Goal: Task Accomplishment & Management: Complete application form

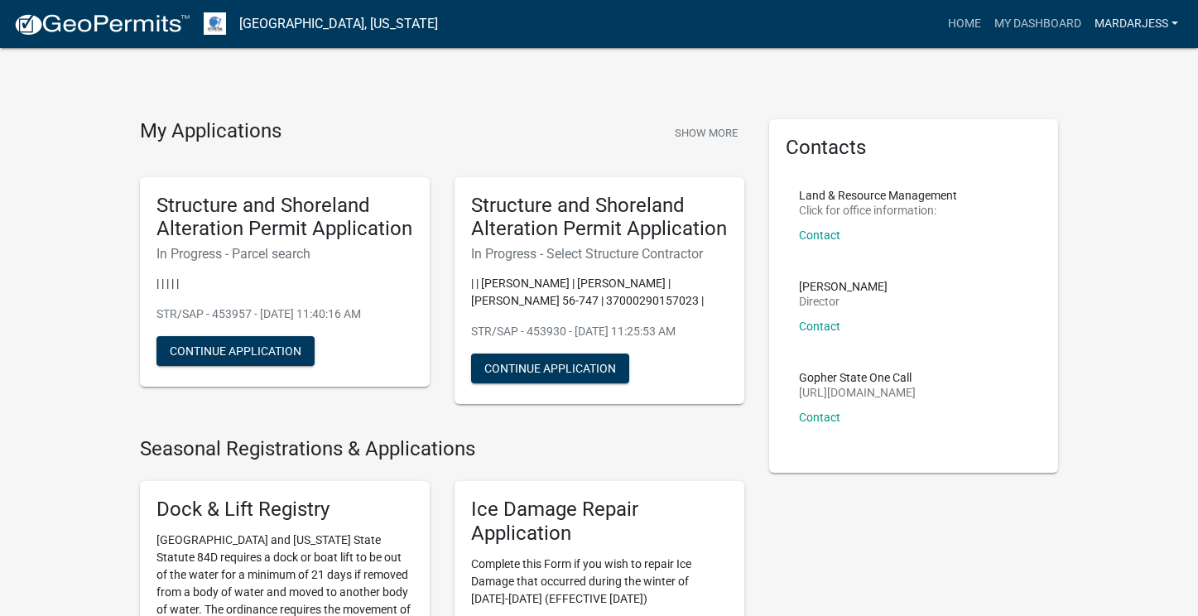
click at [1137, 14] on link "MarDarJess" at bounding box center [1136, 23] width 97 height 31
click at [1137, 15] on link "MarDarJess" at bounding box center [1136, 23] width 97 height 31
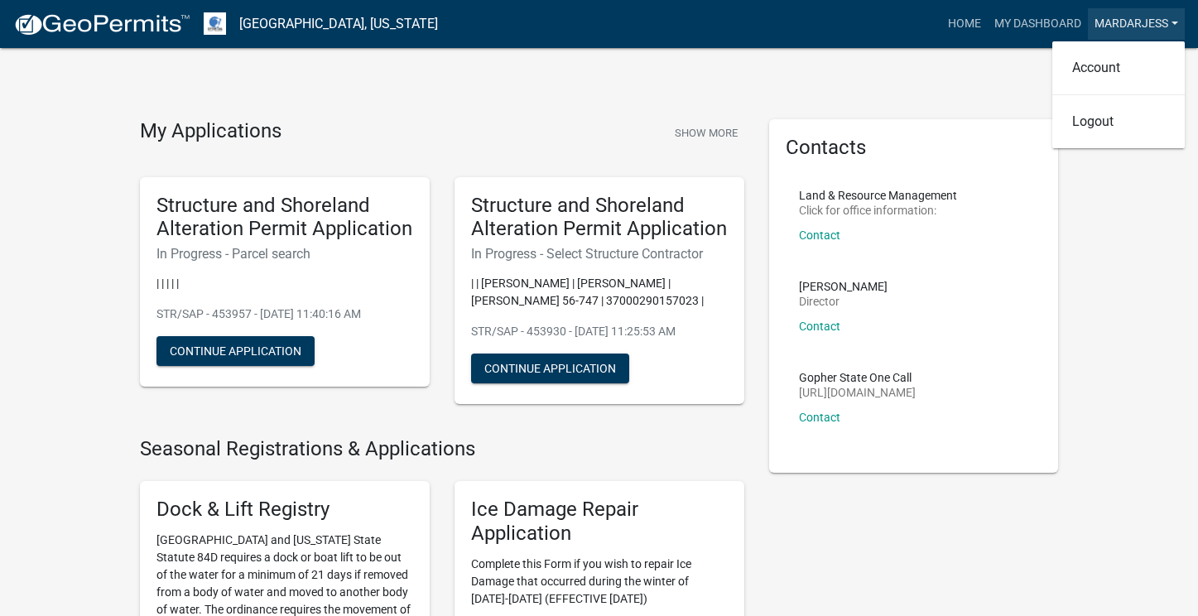
click at [1114, 17] on link "MarDarJess" at bounding box center [1136, 23] width 97 height 31
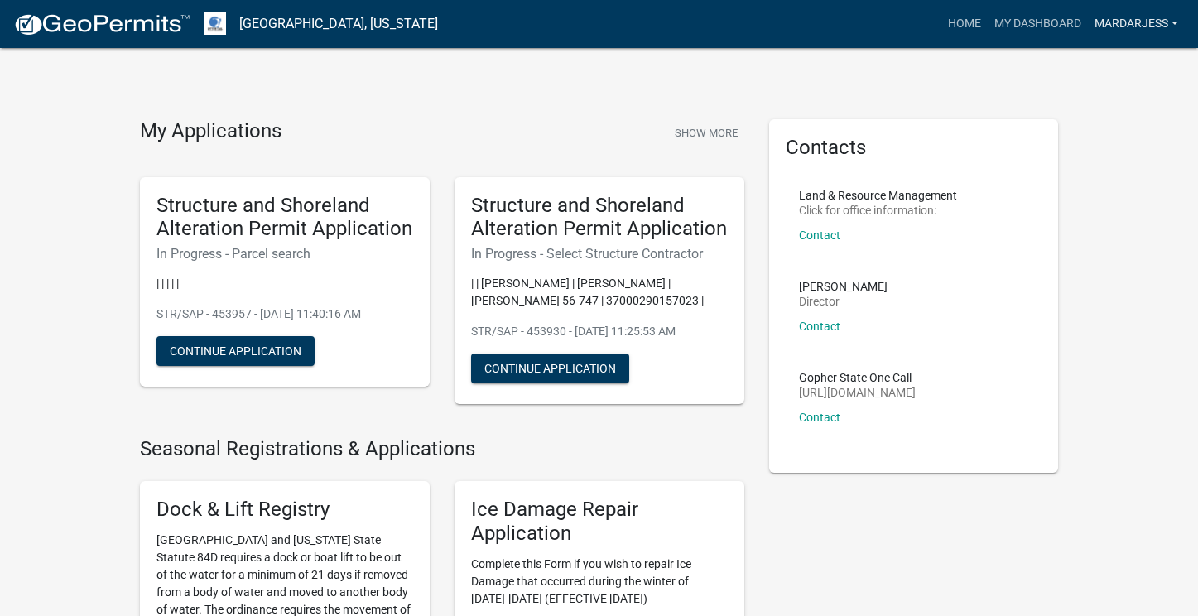
click at [1138, 26] on link "MarDarJess" at bounding box center [1136, 23] width 97 height 31
click at [1123, 67] on link "Account" at bounding box center [1118, 68] width 132 height 40
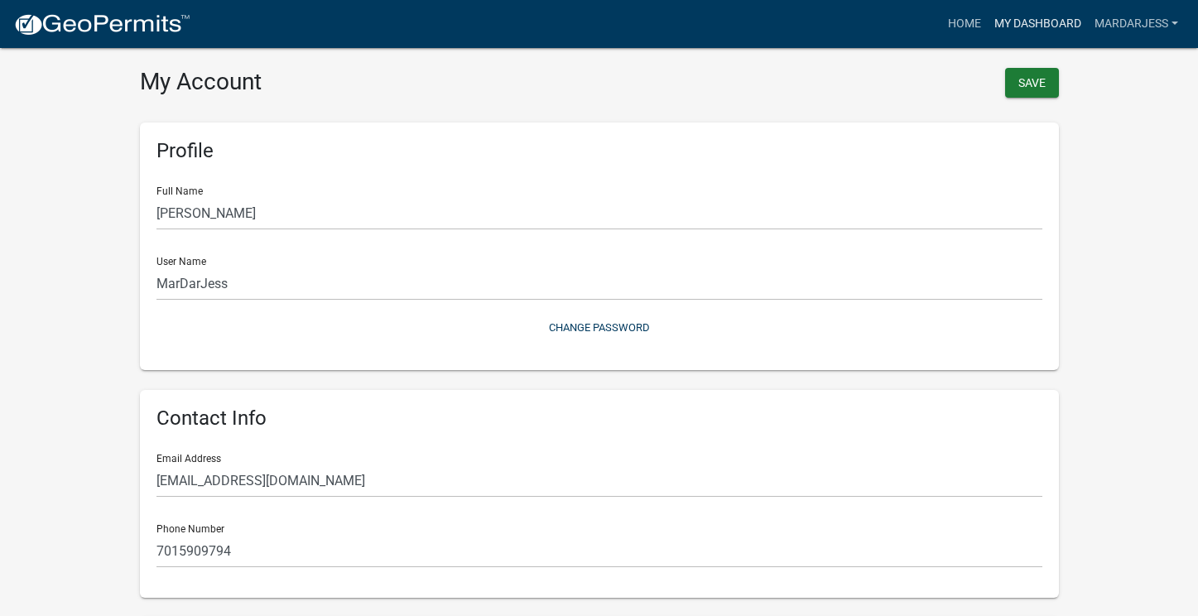
click at [1042, 18] on link "My Dashboard" at bounding box center [1038, 23] width 100 height 31
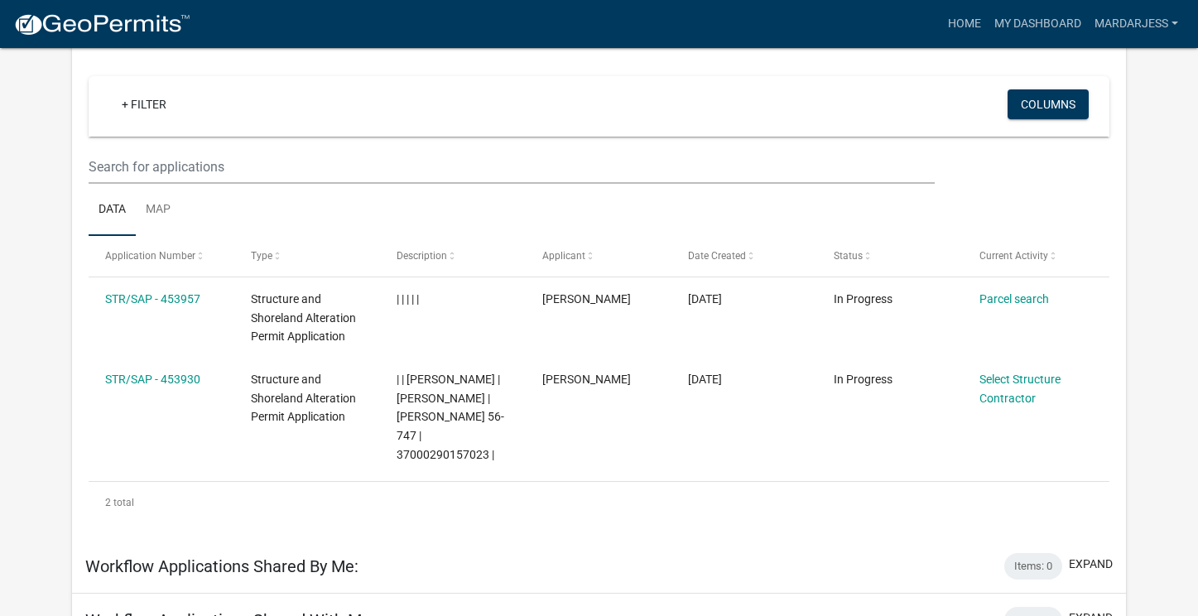
scroll to position [137, 0]
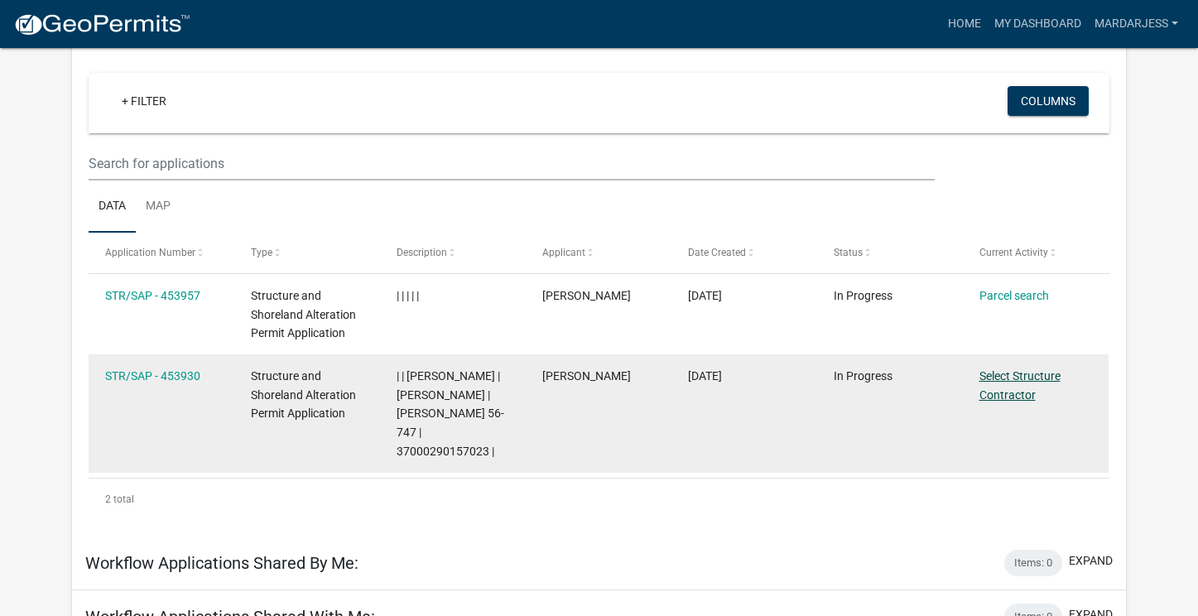
click at [1022, 382] on link "Select Structure Contractor" at bounding box center [1019, 385] width 81 height 32
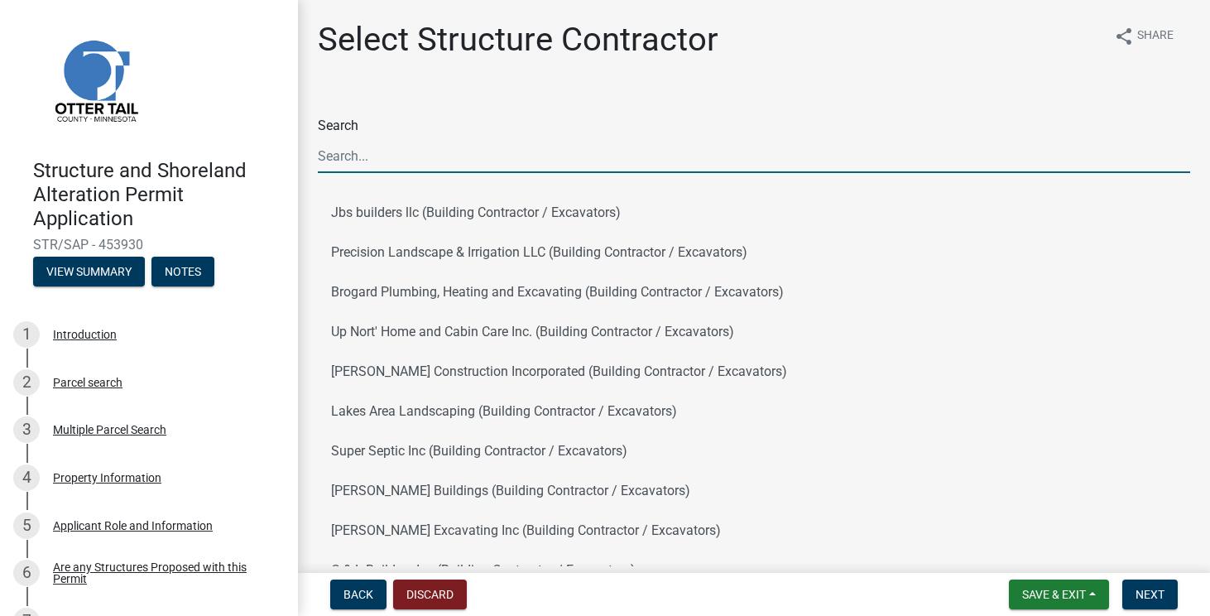
click at [500, 152] on input "Search" at bounding box center [754, 156] width 873 height 34
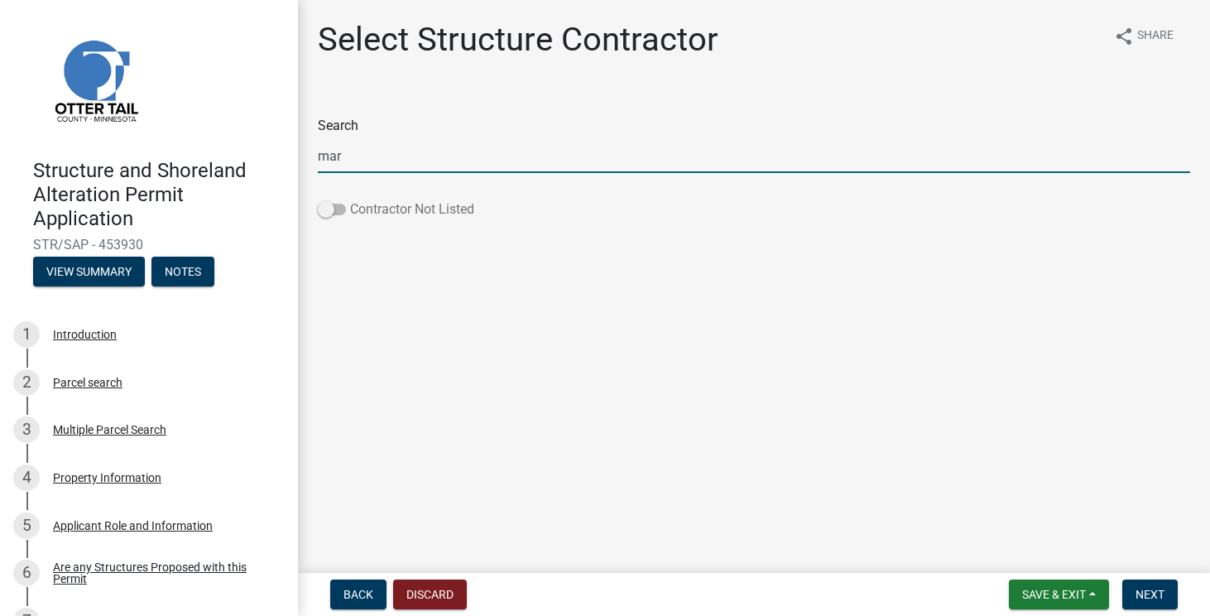
type input "mar"
click at [331, 214] on span at bounding box center [332, 210] width 28 height 12
click at [350, 200] on input "Contractor Not Listed" at bounding box center [350, 200] width 0 height 0
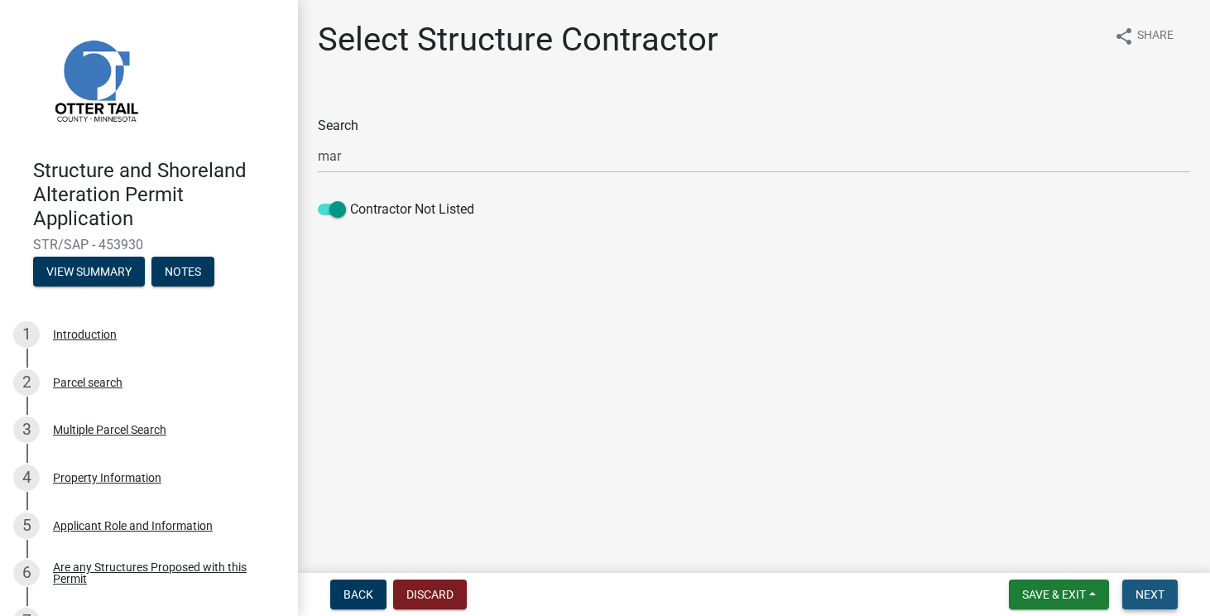
click at [1167, 587] on button "Next" at bounding box center [1150, 595] width 55 height 30
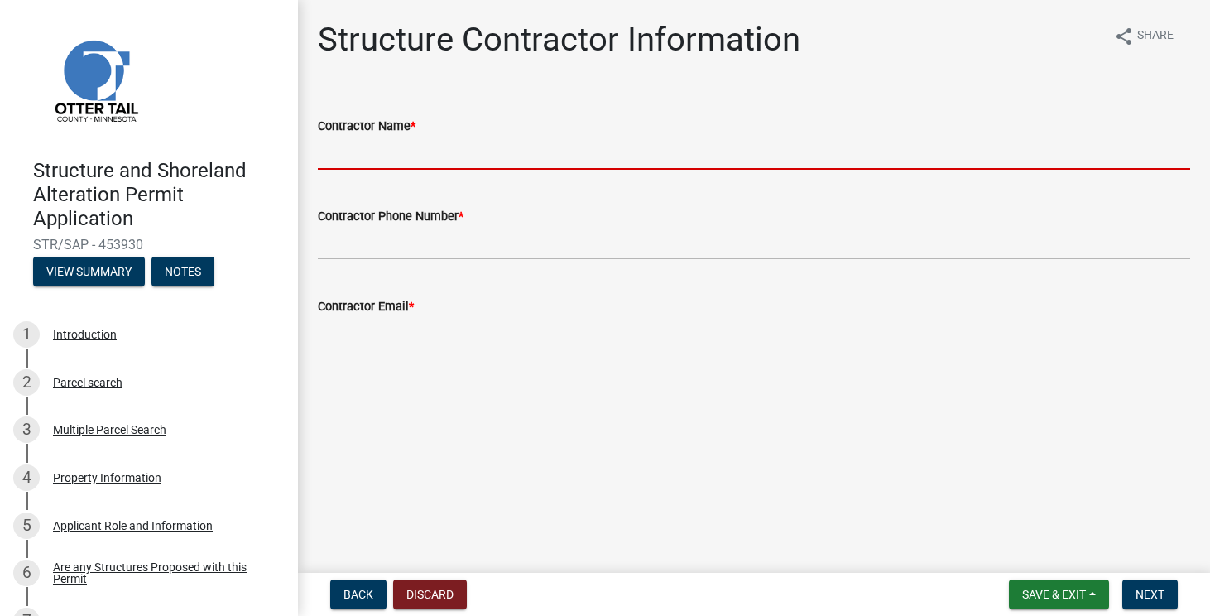
click at [787, 161] on input "Contractor Name *" at bounding box center [754, 153] width 873 height 34
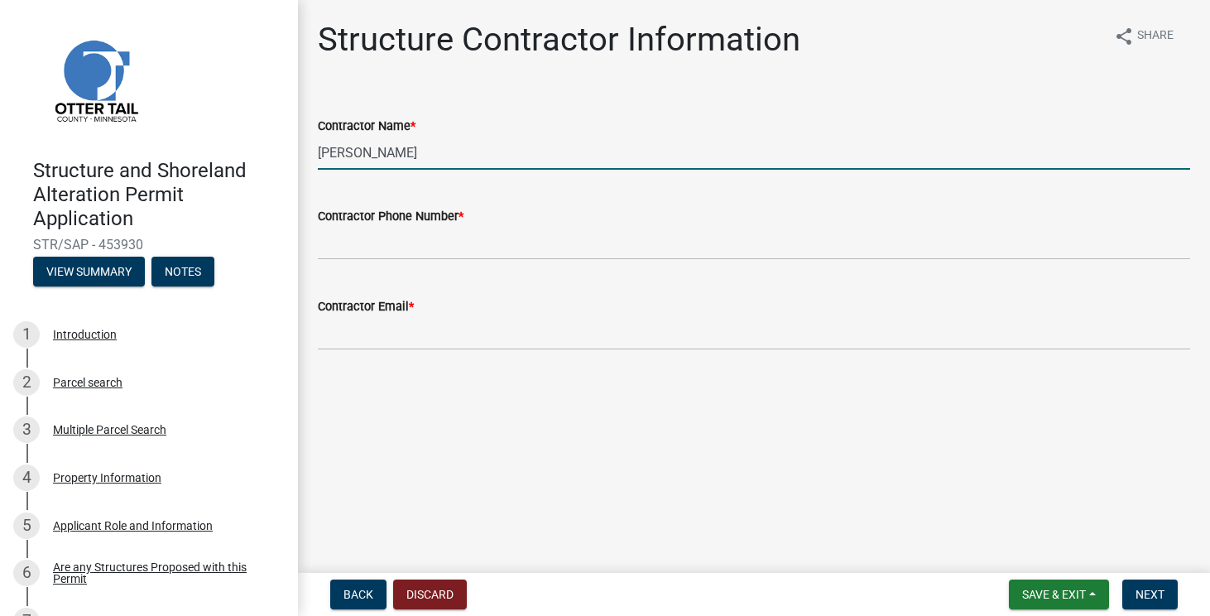
type input "[PERSON_NAME]"
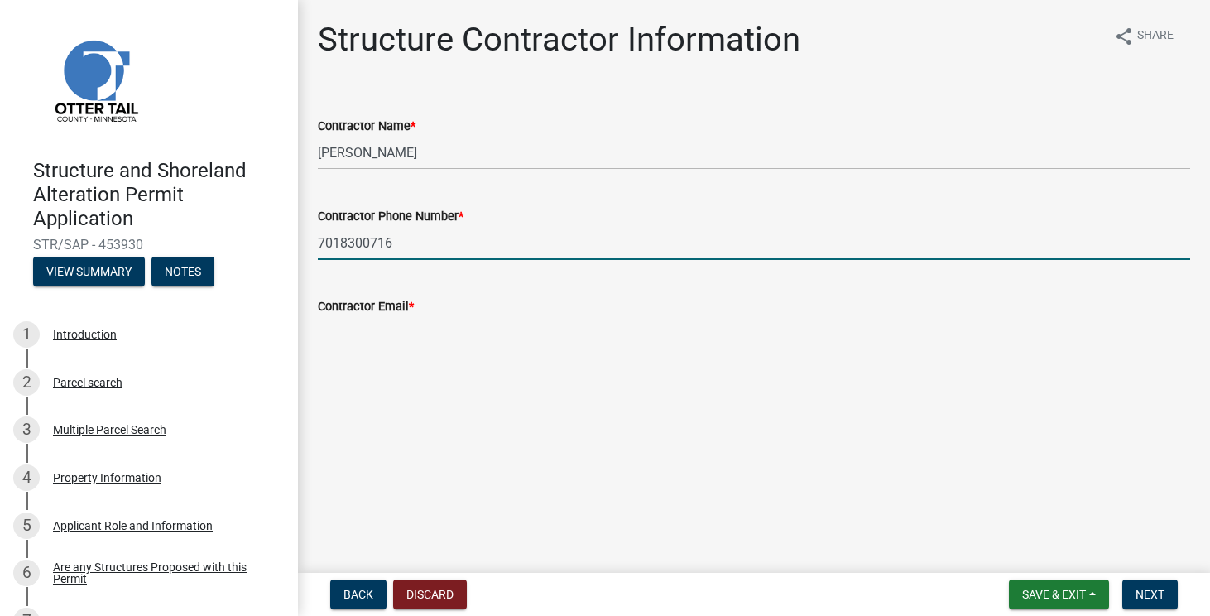
type input "7018300716"
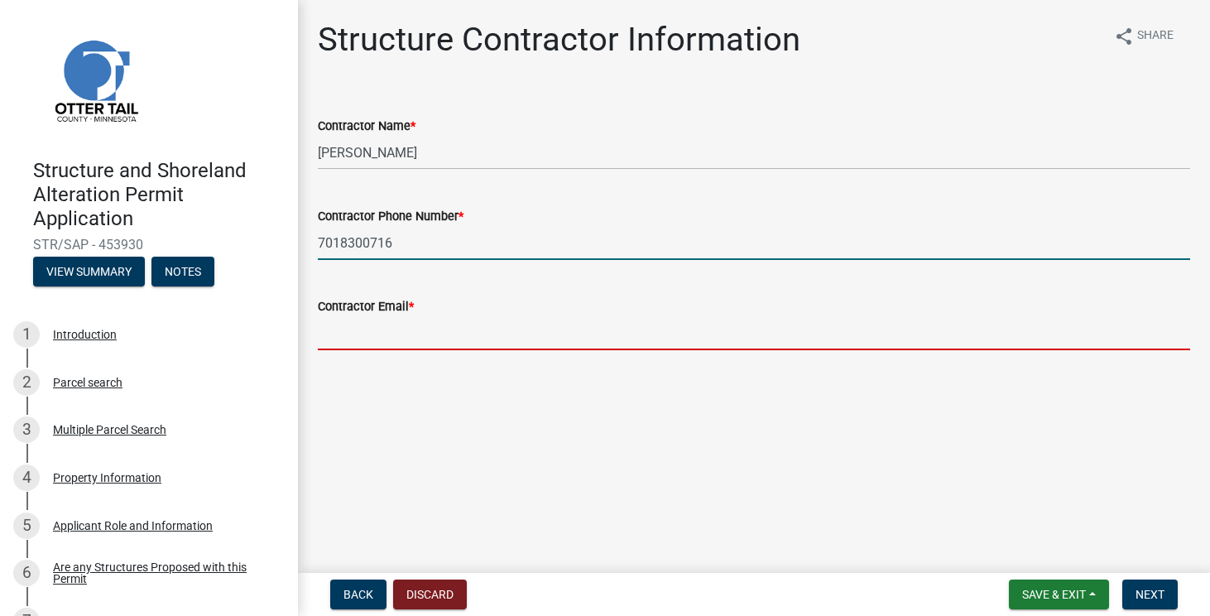
click at [440, 325] on input "Contractor Email *" at bounding box center [754, 333] width 873 height 34
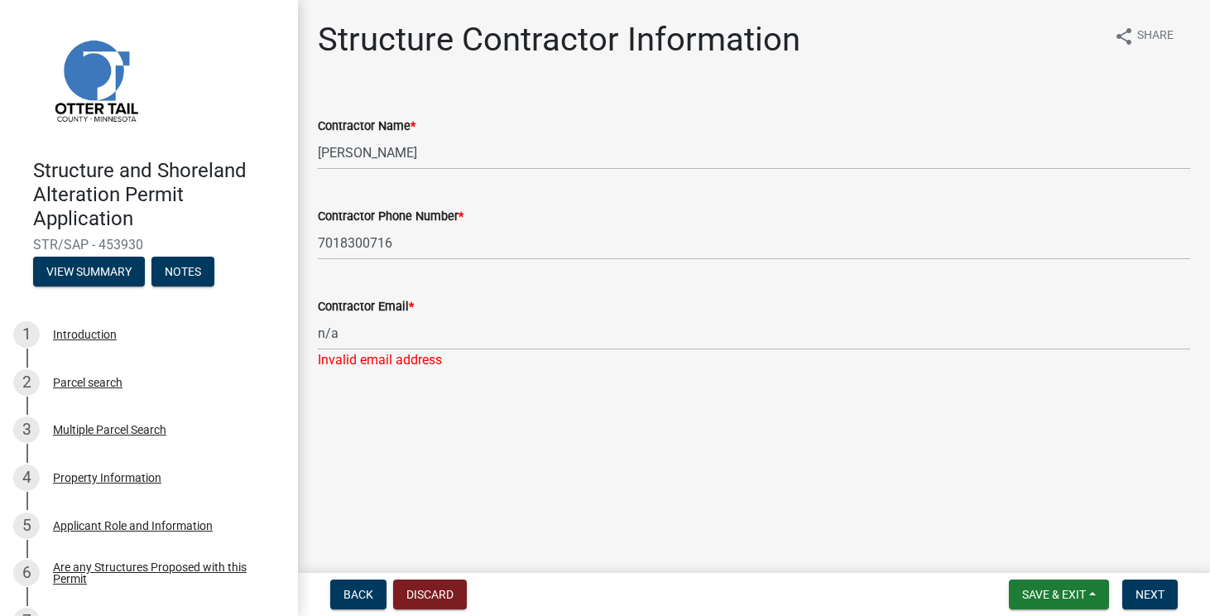
drag, startPoint x: 495, startPoint y: 488, endPoint x: 500, endPoint y: 500, distance: 12.6
click at [500, 500] on main "Structure Contractor Information share Share Contractor Name * Mark Nill Contra…" at bounding box center [754, 283] width 912 height 566
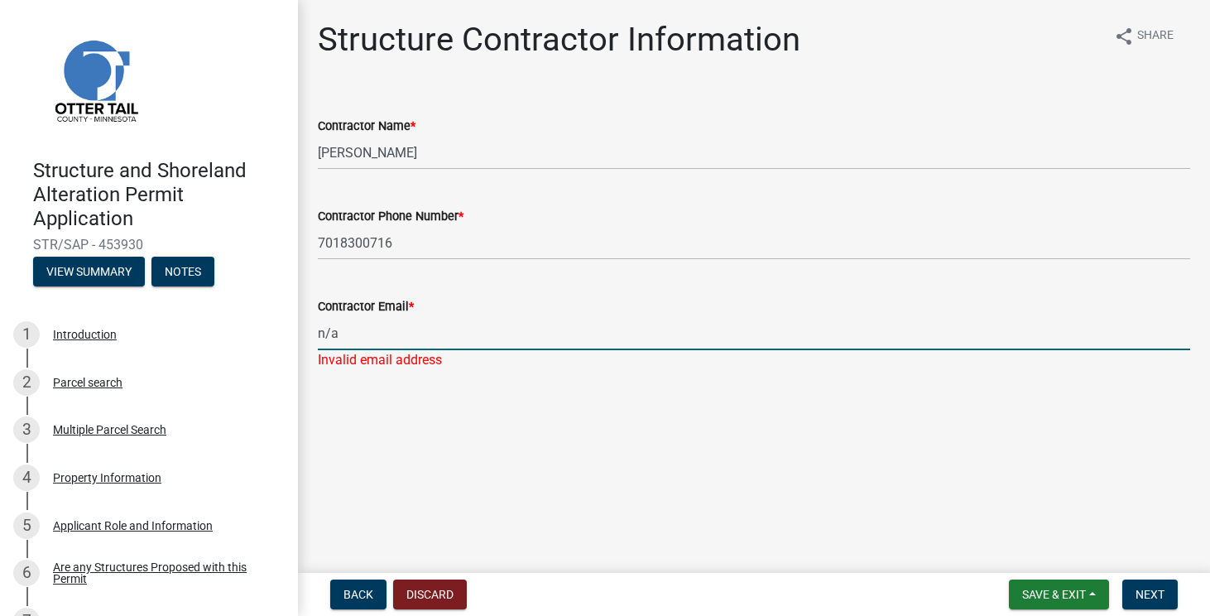
click at [395, 339] on input "n/a" at bounding box center [754, 333] width 873 height 34
type input "na"
click at [458, 462] on main "Structure Contractor Information share Share Contractor Name * Mark Nill Contra…" at bounding box center [754, 283] width 912 height 566
drag, startPoint x: 371, startPoint y: 335, endPoint x: 250, endPoint y: 319, distance: 122.0
click at [252, 325] on div "Structure and Shoreland Alteration Permit Application STR/SAP - 453930 View Sum…" at bounding box center [605, 308] width 1210 height 616
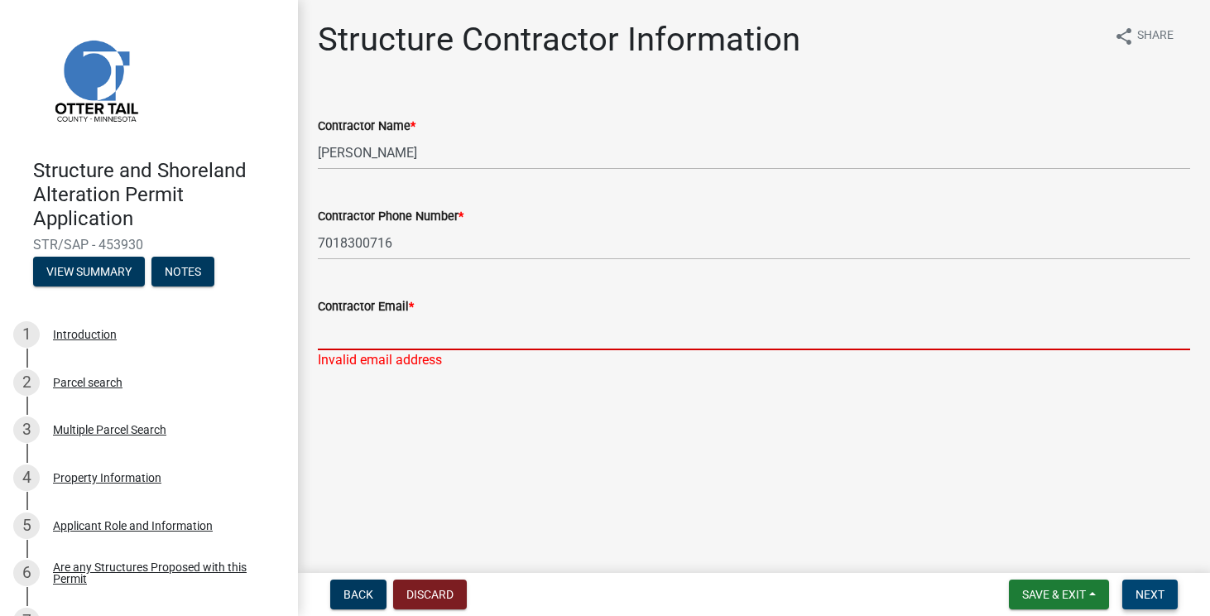
click at [1143, 589] on span "Next" at bounding box center [1150, 594] width 29 height 13
click at [480, 327] on input "Contractor Email *" at bounding box center [754, 333] width 873 height 34
click at [460, 329] on input "Contractor Email *" at bounding box center [754, 333] width 873 height 34
type input "[EMAIL_ADDRESS][DOMAIN_NAME]"
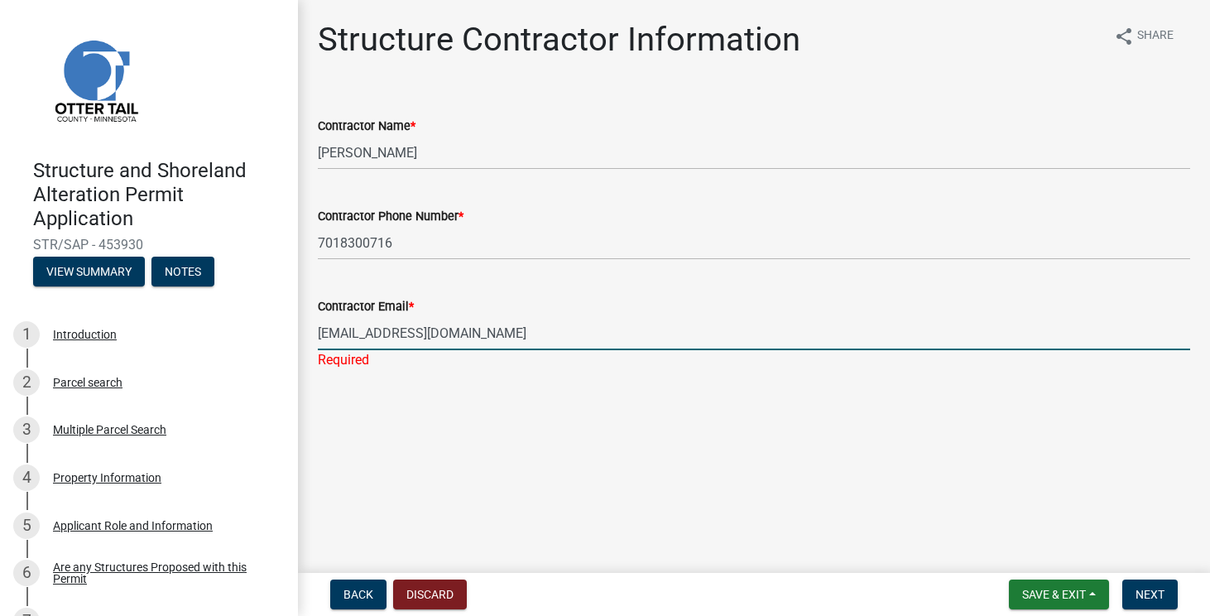
click at [565, 446] on main "Structure Contractor Information share Share Contractor Name * Mark Nill Contra…" at bounding box center [754, 283] width 912 height 566
click at [479, 344] on input "[EMAIL_ADDRESS][DOMAIN_NAME]" at bounding box center [754, 333] width 873 height 34
click at [478, 343] on input "[EMAIL_ADDRESS][DOMAIN_NAME]" at bounding box center [754, 333] width 873 height 34
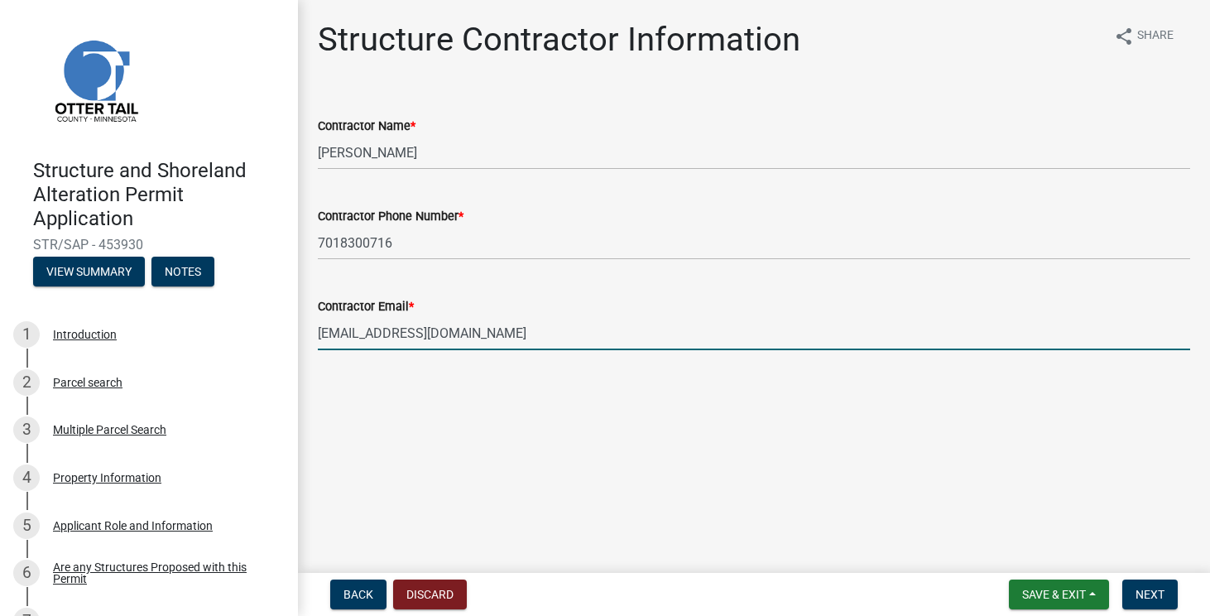
click at [478, 343] on input "[EMAIL_ADDRESS][DOMAIN_NAME]" at bounding box center [754, 333] width 873 height 34
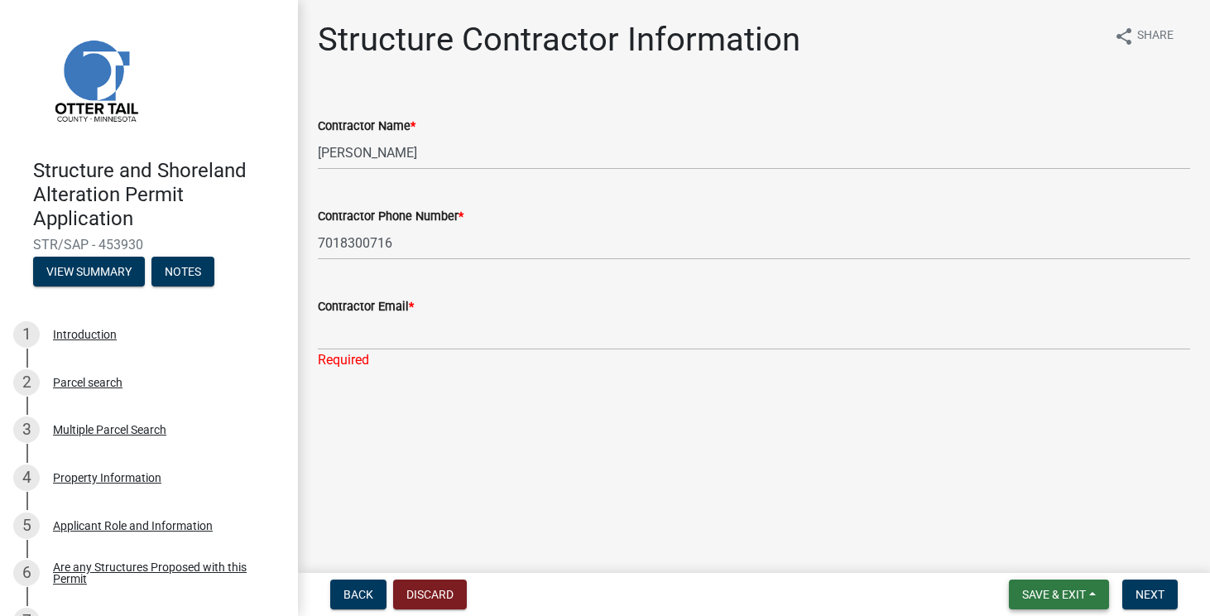
click at [1104, 594] on button "Save & Exit" at bounding box center [1059, 595] width 100 height 30
click at [1073, 512] on button "Save" at bounding box center [1043, 512] width 132 height 40
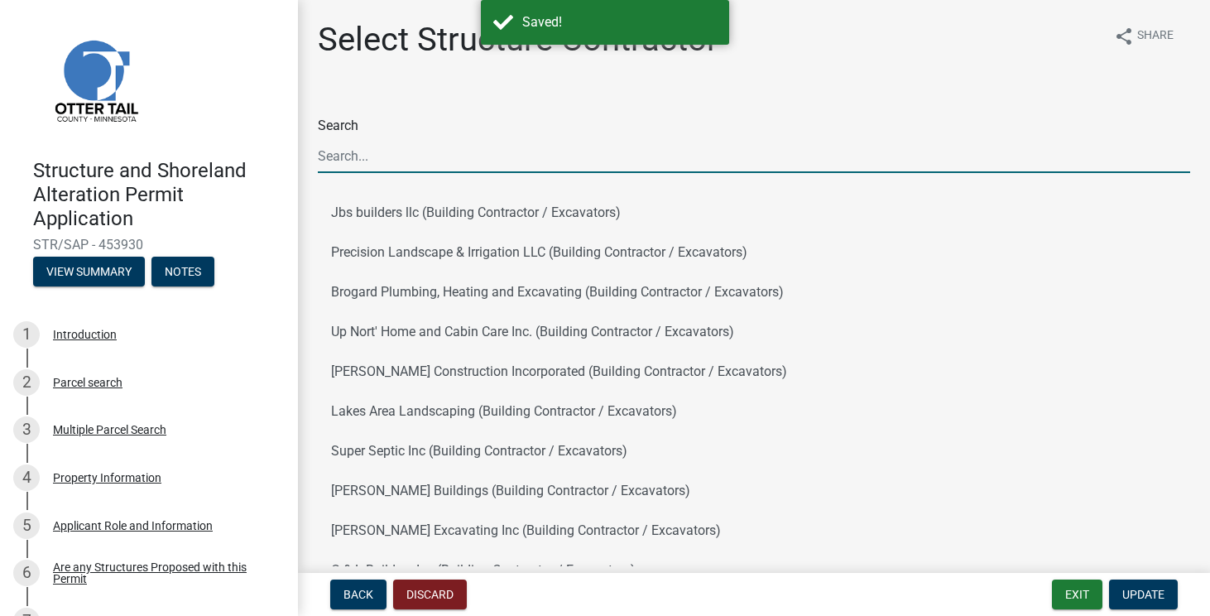
click at [522, 150] on input "Search" at bounding box center [754, 156] width 873 height 34
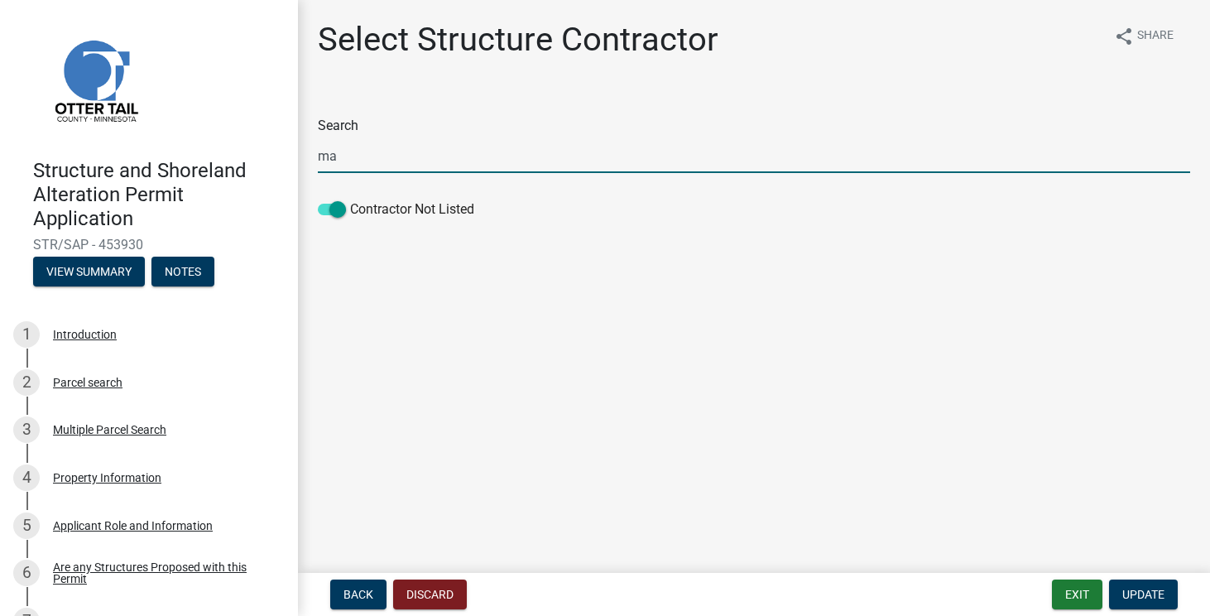
type input "m"
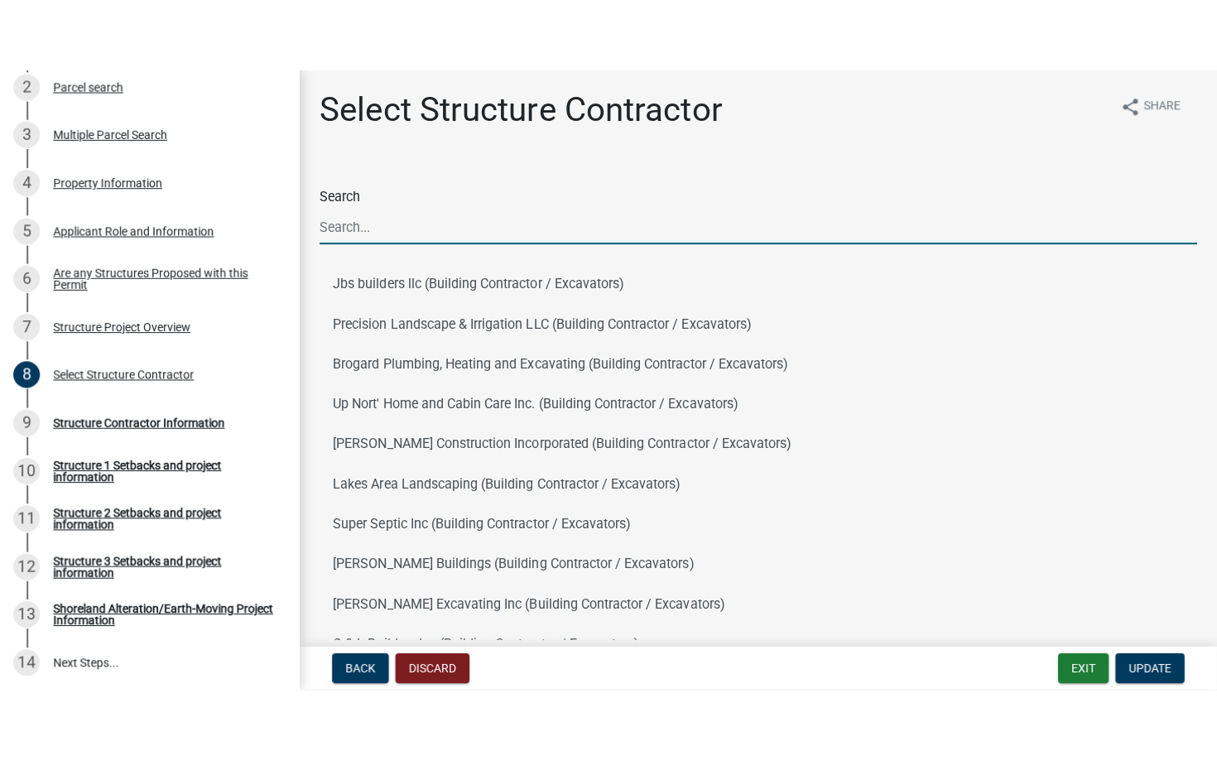
scroll to position [370, 0]
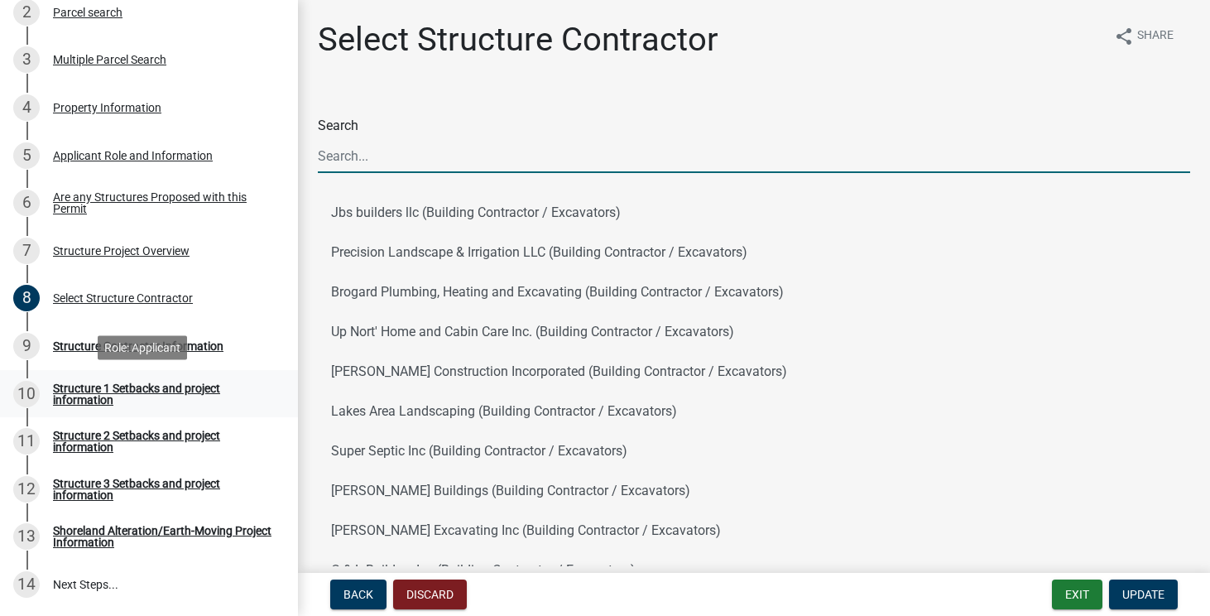
click at [166, 390] on div "Structure 1 Setbacks and project information" at bounding box center [162, 393] width 219 height 23
click at [85, 389] on div "Structure 1 Setbacks and project information" at bounding box center [162, 393] width 219 height 23
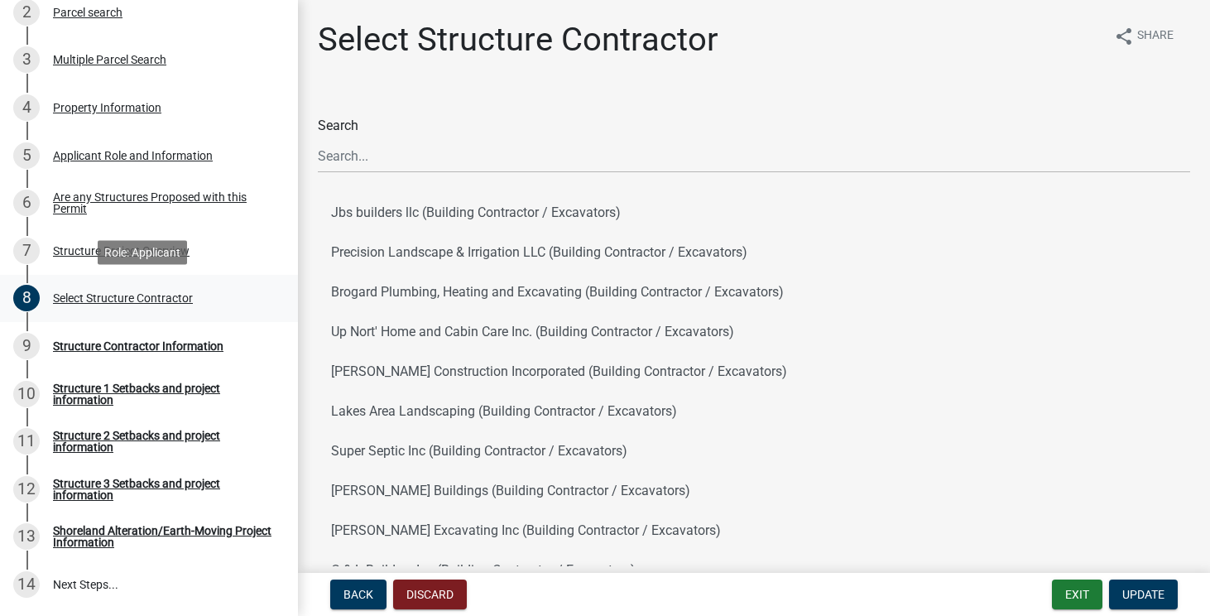
click at [169, 294] on div "Select Structure Contractor" at bounding box center [123, 298] width 140 height 12
click at [160, 346] on div "Structure Contractor Information" at bounding box center [138, 346] width 171 height 12
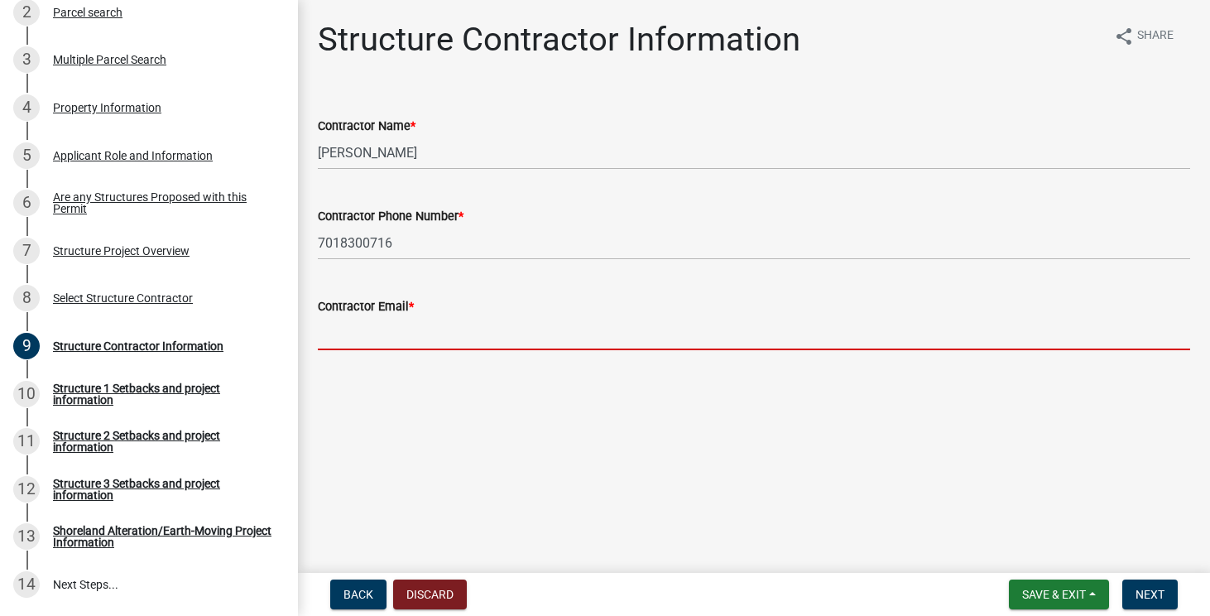
click at [505, 344] on input "Contractor Email *" at bounding box center [754, 333] width 873 height 34
type input "[EMAIL_ADDRESS][DOMAIN_NAME]"
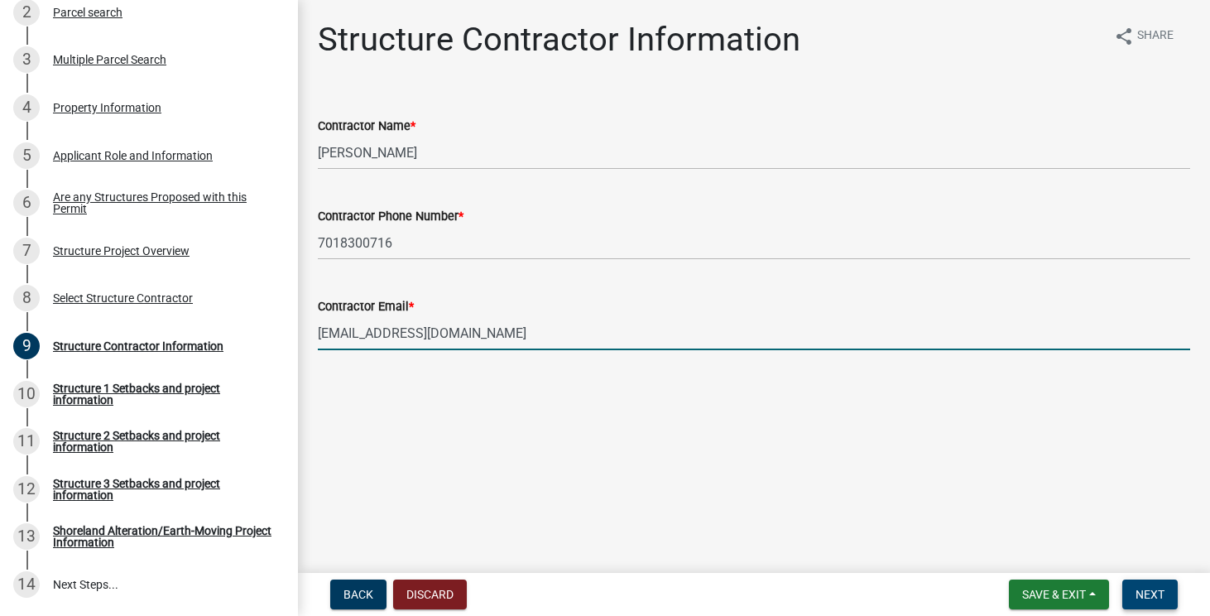
click at [1150, 603] on button "Next" at bounding box center [1150, 595] width 55 height 30
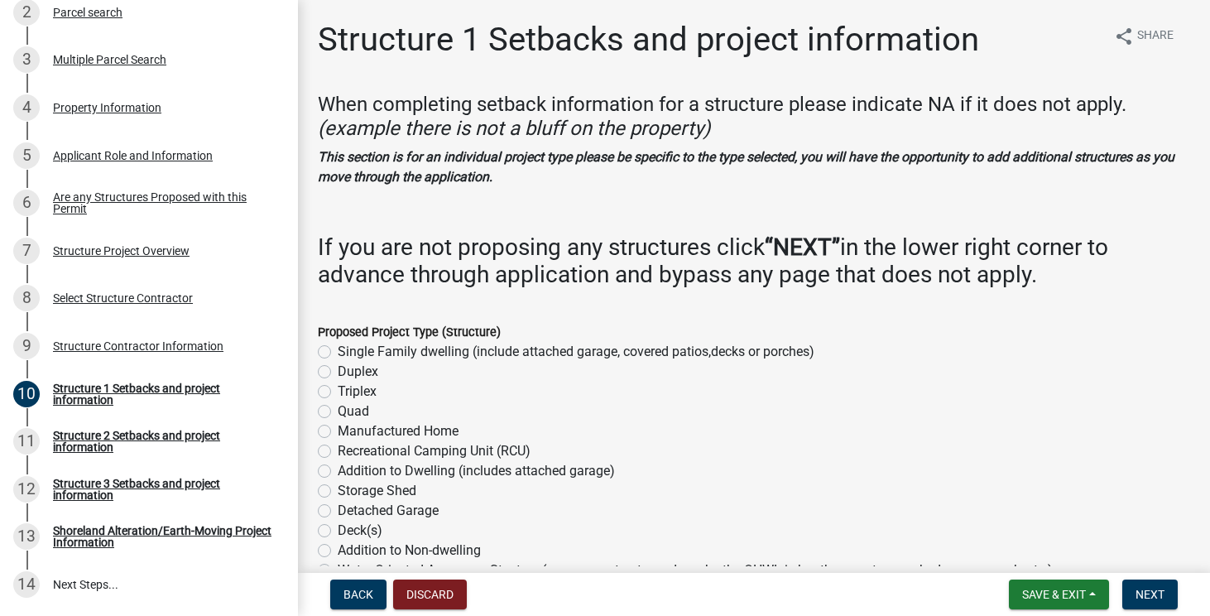
click at [338, 510] on label "Detached Garage" at bounding box center [388, 511] width 101 height 20
click at [338, 510] on input "Detached Garage" at bounding box center [343, 506] width 11 height 11
radio input "true"
click at [1128, 598] on button "Next" at bounding box center [1150, 595] width 55 height 30
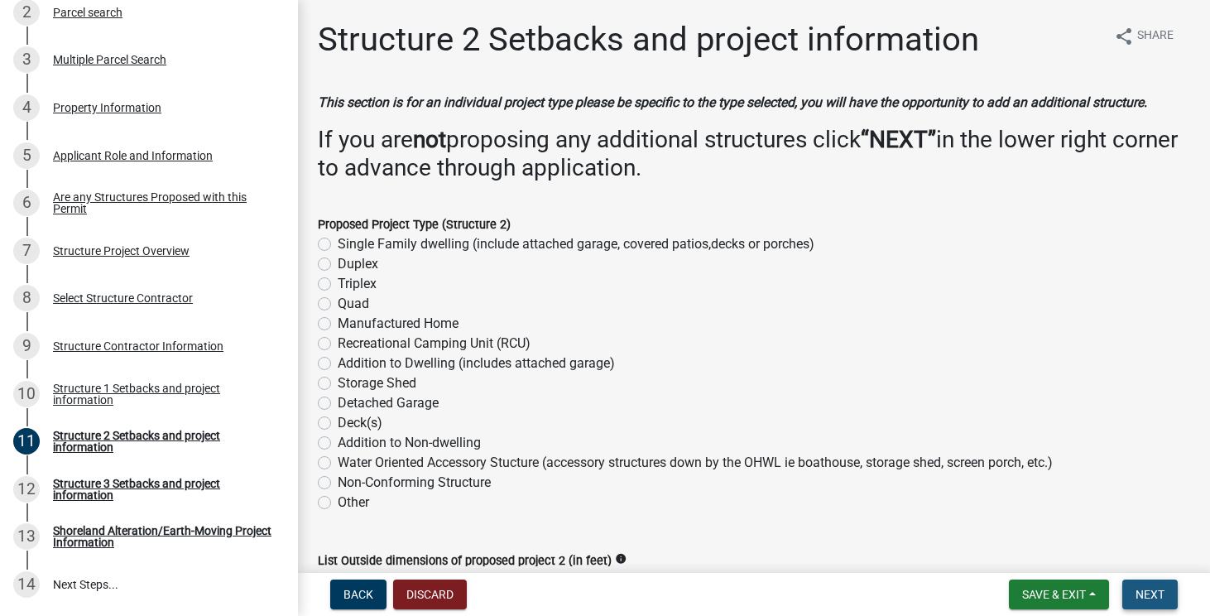
click at [1150, 594] on span "Next" at bounding box center [1150, 594] width 29 height 13
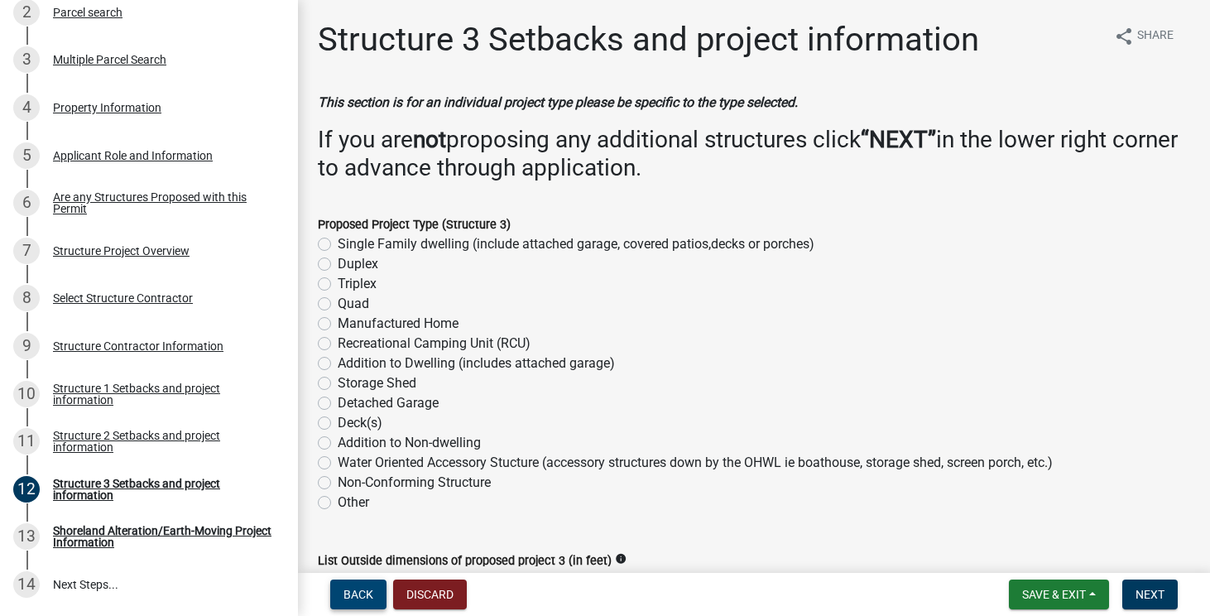
click at [371, 595] on span "Back" at bounding box center [359, 594] width 30 height 13
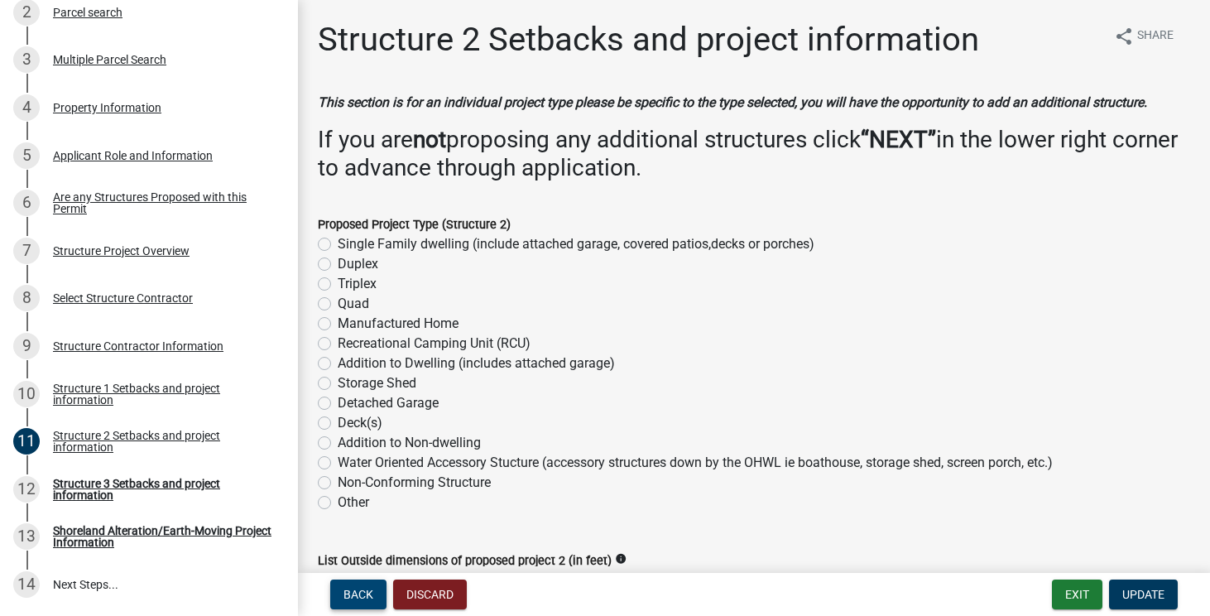
click at [371, 595] on span "Back" at bounding box center [359, 594] width 30 height 13
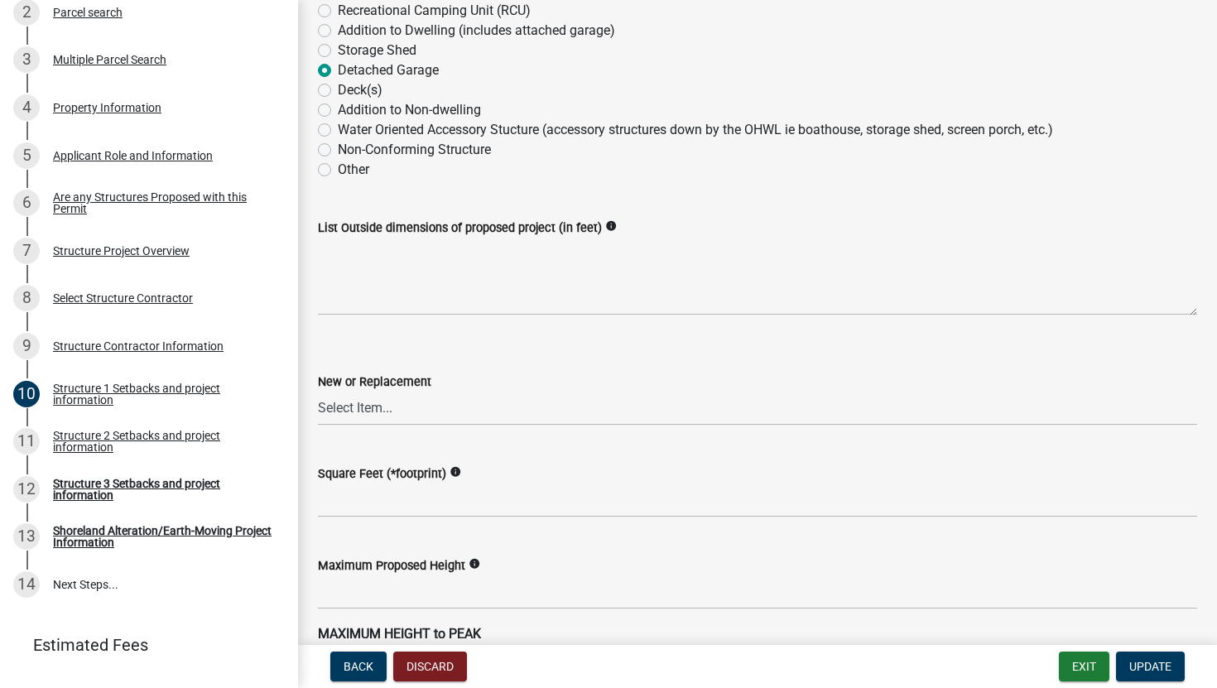
scroll to position [441, 0]
click at [438, 281] on textarea "List Outside dimensions of proposed project (in feet)" at bounding box center [757, 276] width 879 height 78
click at [406, 408] on select "Select Item... New Replacement" at bounding box center [757, 408] width 879 height 34
click at [318, 391] on select "Select Item... New Replacement" at bounding box center [757, 408] width 879 height 34
select select "c185e313-3403-4239-bd61-bb563c58a77a"
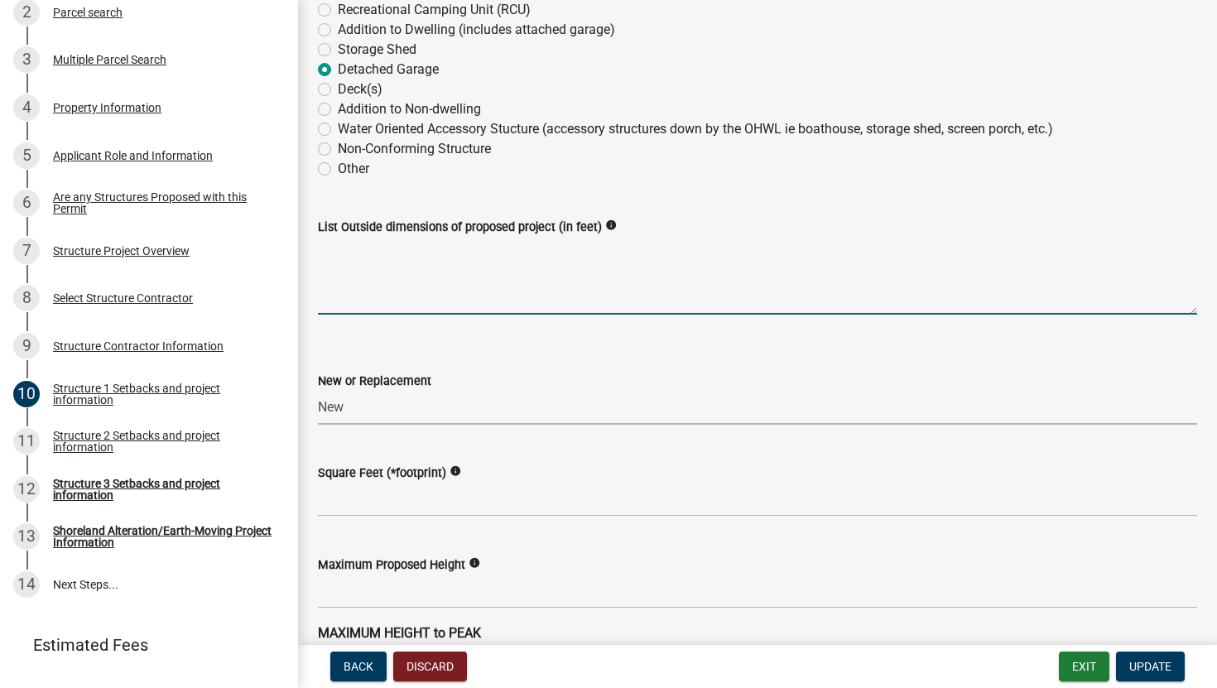
click at [425, 289] on textarea "List Outside dimensions of proposed project (in feet)" at bounding box center [757, 276] width 879 height 78
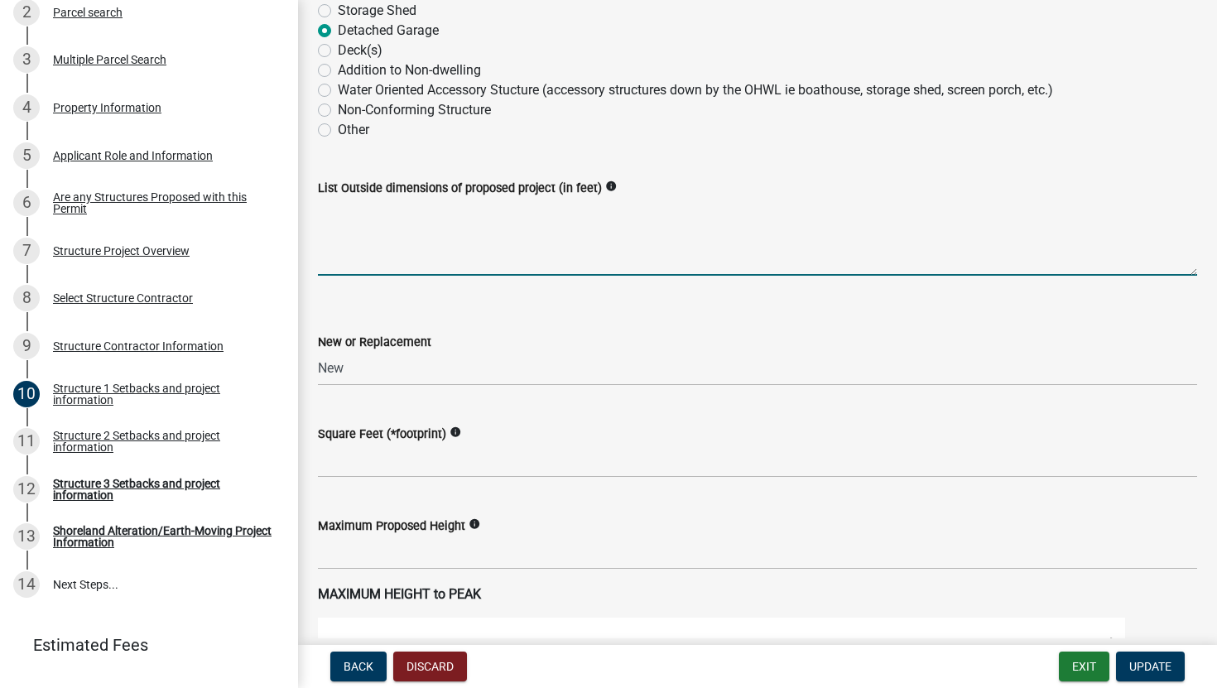
scroll to position [483, 0]
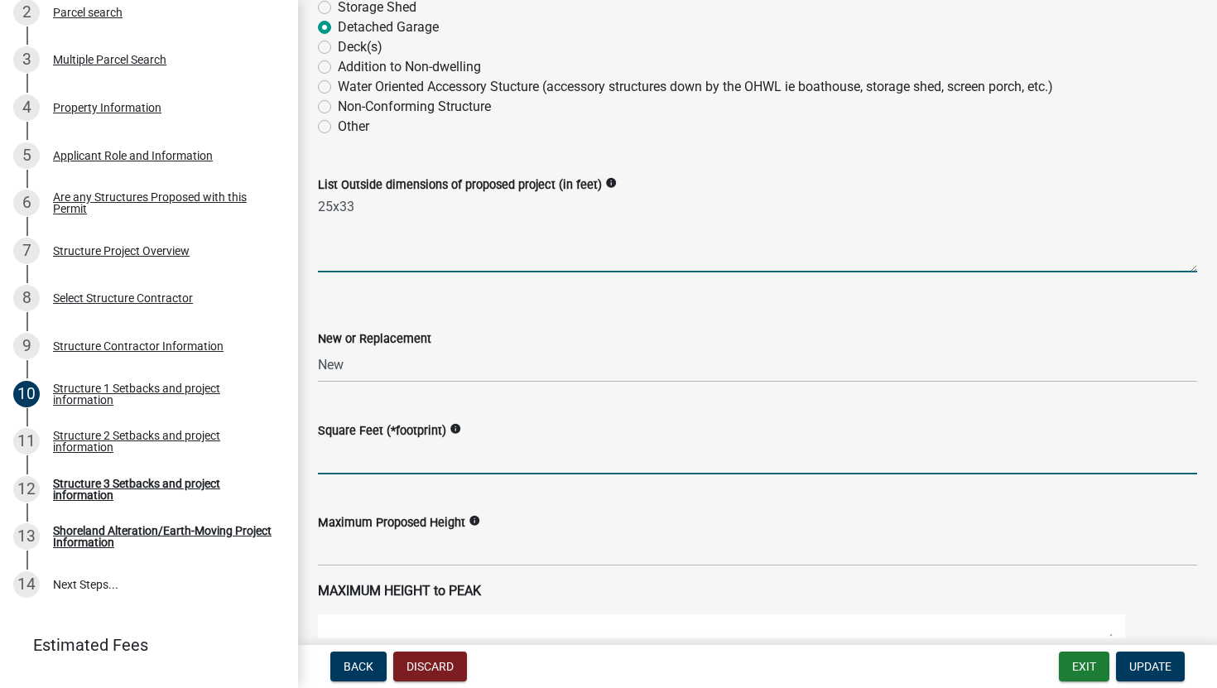
click at [363, 461] on input "text" at bounding box center [757, 457] width 879 height 34
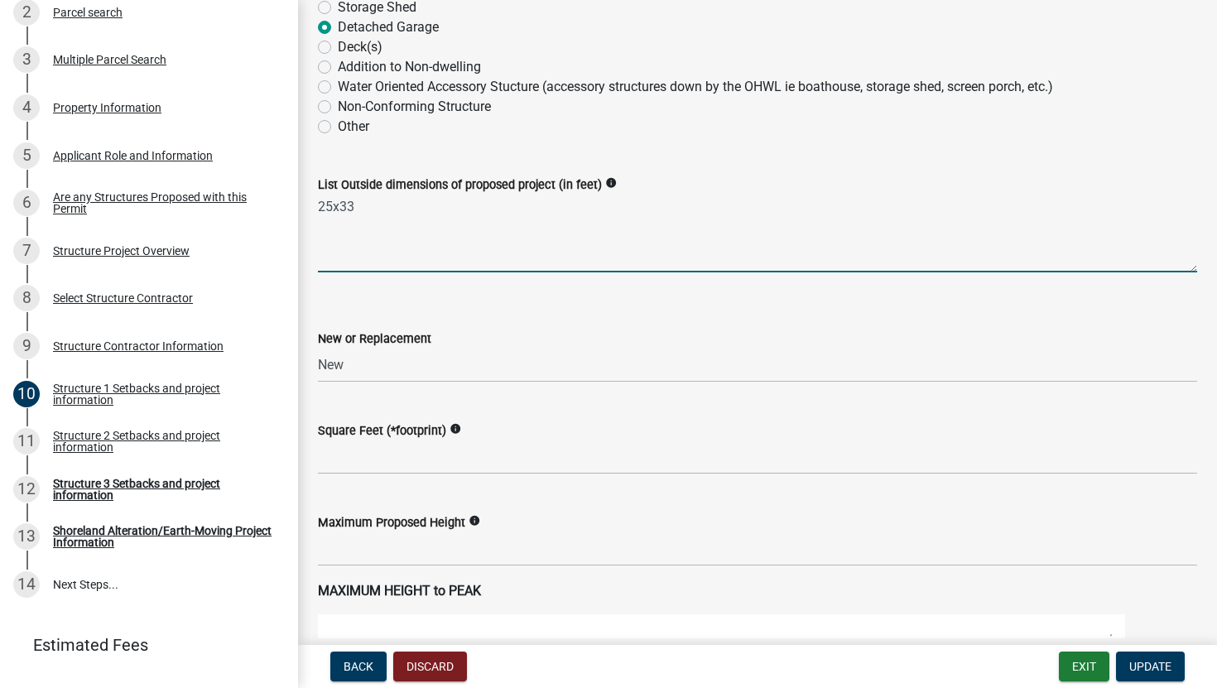
drag, startPoint x: 393, startPoint y: 211, endPoint x: 296, endPoint y: 200, distance: 97.6
click at [296, 200] on div "Structure and Shoreland Alteration Permit Application STR/SAP - 453930 View Sum…" at bounding box center [608, 344] width 1217 height 688
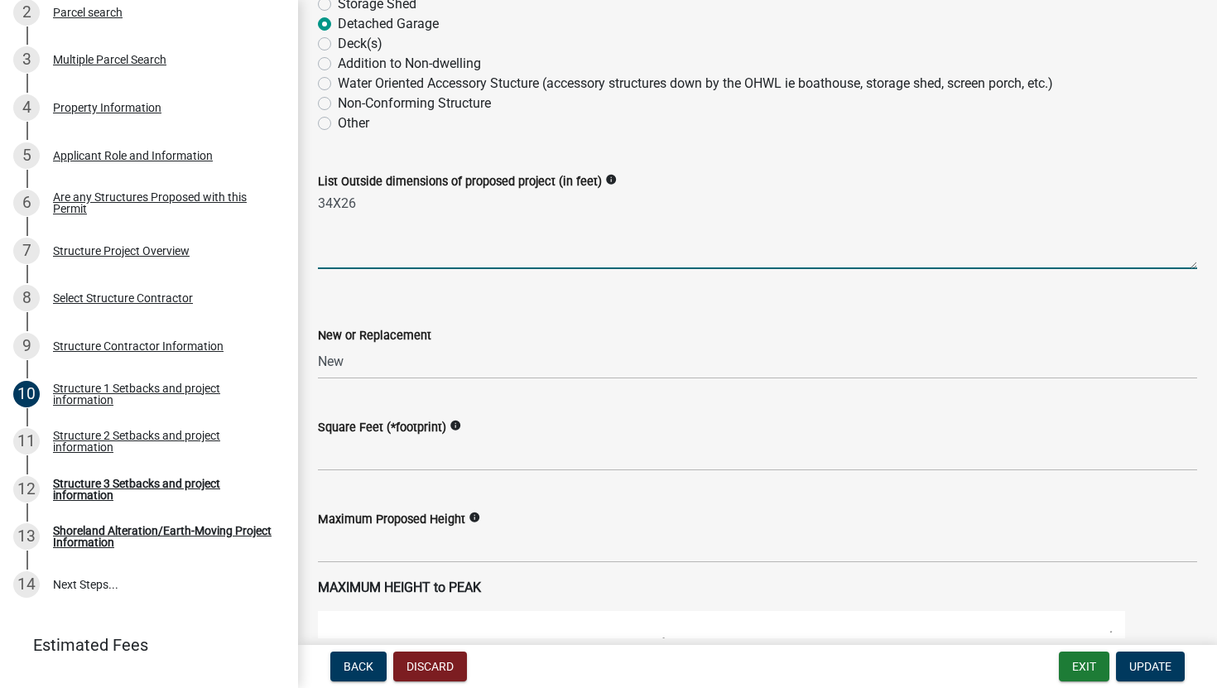
type textarea "34X26"
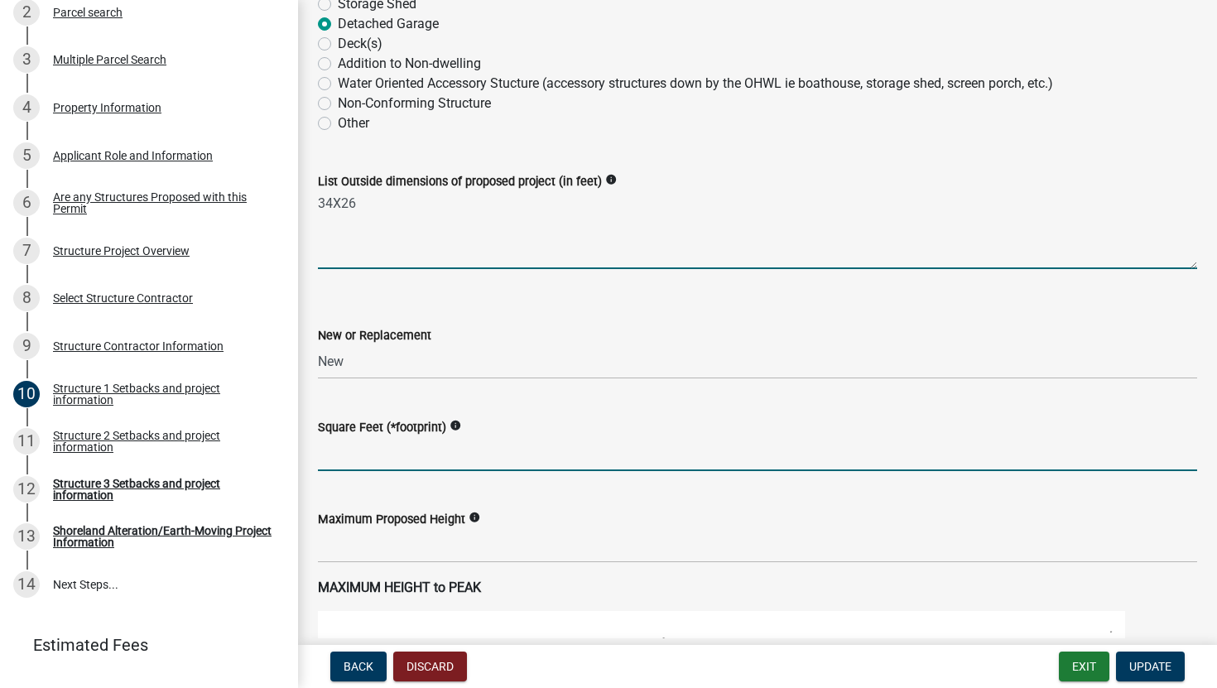
click at [778, 453] on input "text" at bounding box center [757, 454] width 879 height 34
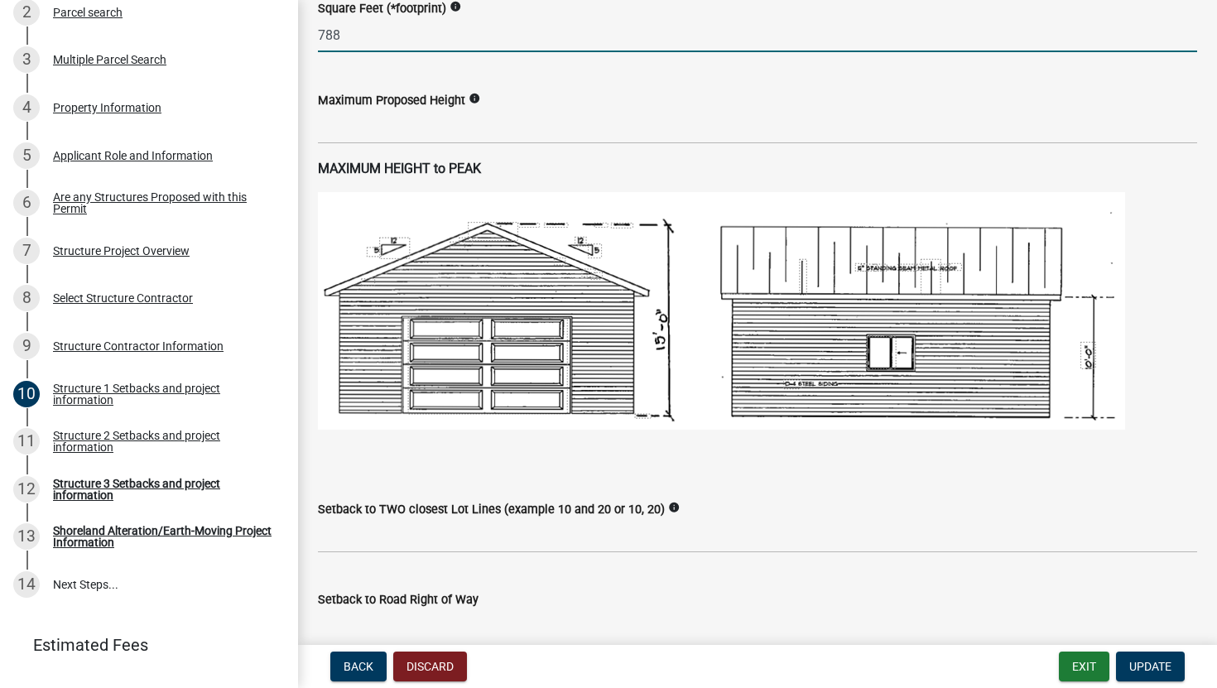
scroll to position [840, 0]
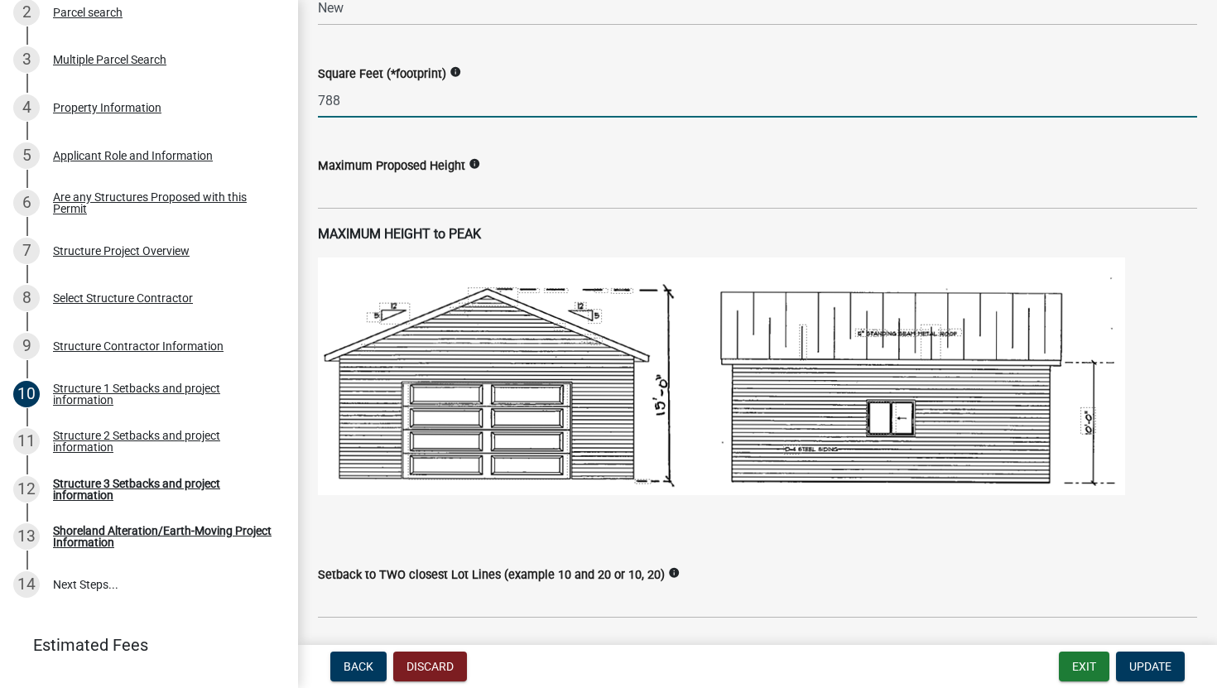
type input "788"
click at [406, 185] on input "text" at bounding box center [757, 193] width 879 height 34
click at [469, 164] on icon "info" at bounding box center [475, 164] width 12 height 12
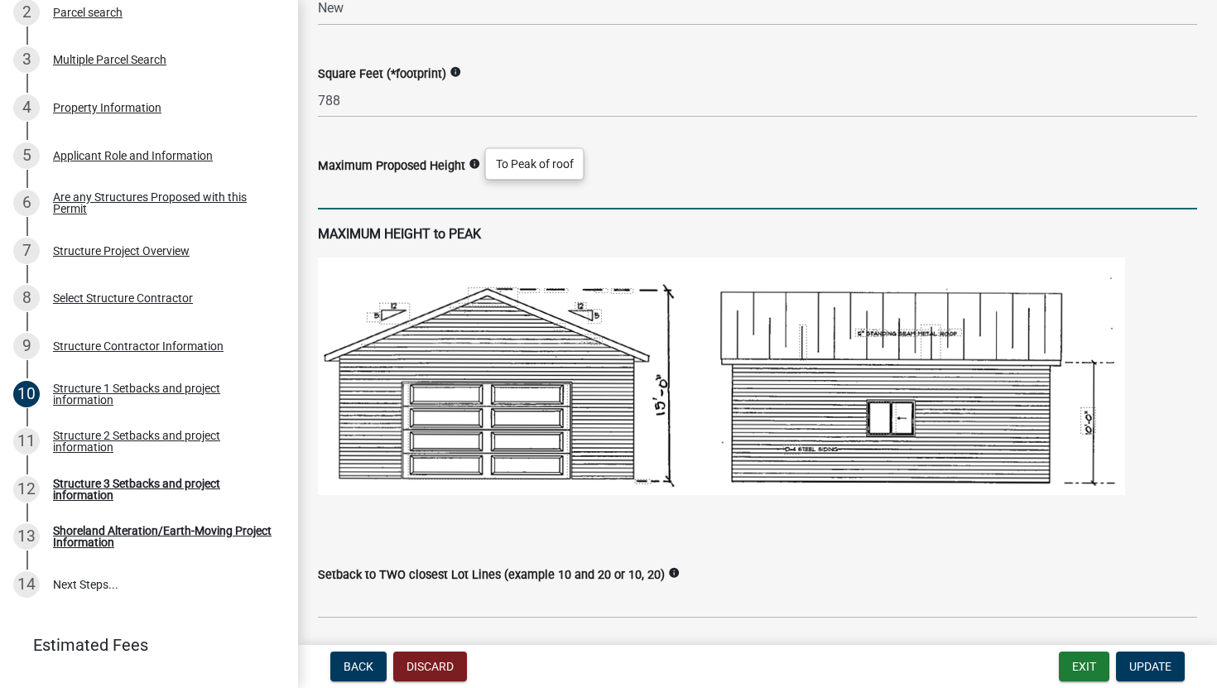
click at [430, 191] on input "text" at bounding box center [757, 193] width 879 height 34
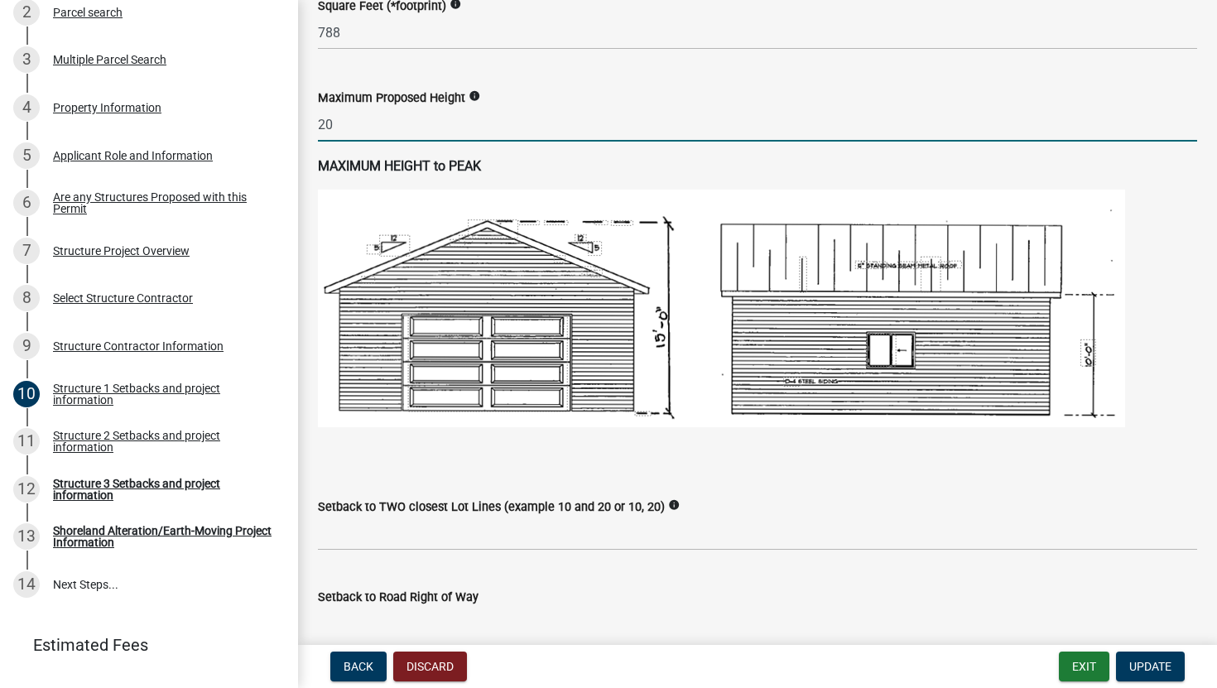
scroll to position [909, 0]
type input "20"
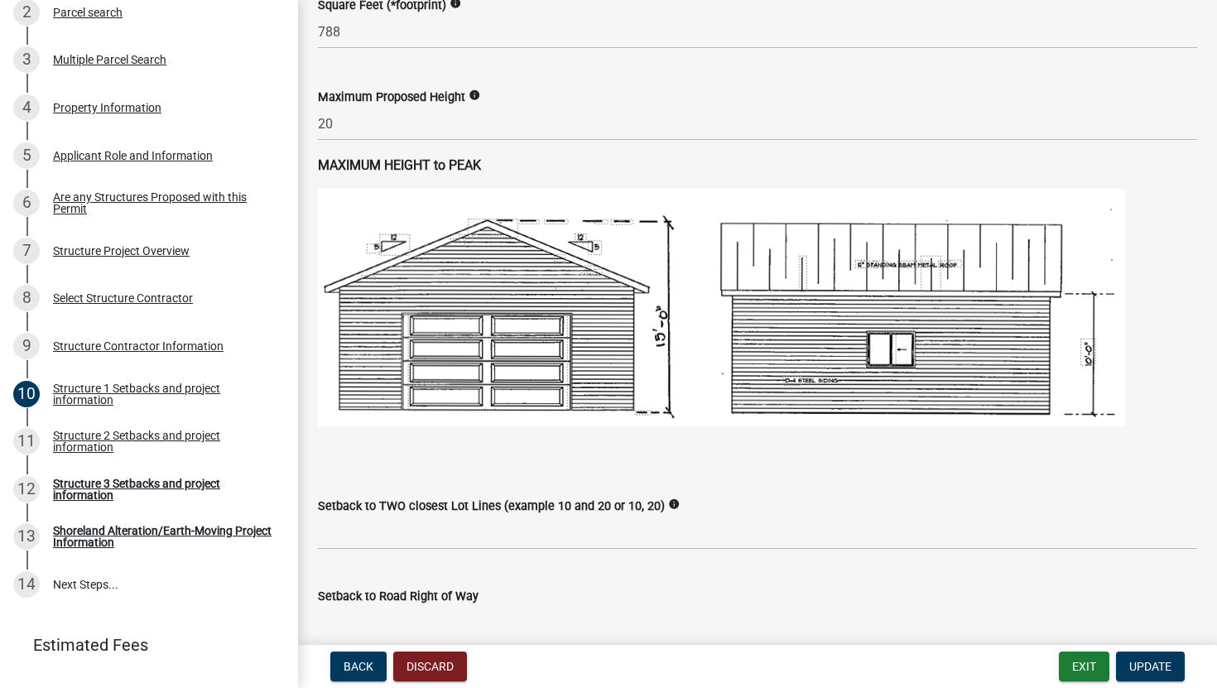
click at [467, 296] on img at bounding box center [721, 308] width 807 height 238
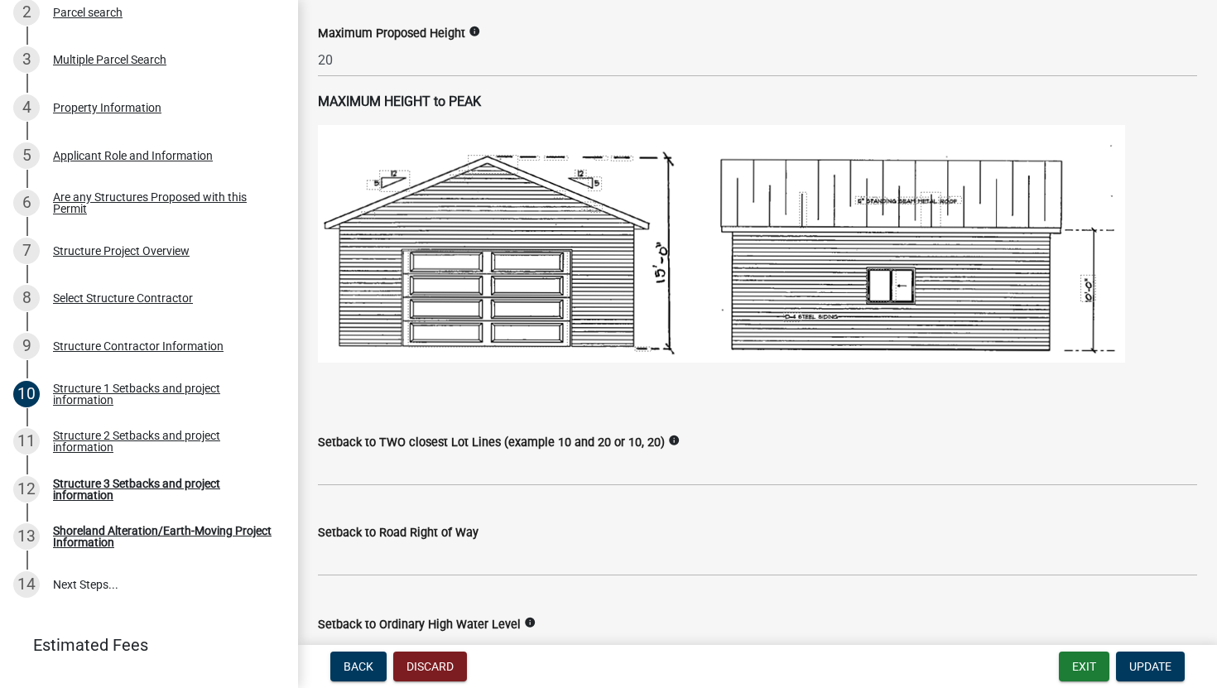
scroll to position [977, 0]
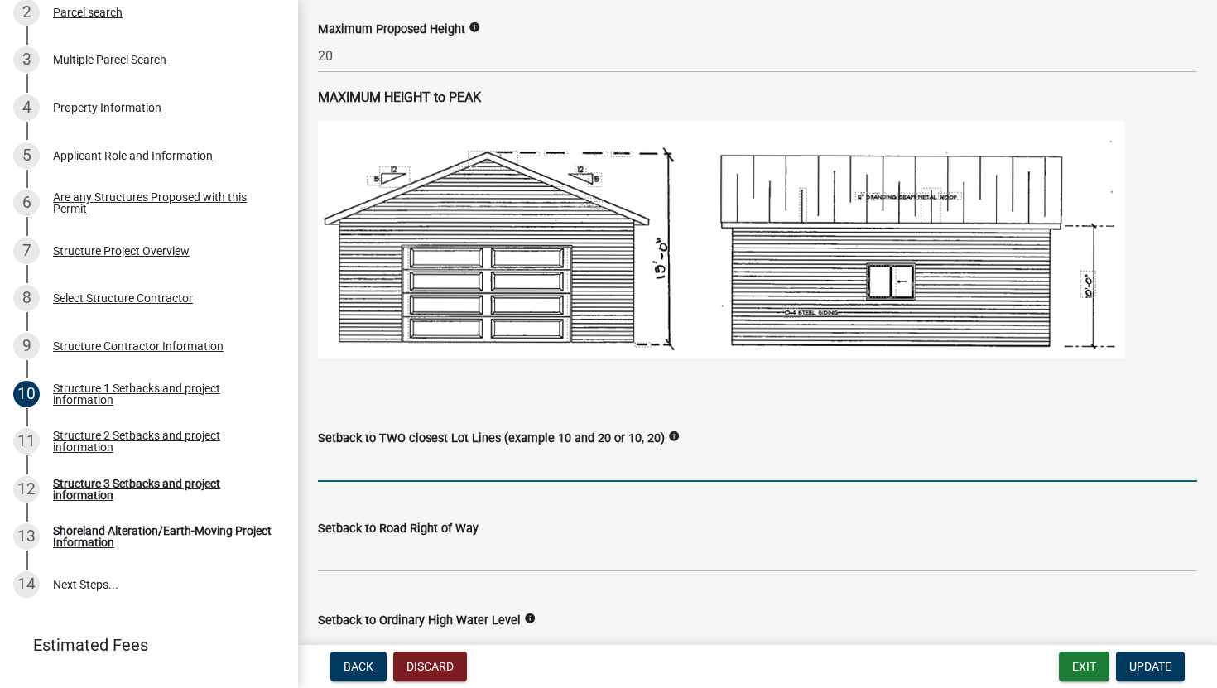
click at [394, 469] on input "Setback to TWO closest Lot Lines (example 10 and 20 or 10, 20)" at bounding box center [757, 465] width 879 height 34
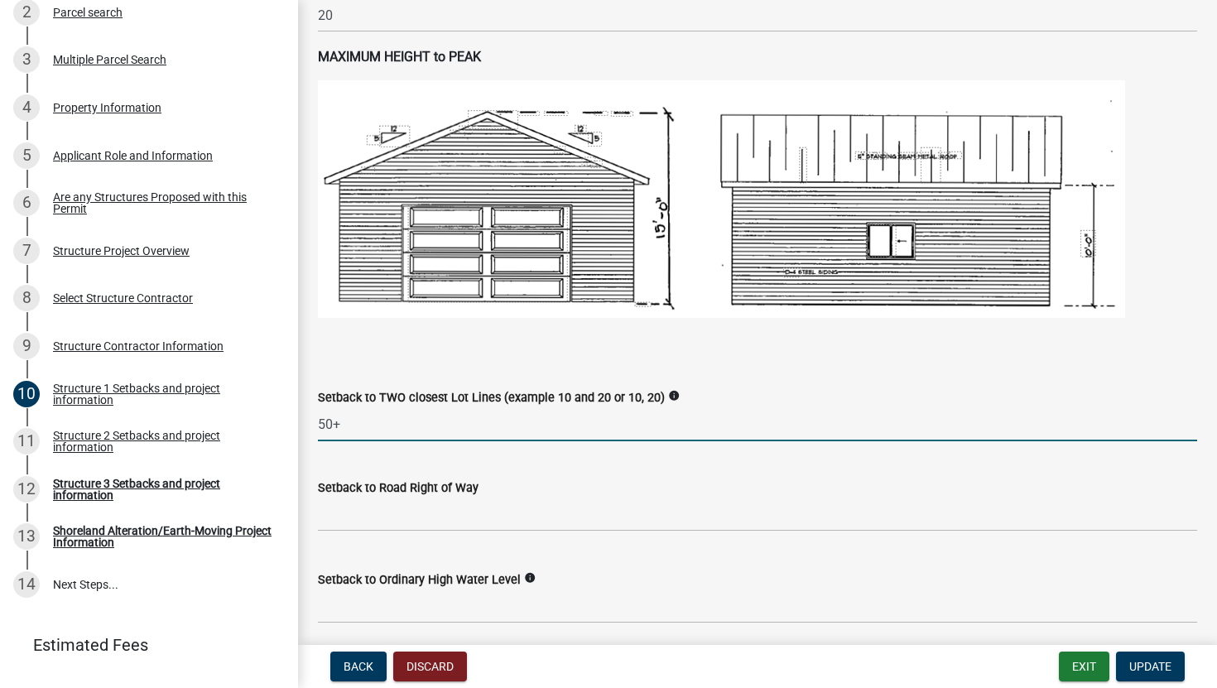
scroll to position [1018, 0]
type input "50+"
click at [453, 514] on input "text" at bounding box center [757, 514] width 879 height 34
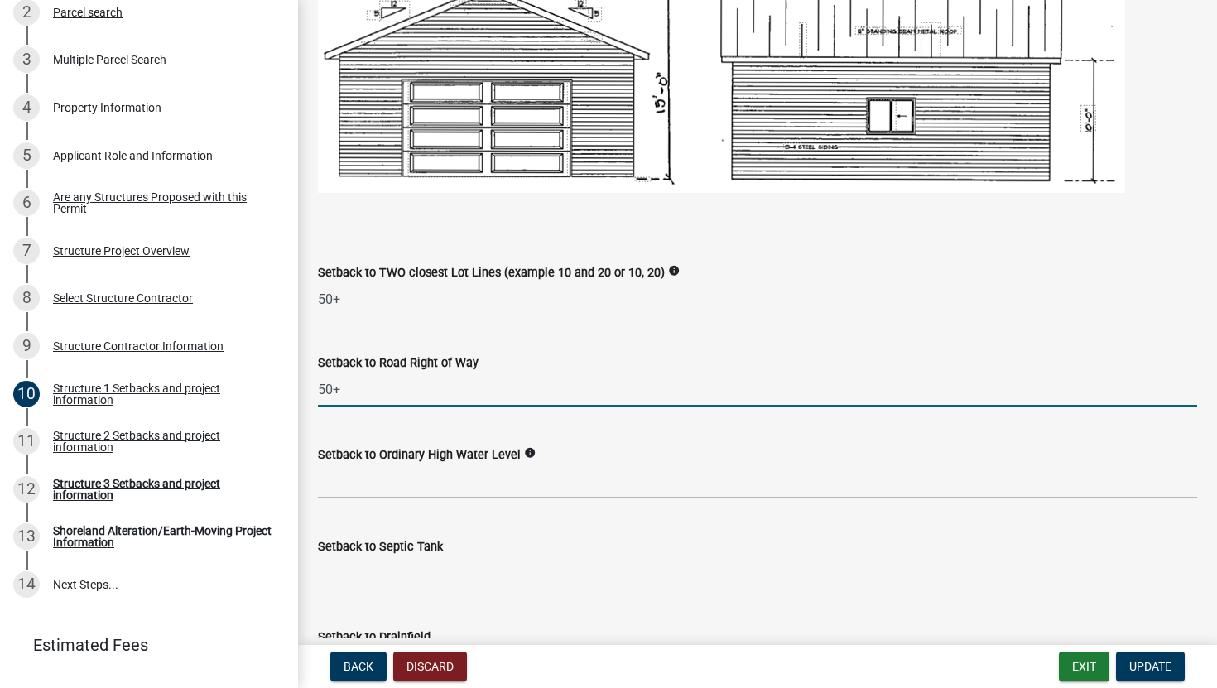
scroll to position [1143, 0]
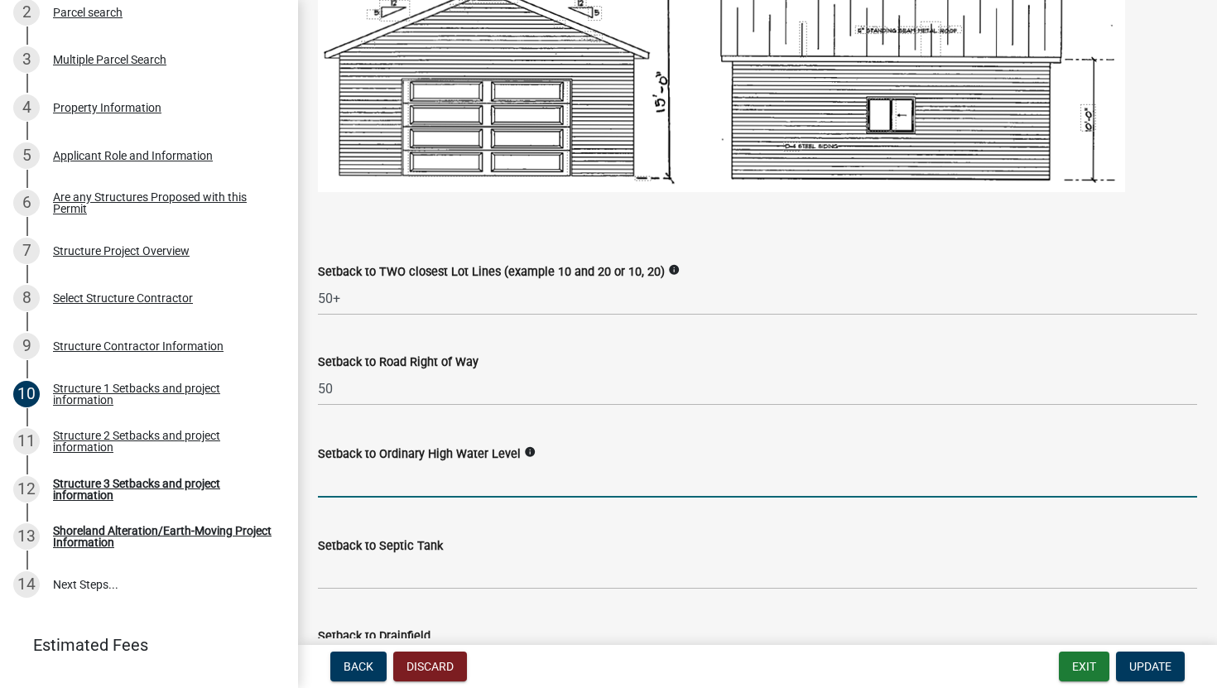
click at [474, 483] on input "text" at bounding box center [757, 481] width 879 height 34
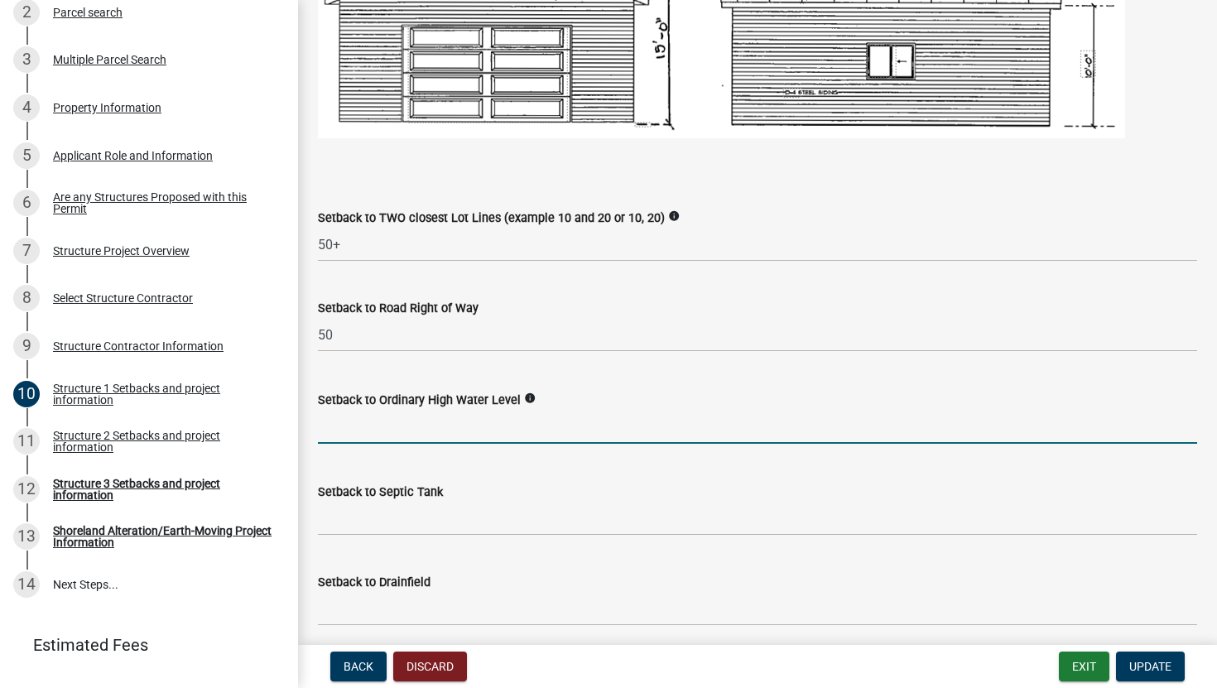
scroll to position [1245, 0]
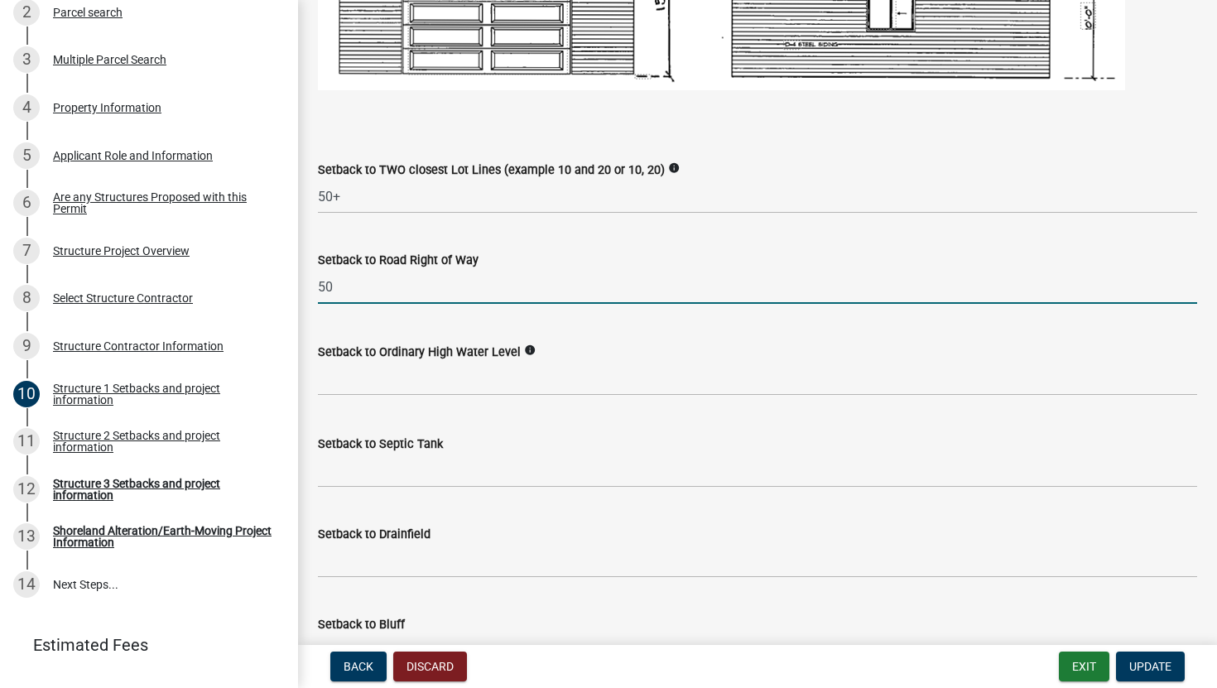
click at [427, 279] on input "50" at bounding box center [757, 287] width 879 height 34
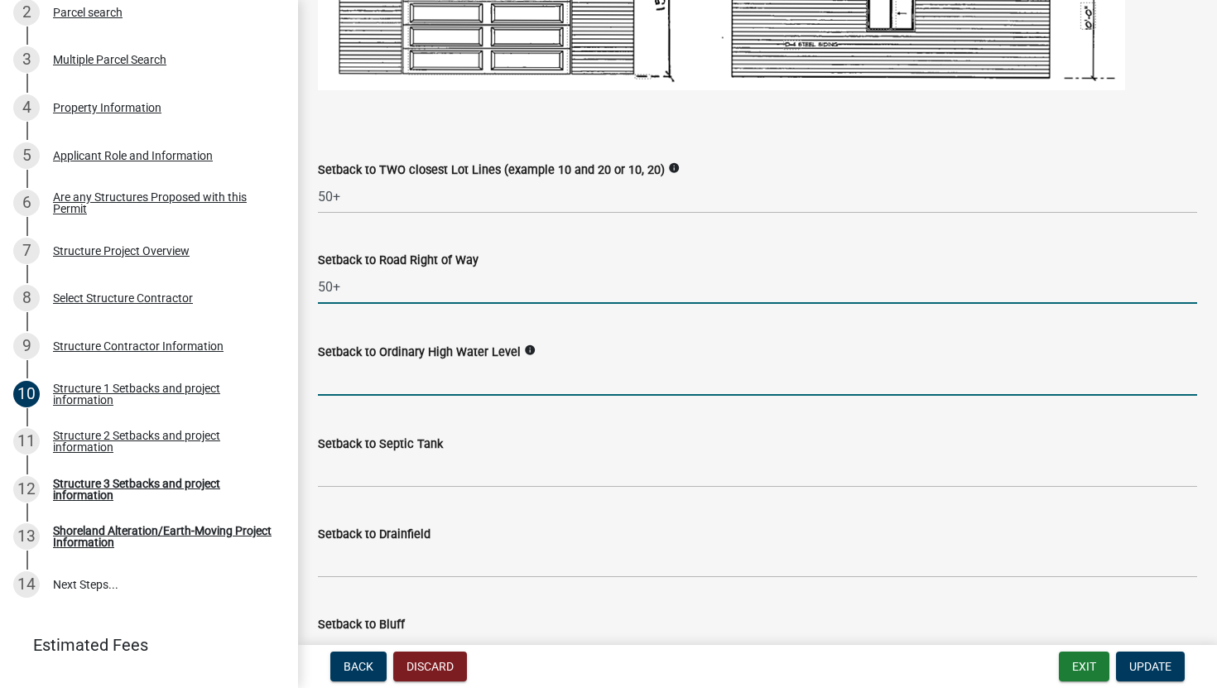
type input "50"
click at [407, 390] on input "text" at bounding box center [757, 379] width 879 height 34
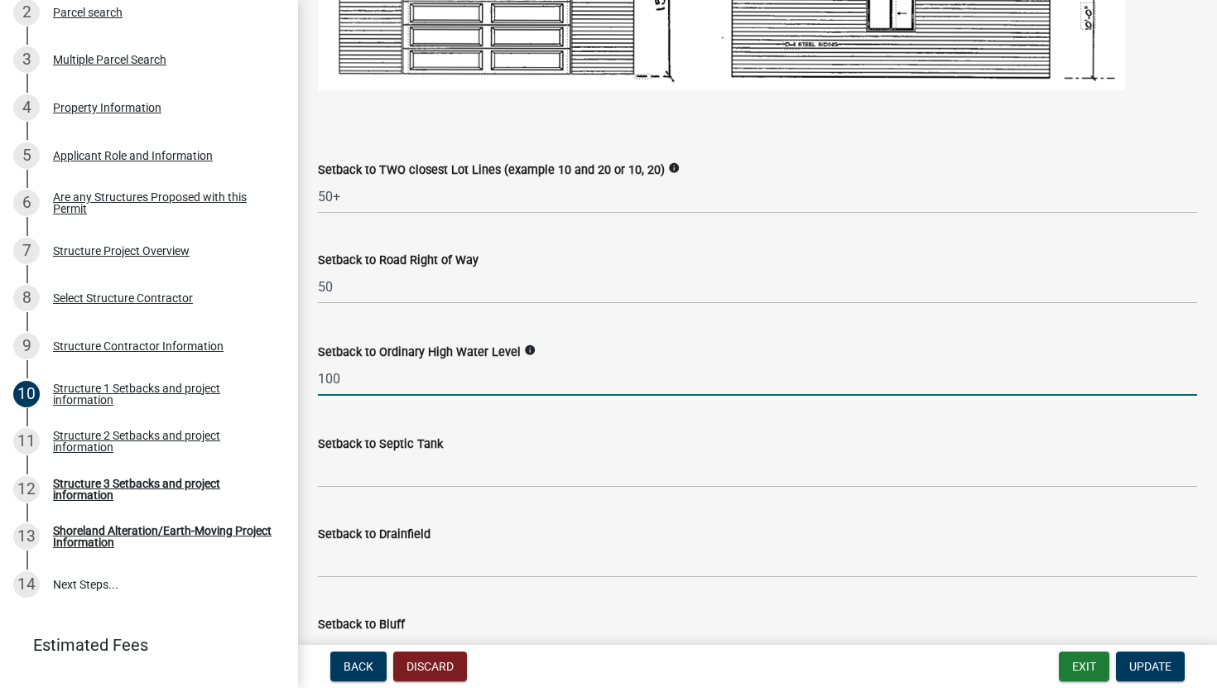
type input "100"
click at [431, 375] on input "100" at bounding box center [757, 379] width 879 height 34
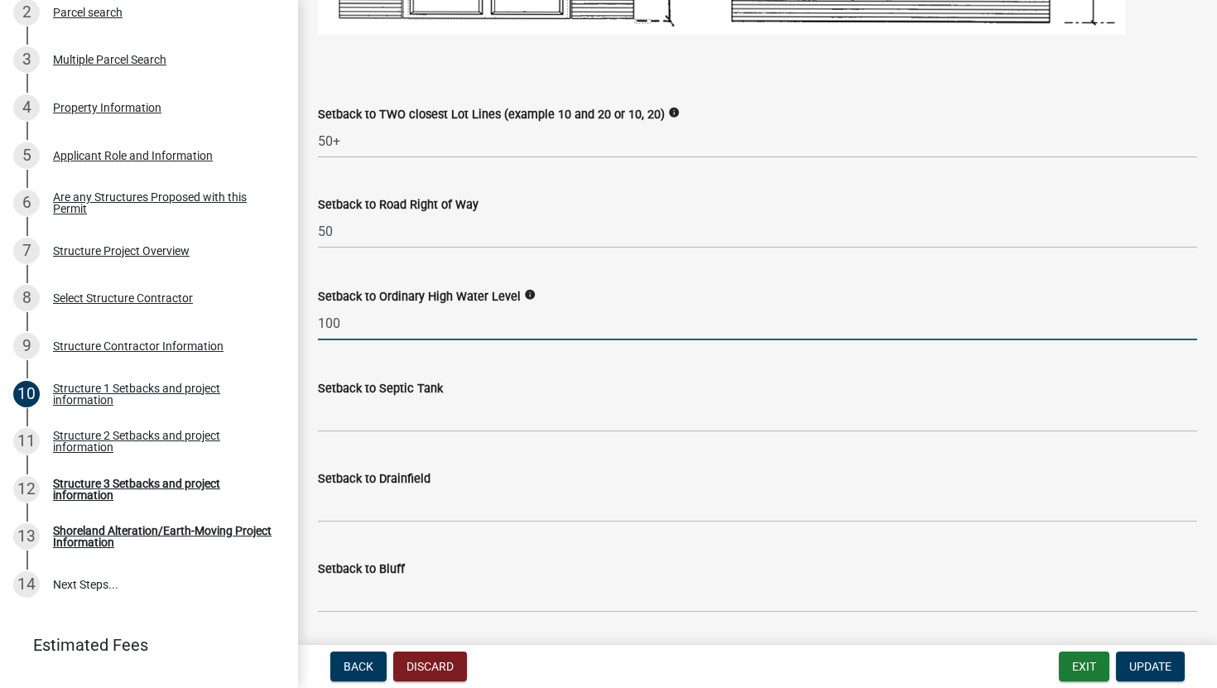
scroll to position [1304, 0]
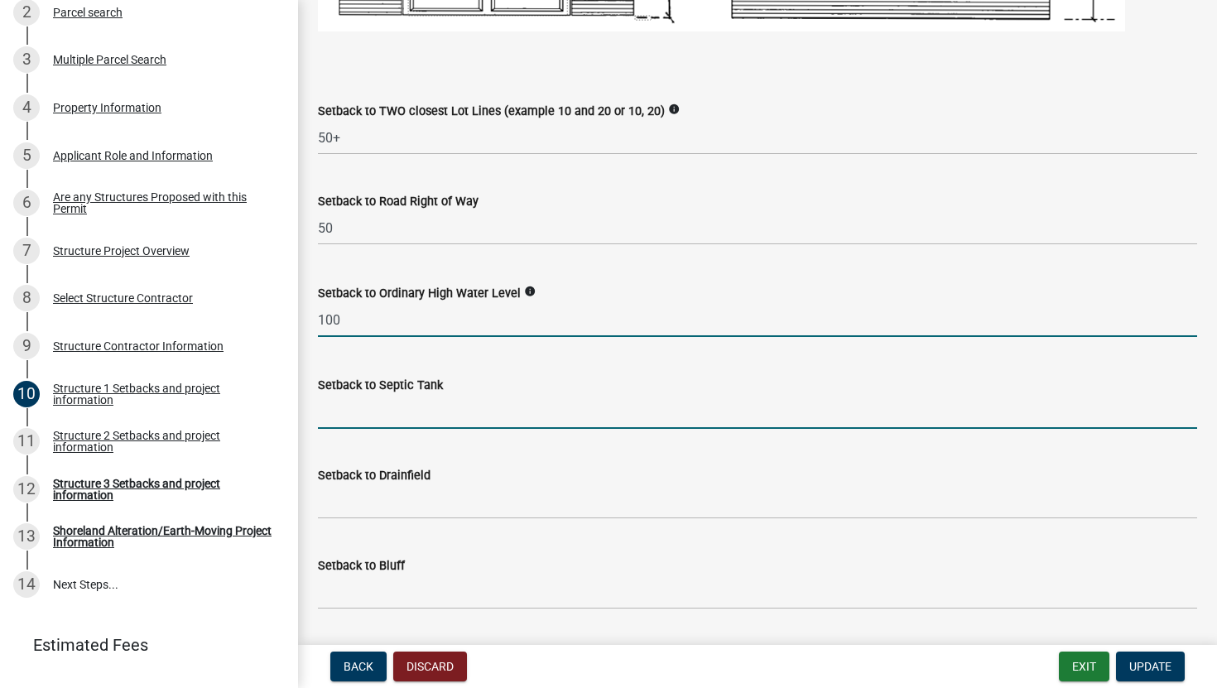
click at [363, 412] on input "Setback to Septic Tank" at bounding box center [757, 412] width 879 height 34
type input "50+"
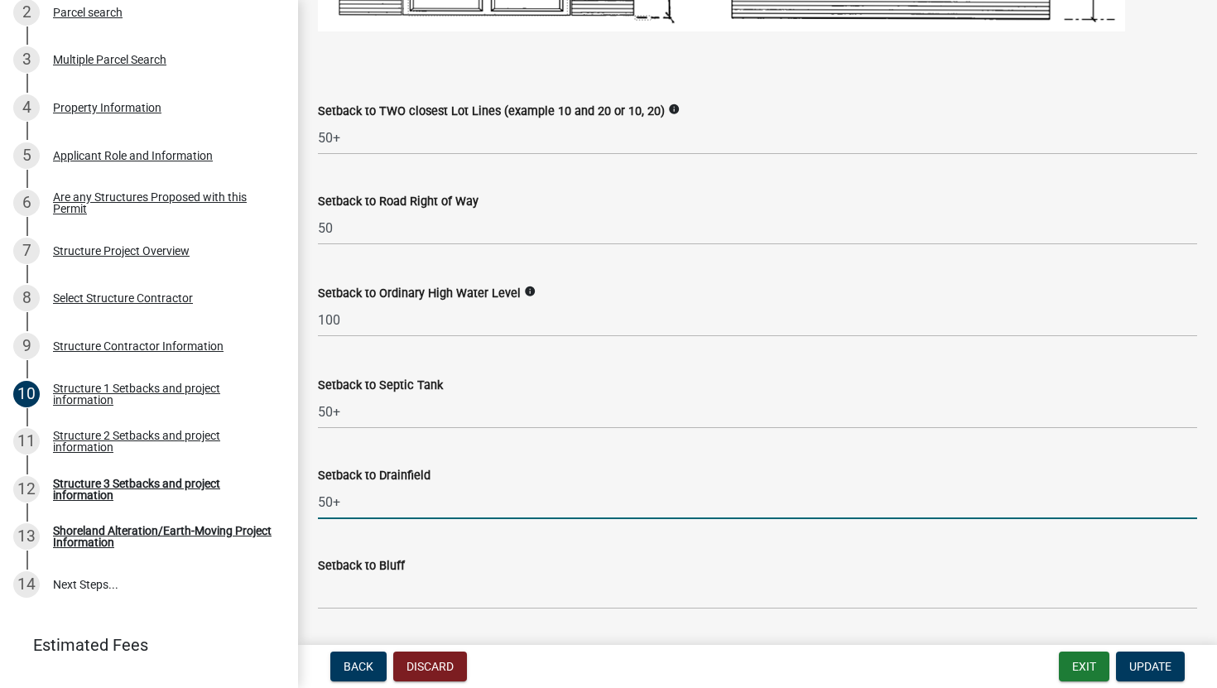
type input "50+"
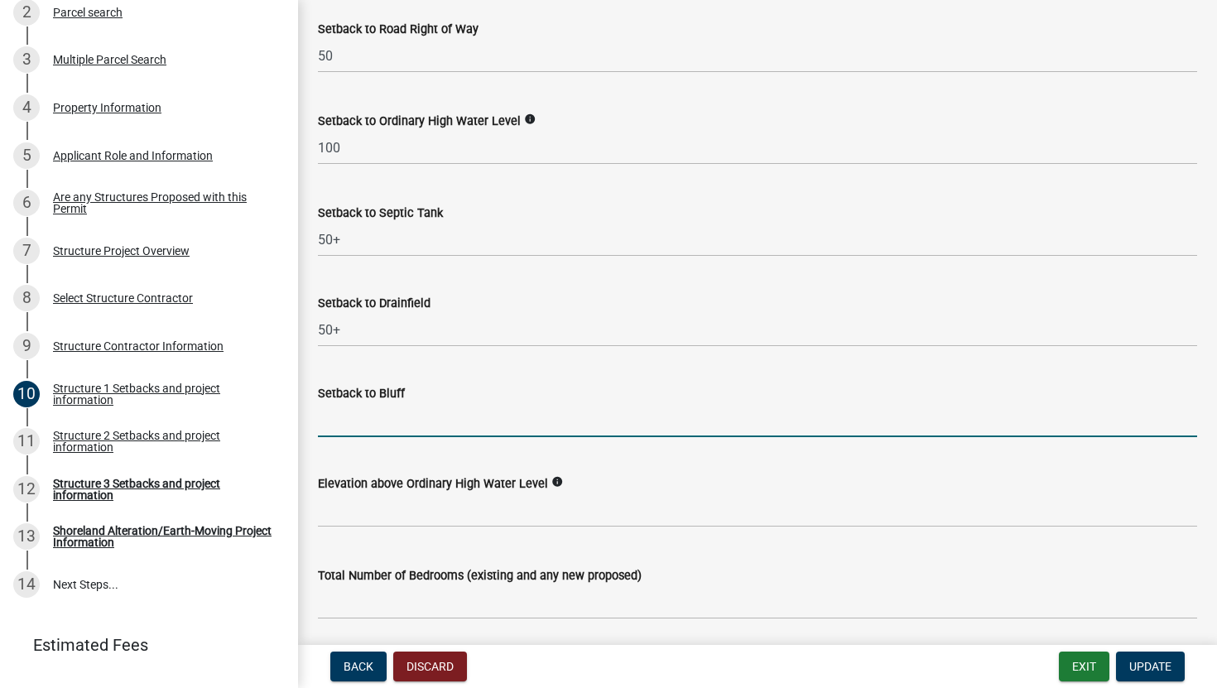
scroll to position [1484, 0]
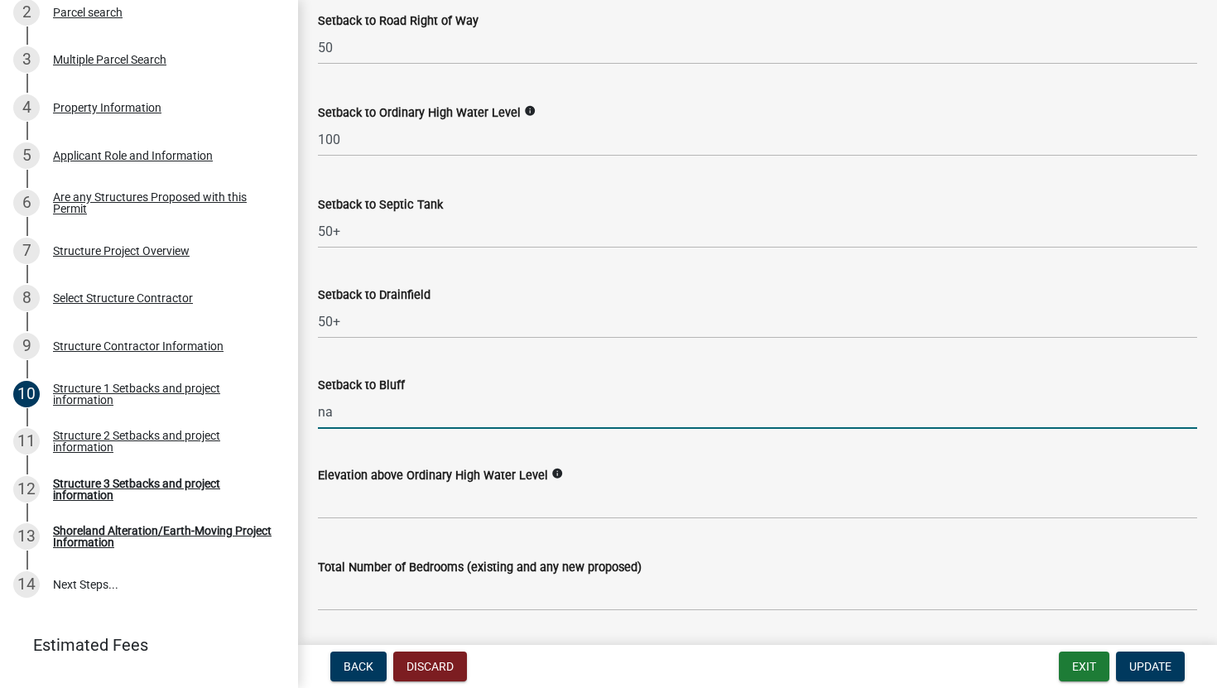
type input "na"
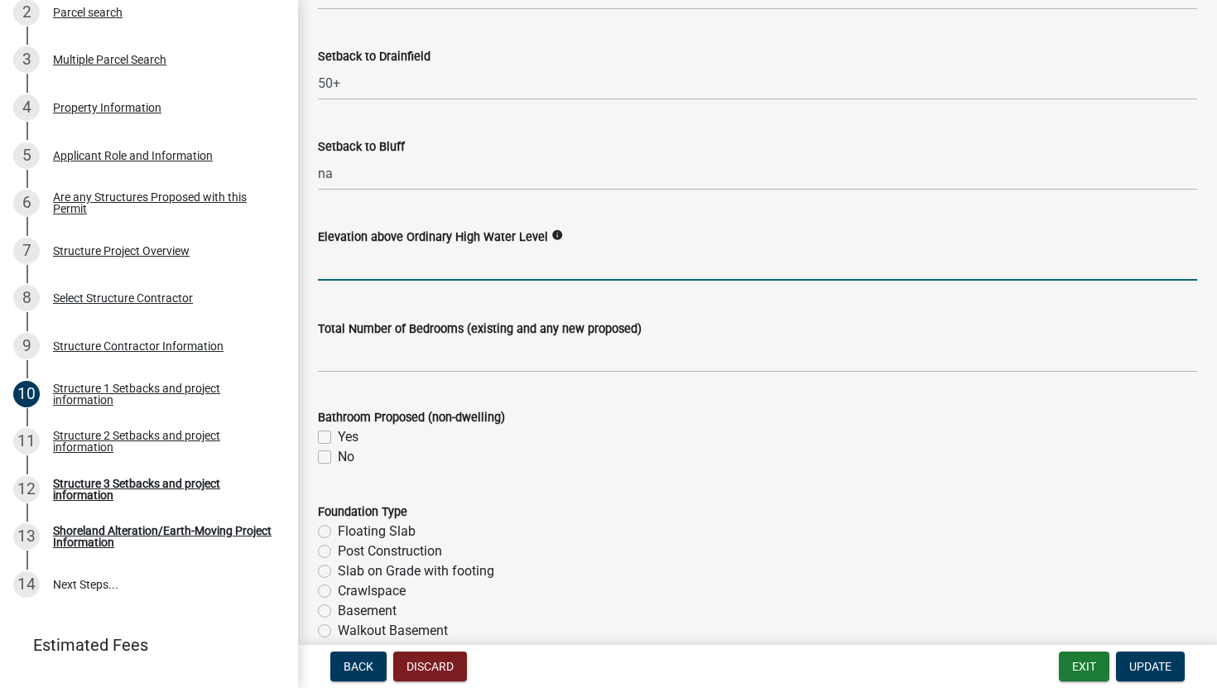
scroll to position [1724, 0]
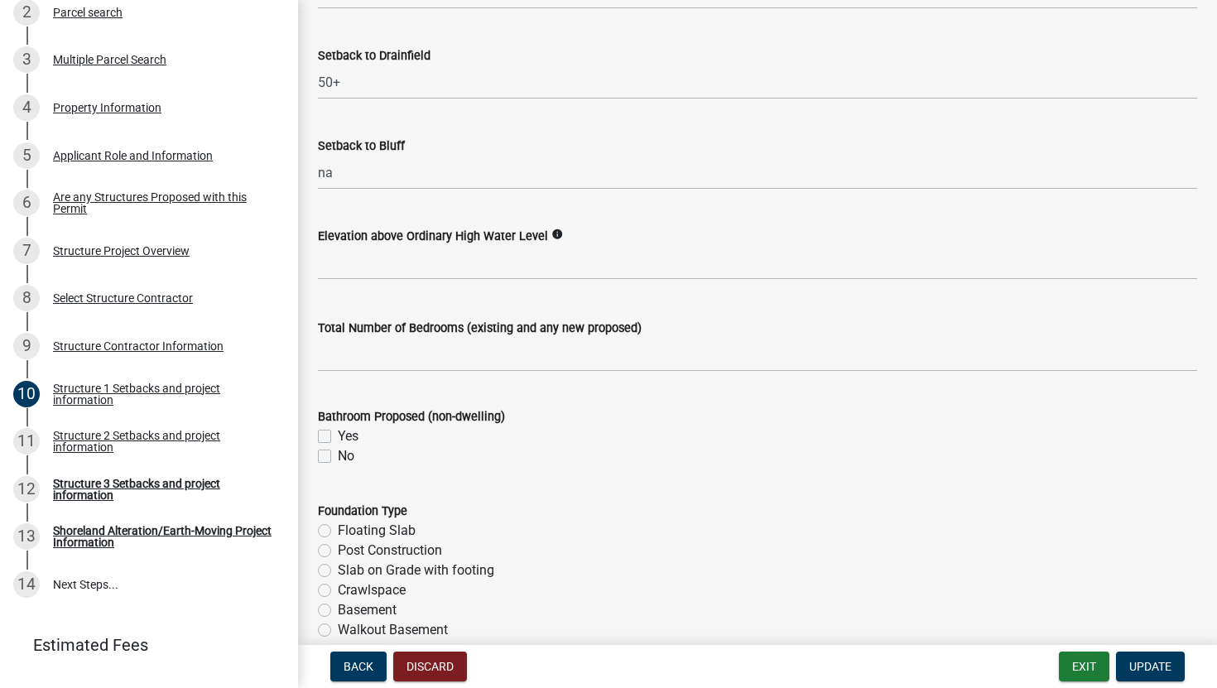
click at [551, 235] on icon "info" at bounding box center [557, 235] width 12 height 12
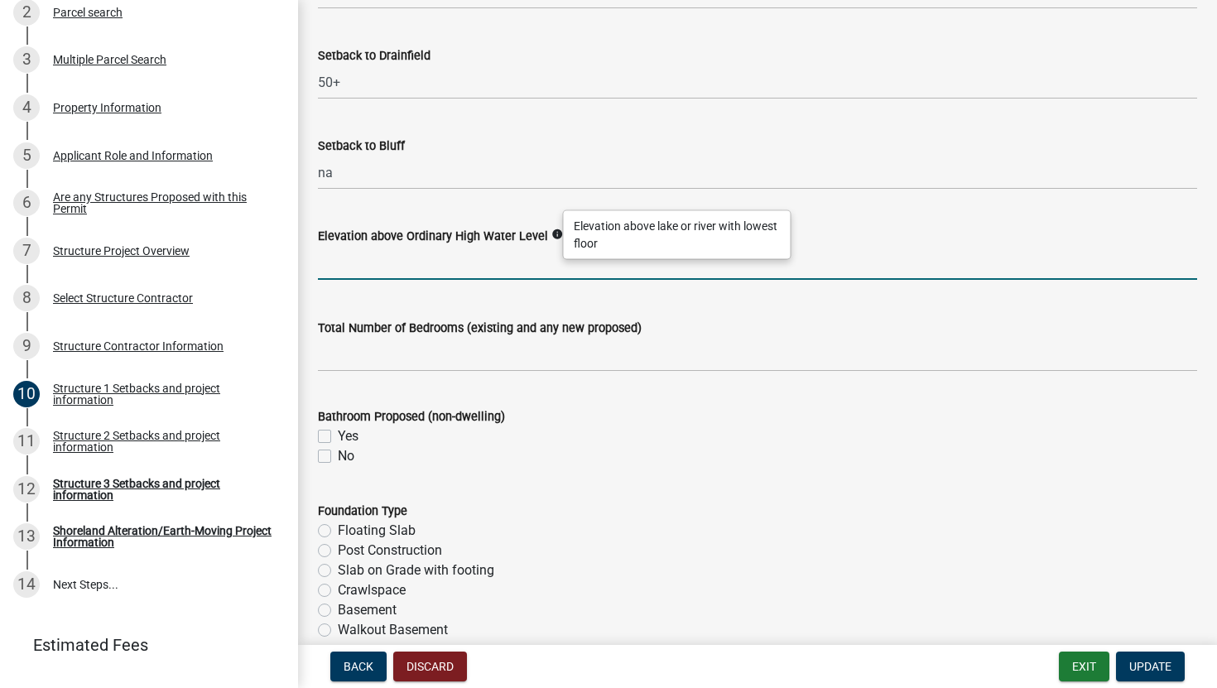
click at [494, 257] on input "text" at bounding box center [757, 263] width 879 height 34
type input "40"
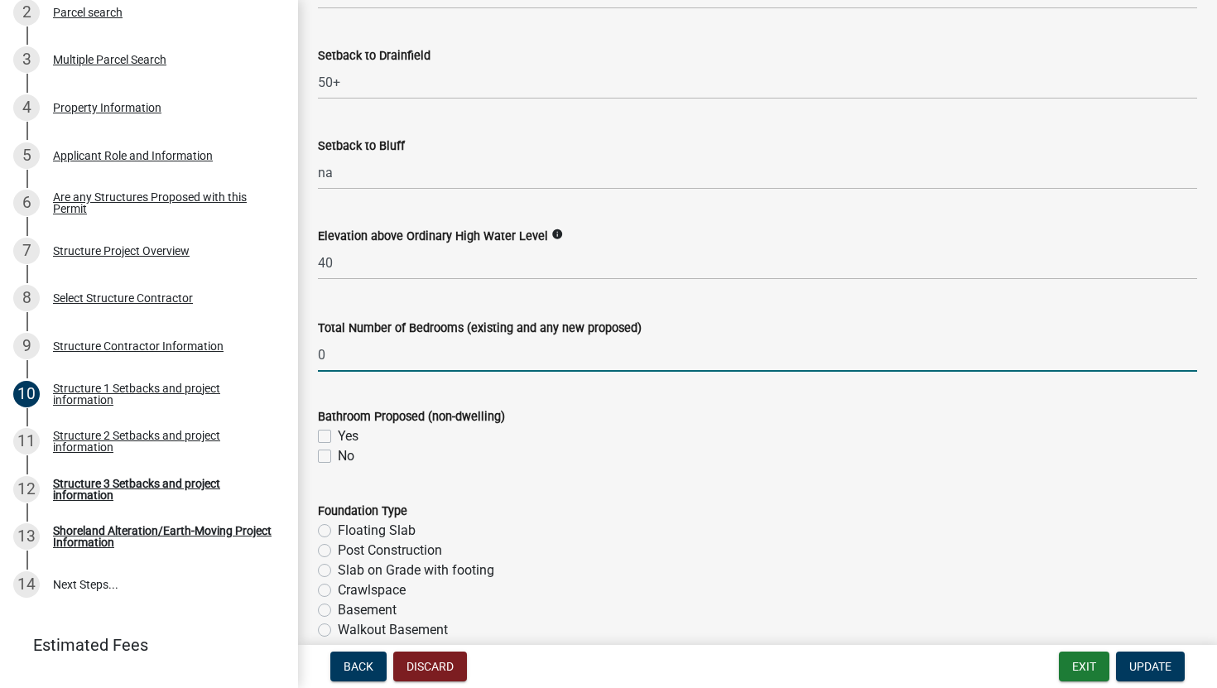
scroll to position [1745, 0]
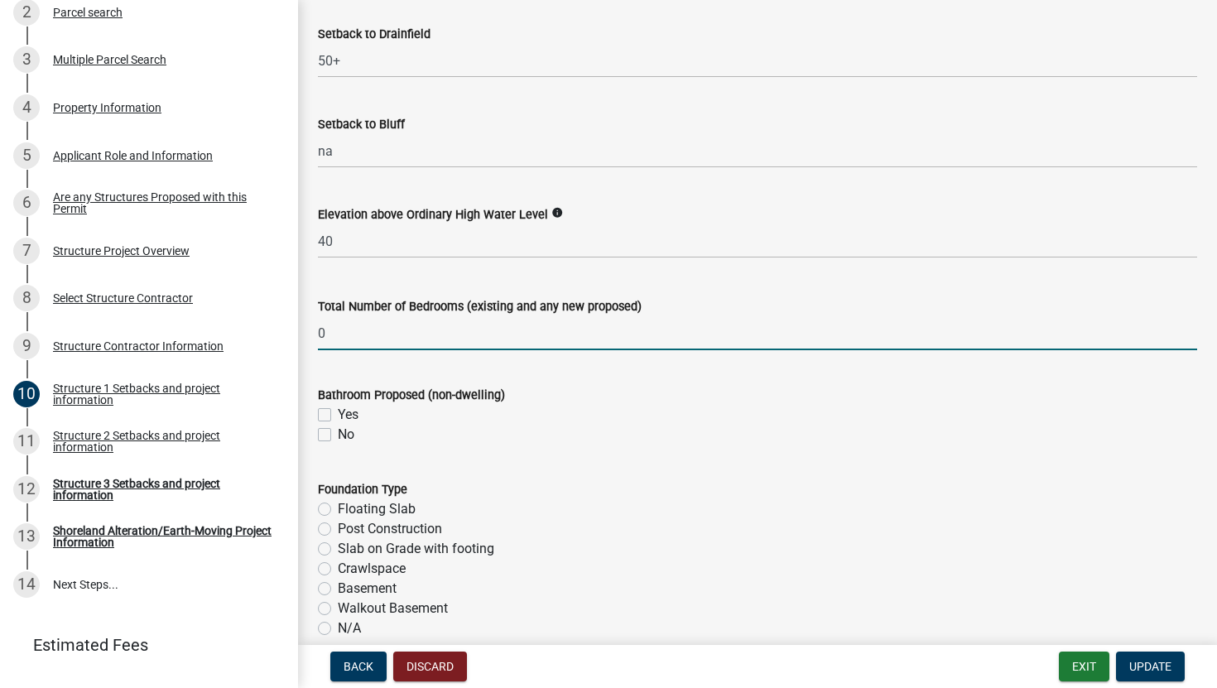
type input "0"
click at [338, 435] on label "No" at bounding box center [346, 435] width 17 height 20
click at [338, 435] on input "No" at bounding box center [343, 430] width 11 height 11
checkbox input "true"
checkbox input "false"
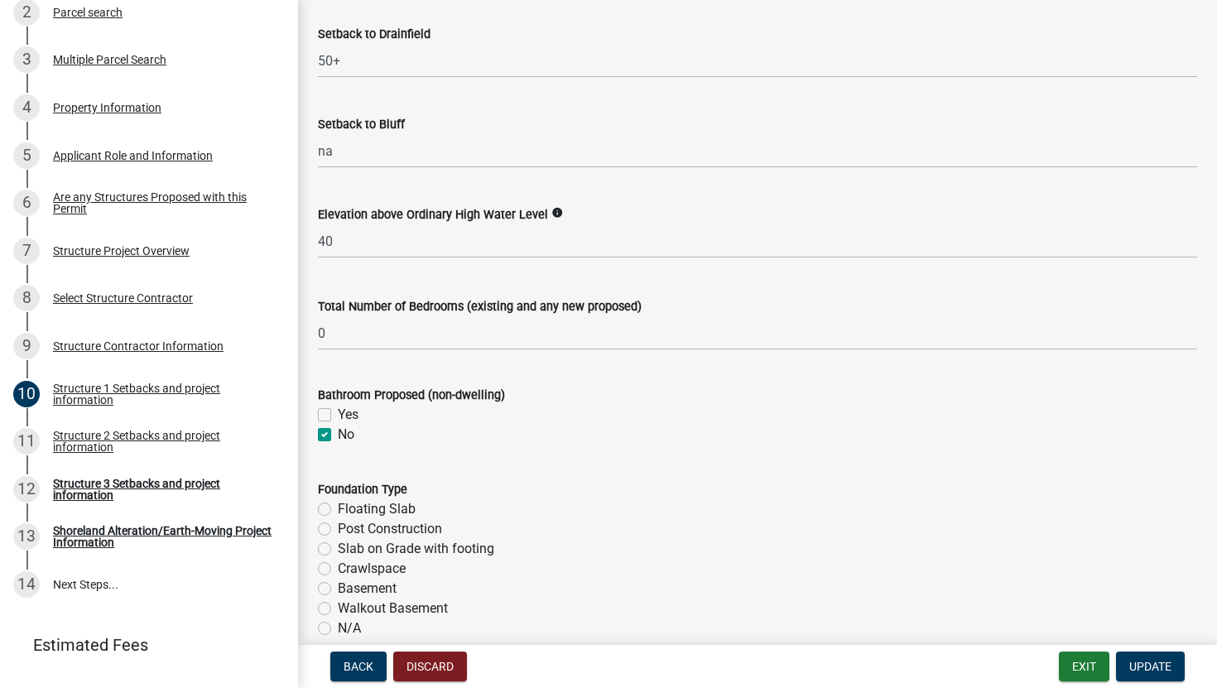
checkbox input "true"
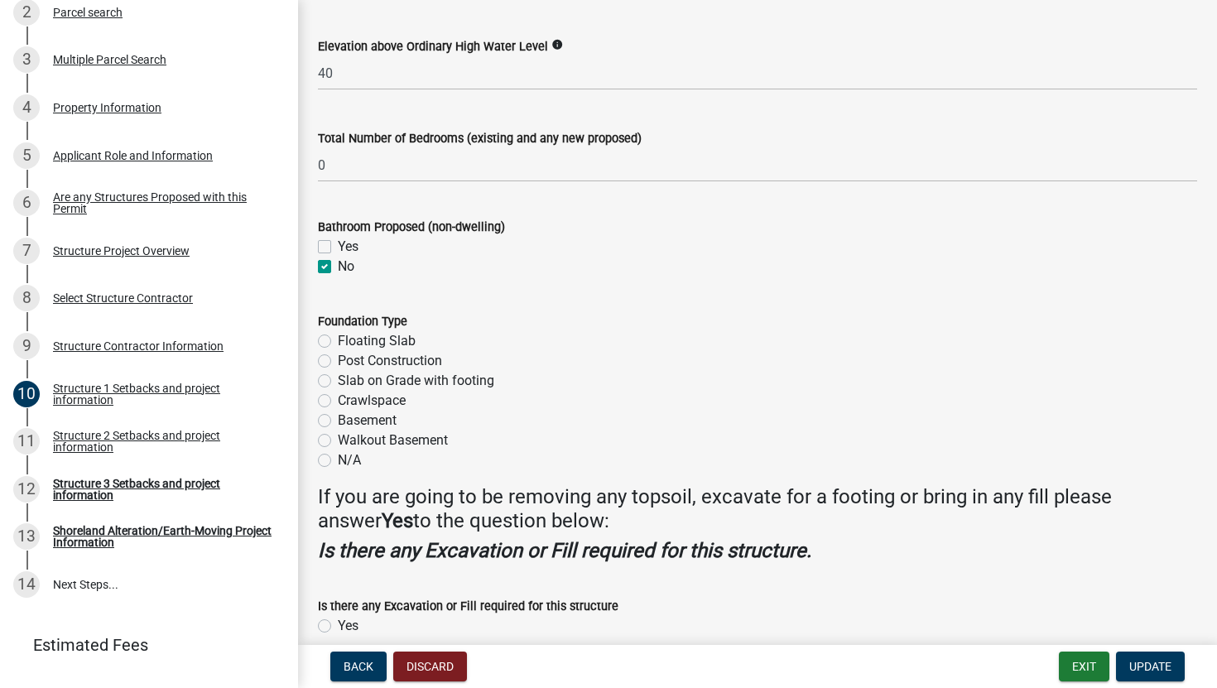
scroll to position [1931, 0]
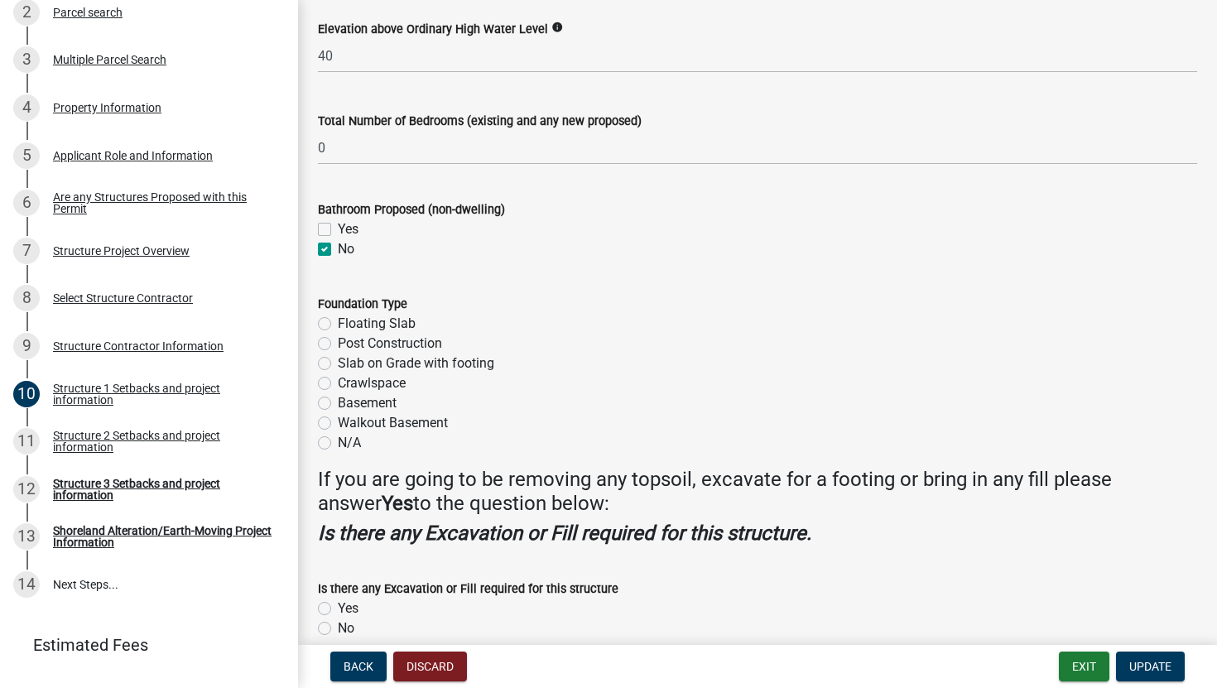
click at [386, 371] on label "Slab on Grade with footing" at bounding box center [416, 364] width 156 height 20
click at [349, 364] on input "Slab on Grade with footing" at bounding box center [343, 359] width 11 height 11
radio input "true"
click at [389, 330] on label "Floating Slab" at bounding box center [377, 324] width 78 height 20
click at [349, 325] on input "Floating Slab" at bounding box center [343, 319] width 11 height 11
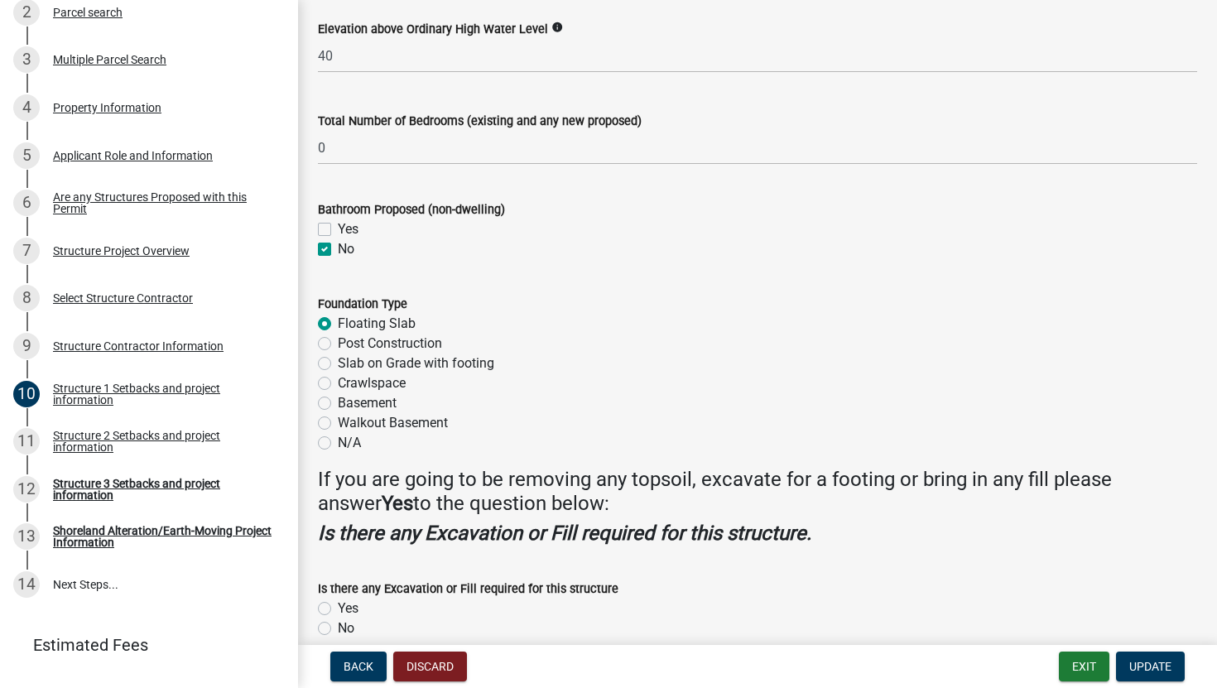
radio input "true"
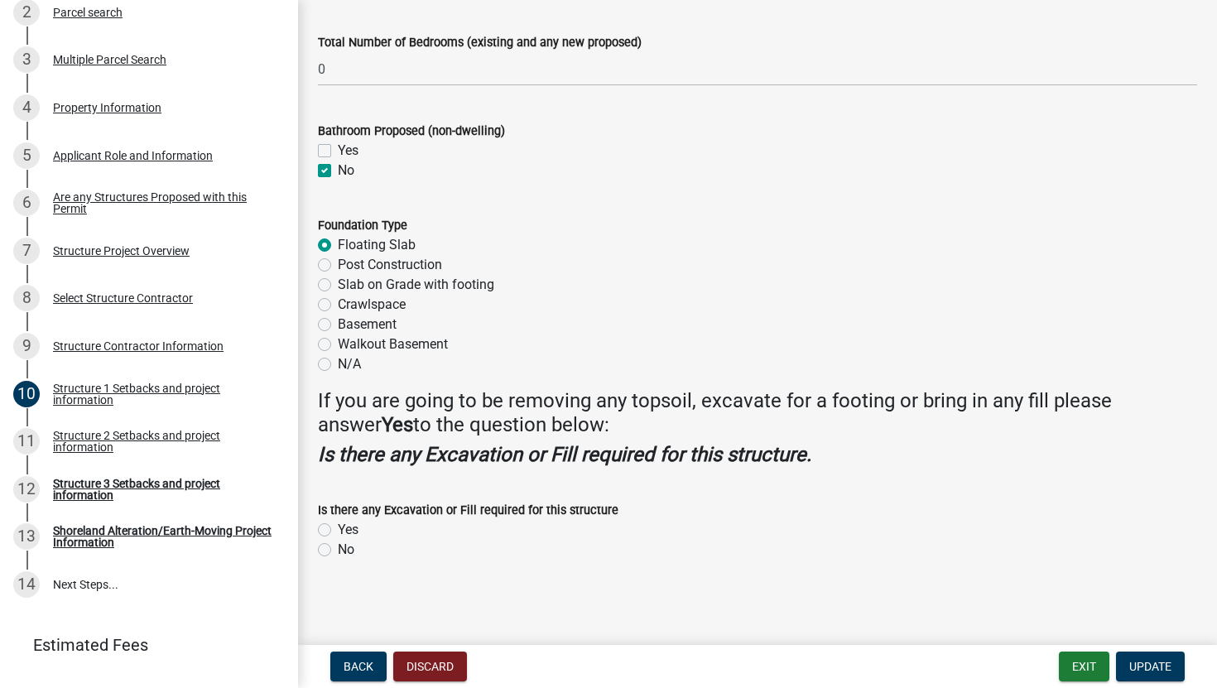
scroll to position [2010, 0]
click at [338, 531] on label "Yes" at bounding box center [348, 529] width 21 height 20
click at [338, 530] on input "Yes" at bounding box center [343, 524] width 11 height 11
radio input "true"
click at [1156, 615] on span "Update" at bounding box center [1150, 666] width 42 height 13
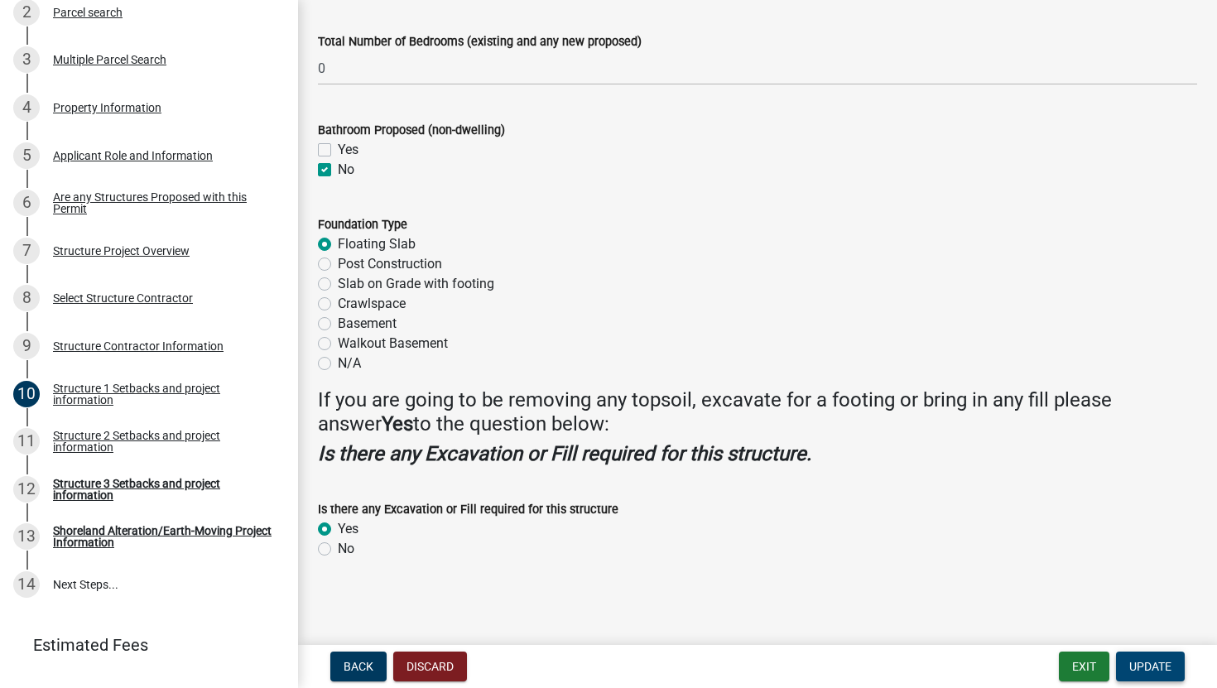
scroll to position [0, 0]
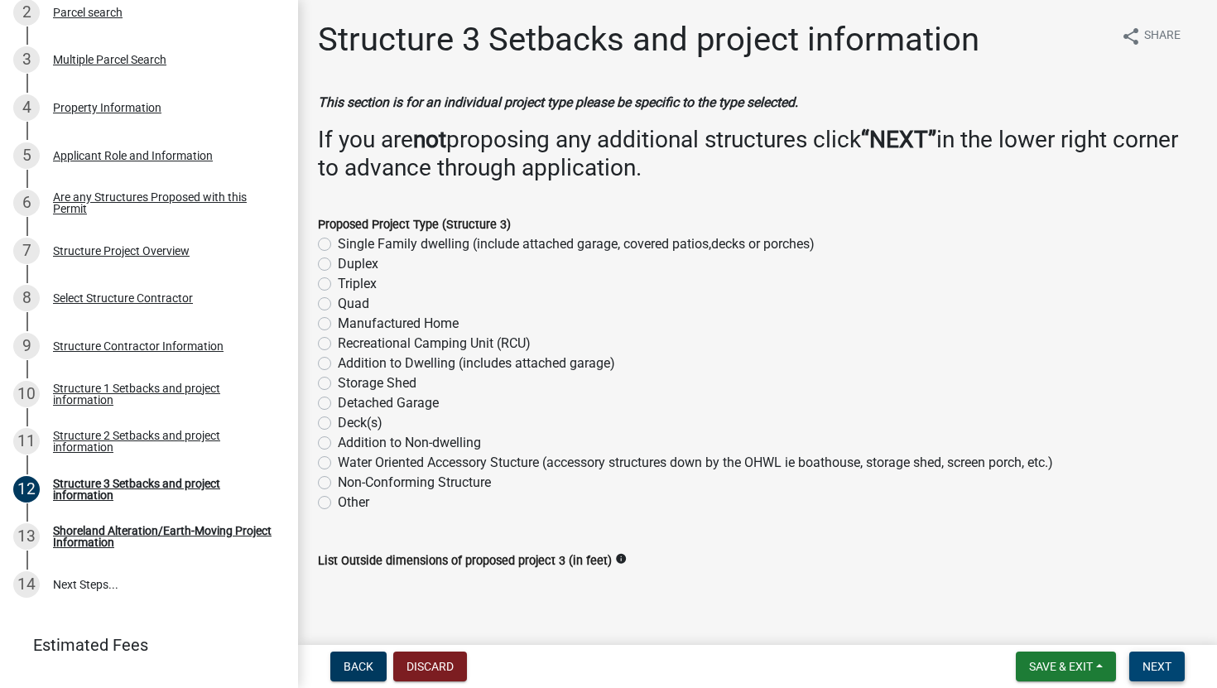
click at [1149, 615] on button "Next" at bounding box center [1156, 667] width 55 height 30
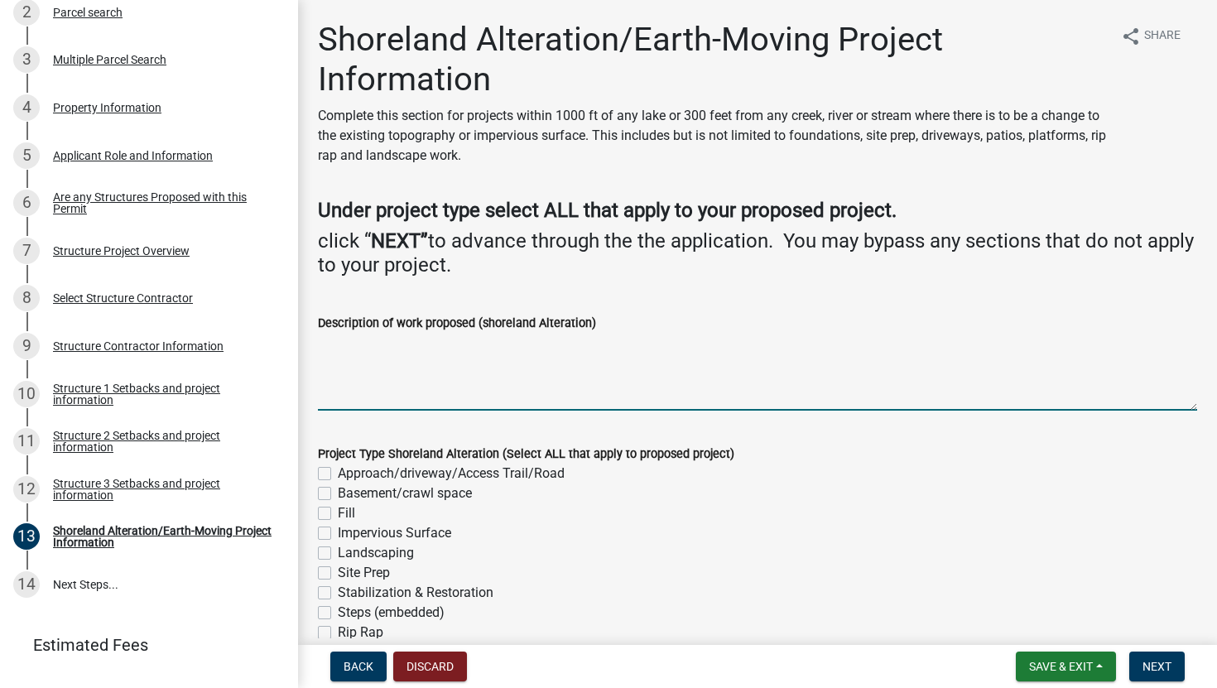
click at [650, 384] on textarea "Description of work proposed (shoreland Alteration)" at bounding box center [757, 372] width 879 height 78
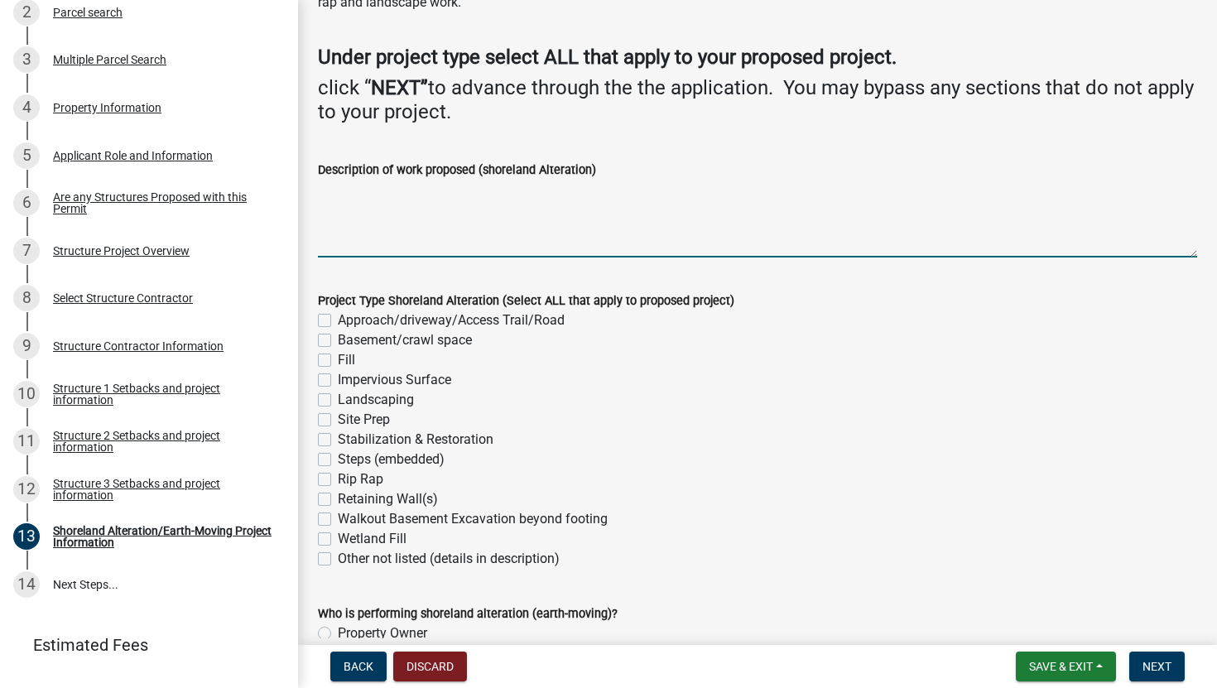
scroll to position [138, 0]
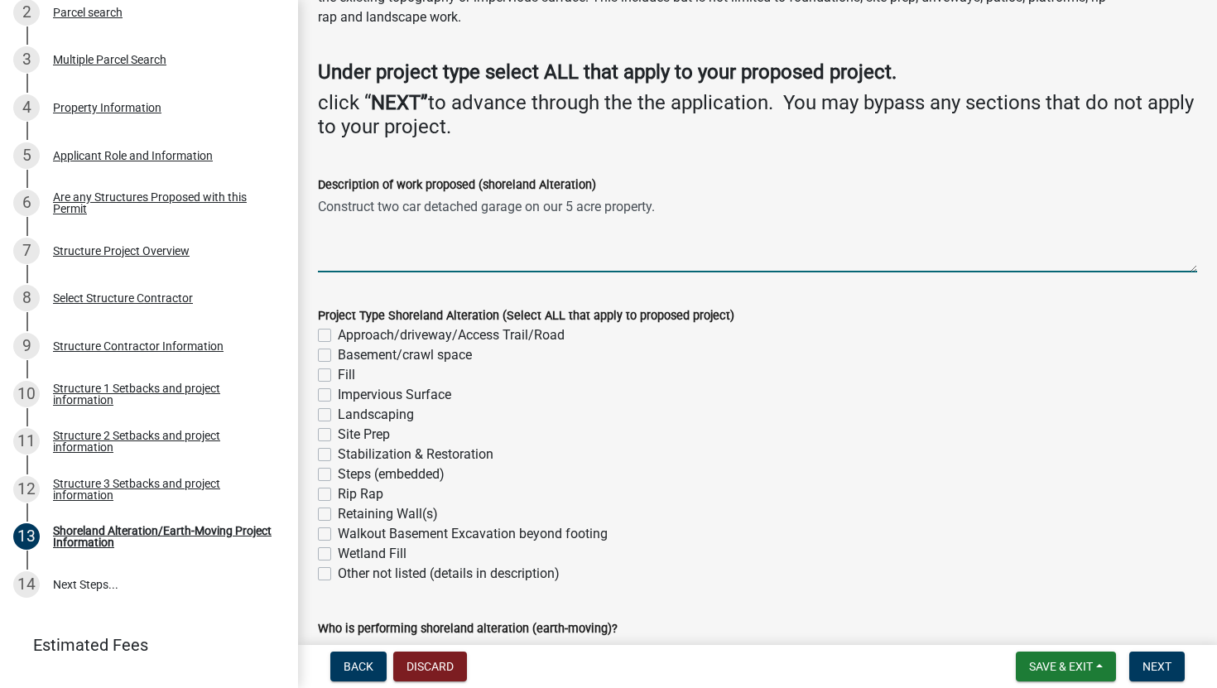
type textarea "Construct two car detached garage on our 5 acre property."
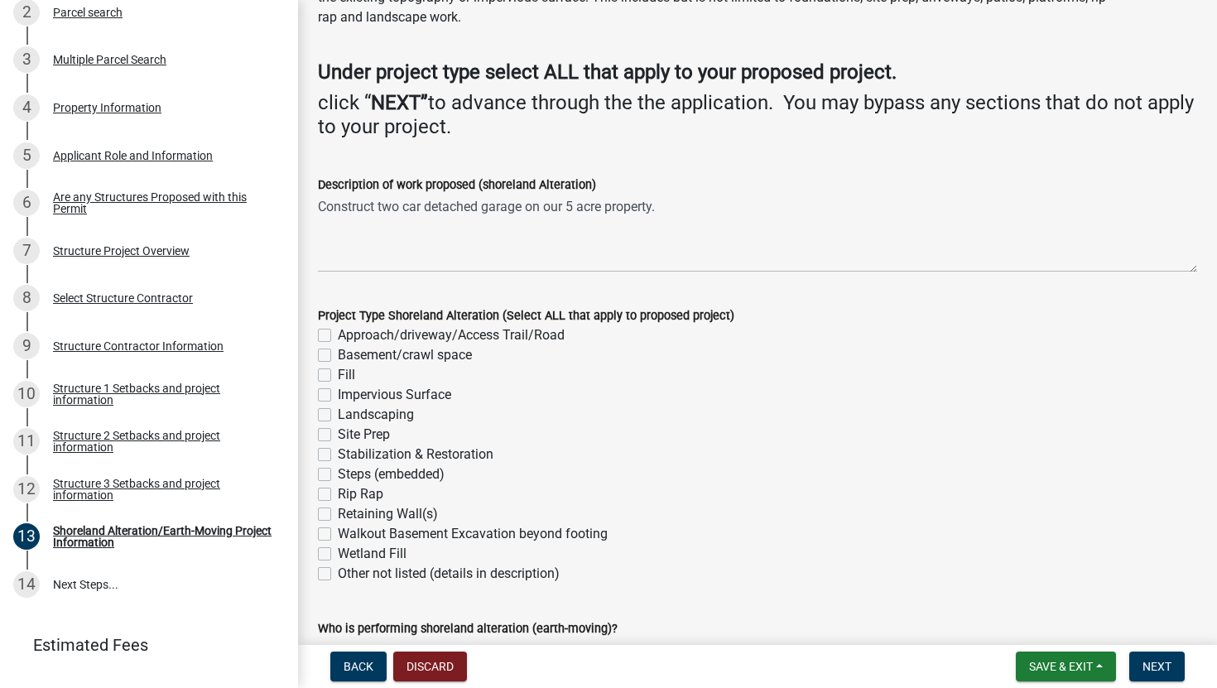
click at [339, 428] on label "Site Prep" at bounding box center [364, 435] width 52 height 20
click at [339, 428] on input "Site Prep" at bounding box center [343, 430] width 11 height 11
checkbox input "true"
checkbox input "false"
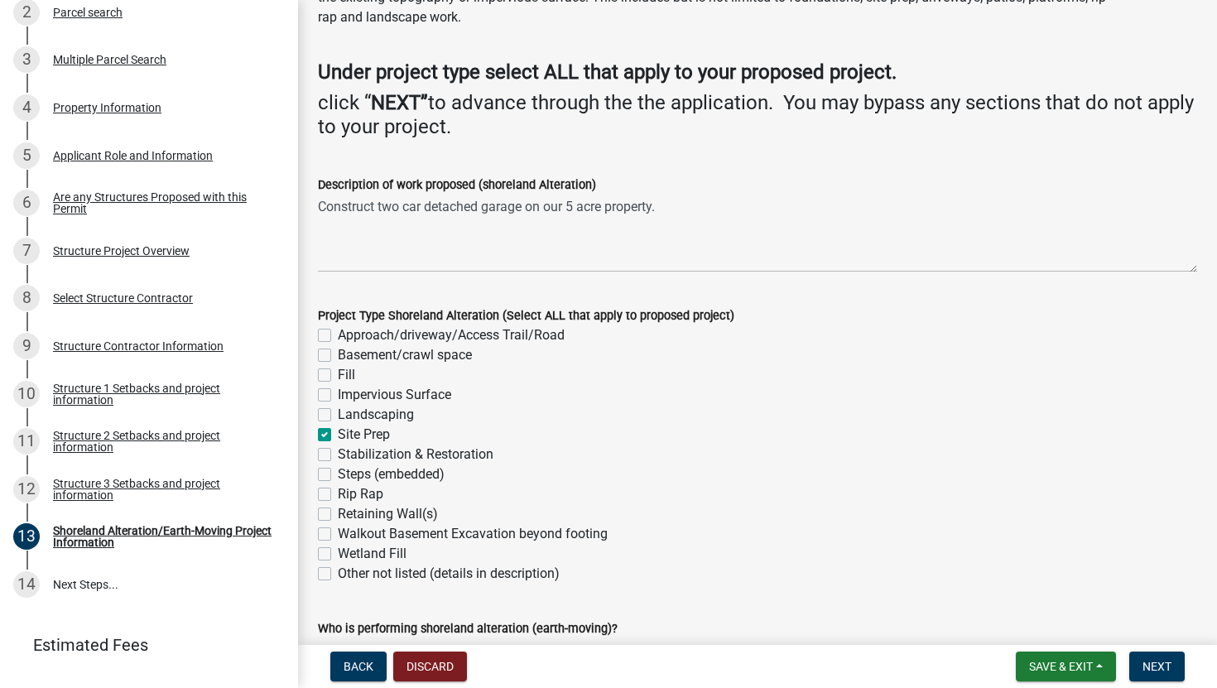
checkbox input "false"
checkbox input "true"
checkbox input "false"
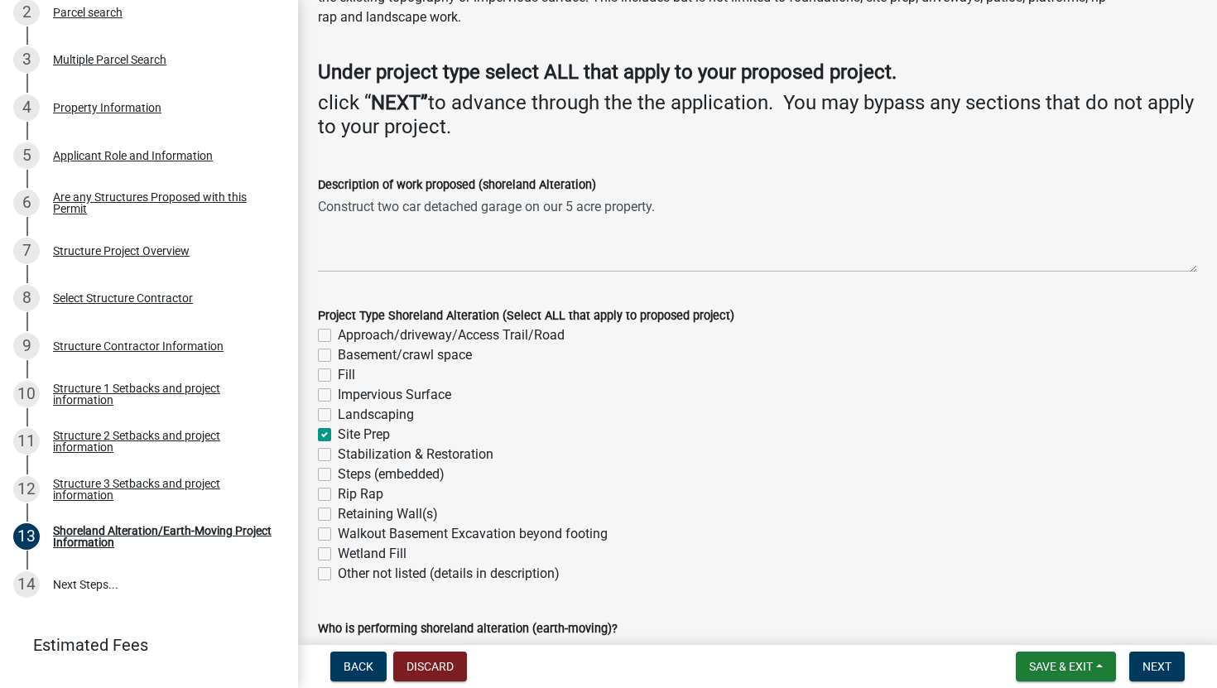
checkbox input "false"
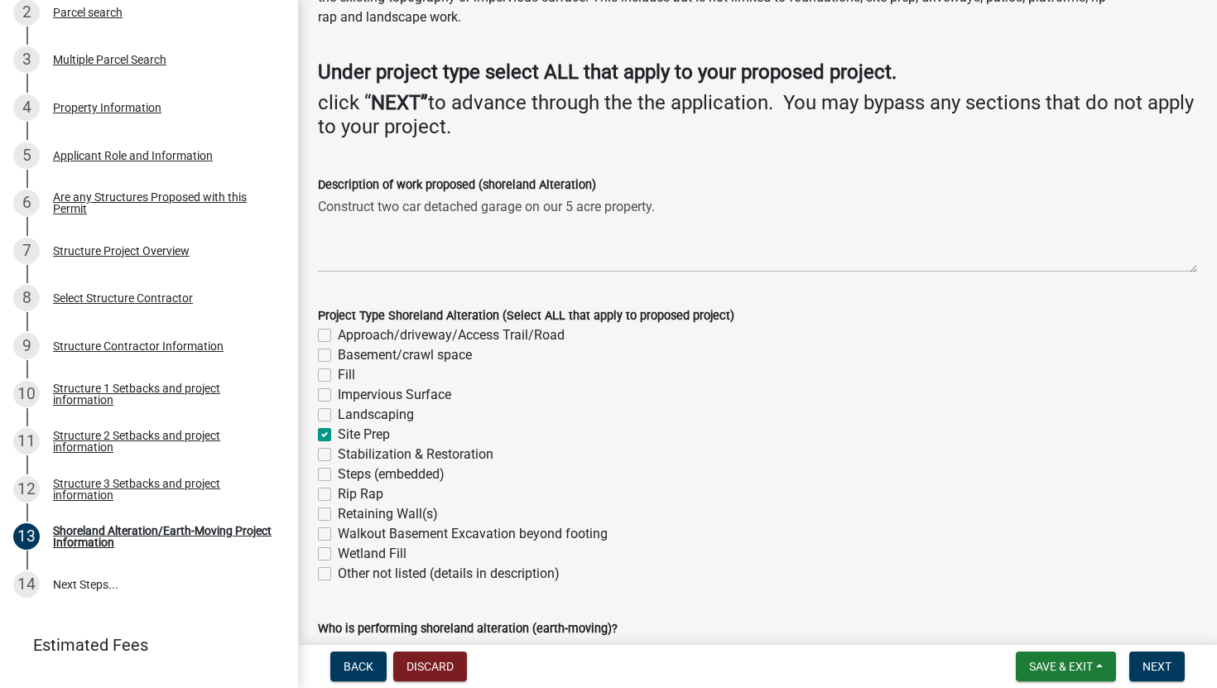
checkbox input "false"
click at [371, 437] on label "Site Prep" at bounding box center [364, 435] width 52 height 20
click at [349, 435] on input "Site Prep" at bounding box center [343, 430] width 11 height 11
checkbox input "false"
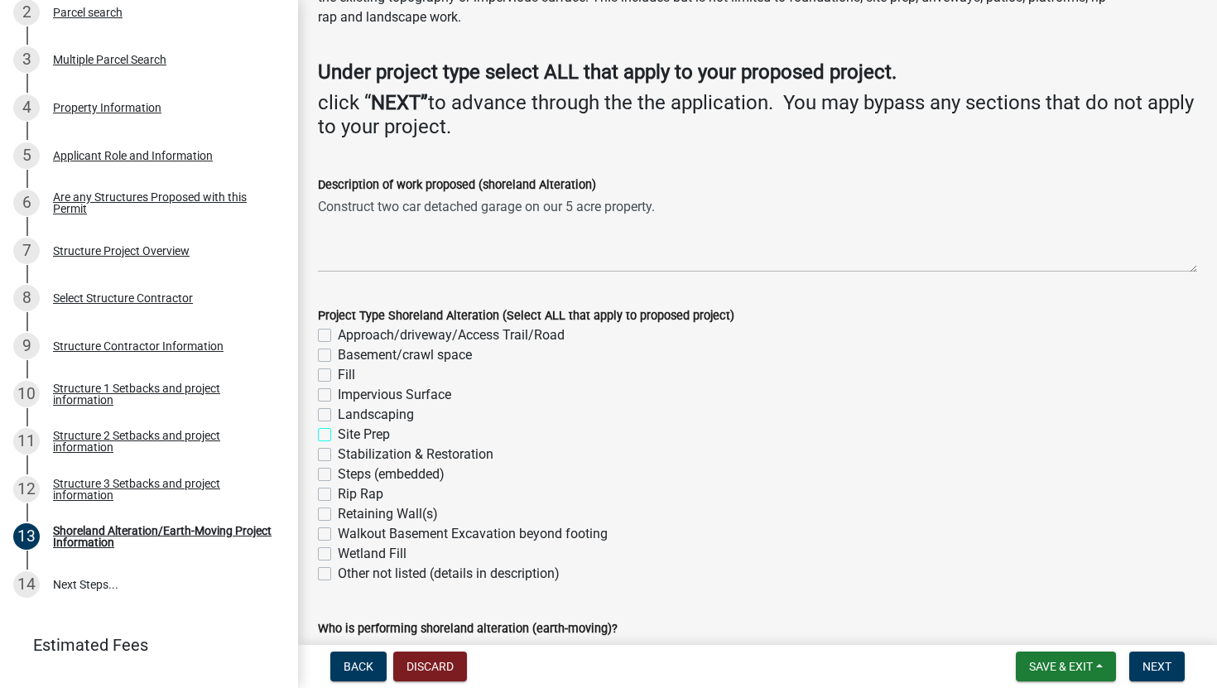
checkbox input "false"
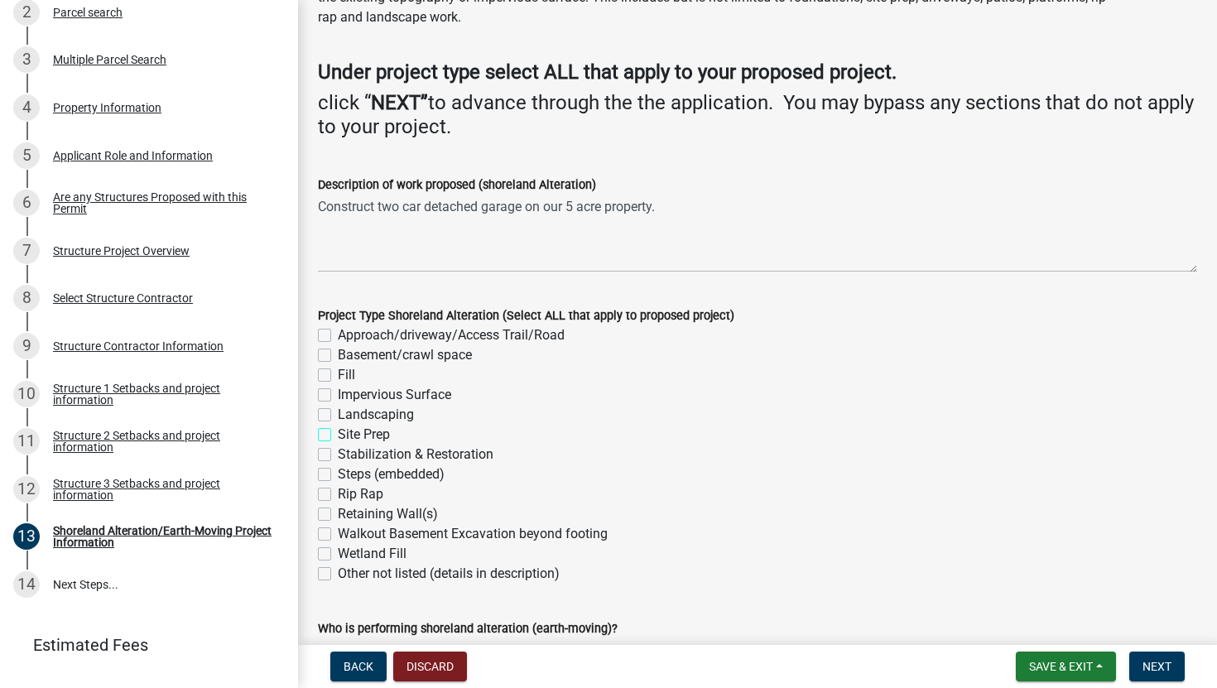
checkbox input "false"
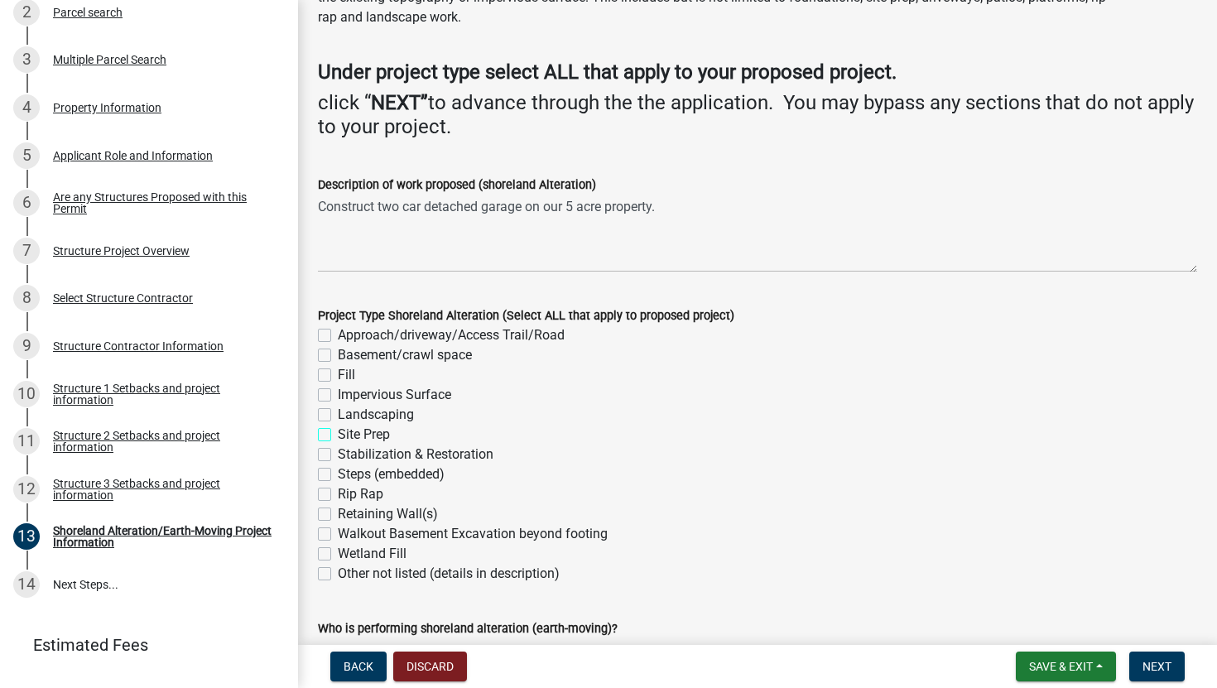
checkbox input "false"
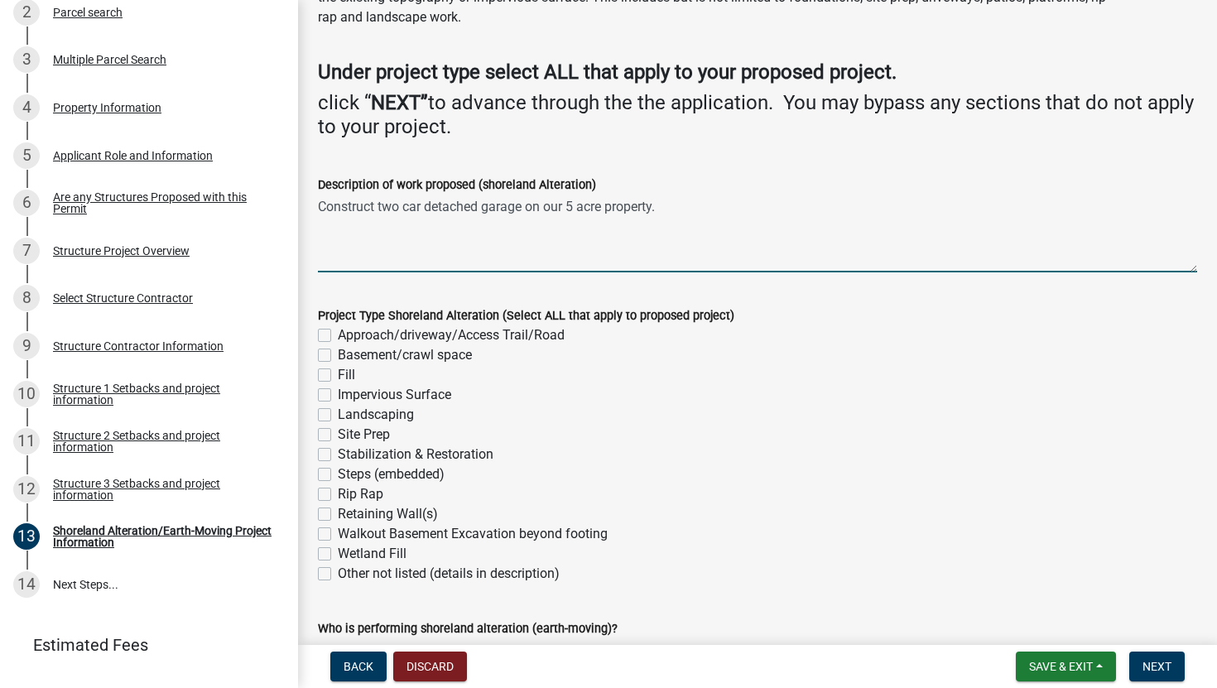
click at [713, 221] on textarea "Construct two car detached garage on our 5 acre property." at bounding box center [757, 234] width 879 height 78
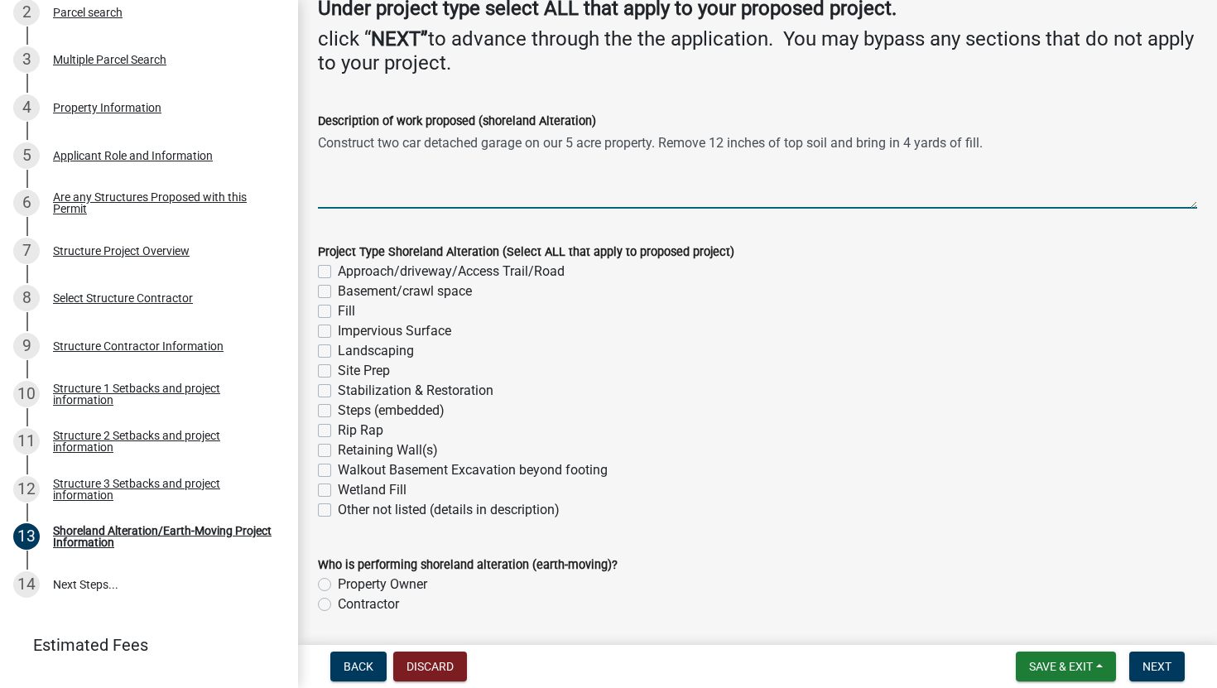
scroll to position [229, 0]
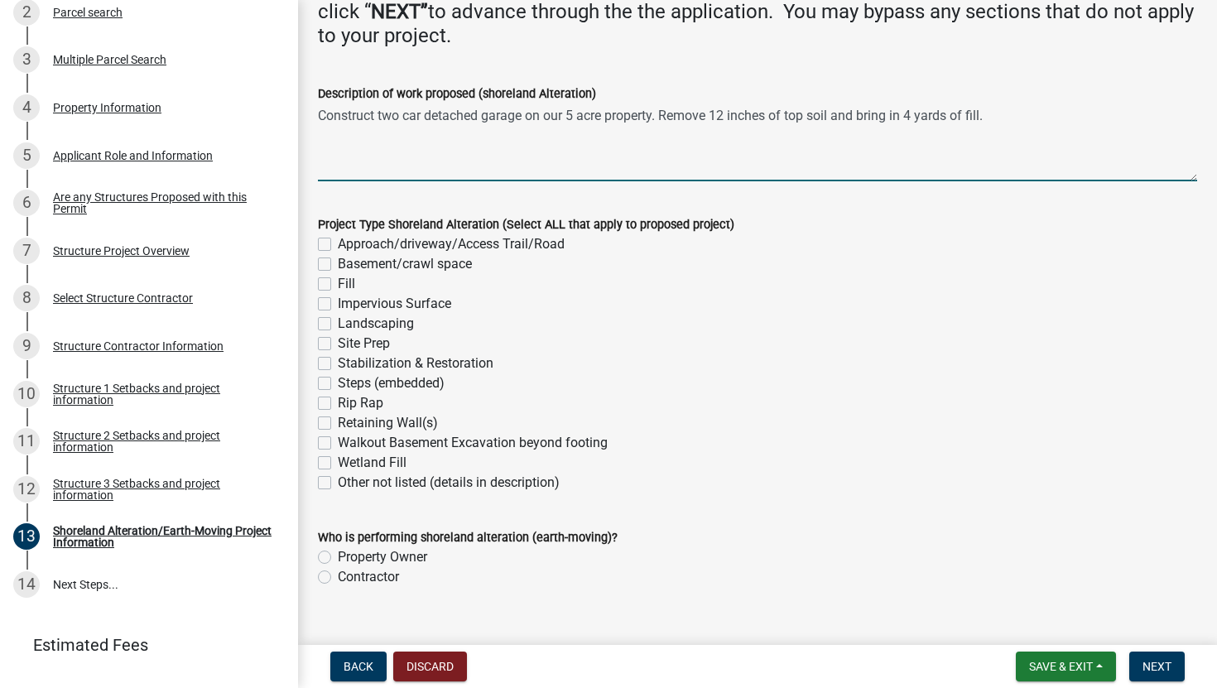
type textarea "Construct two car detached garage on our 5 acre property. Remove 12 inches of t…"
click at [347, 286] on label "Fill" at bounding box center [346, 284] width 17 height 20
click at [347, 285] on input "Fill" at bounding box center [343, 279] width 11 height 11
checkbox input "true"
checkbox input "false"
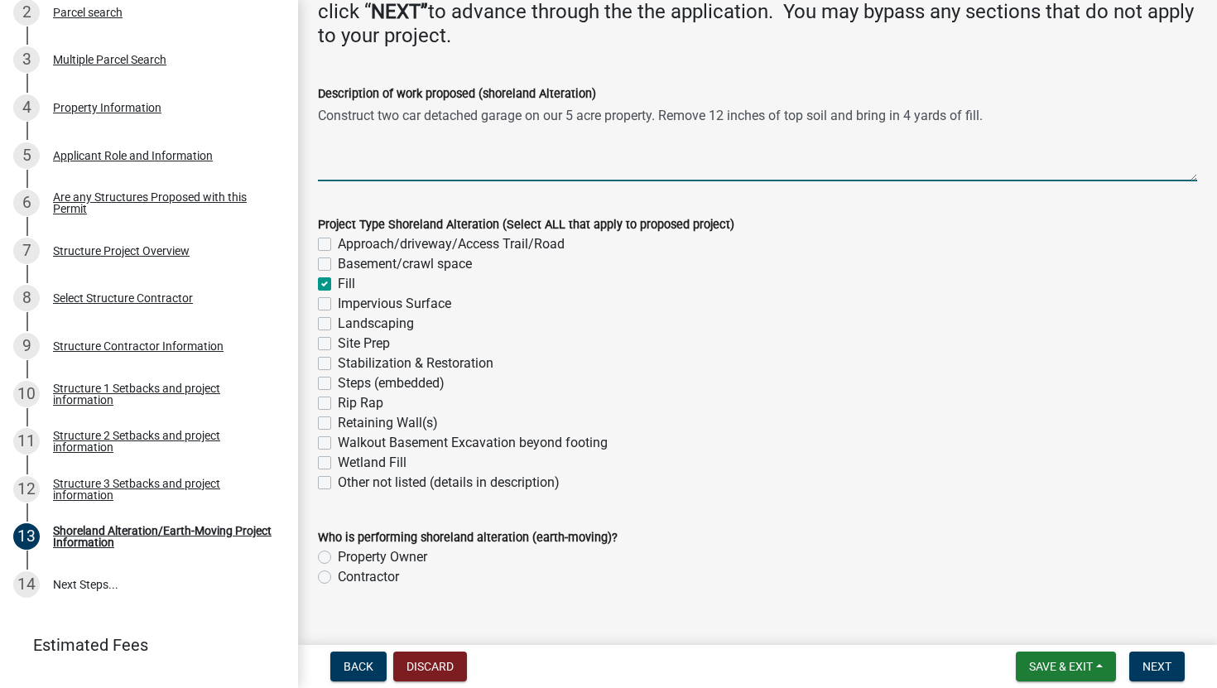
checkbox input "false"
checkbox input "true"
checkbox input "false"
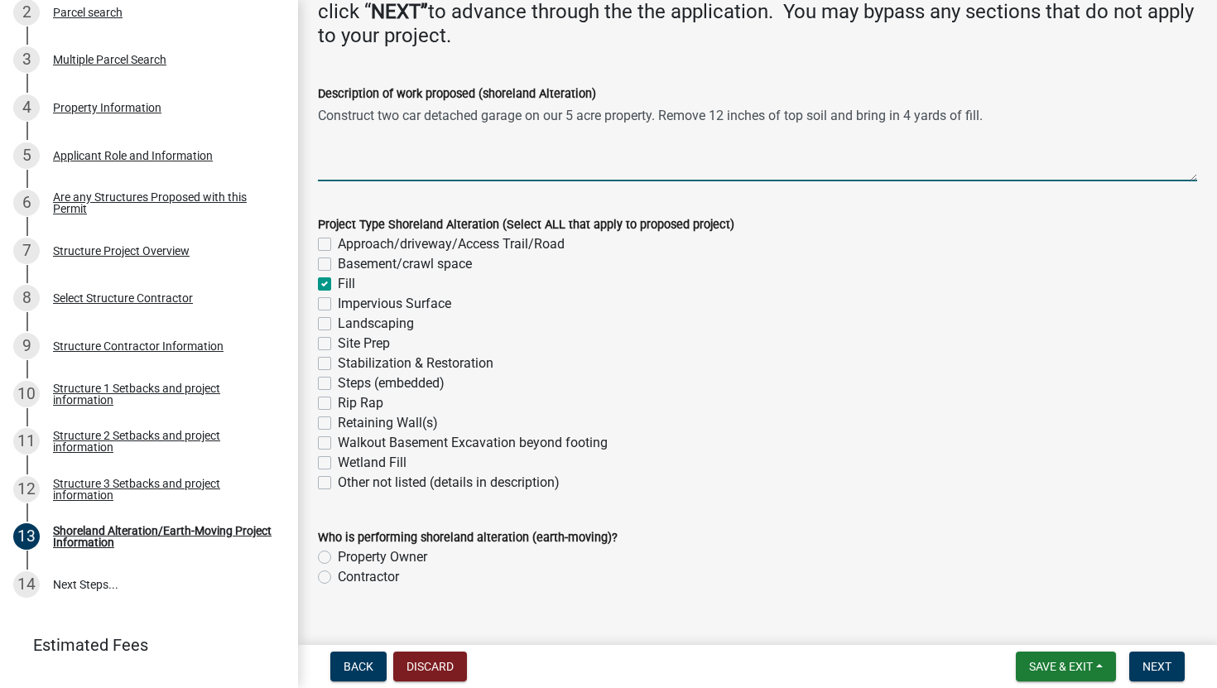
checkbox input "false"
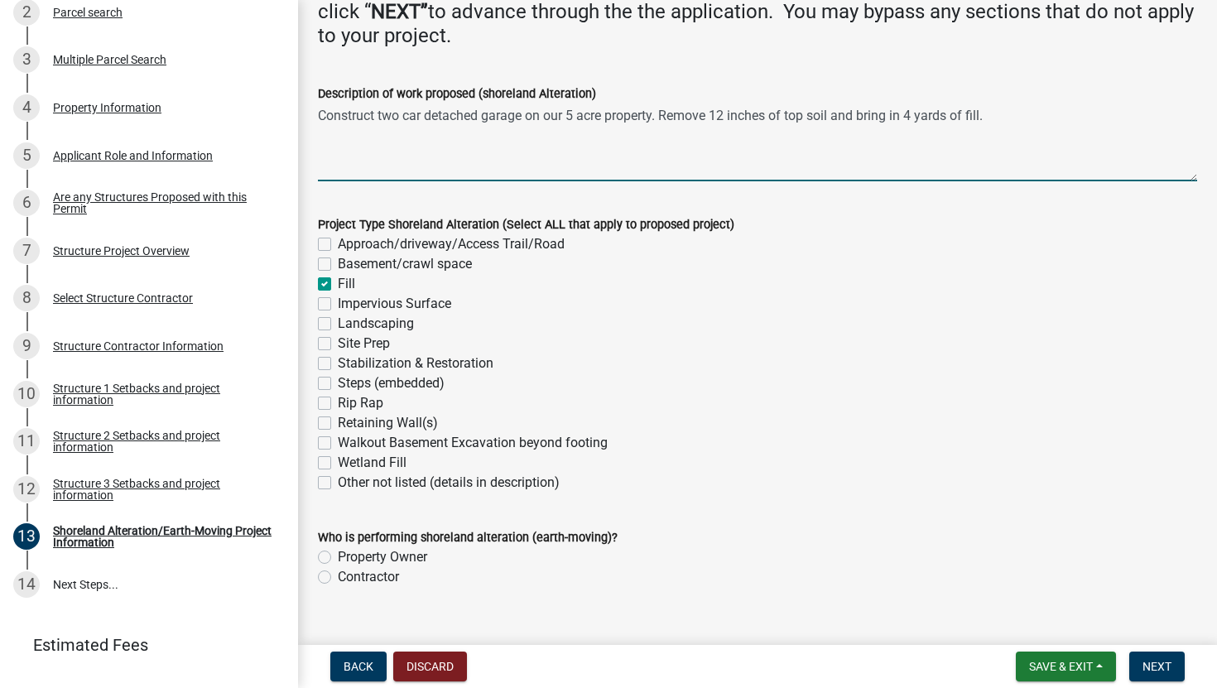
checkbox input "false"
click at [358, 303] on label "Impervious Surface" at bounding box center [394, 304] width 113 height 20
click at [349, 303] on input "Impervious Surface" at bounding box center [343, 299] width 11 height 11
checkbox input "true"
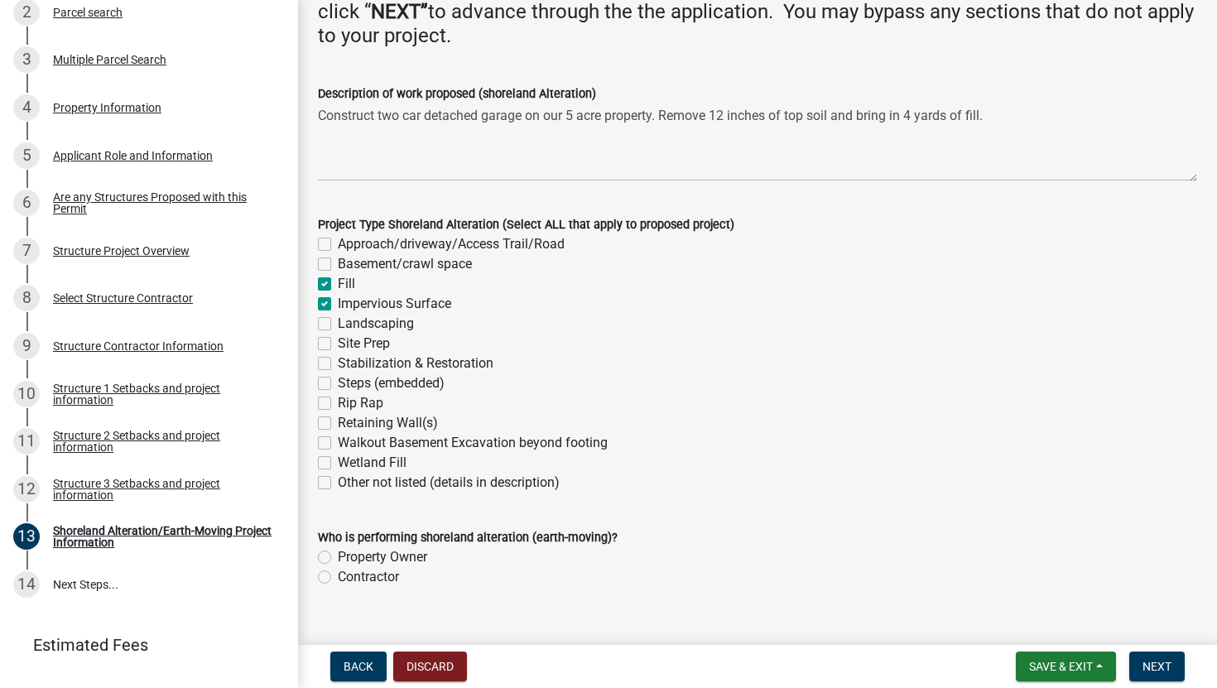
checkbox input "false"
checkbox input "true"
checkbox input "false"
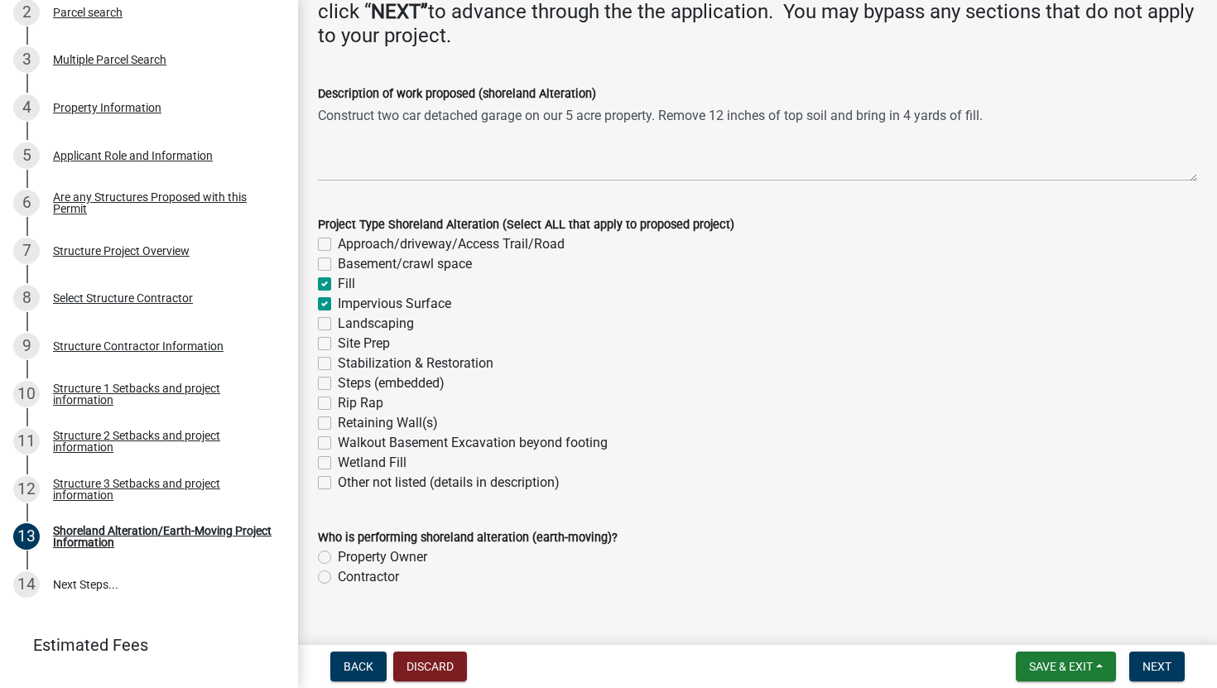
checkbox input "false"
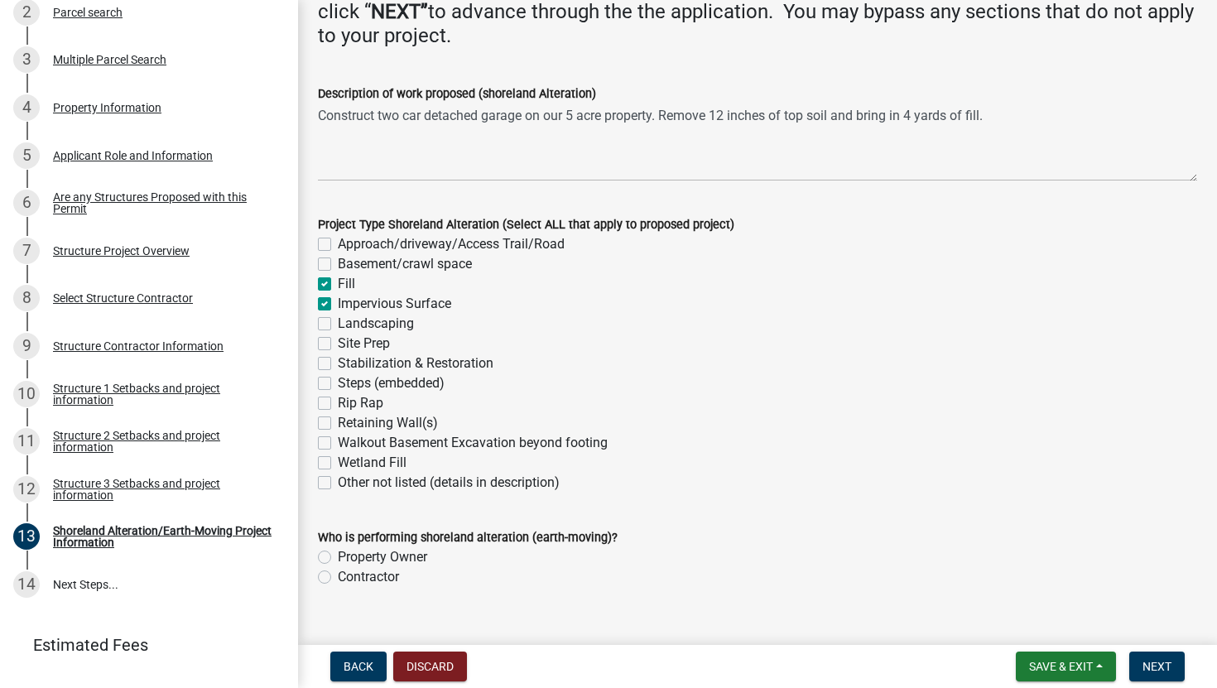
checkbox input "false"
click at [370, 345] on label "Site Prep" at bounding box center [364, 344] width 52 height 20
click at [349, 344] on input "Site Prep" at bounding box center [343, 339] width 11 height 11
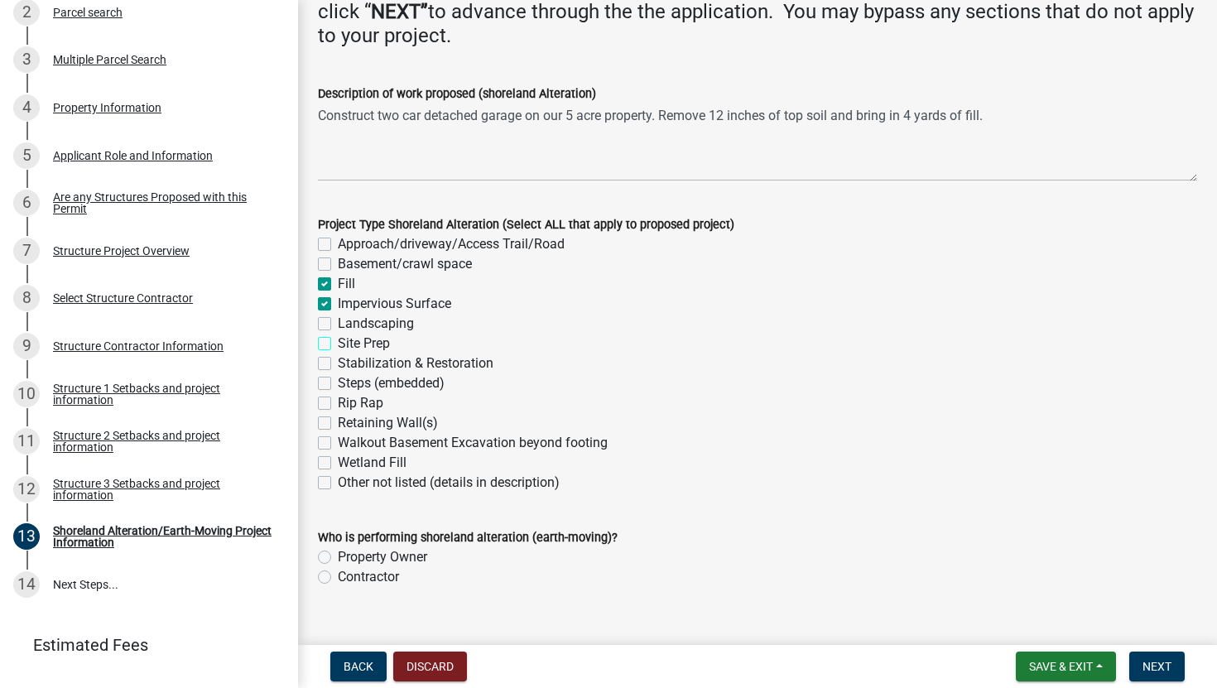
checkbox input "true"
checkbox input "false"
checkbox input "true"
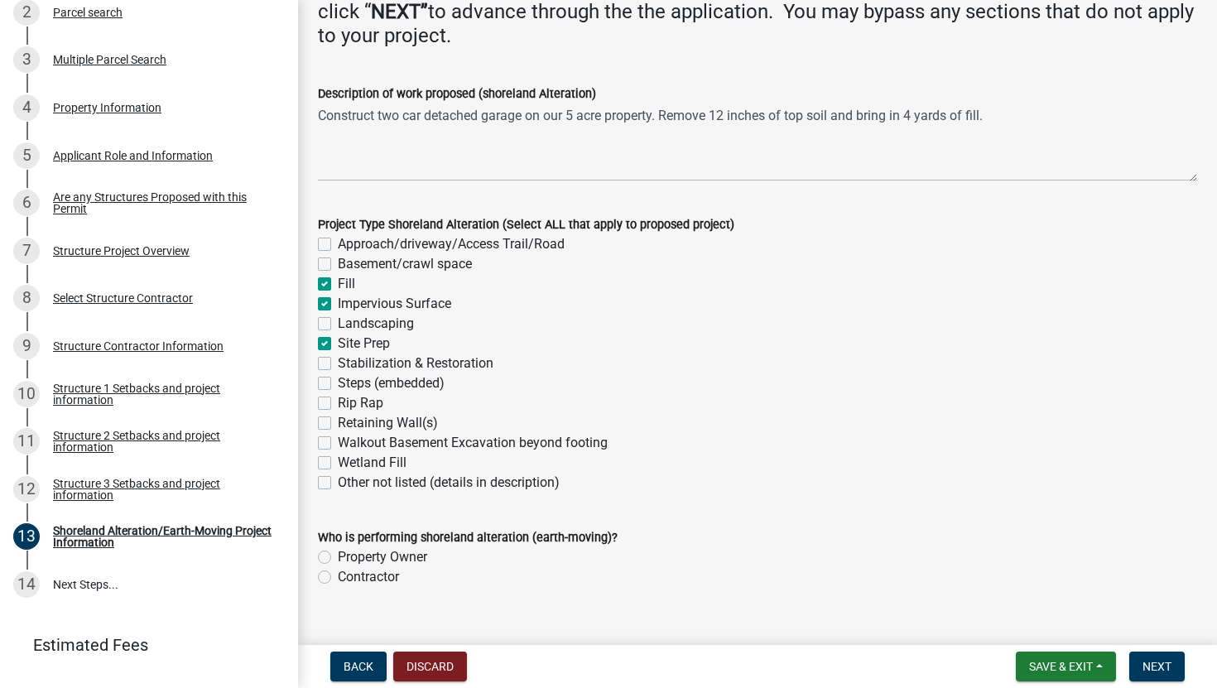
checkbox input "false"
checkbox input "true"
checkbox input "false"
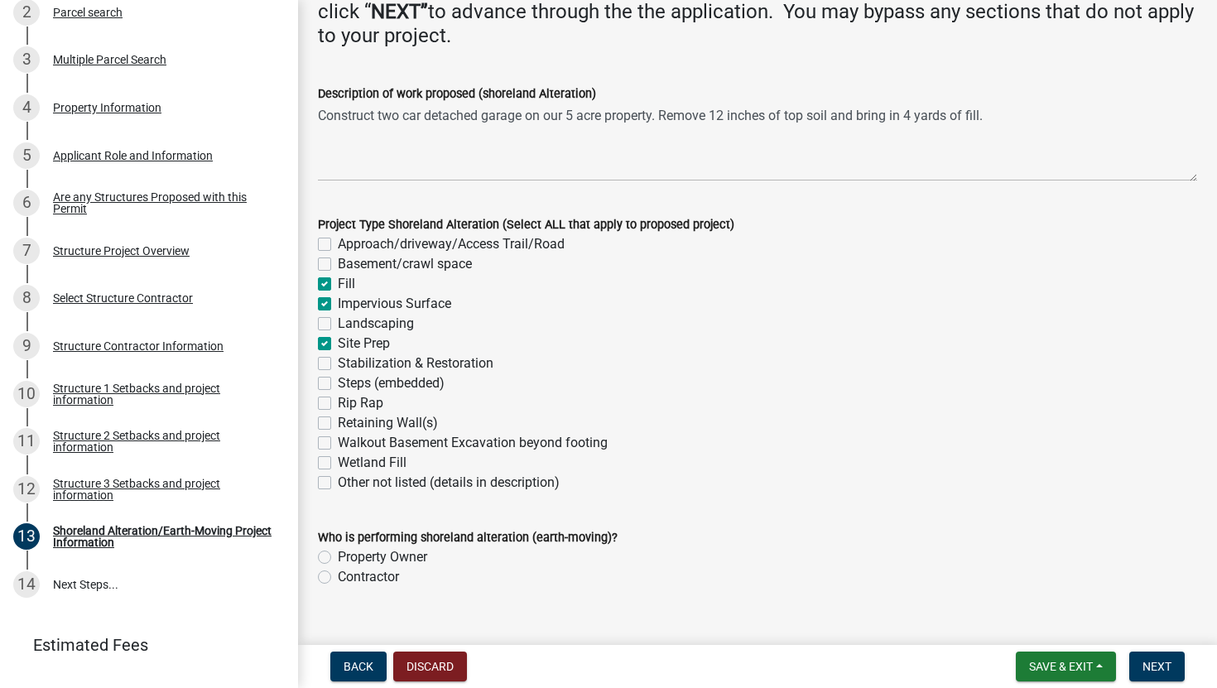
checkbox input "false"
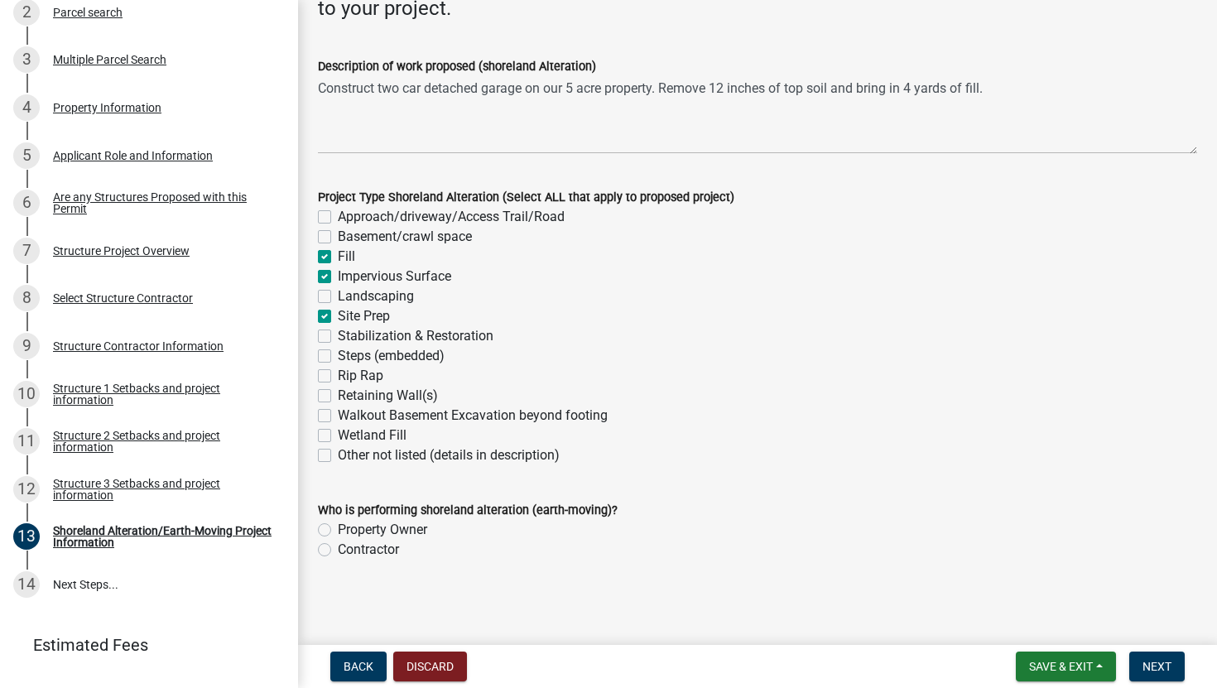
scroll to position [257, 0]
click at [366, 544] on label "Contractor" at bounding box center [368, 549] width 61 height 20
click at [349, 544] on input "Contractor" at bounding box center [343, 544] width 11 height 11
radio input "true"
click at [1156, 615] on span "Next" at bounding box center [1157, 666] width 29 height 13
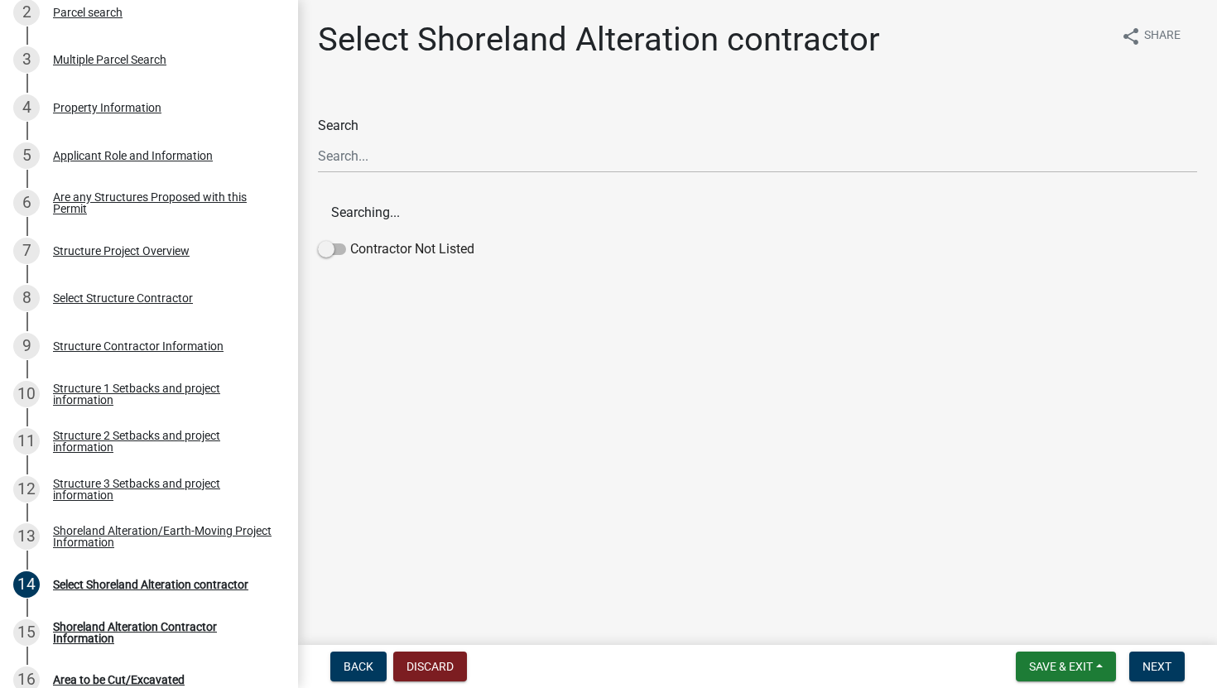
scroll to position [942, 0]
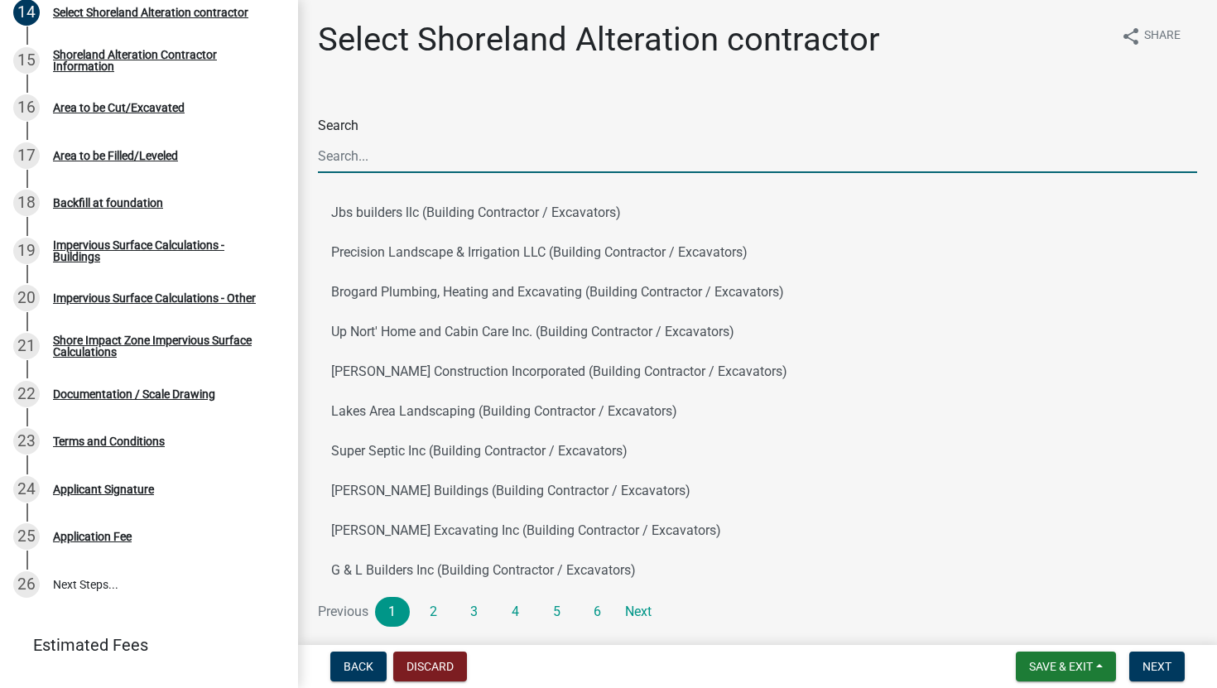
click at [403, 168] on input "Search" at bounding box center [757, 156] width 879 height 34
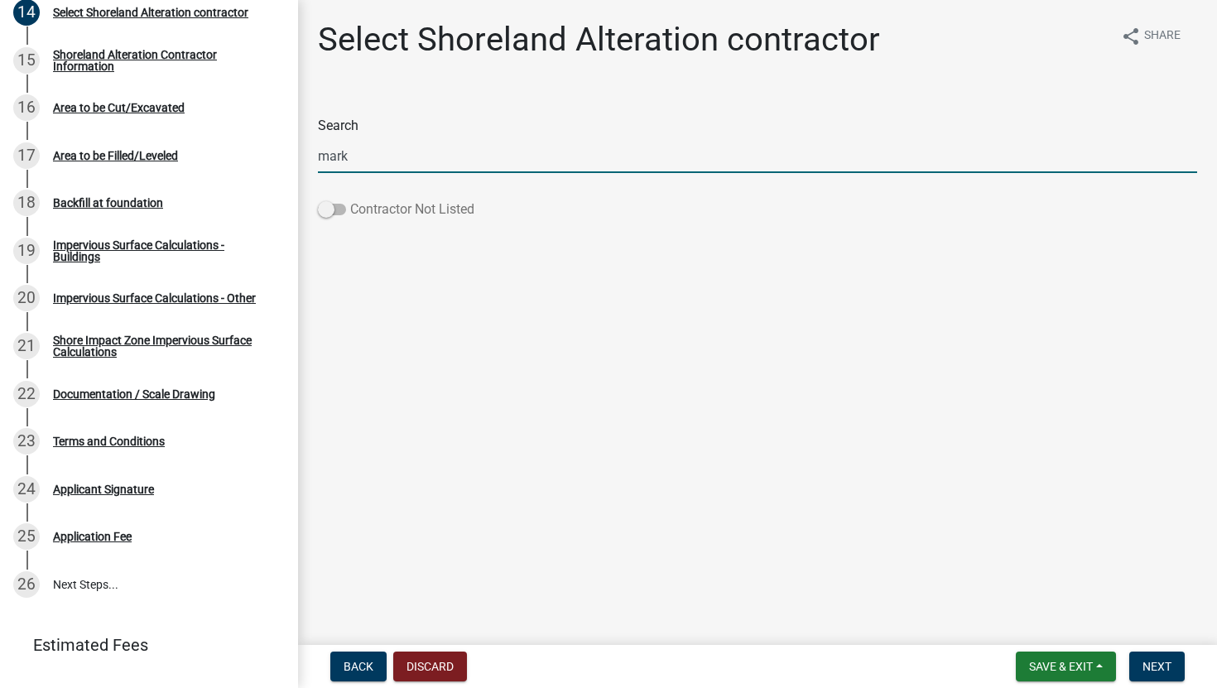
type input "mark"
click at [331, 214] on span at bounding box center [332, 210] width 28 height 12
click at [350, 200] on input "Contractor Not Listed" at bounding box center [350, 200] width 0 height 0
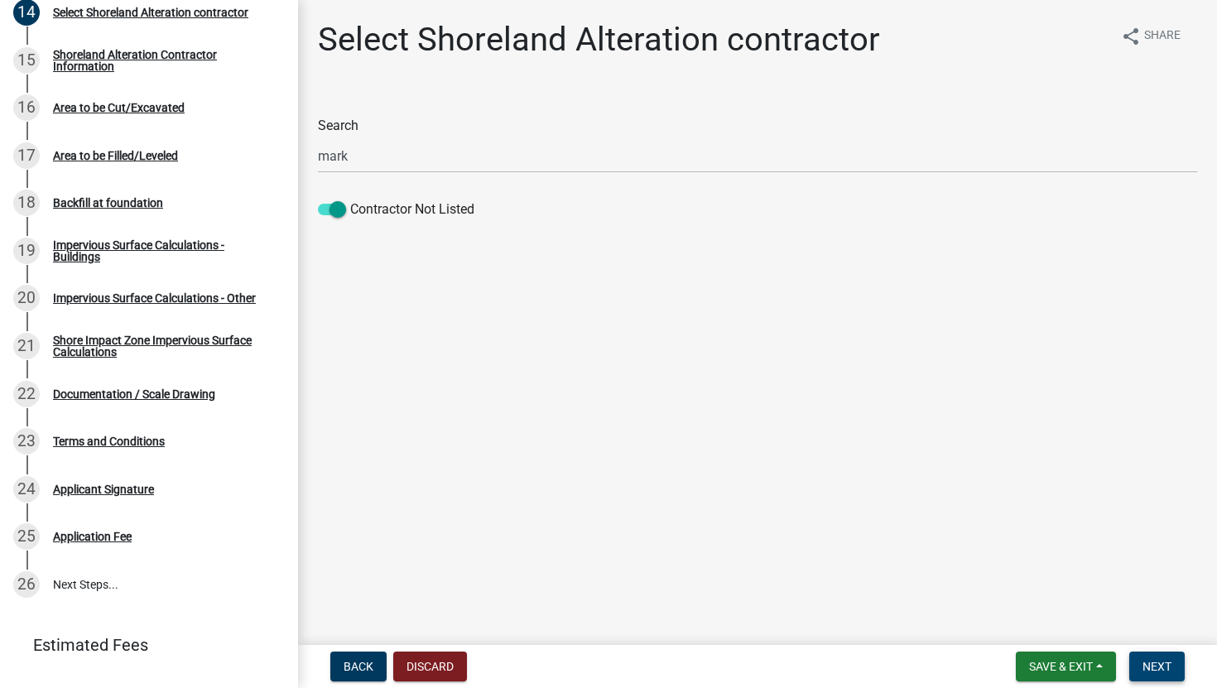
click at [1159, 615] on span "Next" at bounding box center [1157, 666] width 29 height 13
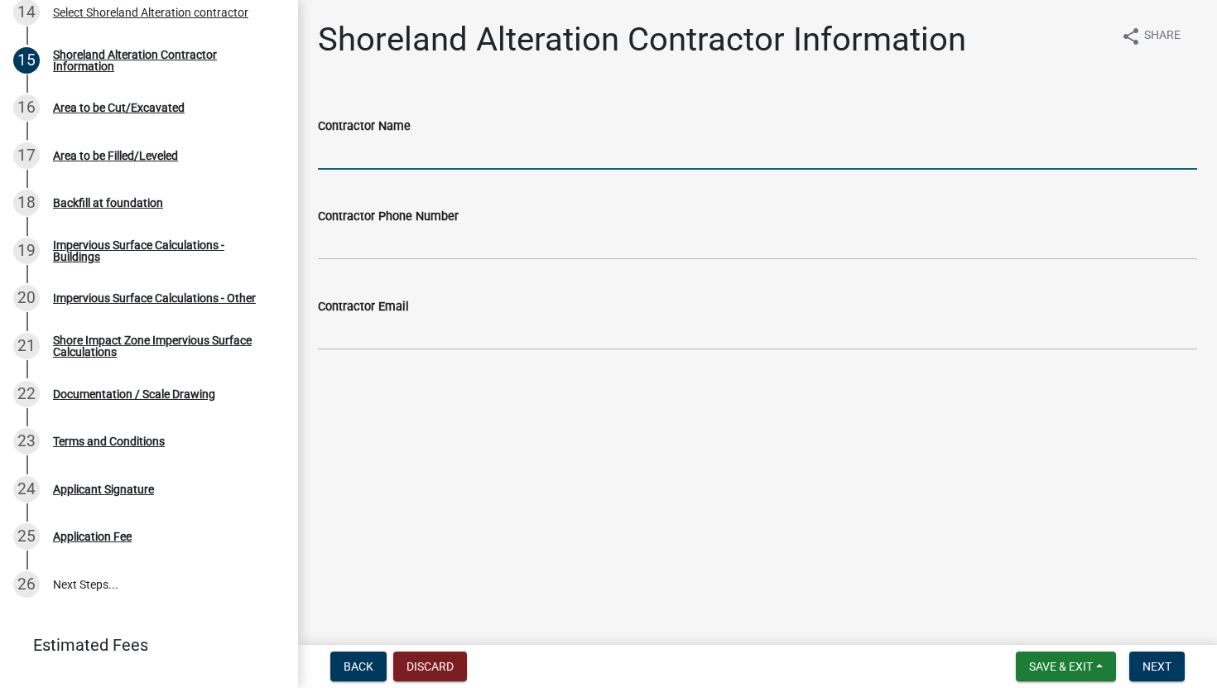
click at [370, 162] on input "Contractor Name" at bounding box center [757, 153] width 879 height 34
type input "[PERSON_NAME]"
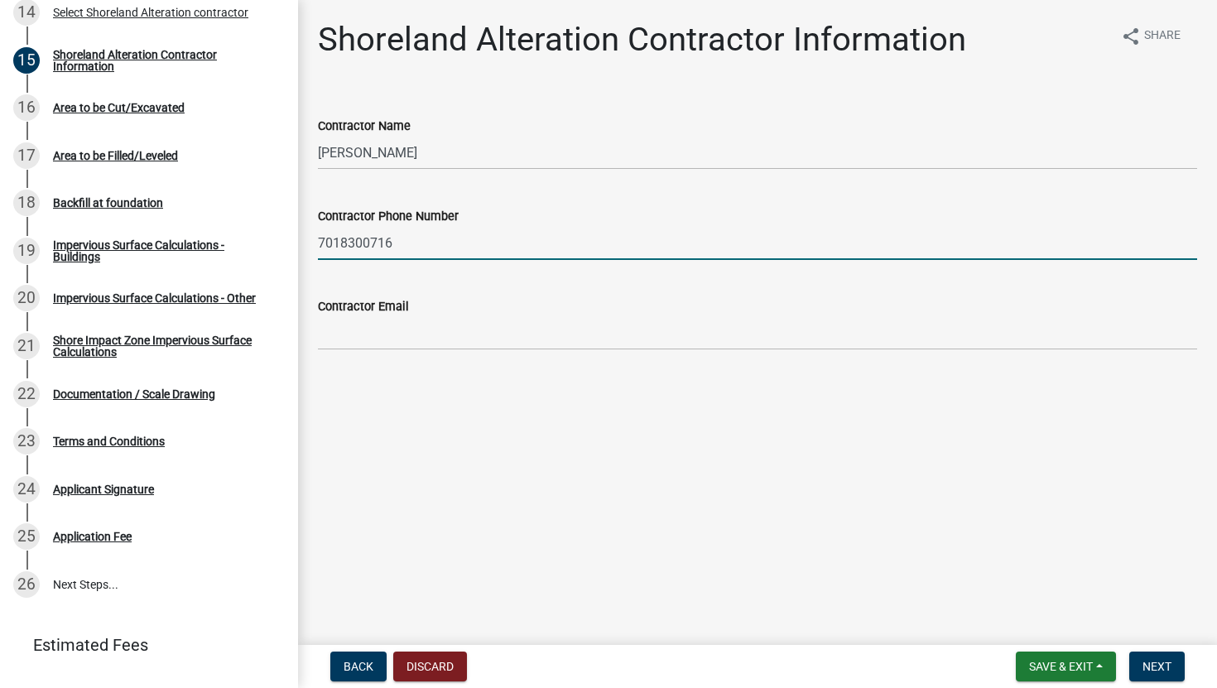
type input "7018300716"
click at [343, 325] on input "Contractor Email" at bounding box center [757, 333] width 879 height 34
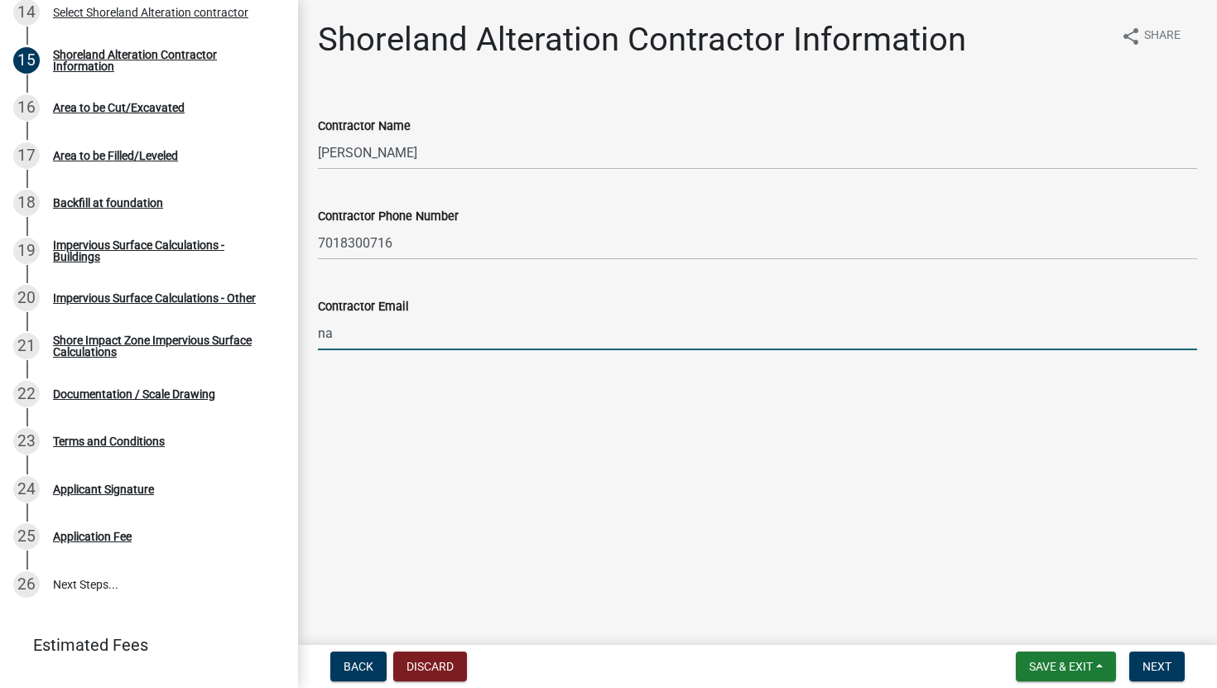
type input "na"
click at [457, 462] on main "Shoreland Alteration Contractor Information share Share Contractor Name Mark Ni…" at bounding box center [757, 319] width 919 height 638
click at [339, 332] on input "na" at bounding box center [757, 333] width 879 height 34
click at [337, 334] on input "Contractor Email" at bounding box center [757, 333] width 879 height 34
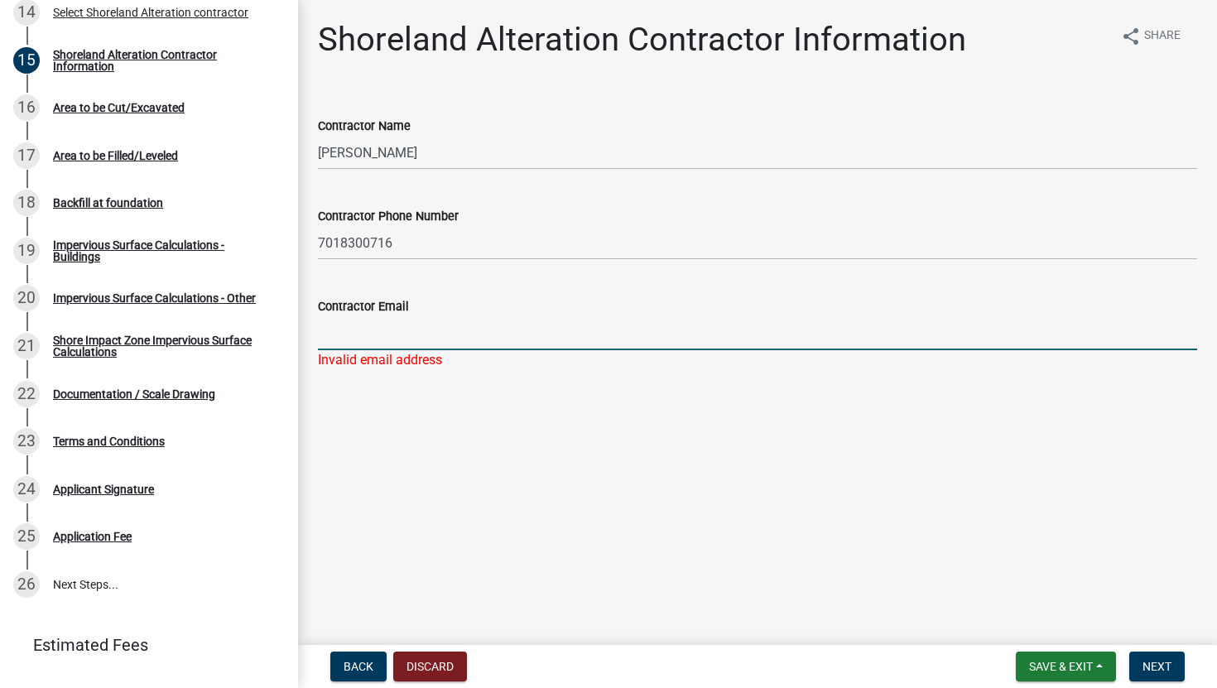
type input "[EMAIL_ADDRESS][DOMAIN_NAME]"
click at [589, 473] on main "Shoreland Alteration Contractor Information share Share Contractor Name Mark Ni…" at bounding box center [757, 319] width 919 height 638
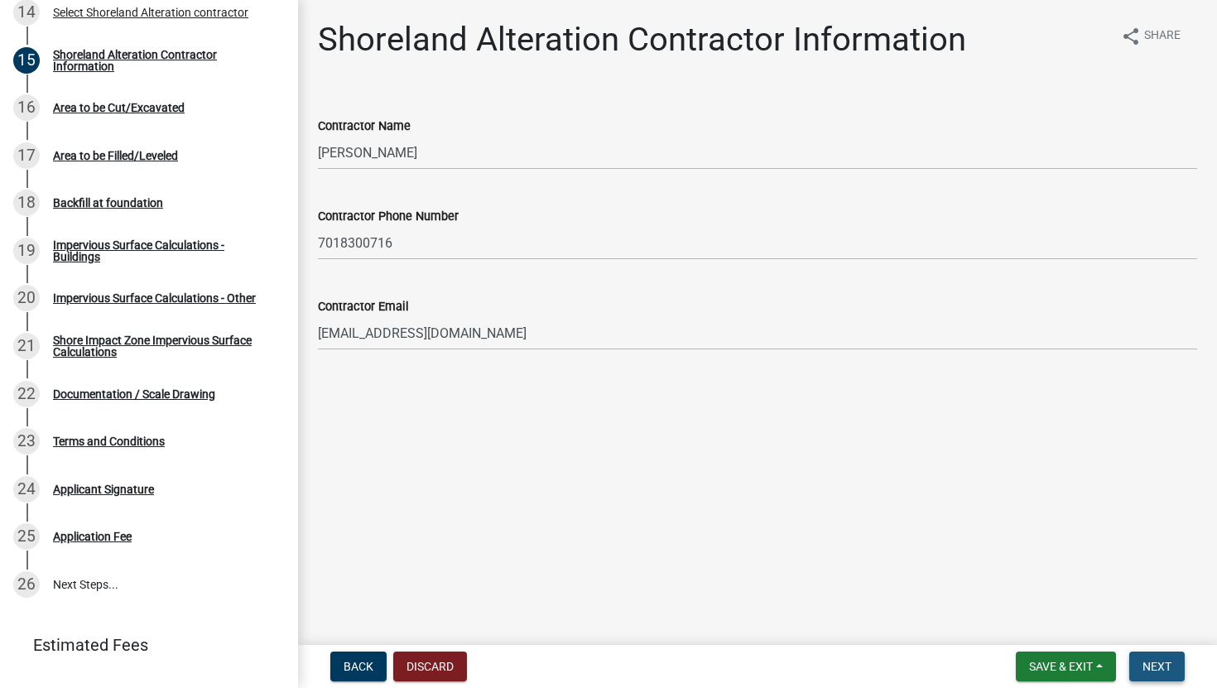
click at [1155, 615] on button "Next" at bounding box center [1156, 667] width 55 height 30
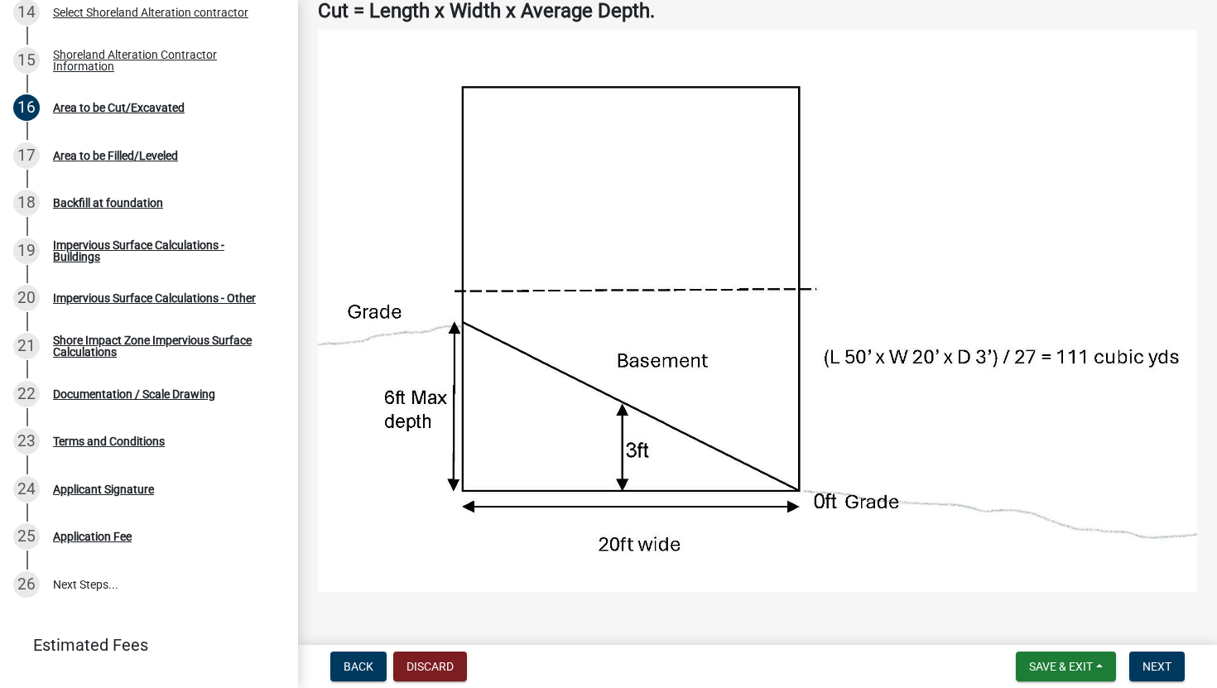
scroll to position [127, 0]
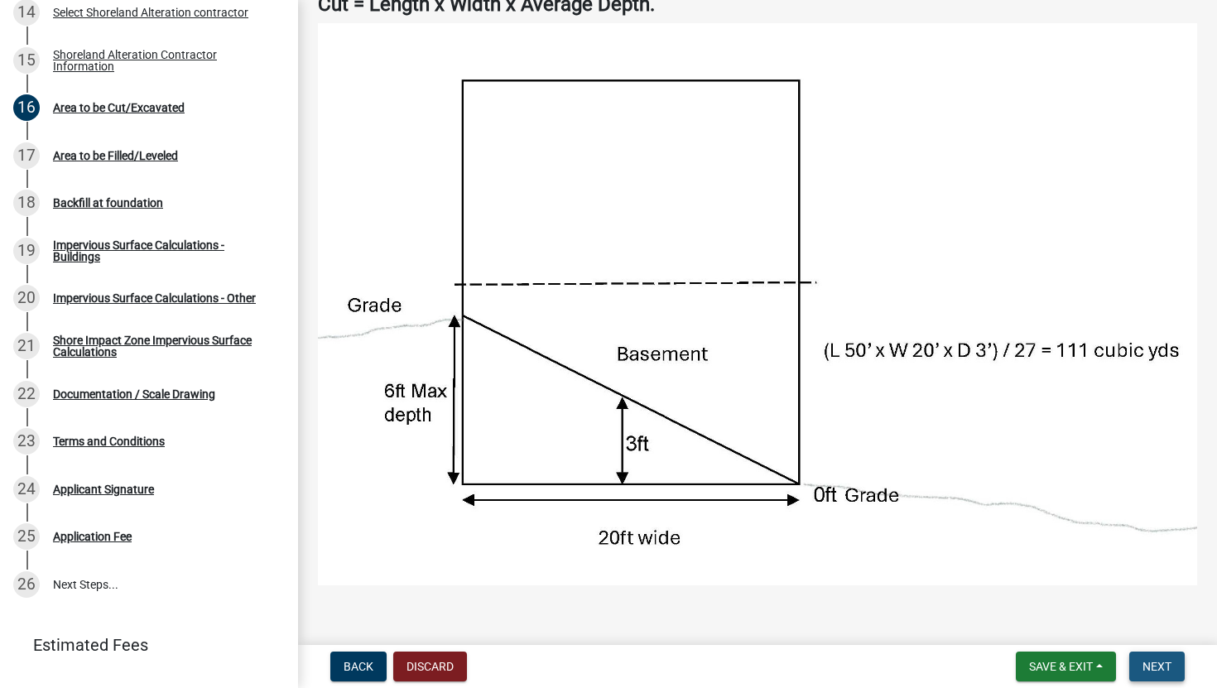
click at [1171, 615] on button "Next" at bounding box center [1156, 667] width 55 height 30
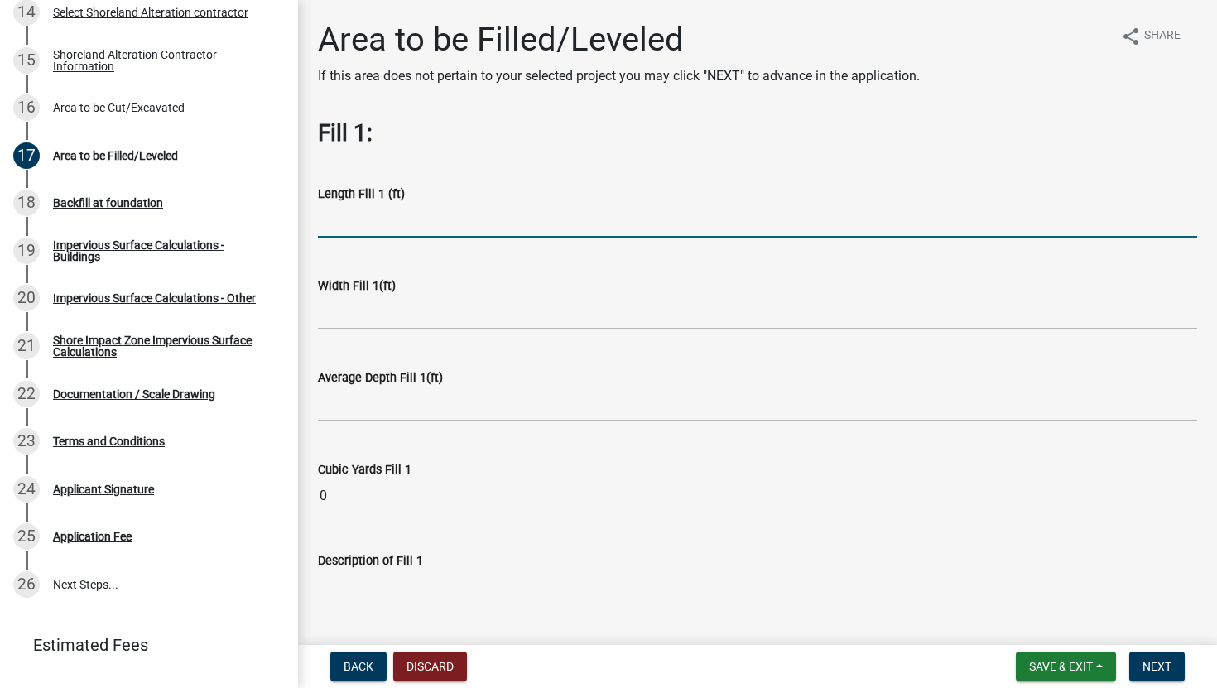
click at [527, 218] on input "text" at bounding box center [757, 221] width 879 height 34
click at [498, 229] on input "34" at bounding box center [757, 221] width 879 height 34
type input "26"
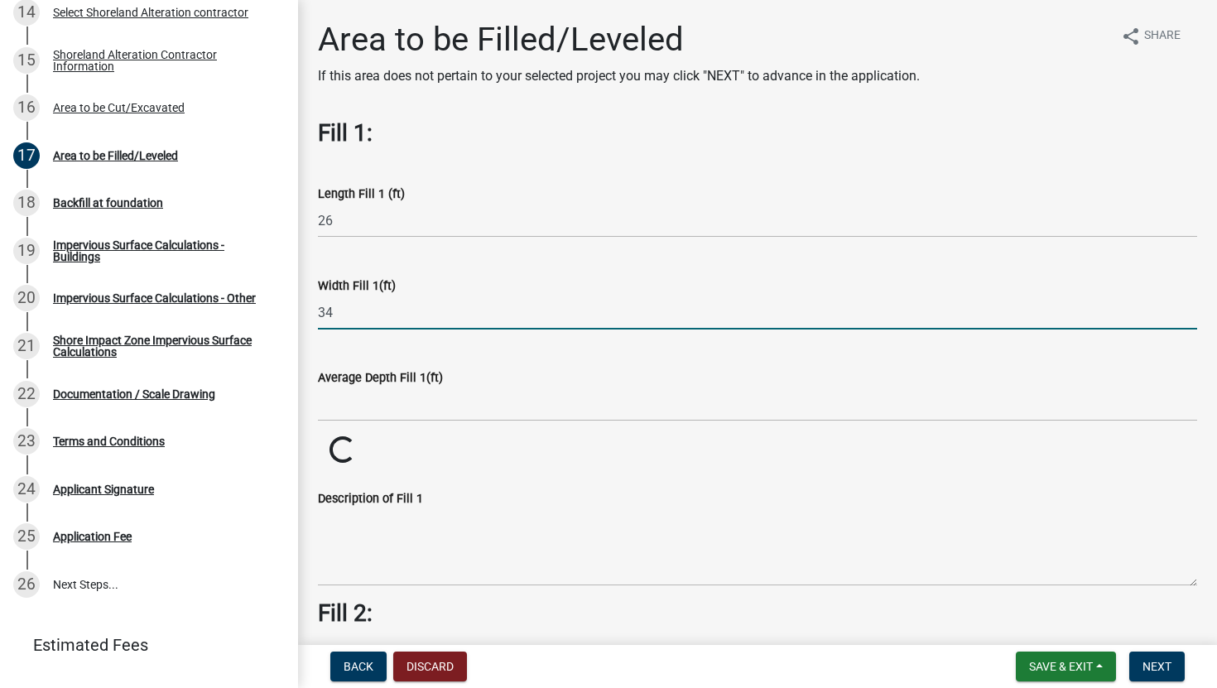
type input "34"
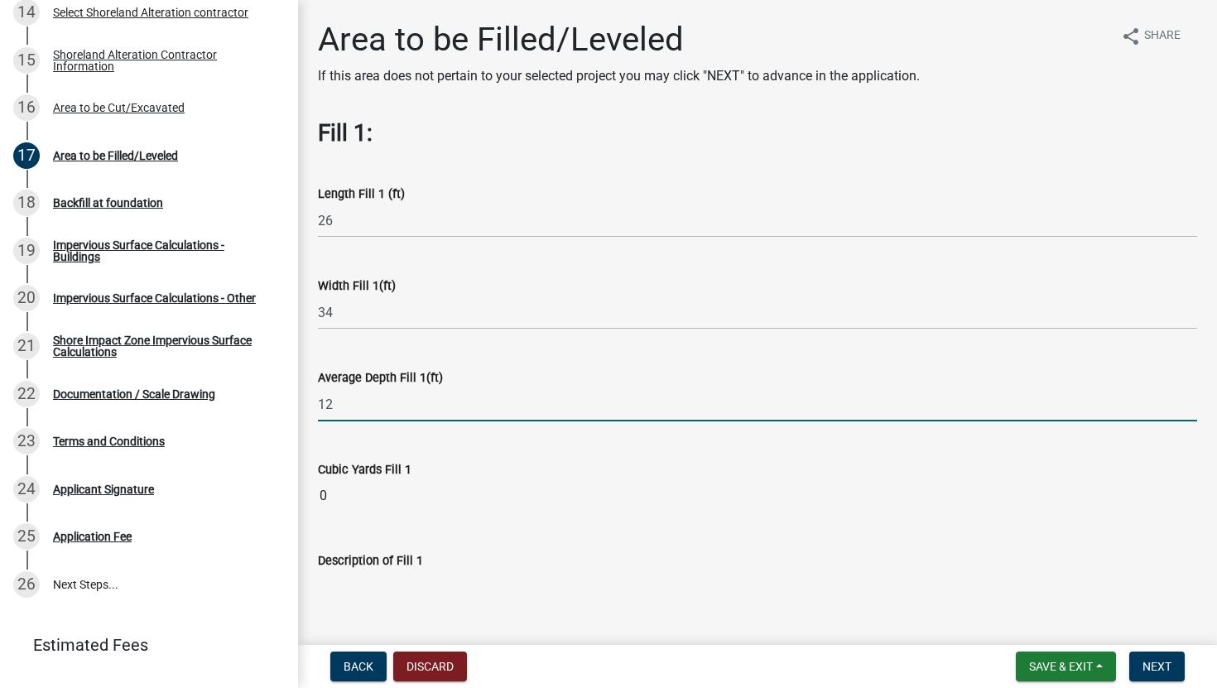
type input "1"
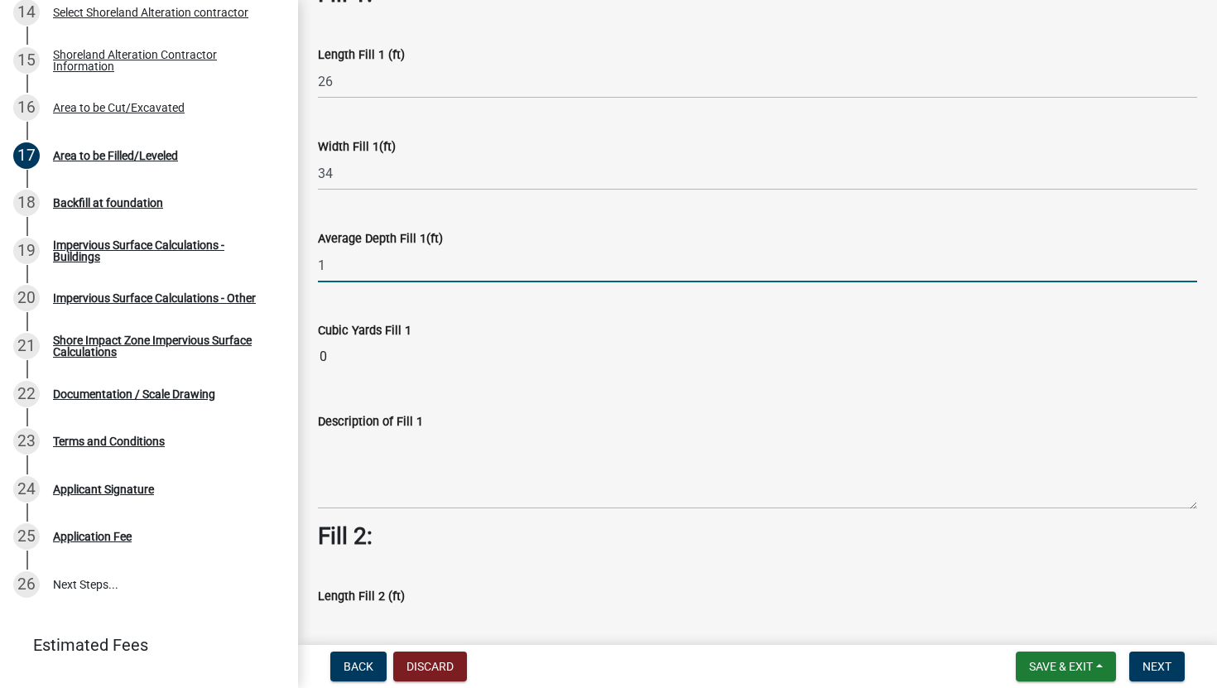
scroll to position [140, 0]
type input "1"
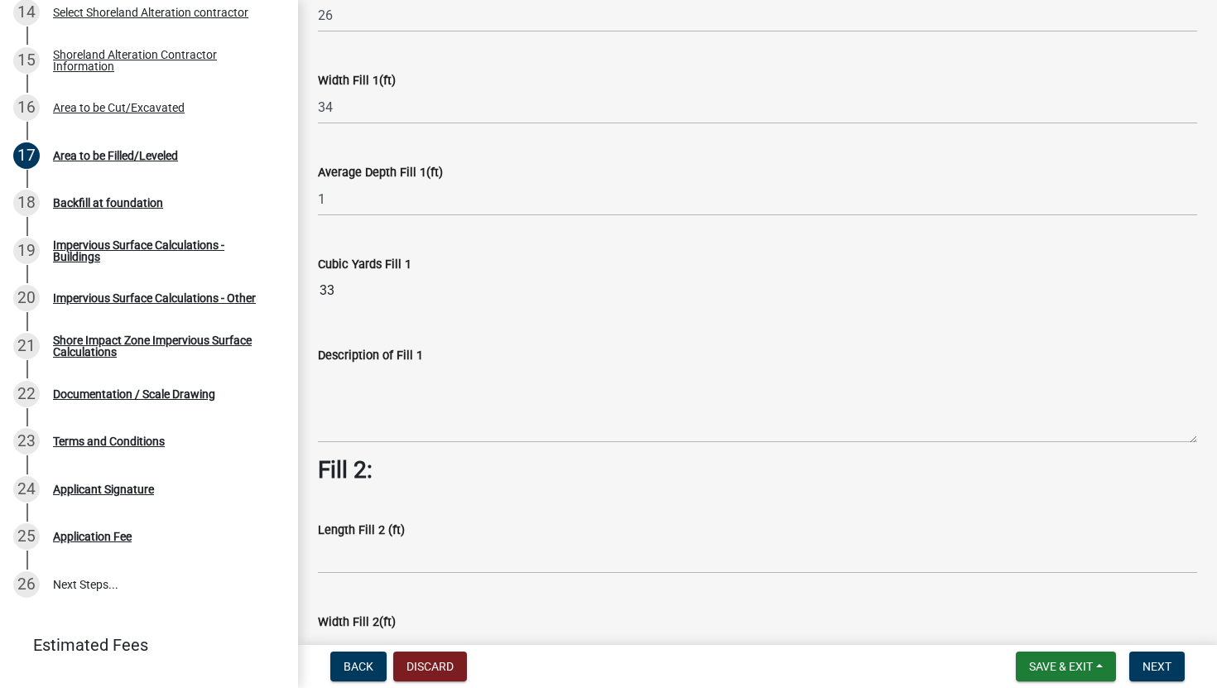
scroll to position [204, 0]
click at [358, 382] on textarea "Description of Fill 1" at bounding box center [757, 405] width 879 height 78
type textarea "s"
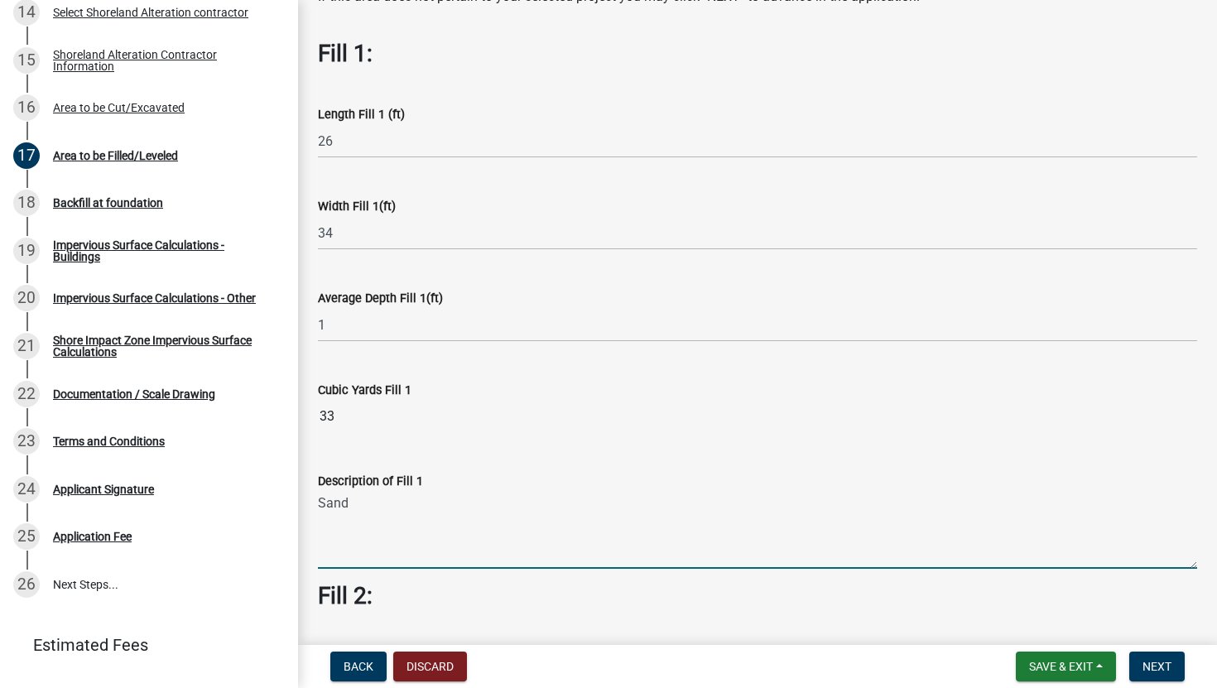
scroll to position [81, 0]
click at [682, 418] on input "33" at bounding box center [757, 414] width 879 height 33
drag, startPoint x: 569, startPoint y: 507, endPoint x: 473, endPoint y: 508, distance: 96.1
click at [473, 508] on textarea "Sand fill for floating slab foundation." at bounding box center [757, 528] width 879 height 78
type textarea "Sand fill for floating slab."
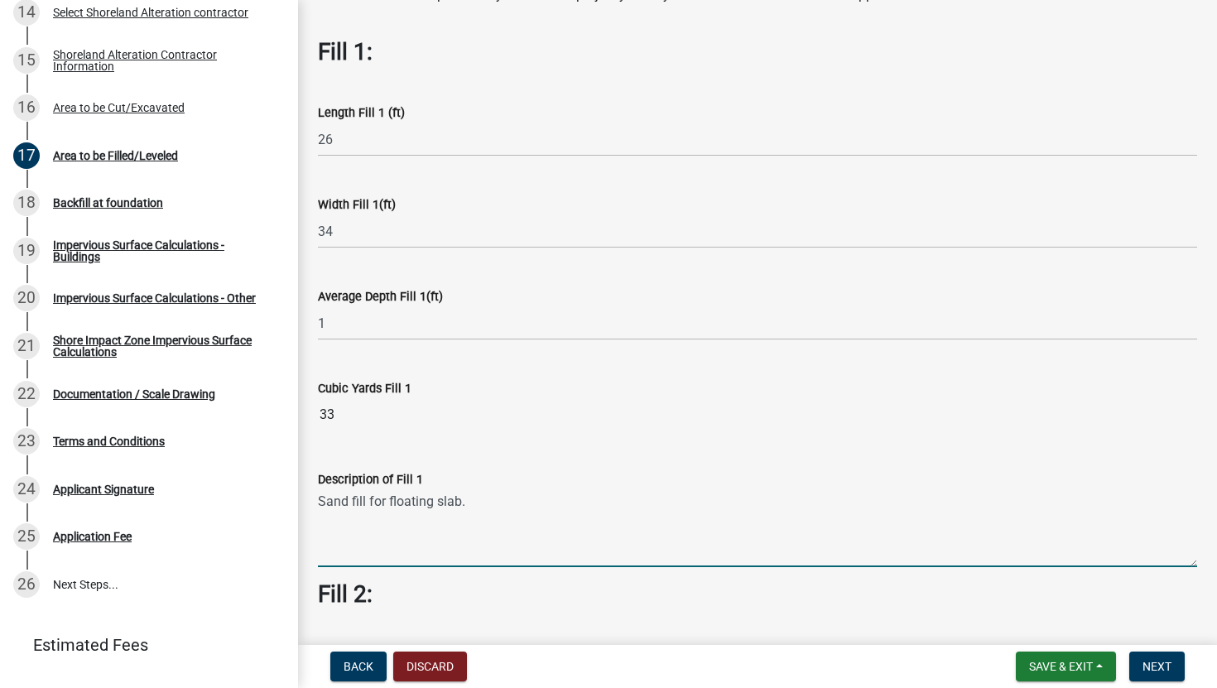
click at [562, 594] on h3 "Fill 2:" at bounding box center [757, 594] width 879 height 28
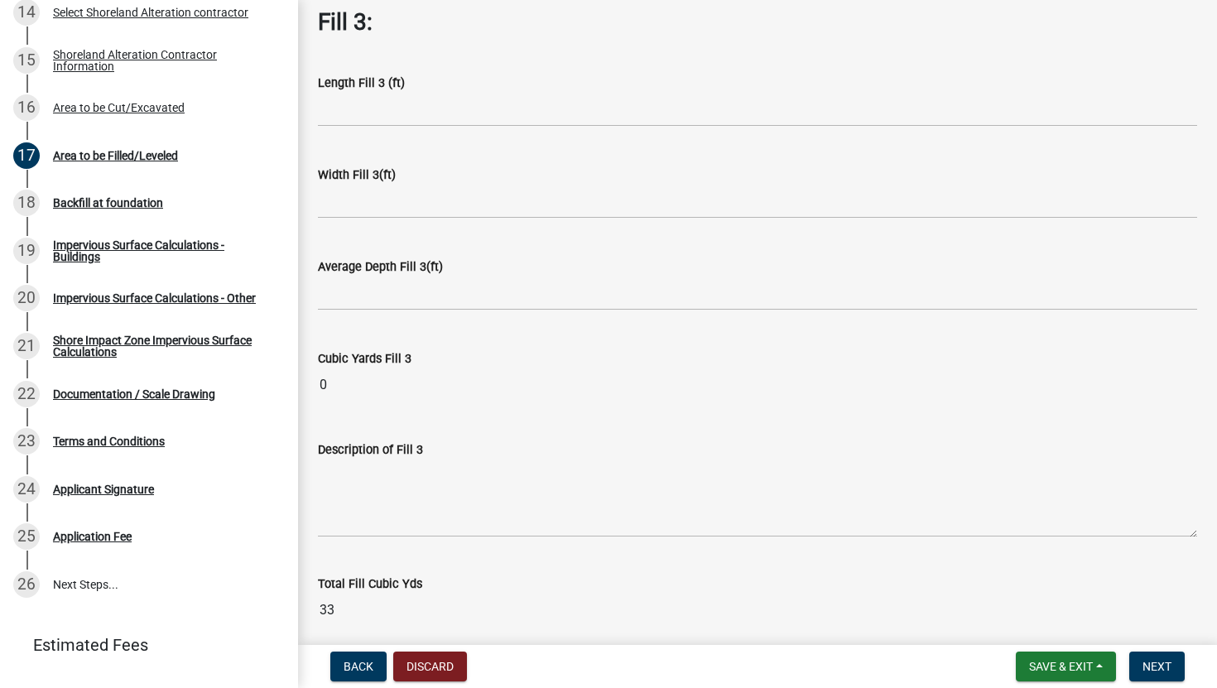
scroll to position [1263, 0]
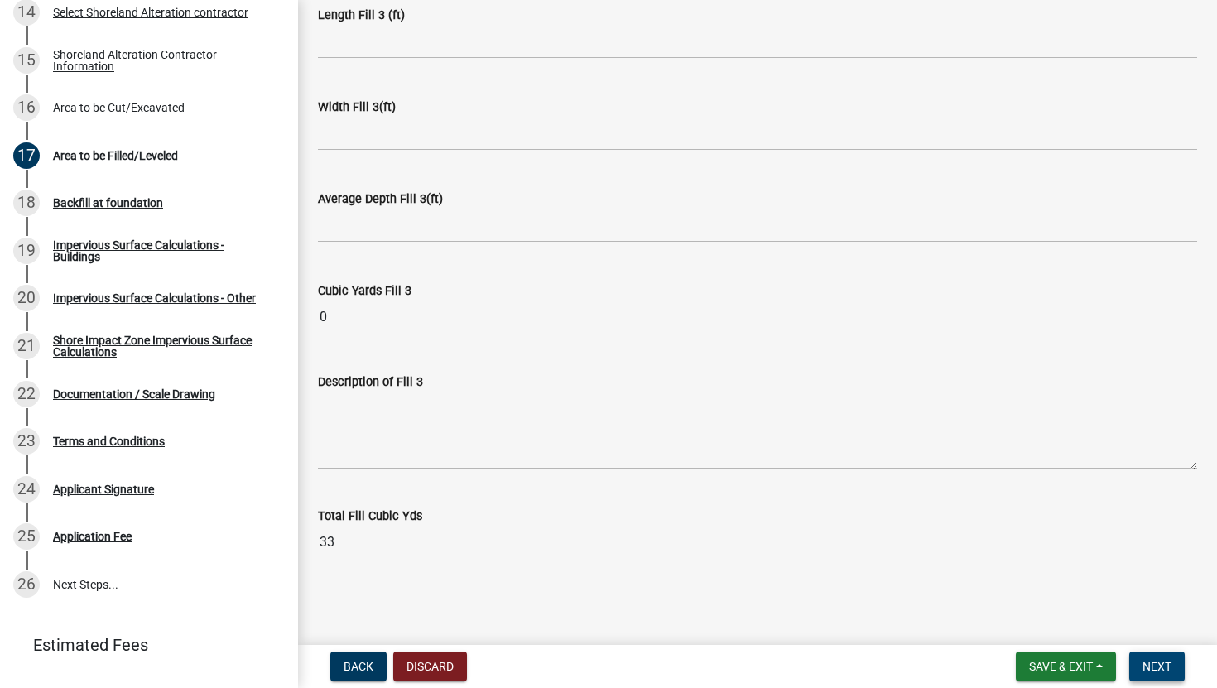
click at [1156, 615] on button "Next" at bounding box center [1156, 667] width 55 height 30
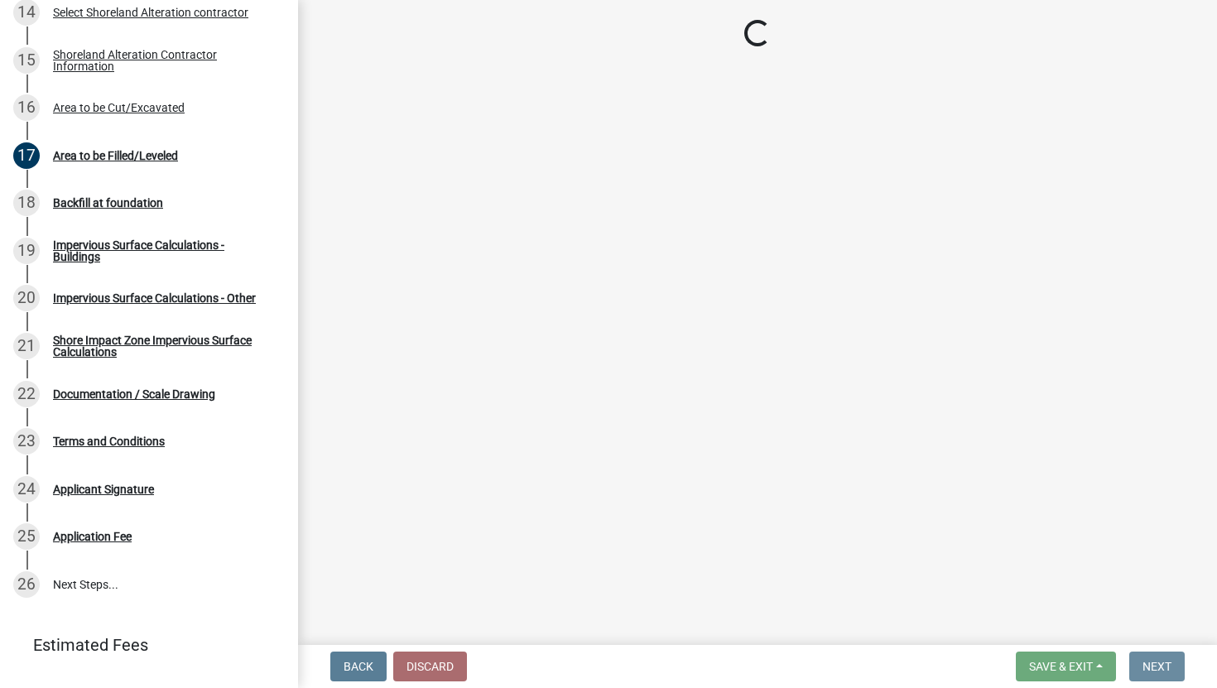
scroll to position [0, 0]
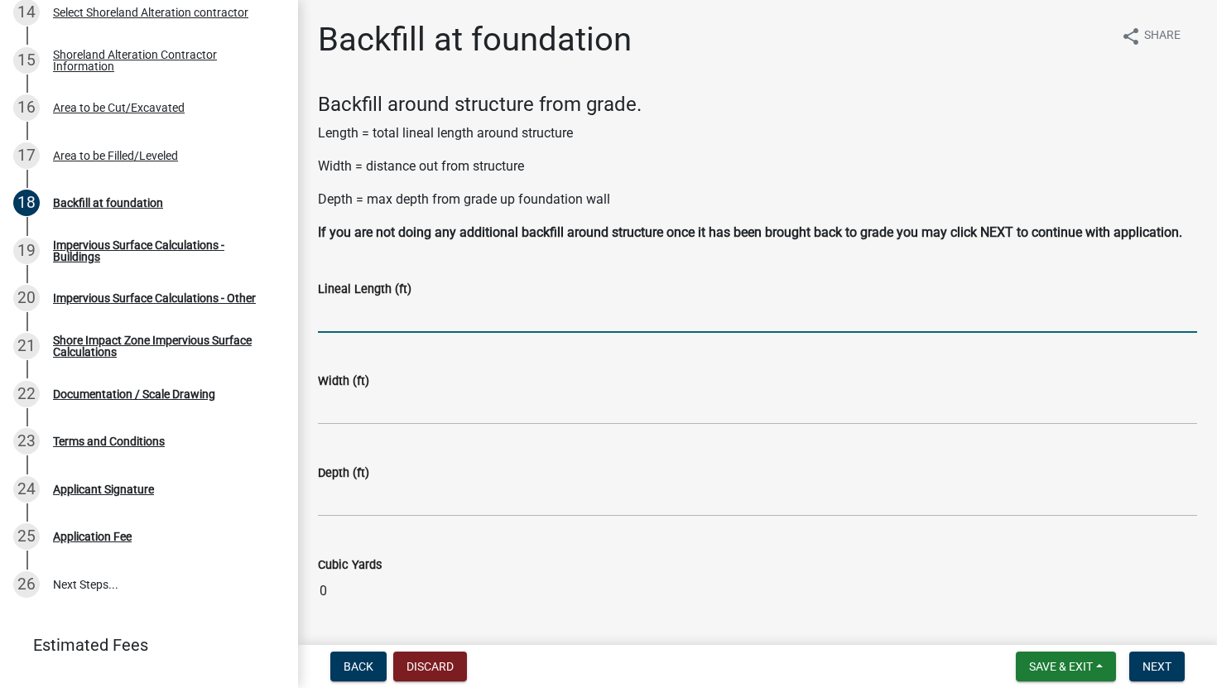
click at [760, 329] on input "text" at bounding box center [757, 316] width 879 height 34
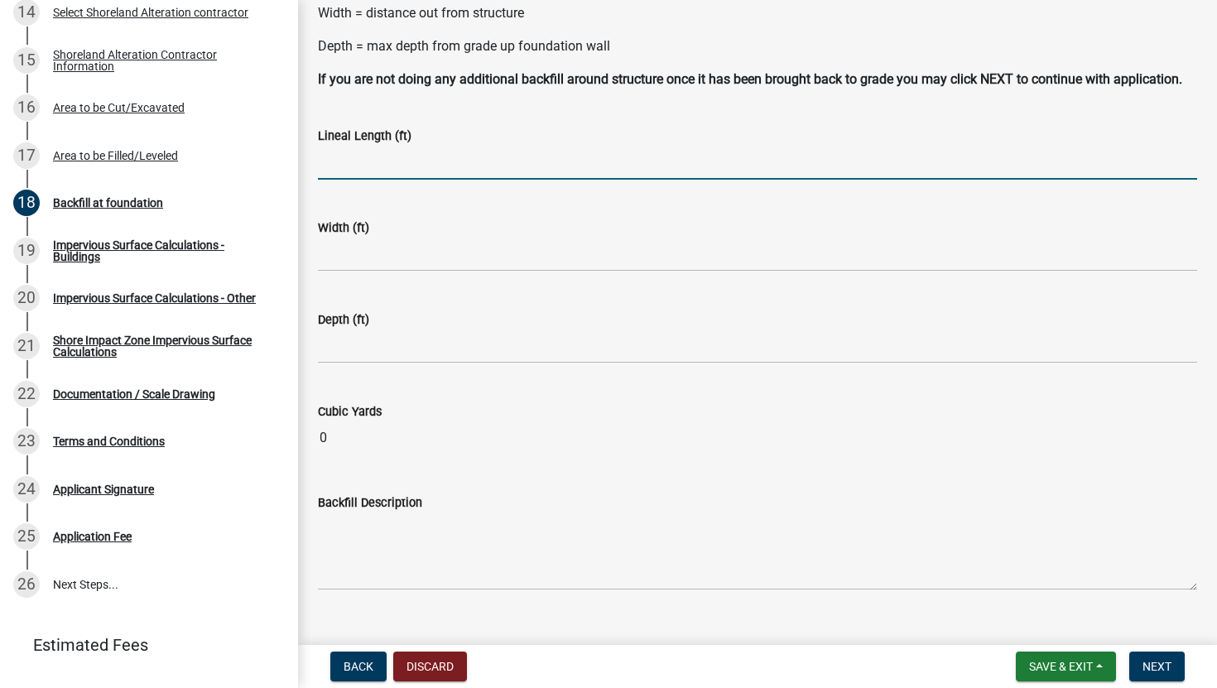
scroll to position [155, 0]
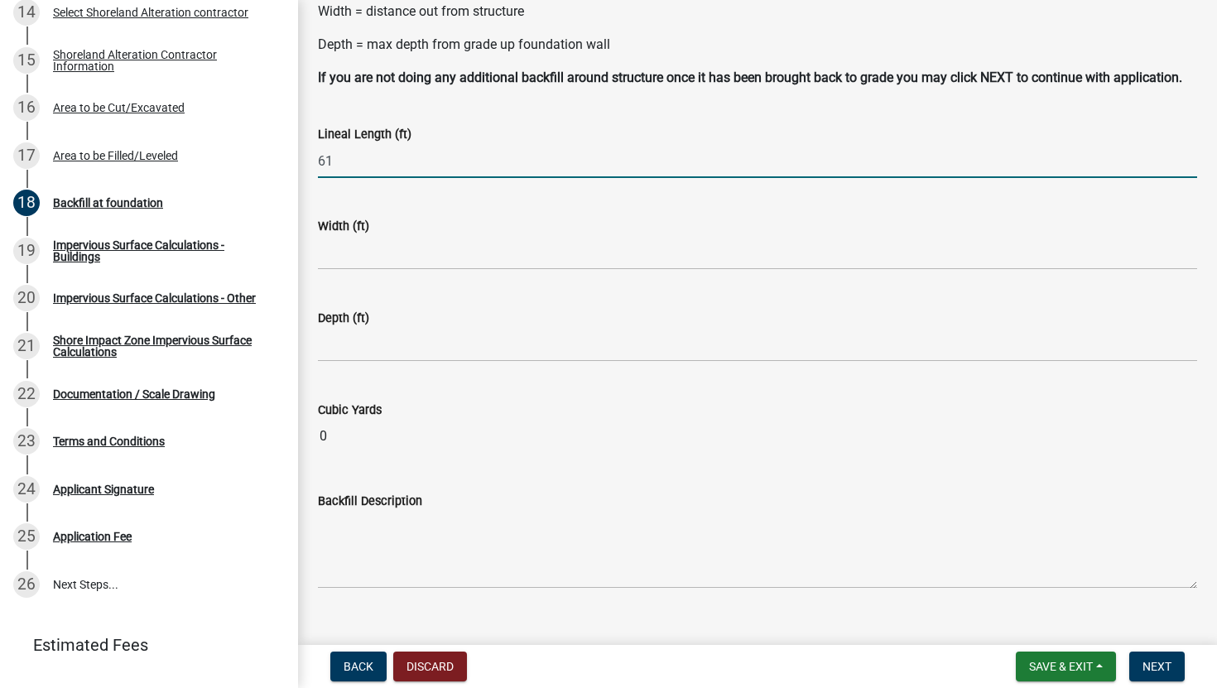
type input "61"
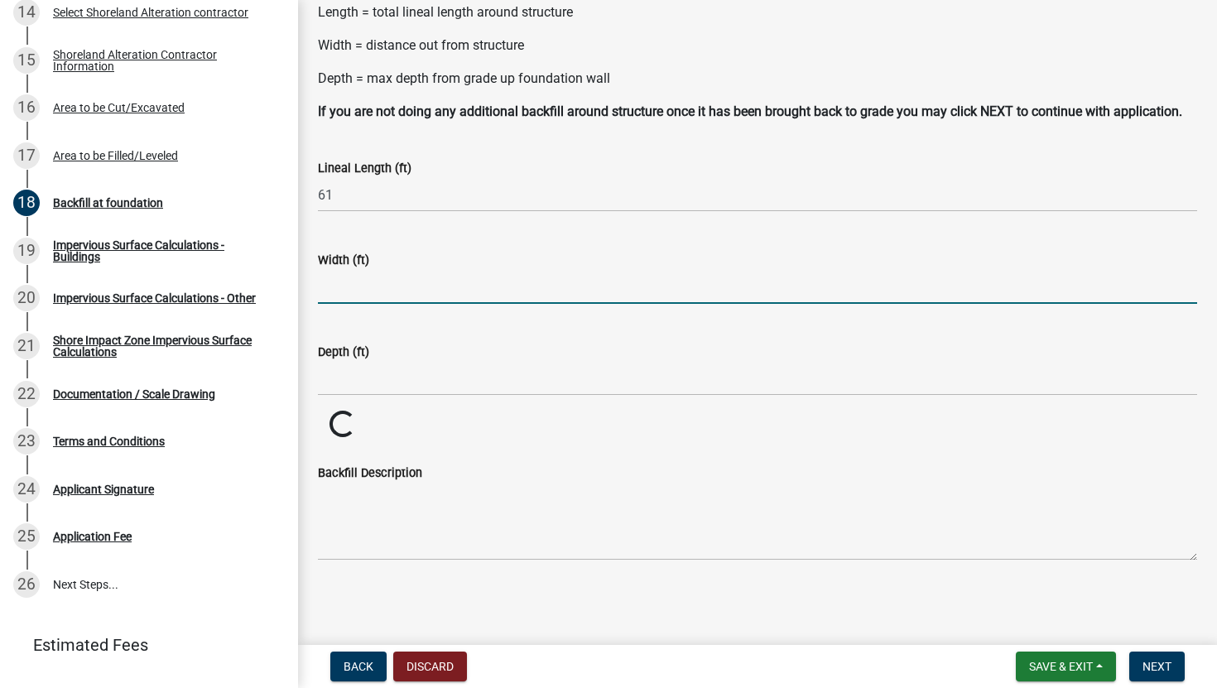
scroll to position [140, 0]
click at [374, 265] on form "Width (ft)" at bounding box center [757, 277] width 879 height 54
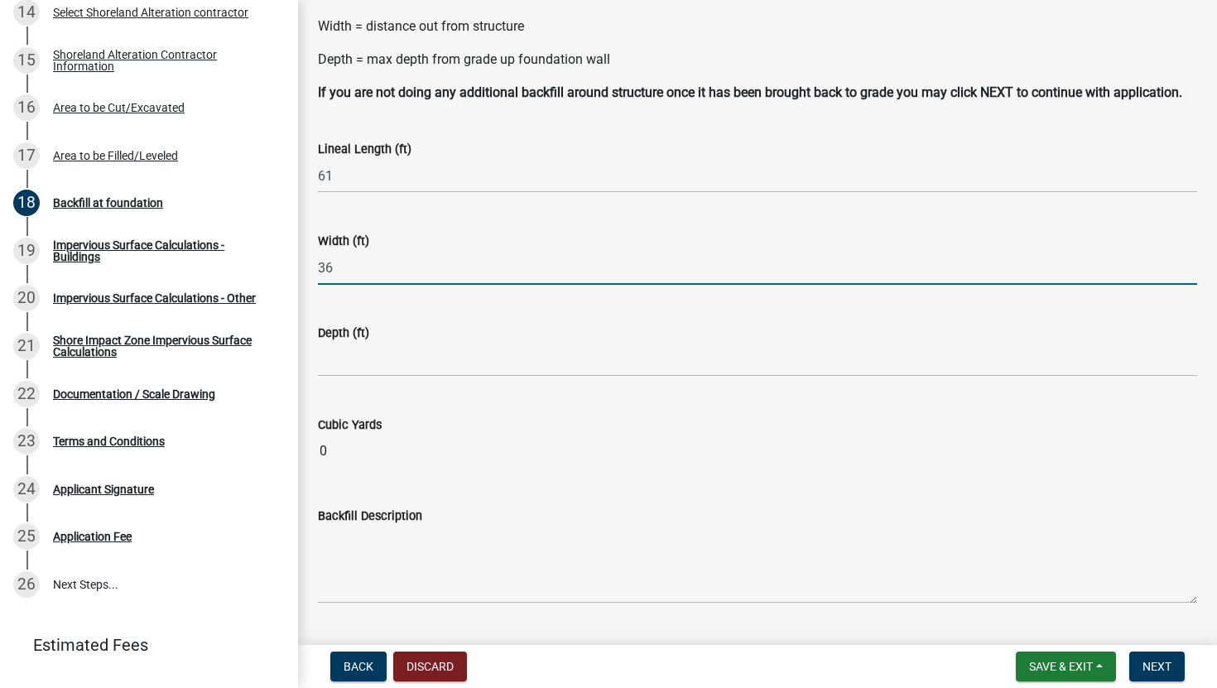
type input "36"
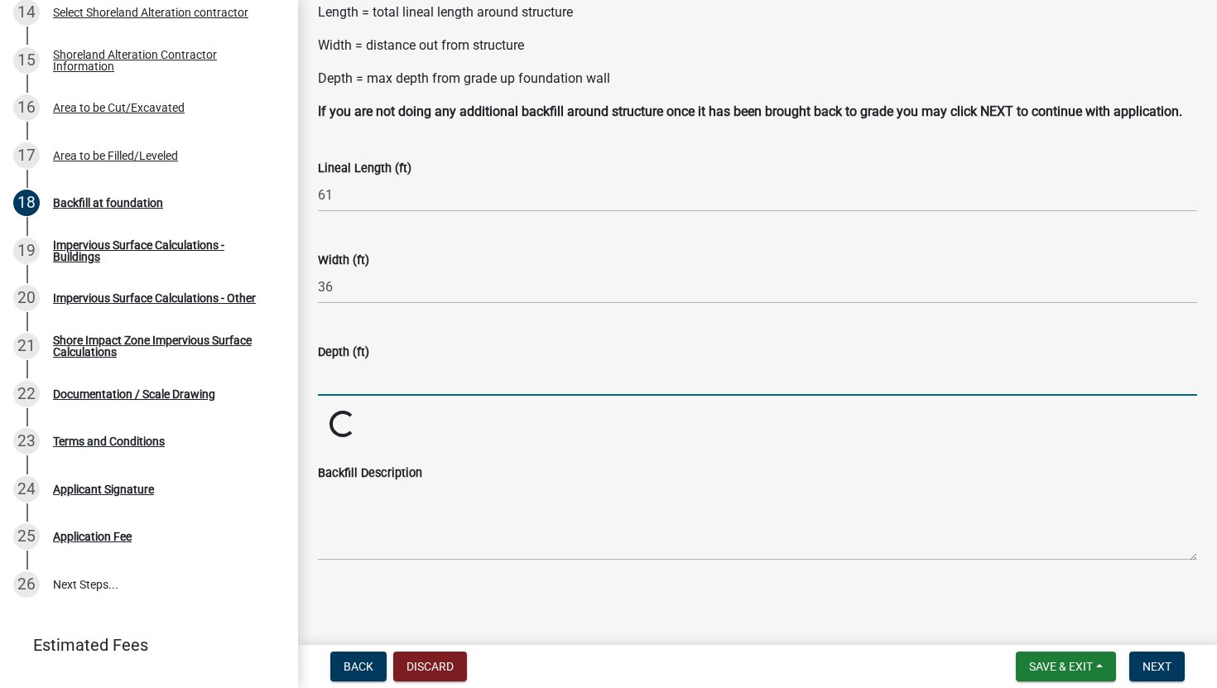
click at [378, 372] on input "text" at bounding box center [757, 379] width 879 height 34
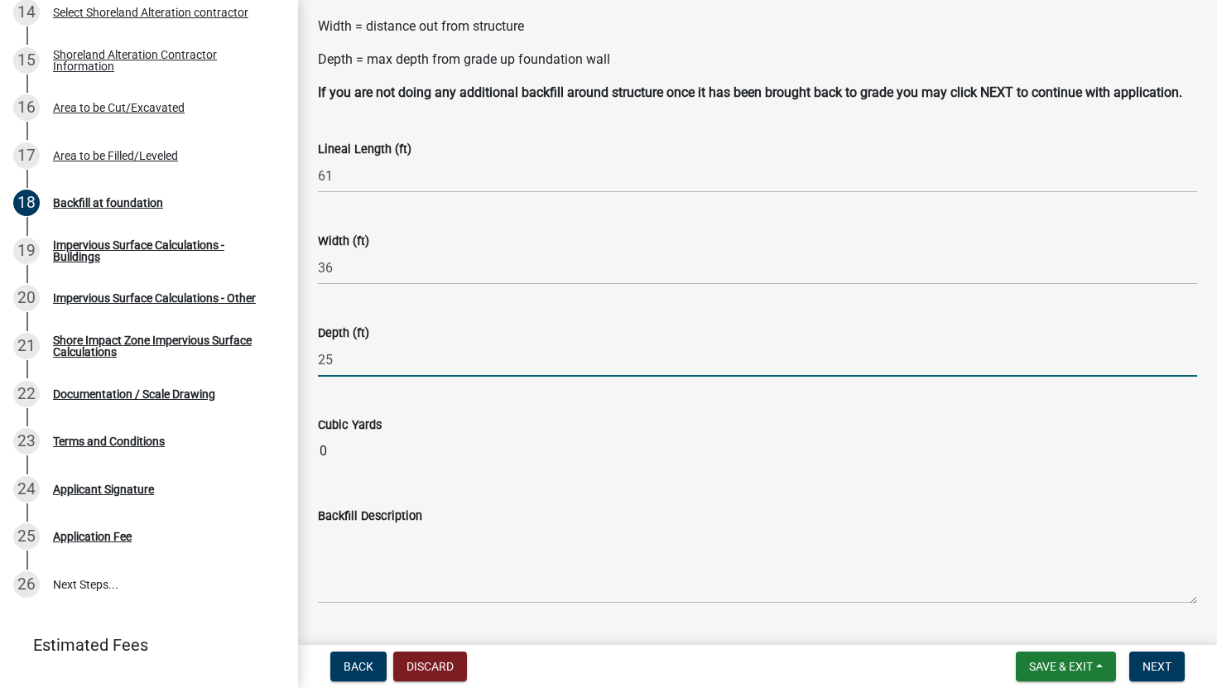
click at [470, 426] on wm-data-entity-input "Cubic Yards 0" at bounding box center [757, 437] width 879 height 91
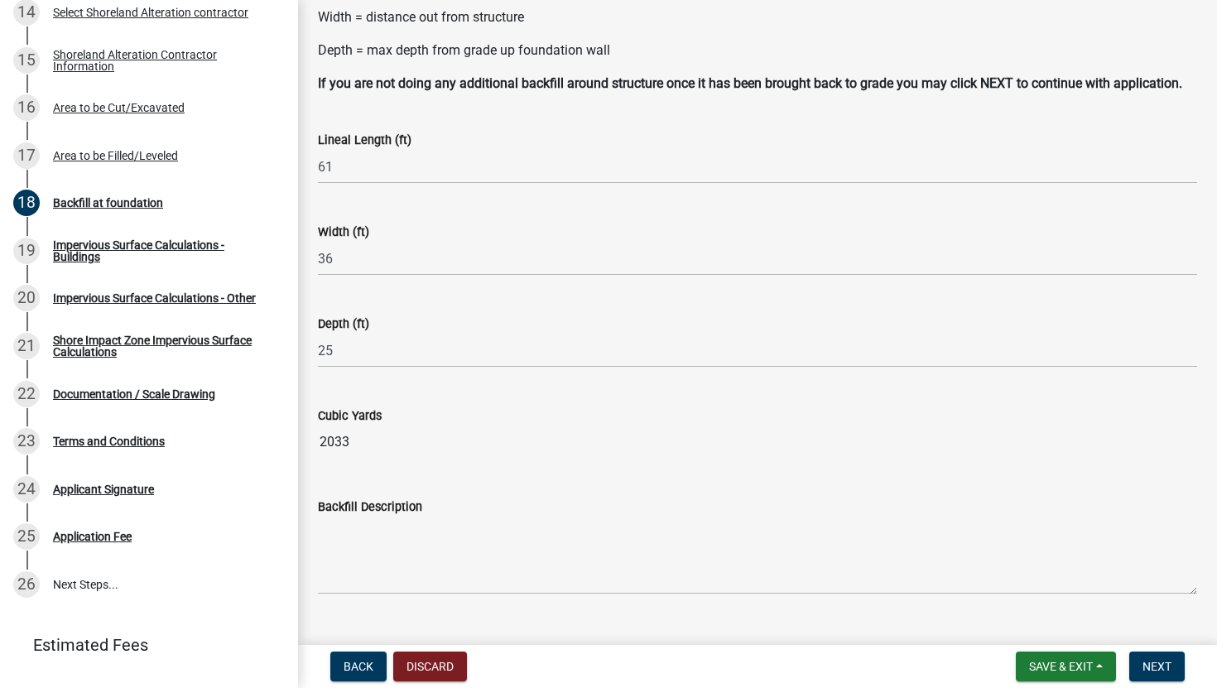
scroll to position [150, 0]
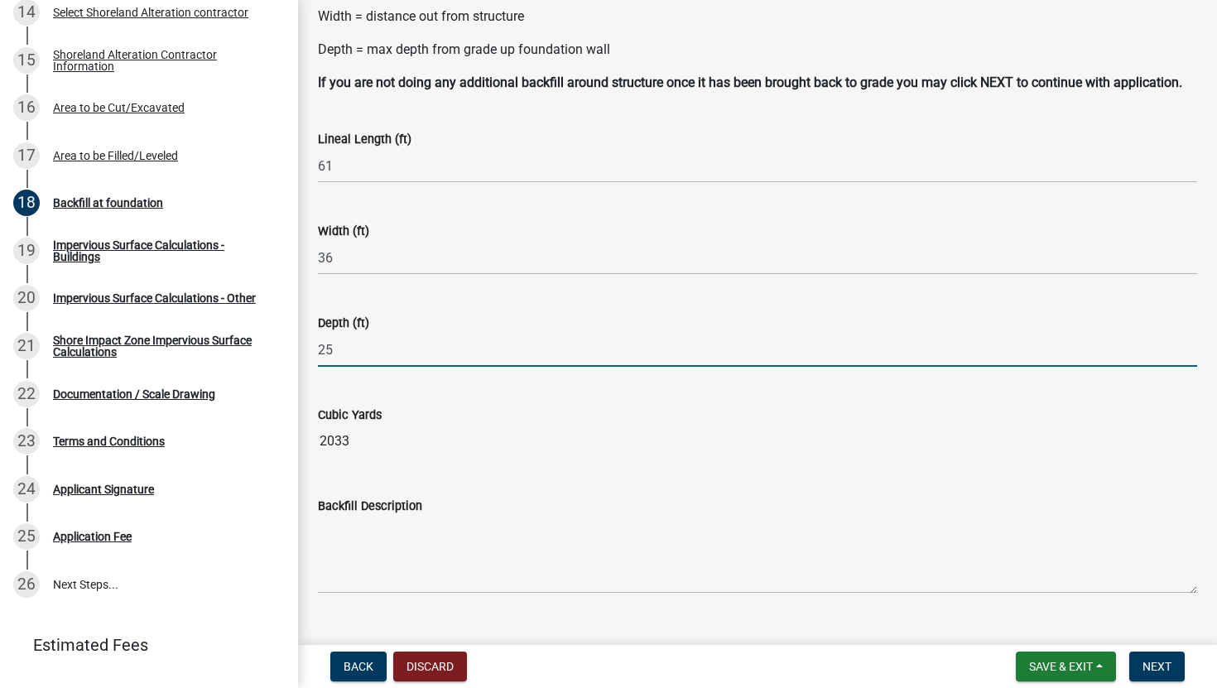
click at [373, 367] on input "25" at bounding box center [757, 350] width 879 height 34
type input "26"
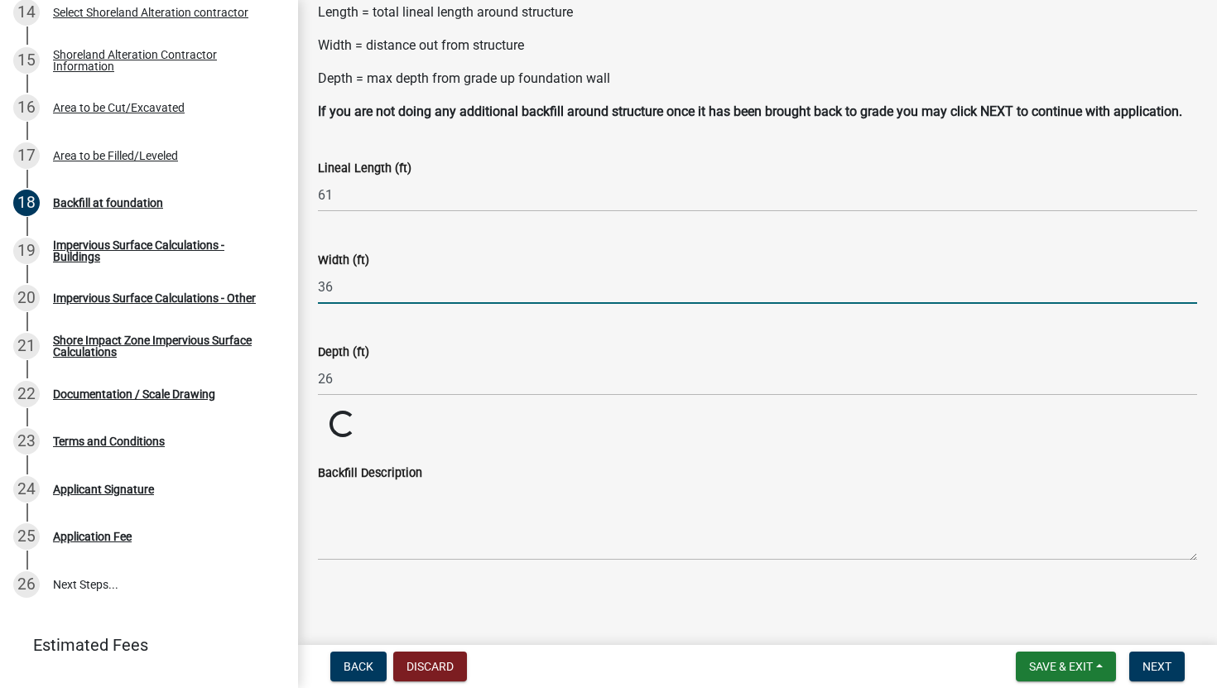
click at [359, 285] on input "36" at bounding box center [757, 287] width 879 height 34
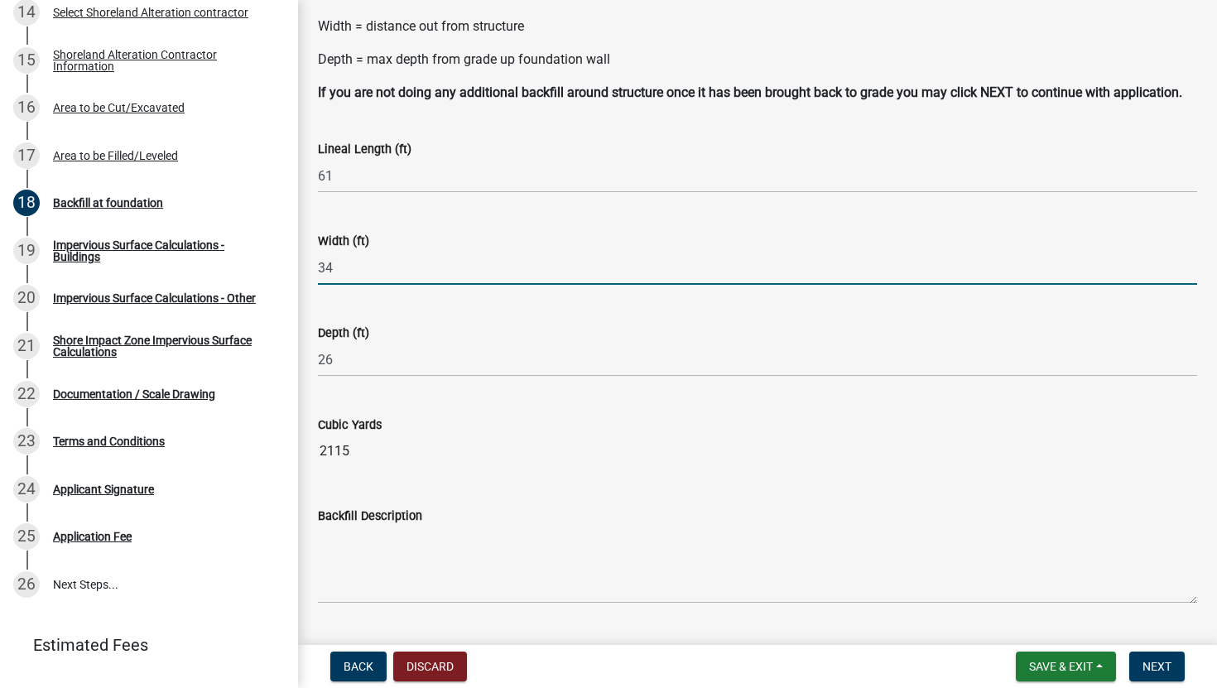
type input "34"
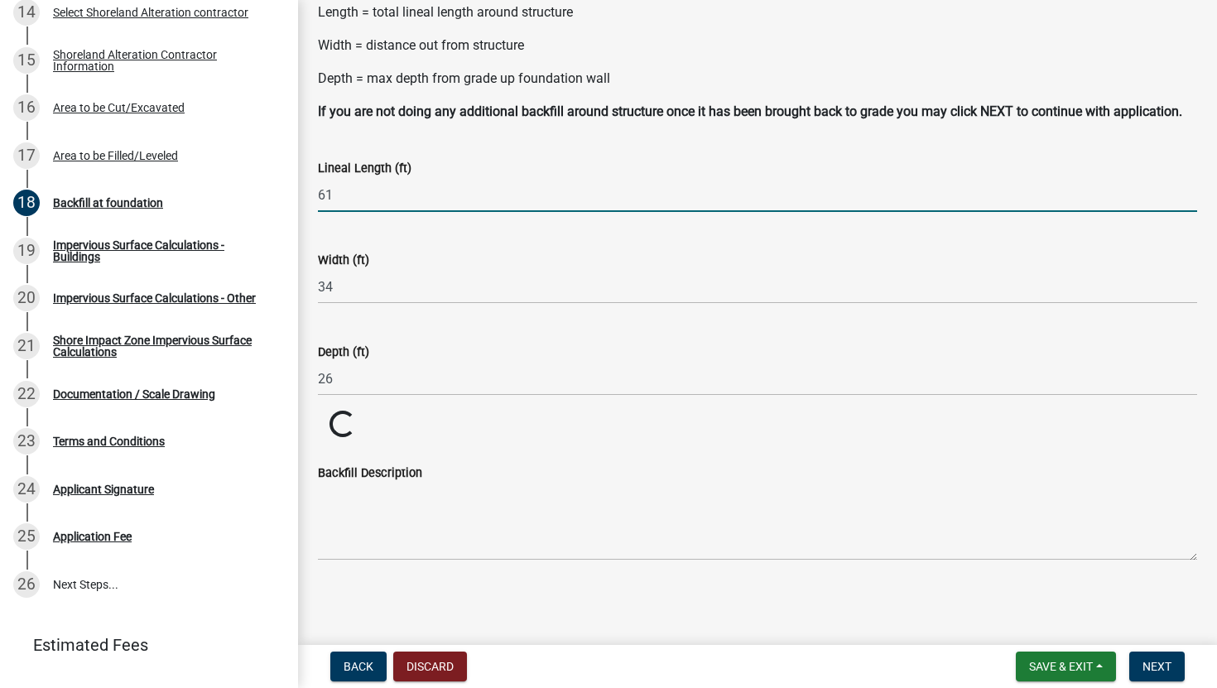
click at [369, 195] on input "61" at bounding box center [757, 195] width 879 height 34
click at [445, 267] on div "Width (ft)" at bounding box center [757, 260] width 879 height 20
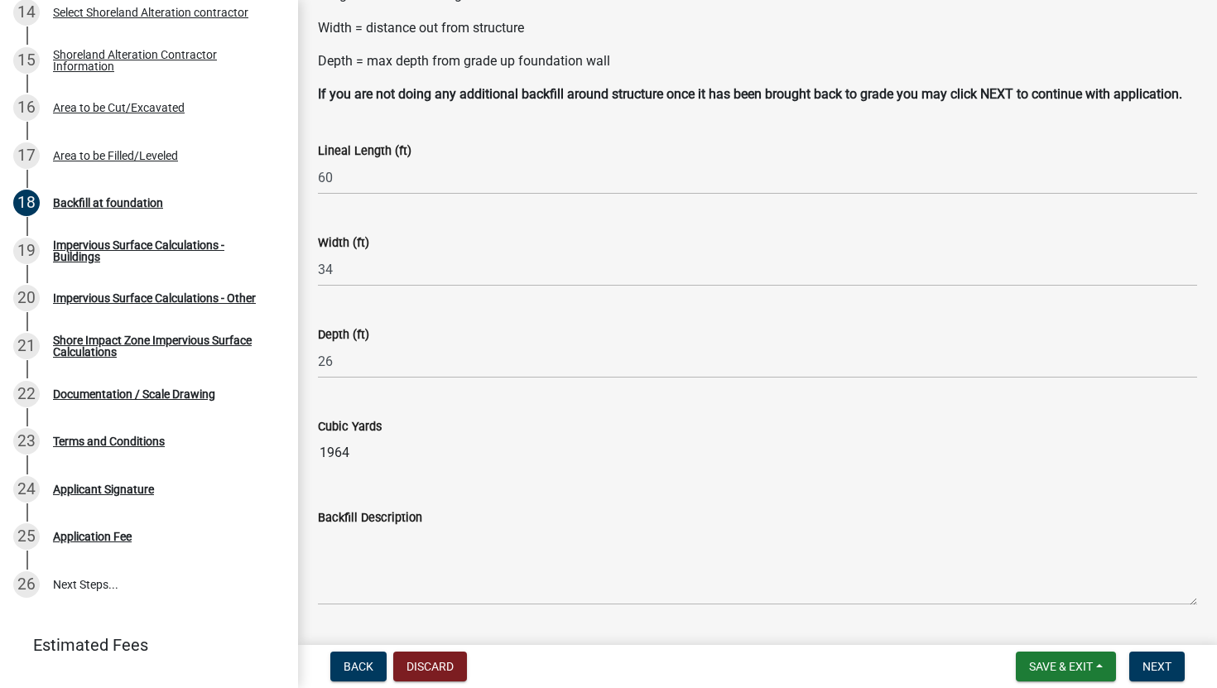
scroll to position [135, 0]
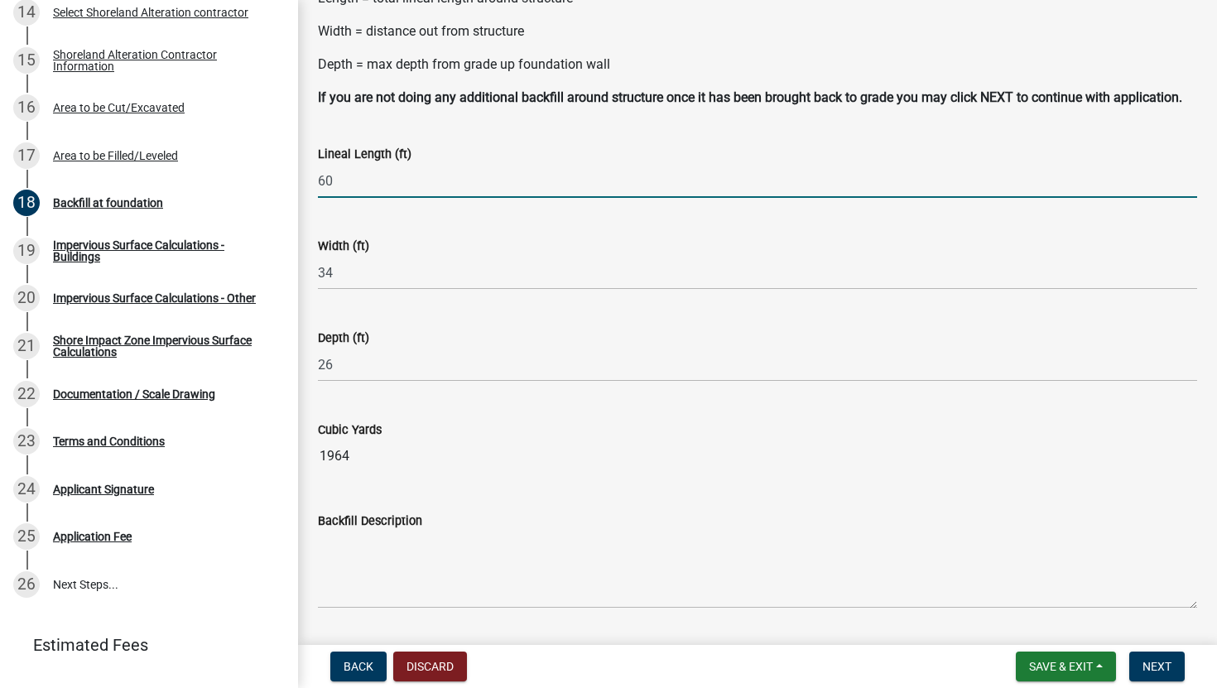
click at [373, 198] on input "60" at bounding box center [757, 181] width 879 height 34
type input "6"
click at [461, 290] on input "34" at bounding box center [757, 273] width 879 height 34
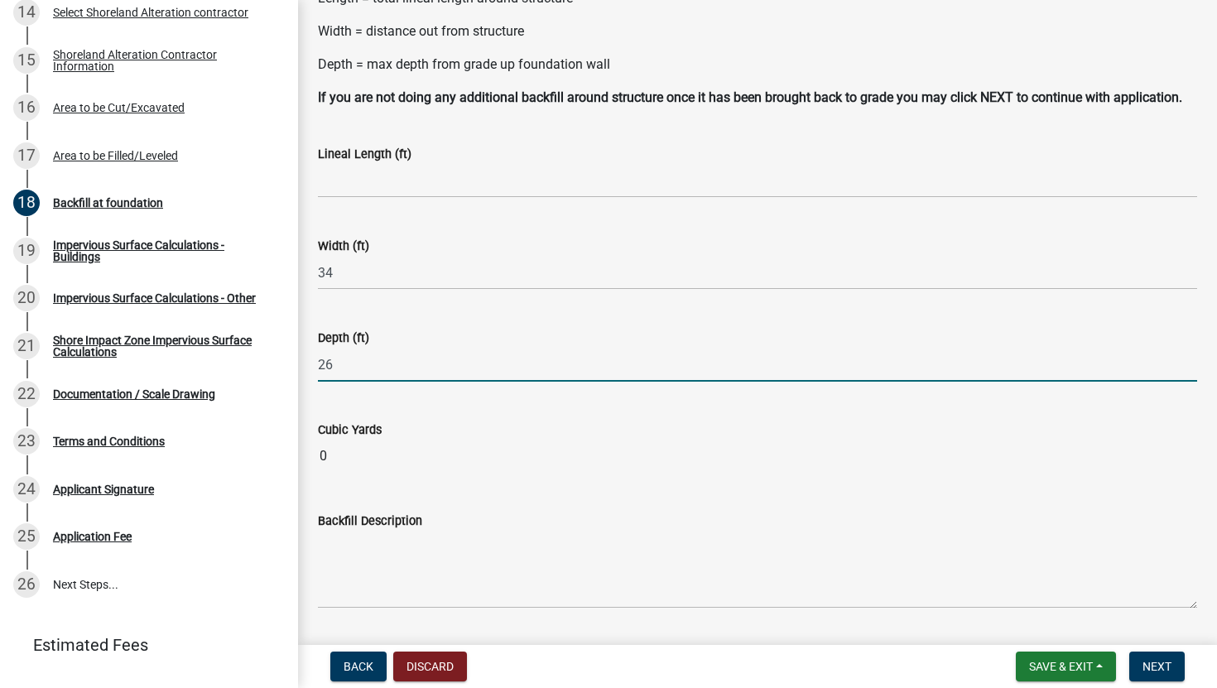
click at [380, 382] on input "26" at bounding box center [757, 365] width 879 height 34
type input "2"
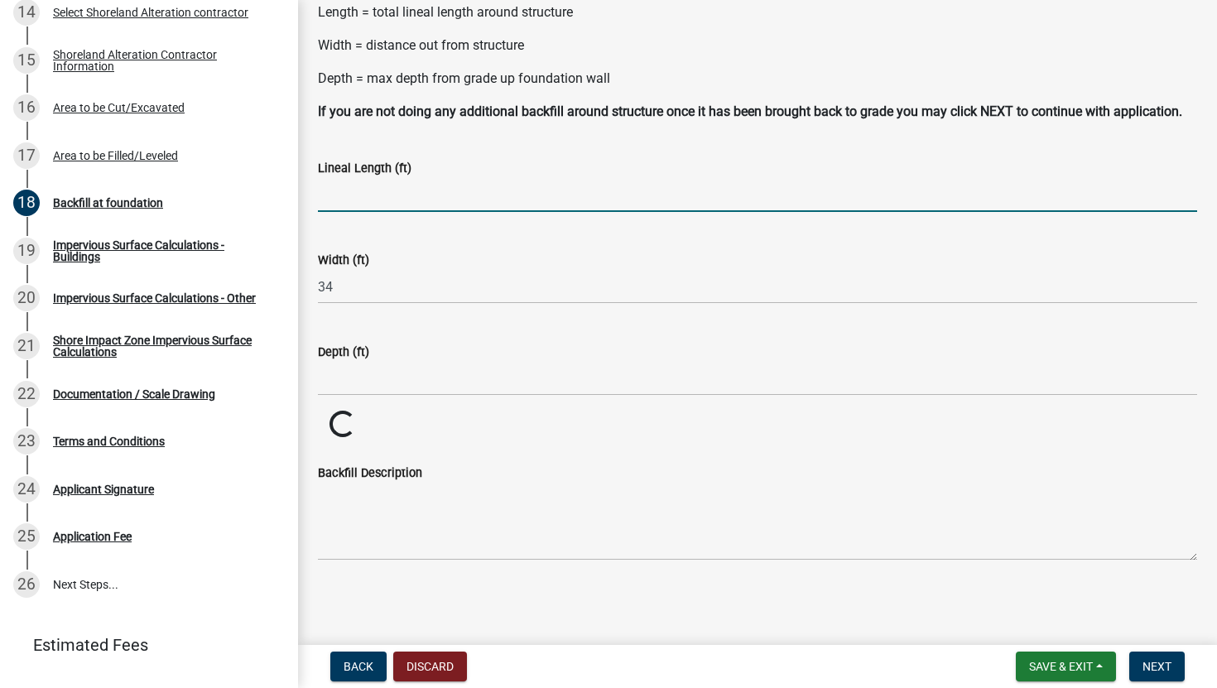
click at [373, 210] on input "text" at bounding box center [757, 195] width 879 height 34
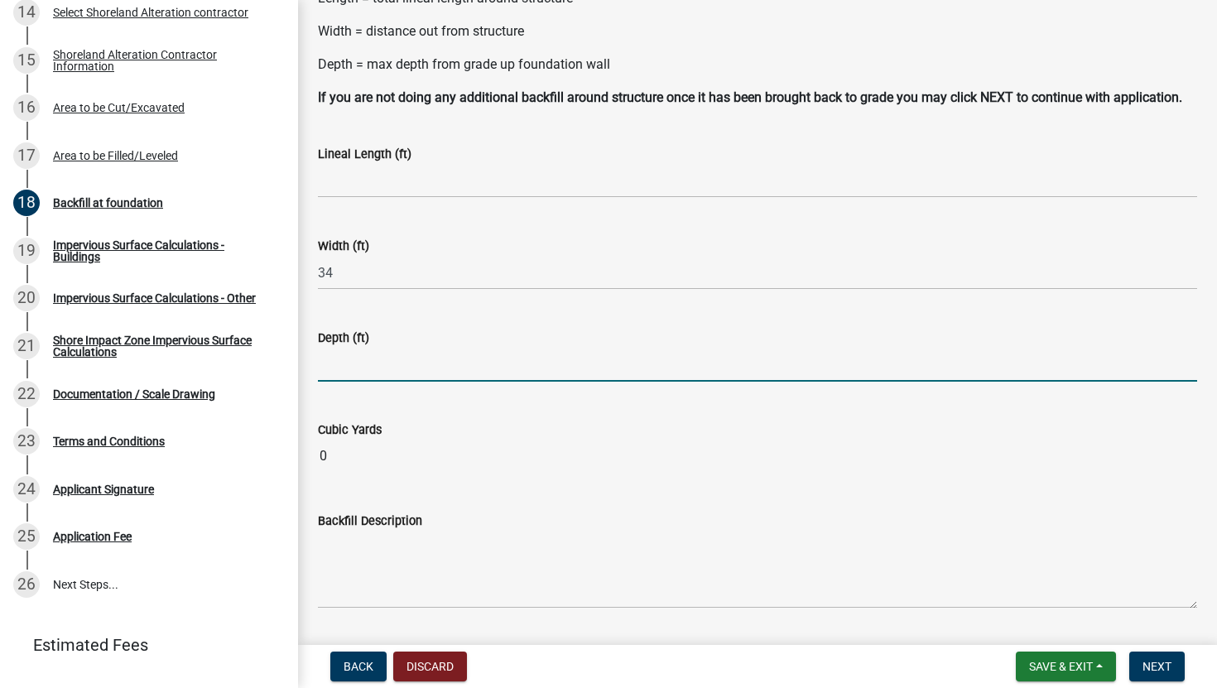
click at [370, 382] on input "text" at bounding box center [757, 365] width 879 height 34
type input "1"
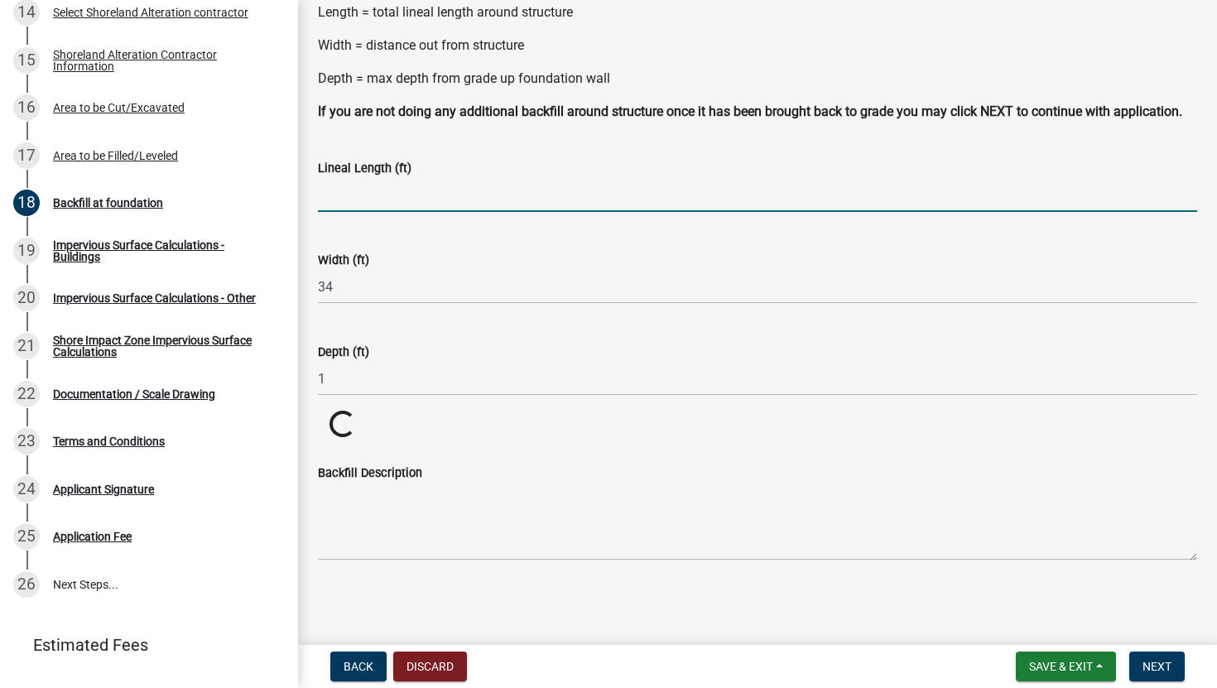
click at [385, 208] on input "text" at bounding box center [757, 195] width 879 height 34
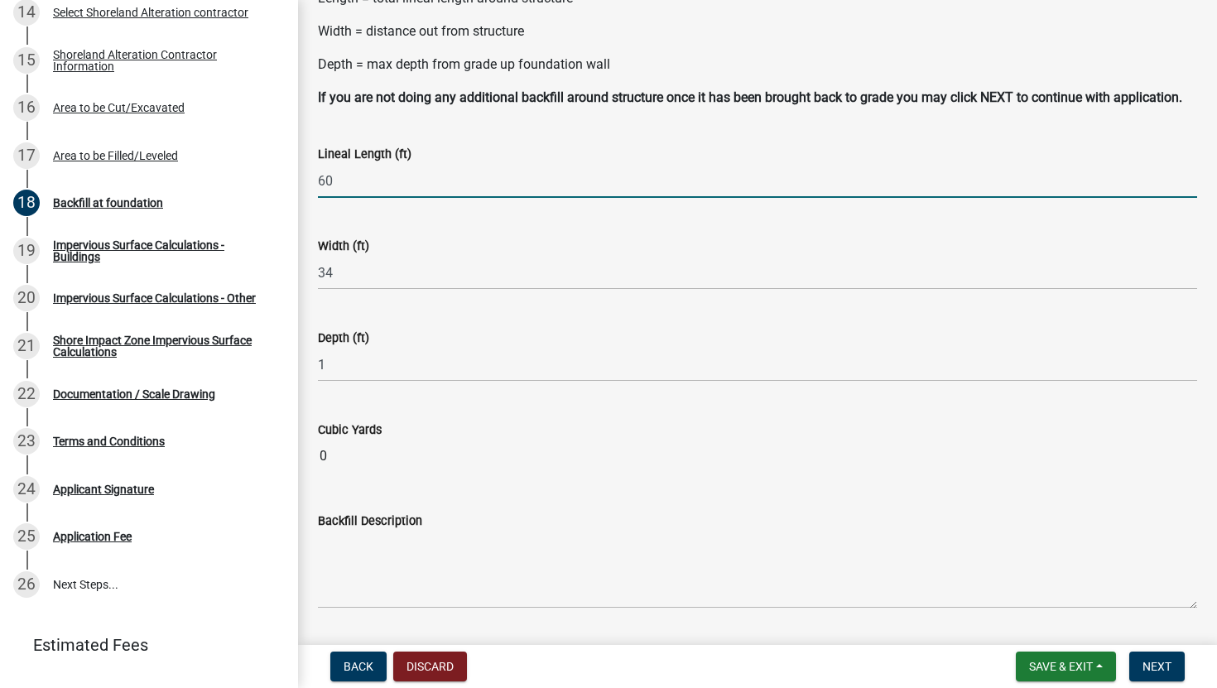
type input "60"
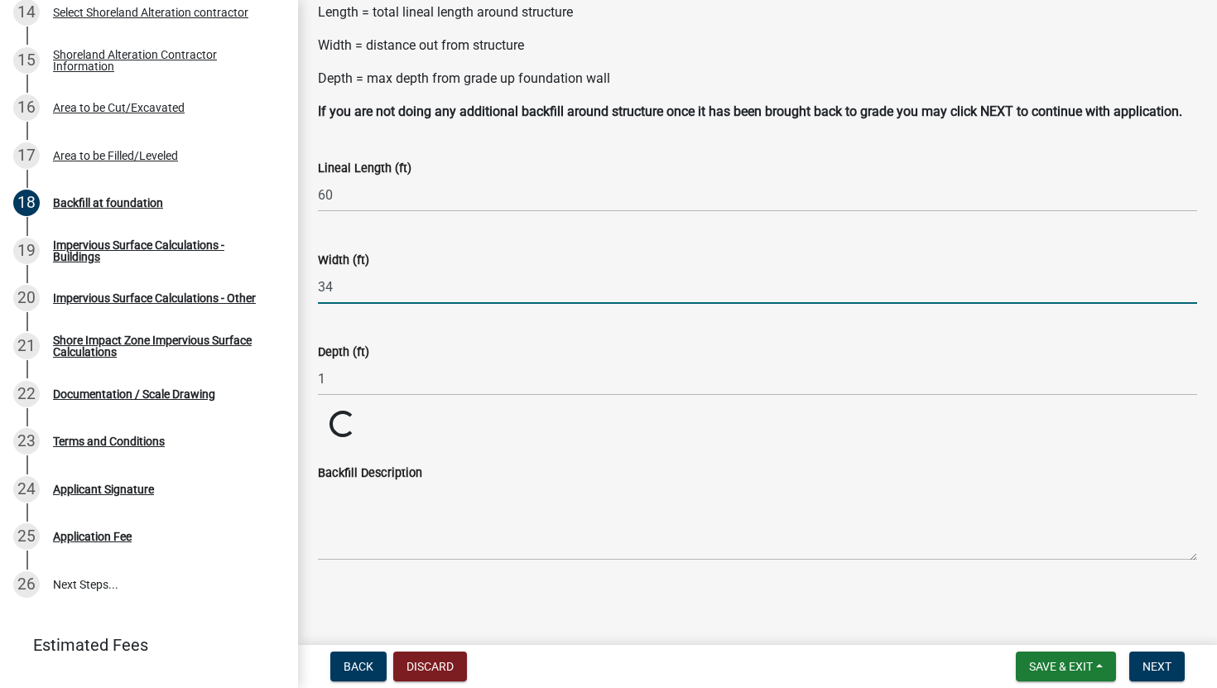
click at [420, 293] on input "34" at bounding box center [757, 287] width 879 height 34
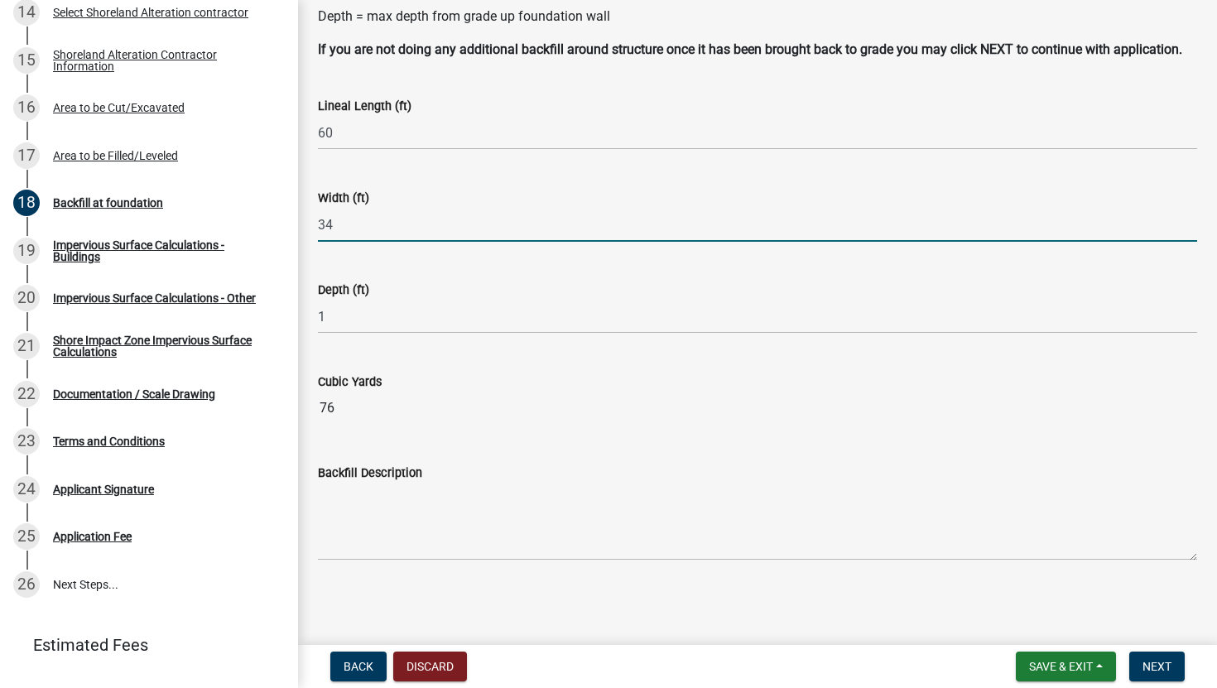
scroll to position [203, 0]
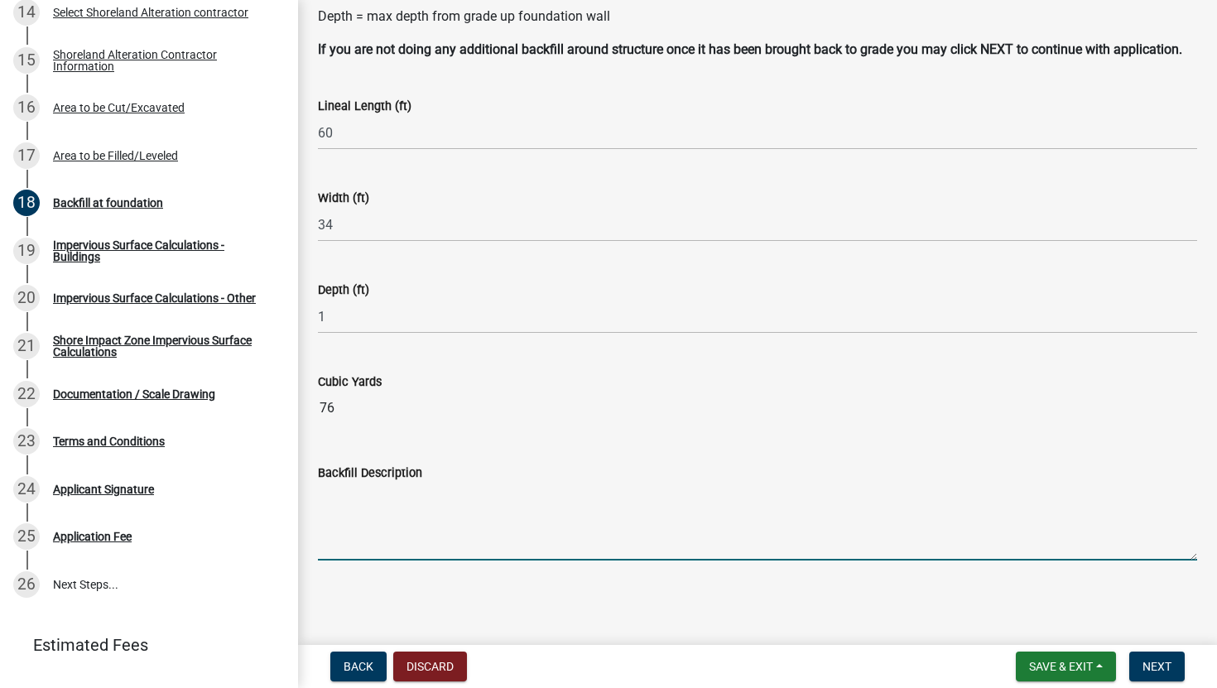
click at [447, 523] on textarea "Backfill Description" at bounding box center [757, 522] width 879 height 78
type textarea "Backfill on the south and west side of garage with top soil."
click at [1147, 615] on span "Next" at bounding box center [1157, 666] width 29 height 13
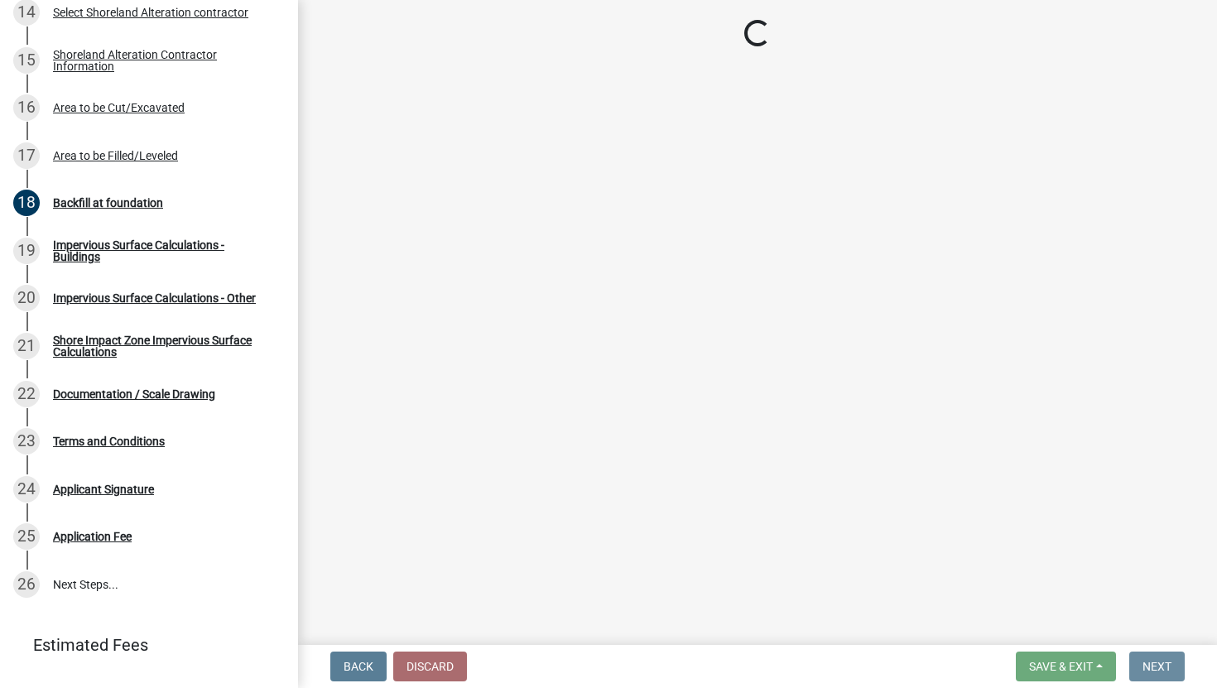
scroll to position [0, 0]
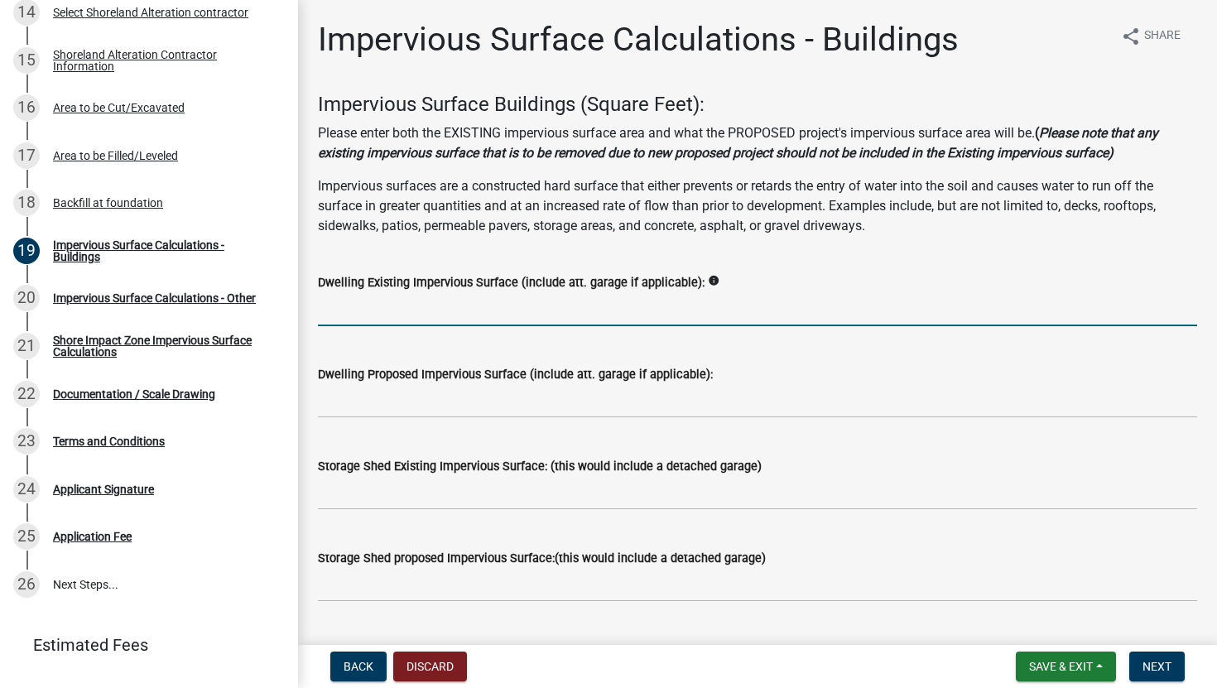
click at [660, 310] on input "text" at bounding box center [757, 309] width 879 height 34
click at [708, 281] on icon "info" at bounding box center [714, 281] width 12 height 12
click at [683, 314] on input "text" at bounding box center [757, 309] width 879 height 34
type input "3120"
click at [657, 402] on input "text" at bounding box center [757, 401] width 879 height 34
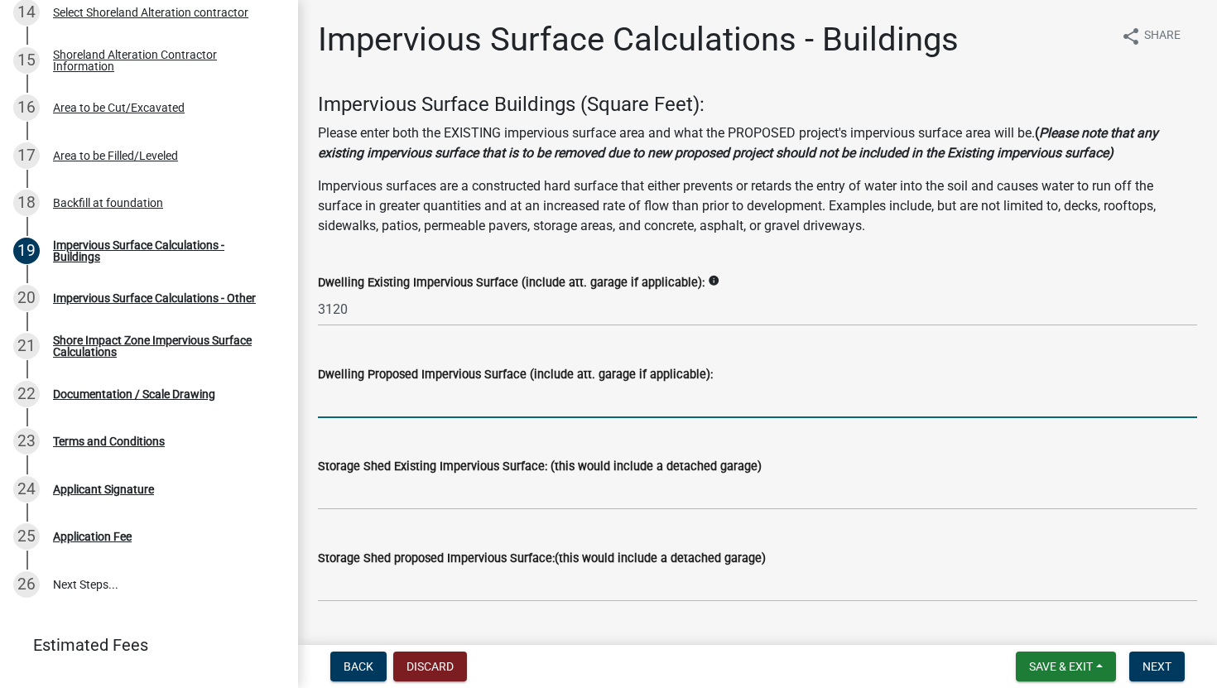
click at [708, 284] on icon "info" at bounding box center [714, 281] width 12 height 12
click at [690, 387] on input "text" at bounding box center [757, 401] width 879 height 34
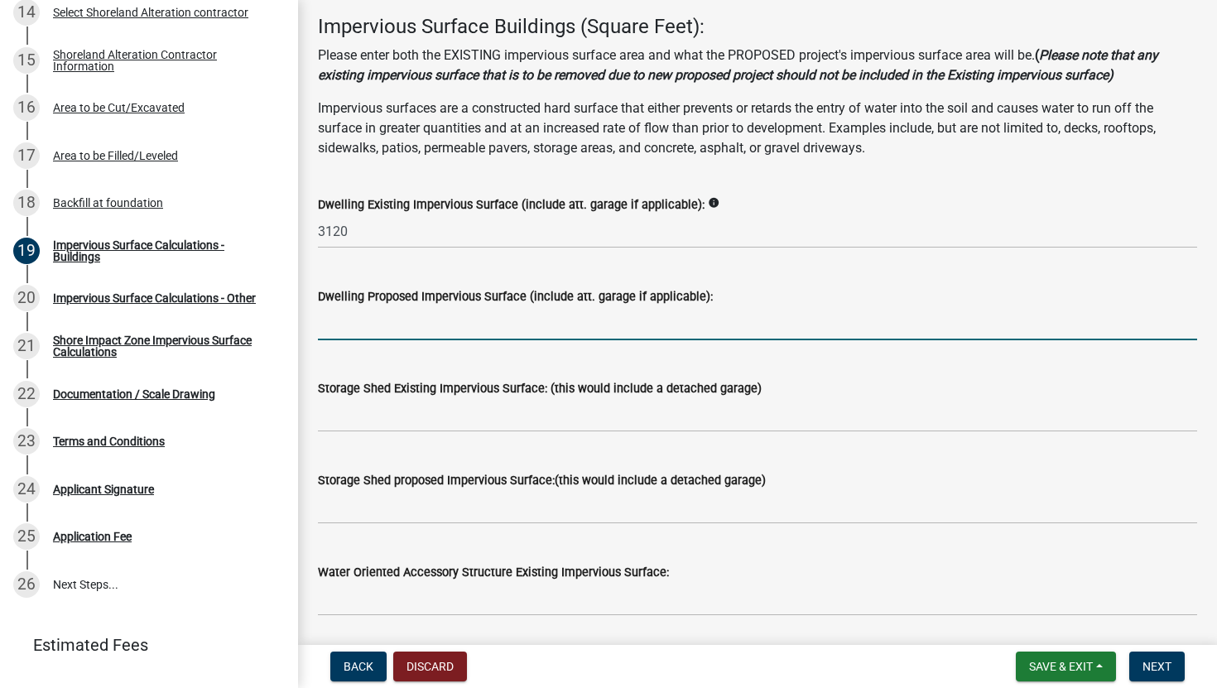
scroll to position [65, 0]
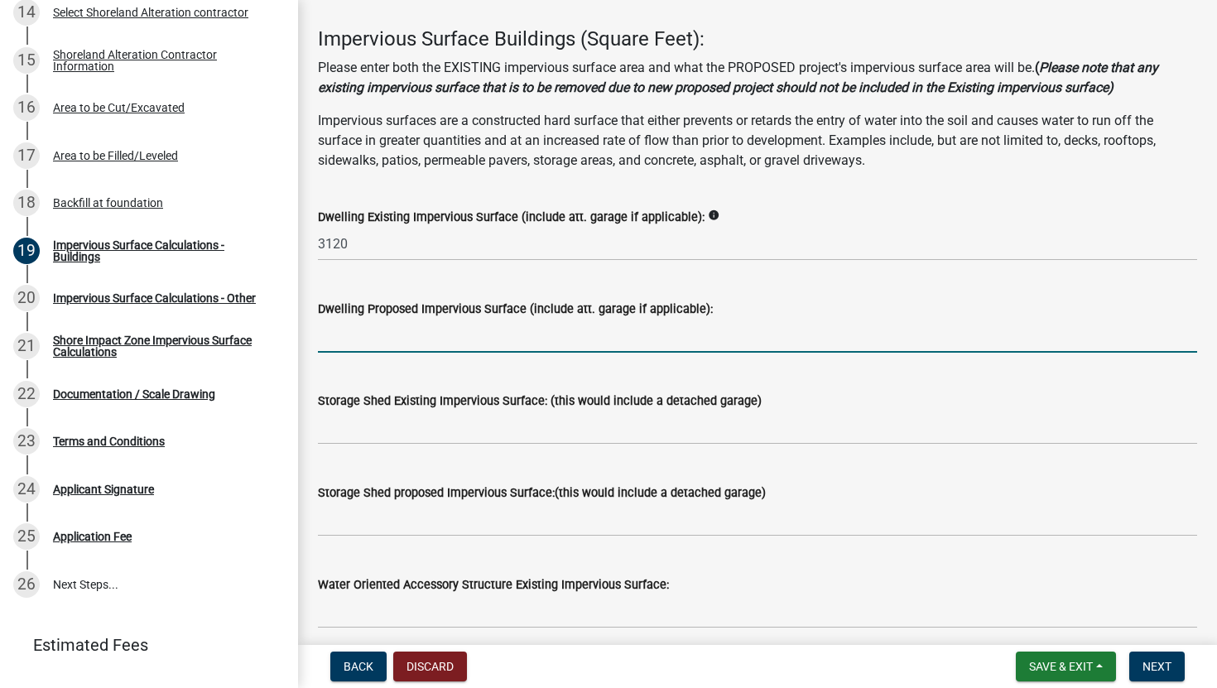
click at [493, 344] on input "text" at bounding box center [757, 336] width 879 height 34
type input "788"
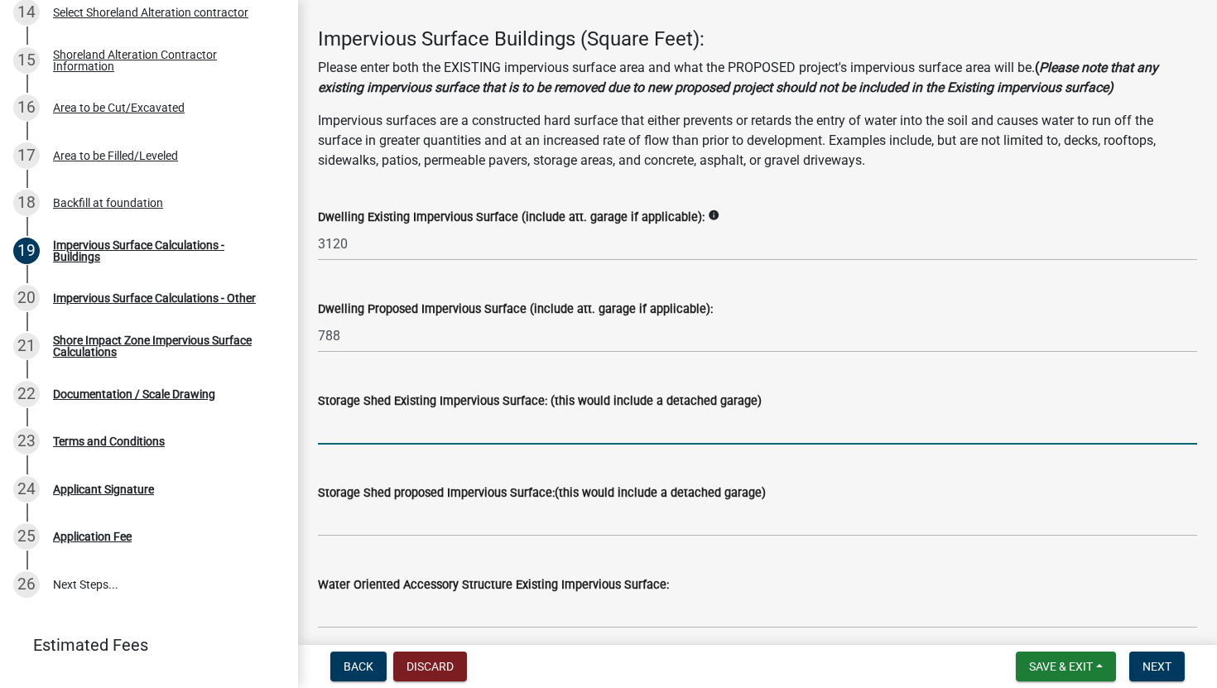
click at [470, 431] on input "text" at bounding box center [757, 428] width 879 height 34
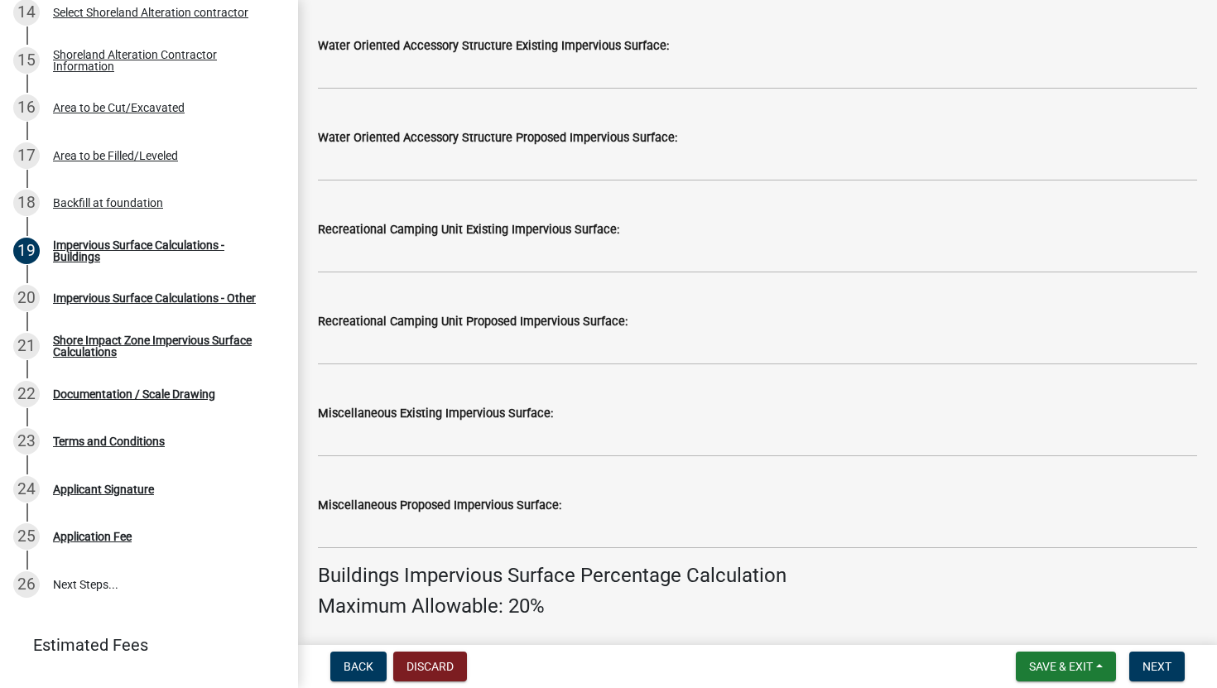
scroll to position [618, 0]
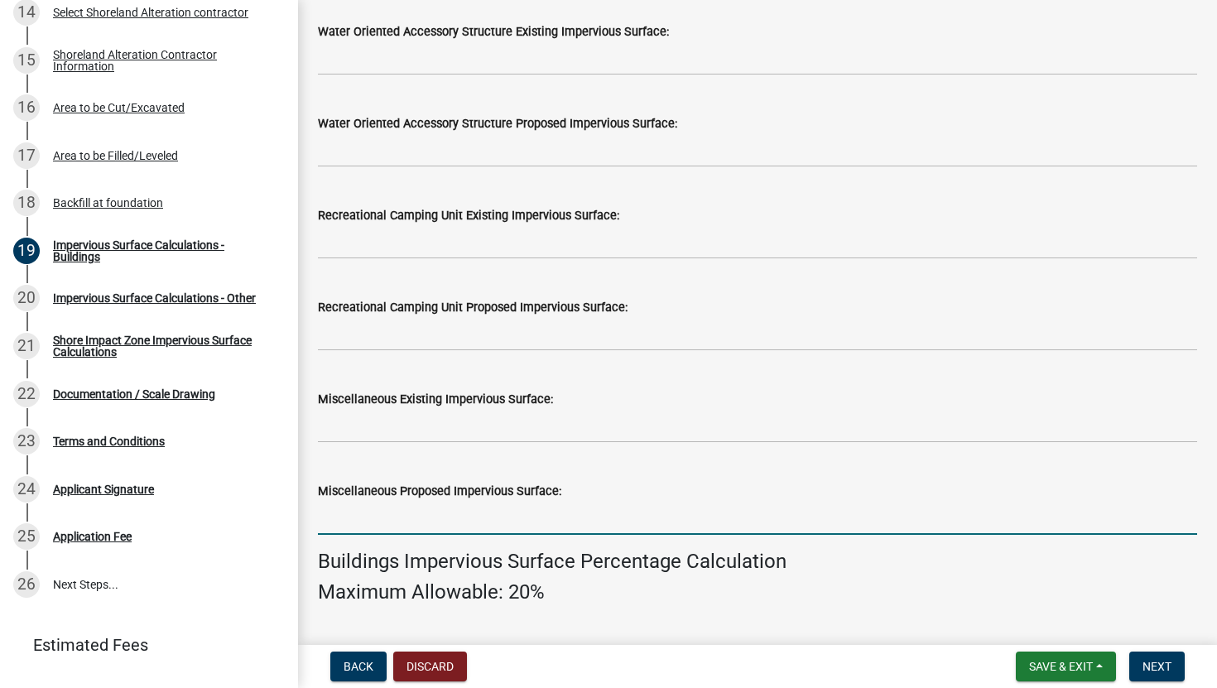
click at [463, 517] on input "text" at bounding box center [757, 518] width 879 height 34
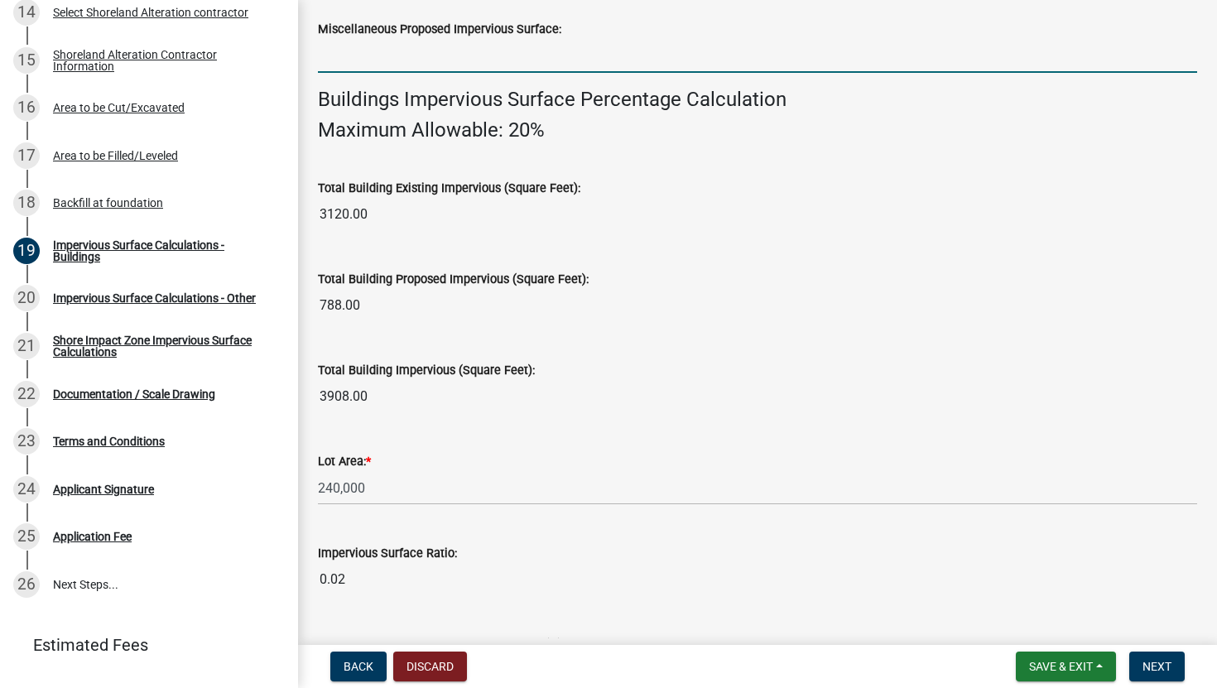
scroll to position [1209, 0]
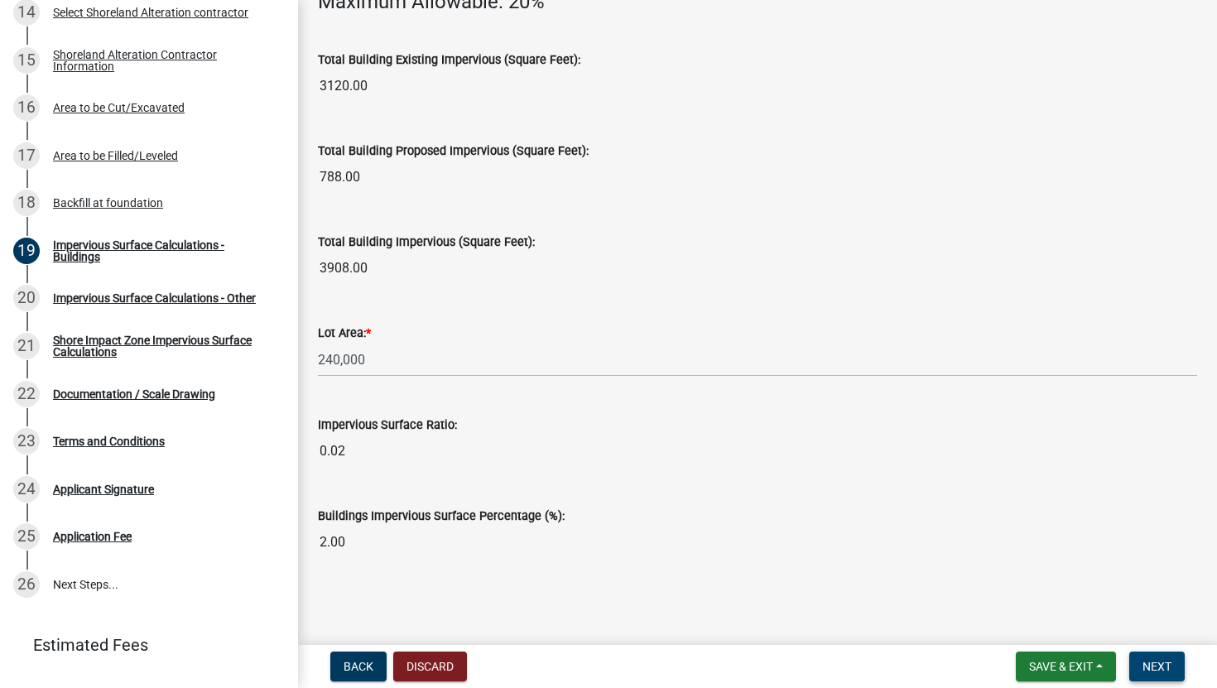
click at [1154, 615] on span "Next" at bounding box center [1157, 666] width 29 height 13
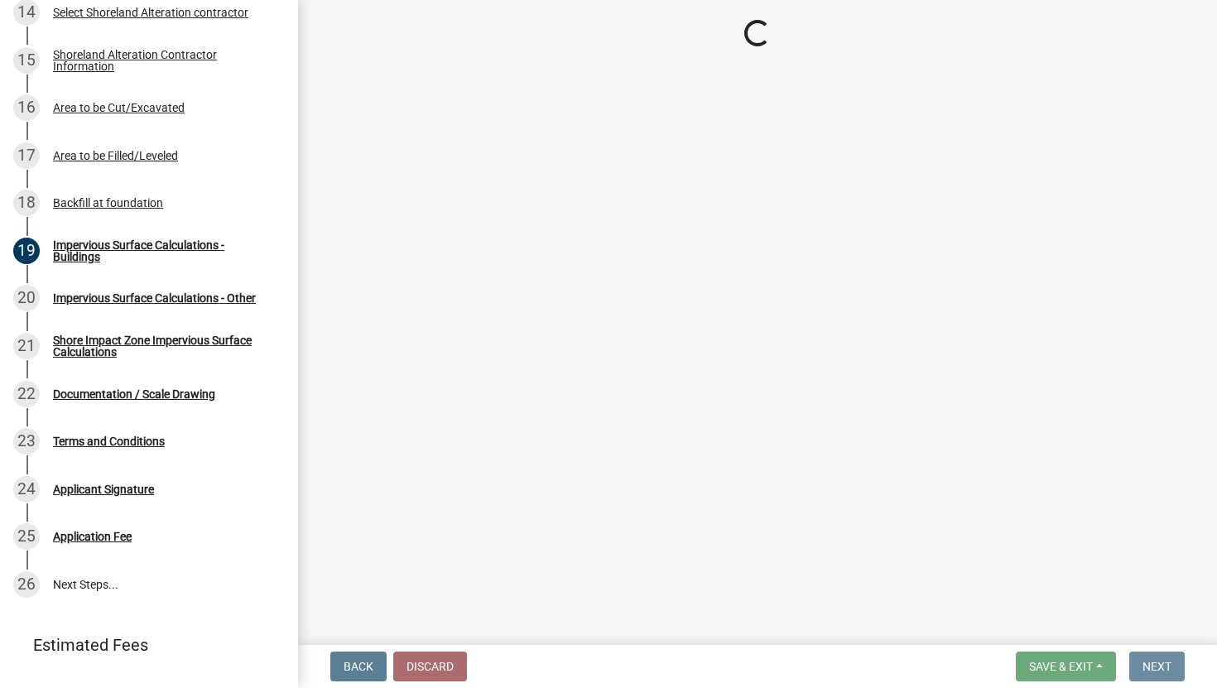
scroll to position [0, 0]
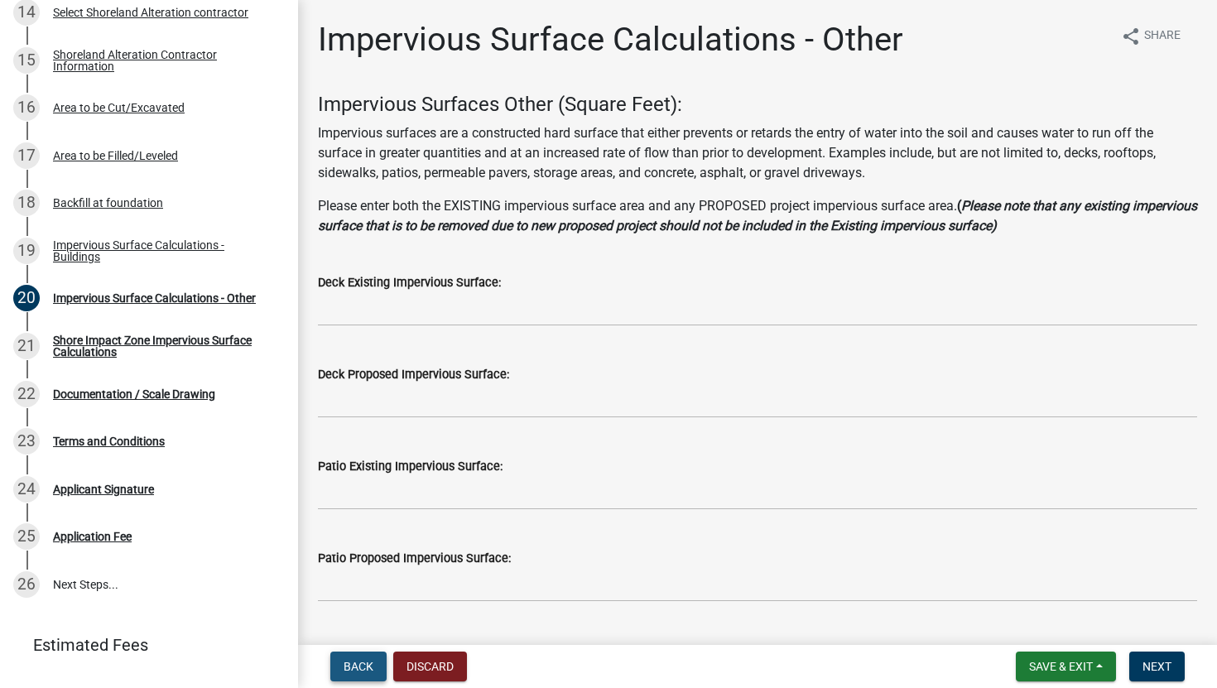
click at [366, 615] on span "Back" at bounding box center [359, 666] width 30 height 13
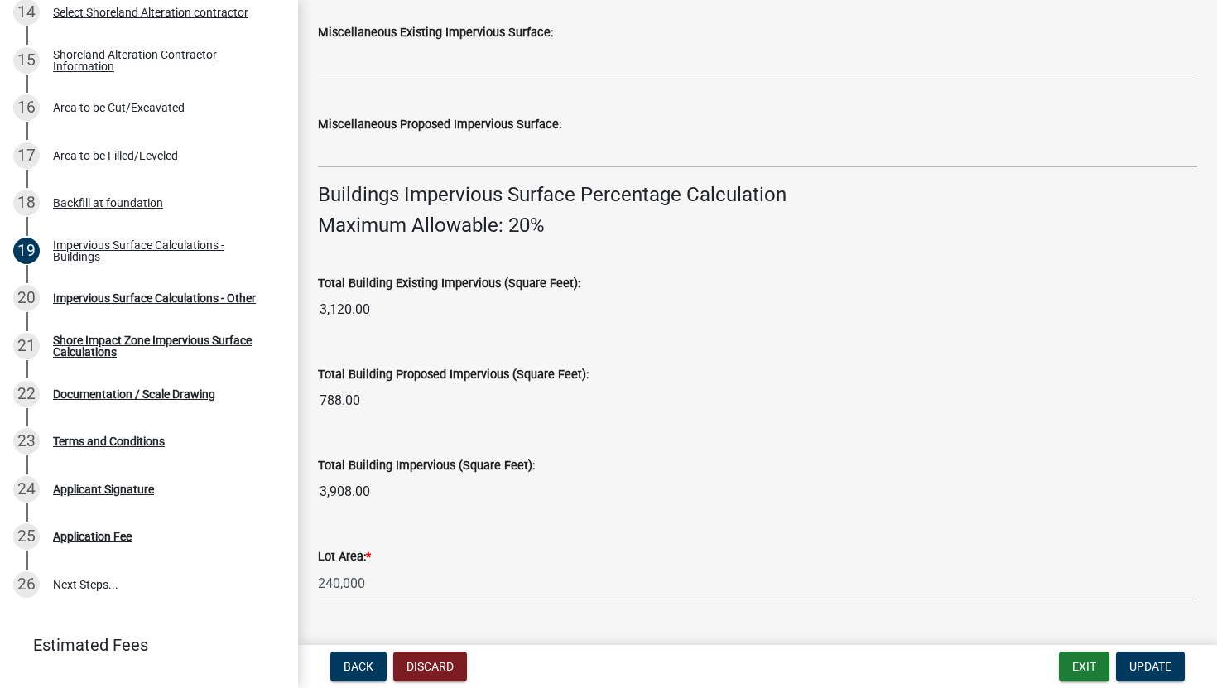
scroll to position [907, 0]
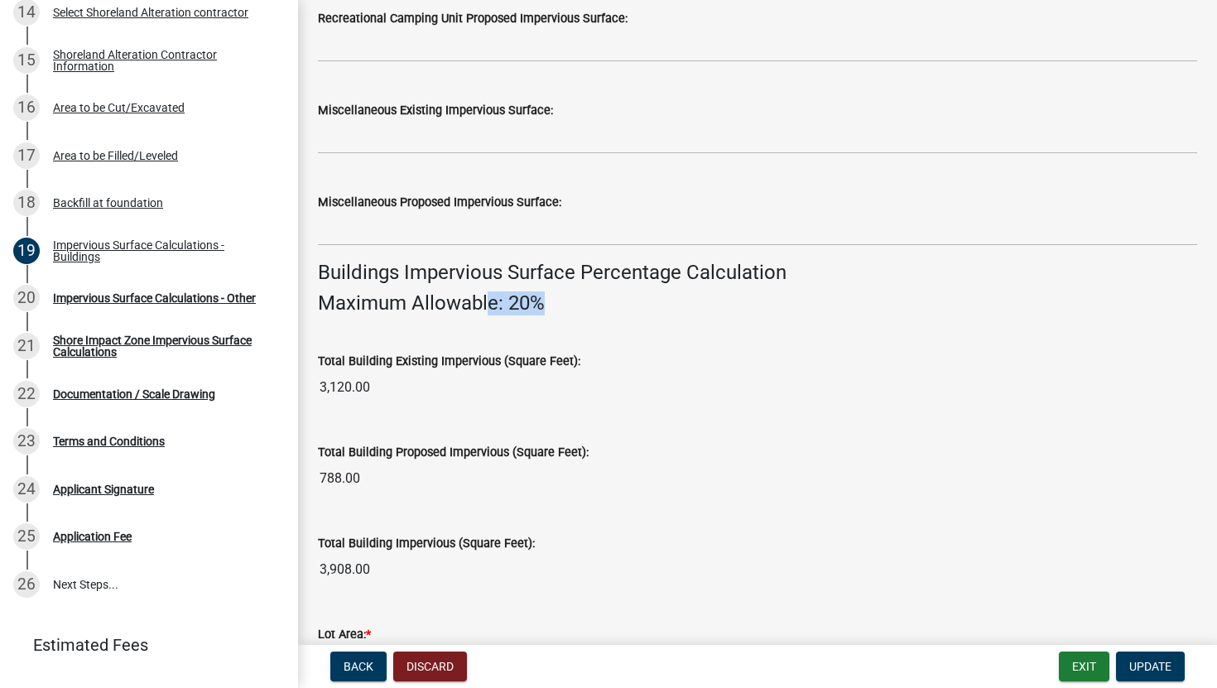
drag, startPoint x: 556, startPoint y: 296, endPoint x: 488, endPoint y: 300, distance: 67.2
click at [488, 300] on h4 "Maximum Allowable: 20%" at bounding box center [757, 303] width 879 height 24
click at [768, 286] on div "Buildings Impervious Surface Percentage Calculation Maximum Allowable: 20%" at bounding box center [757, 288] width 879 height 55
click at [1157, 615] on span "Update" at bounding box center [1150, 666] width 42 height 13
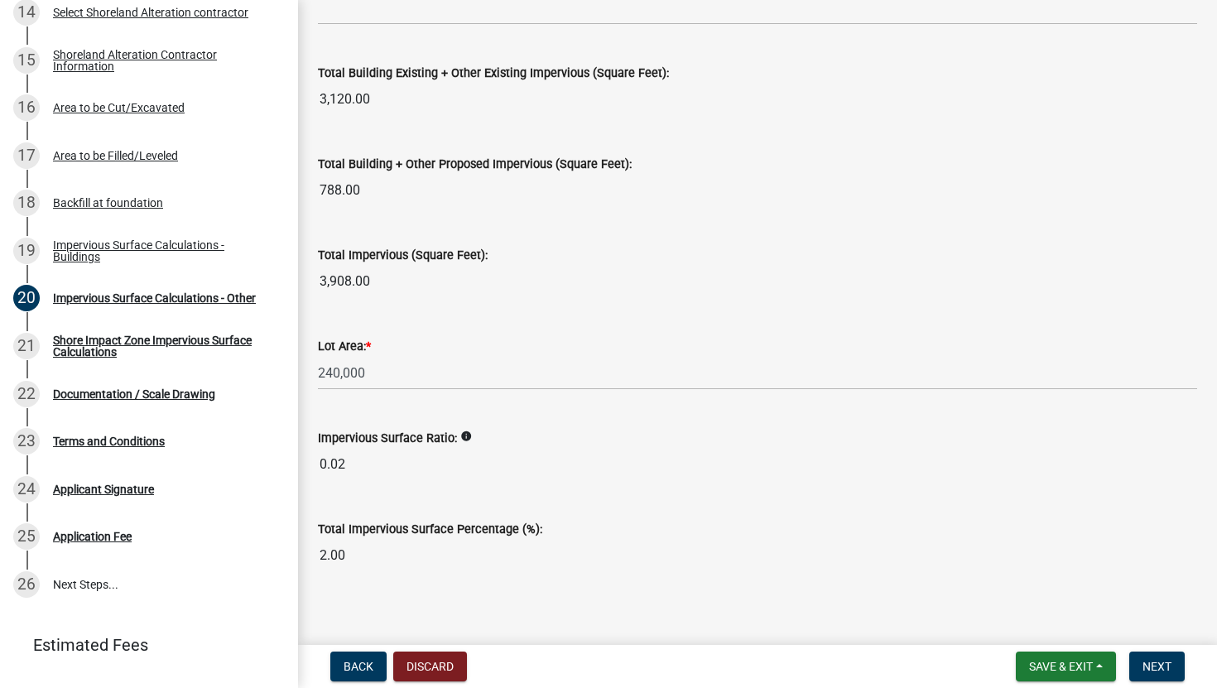
scroll to position [1877, 0]
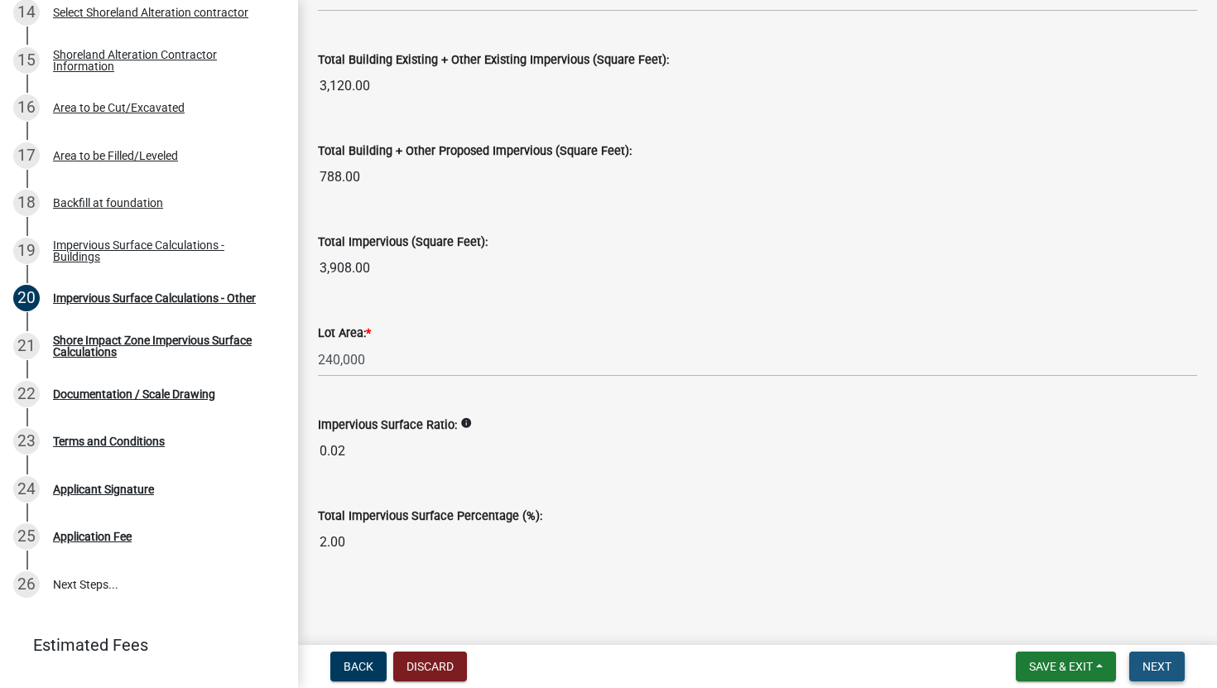
click at [1162, 615] on span "Next" at bounding box center [1157, 666] width 29 height 13
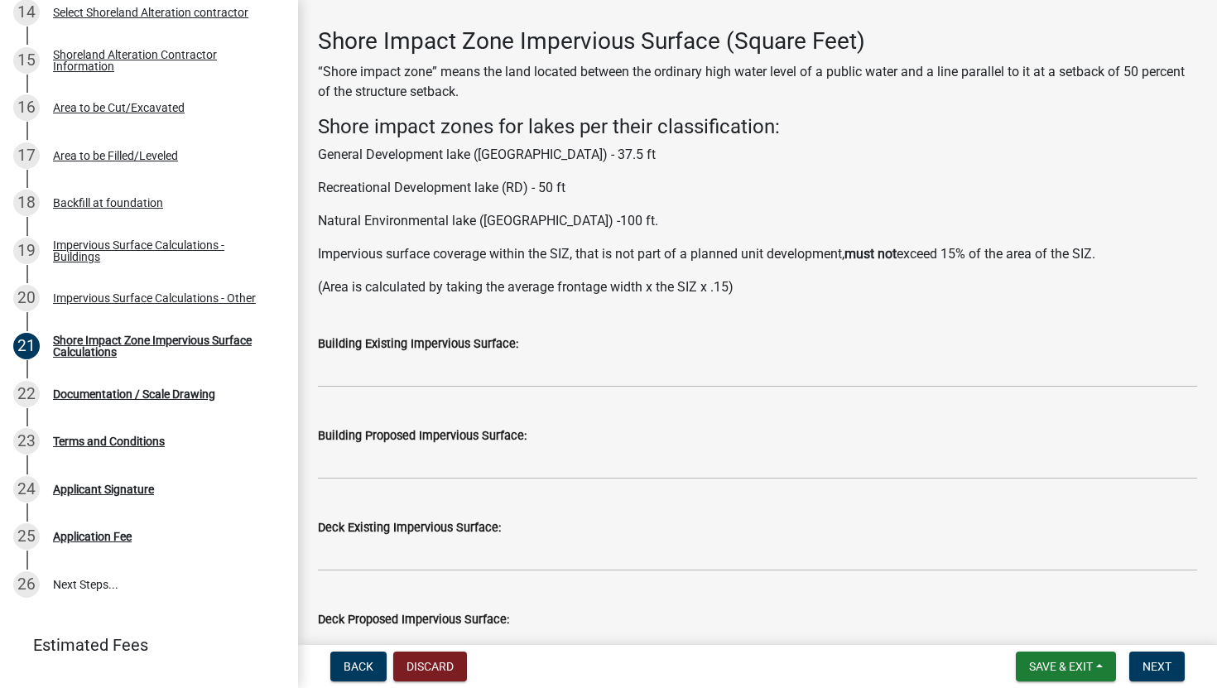
scroll to position [57, 0]
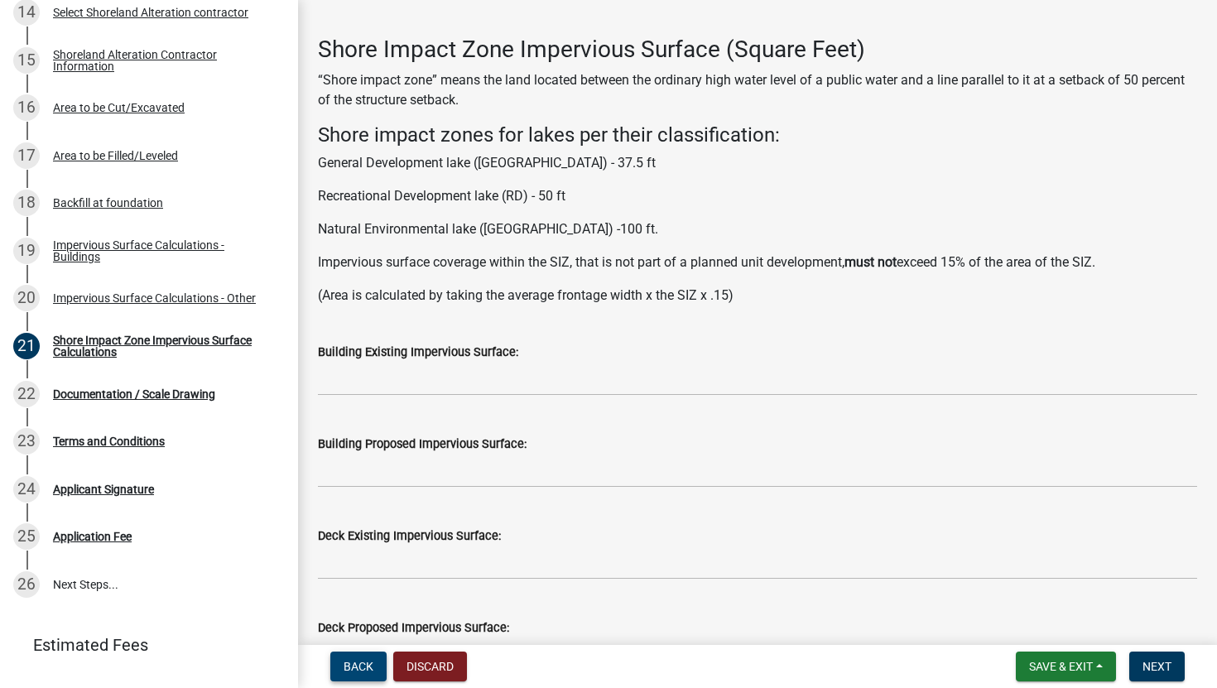
click at [367, 615] on span "Back" at bounding box center [359, 666] width 30 height 13
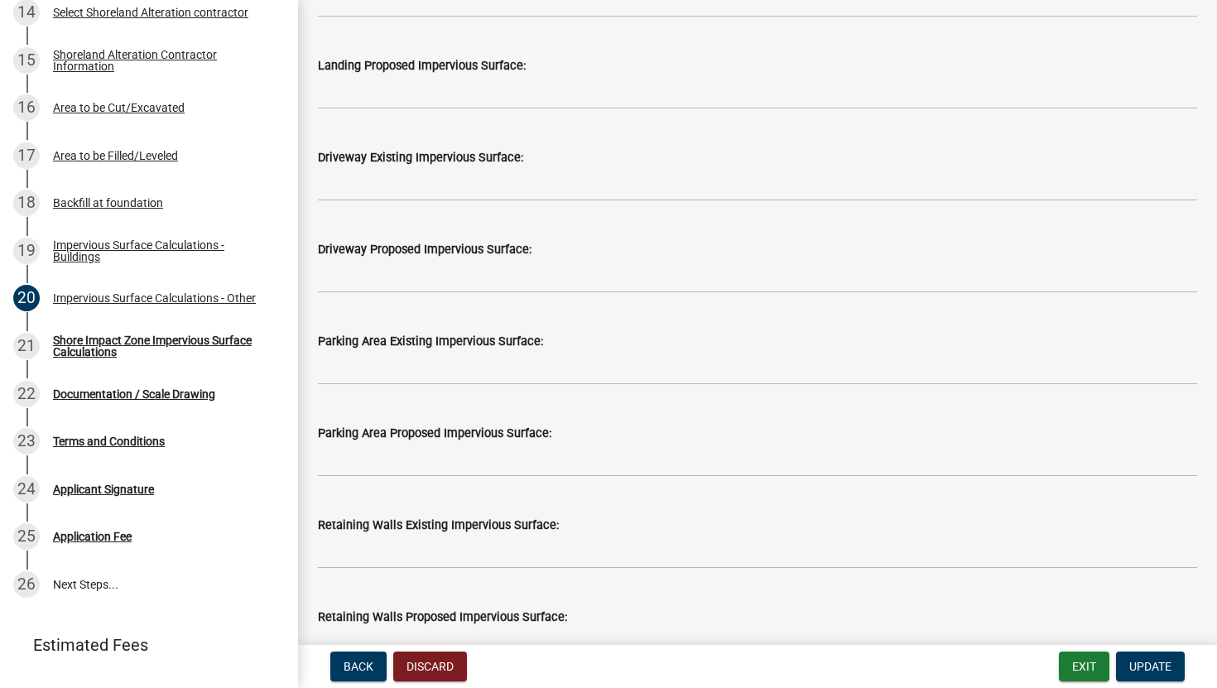
scroll to position [873, 0]
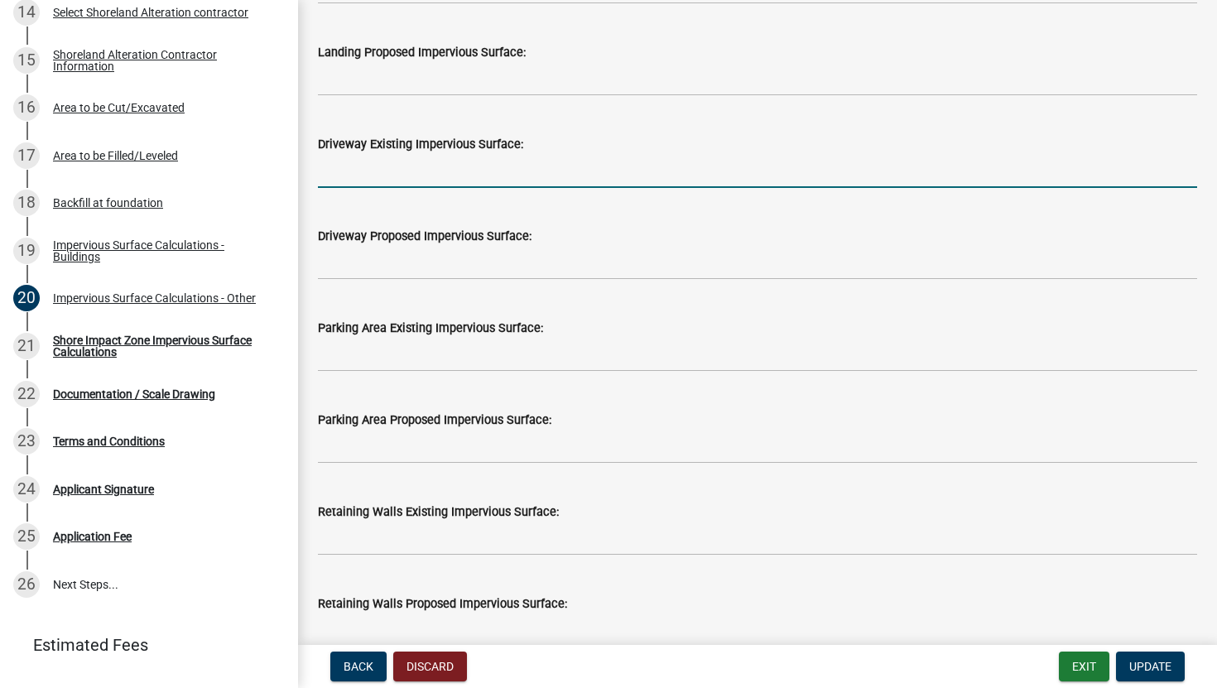
click at [411, 169] on input "text" at bounding box center [757, 171] width 879 height 34
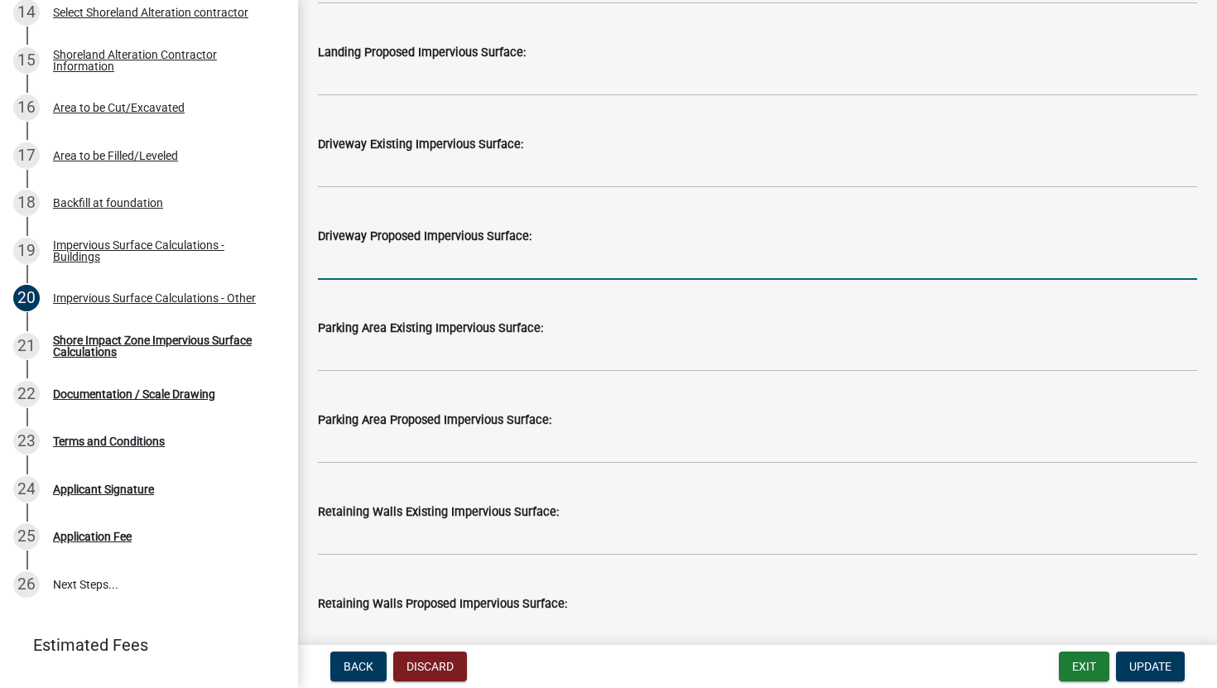
click at [417, 259] on input "text" at bounding box center [757, 263] width 879 height 34
click at [428, 257] on input "text" at bounding box center [757, 263] width 879 height 34
type input "250"
click at [416, 180] on input "text" at bounding box center [757, 171] width 879 height 34
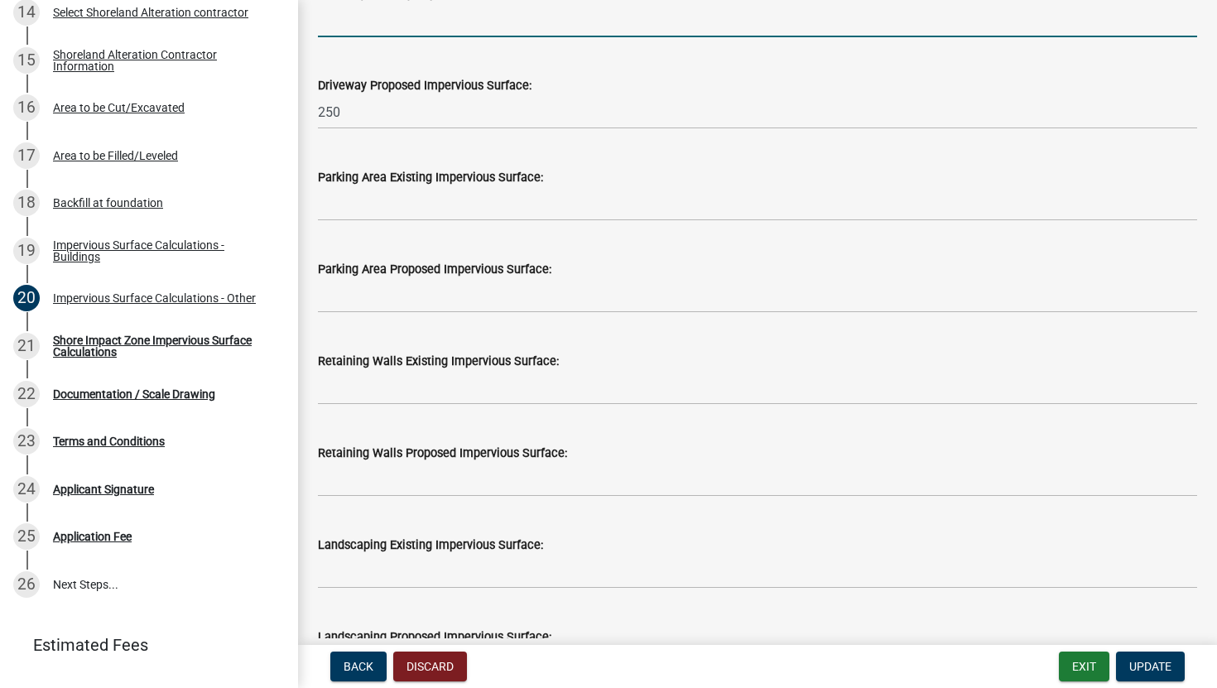
scroll to position [1027, 0]
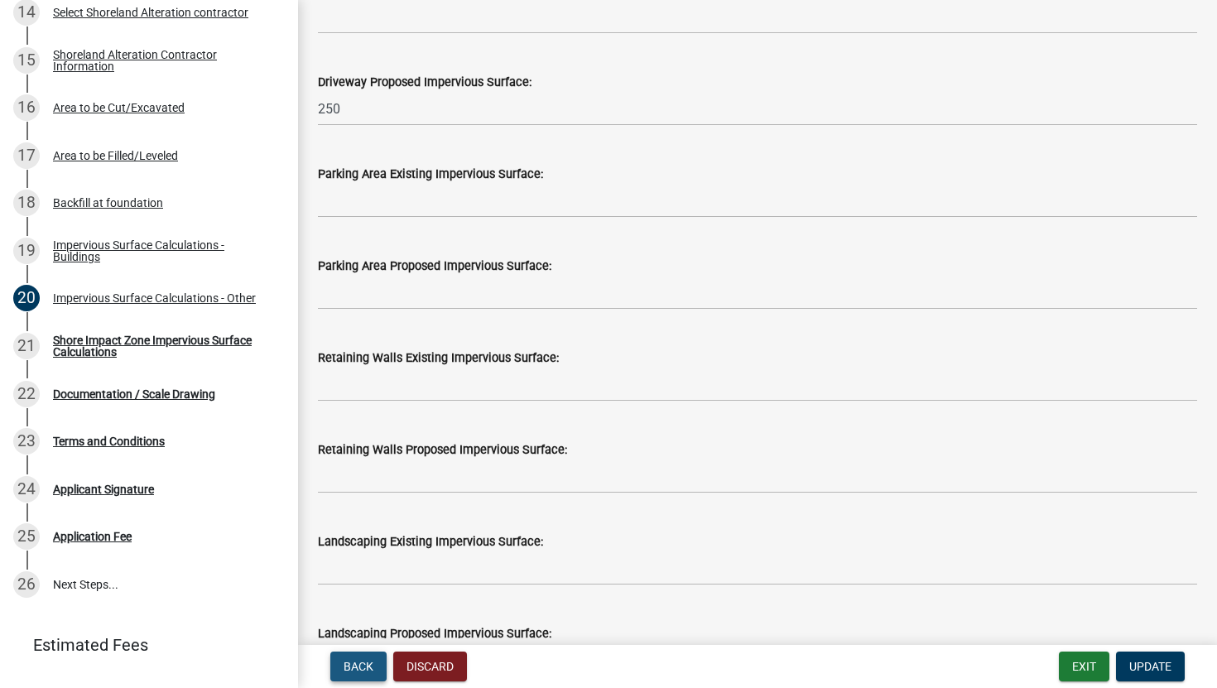
click at [358, 615] on span "Back" at bounding box center [359, 666] width 30 height 13
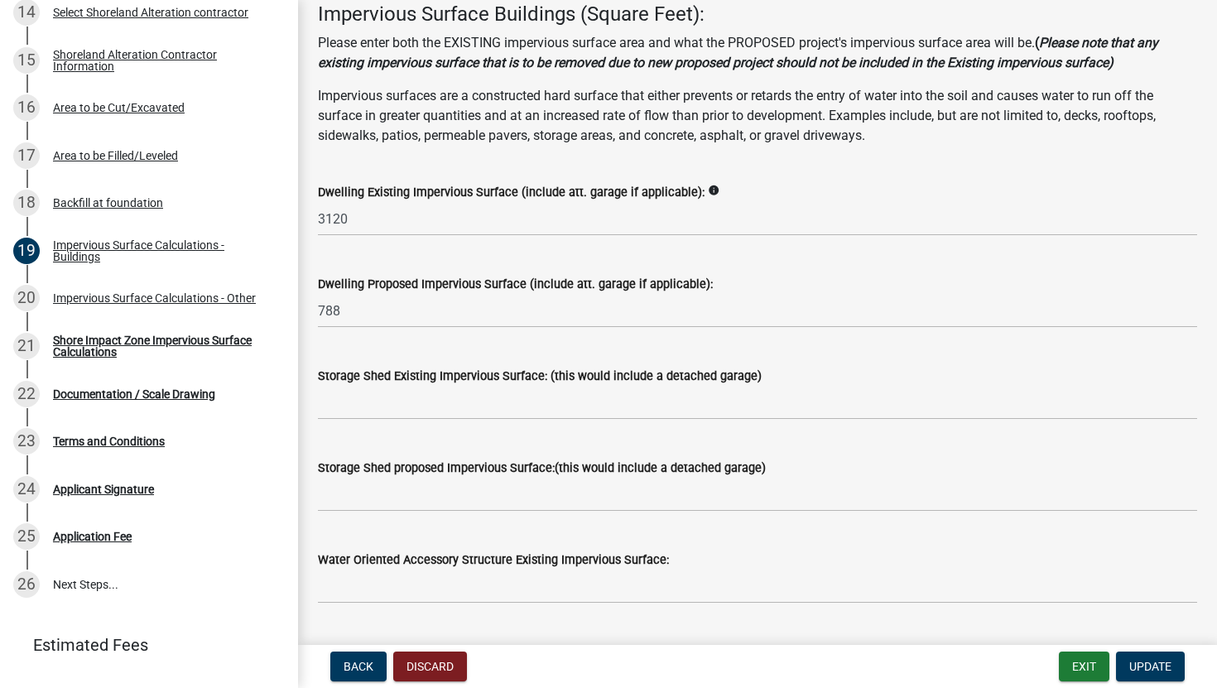
scroll to position [99, 0]
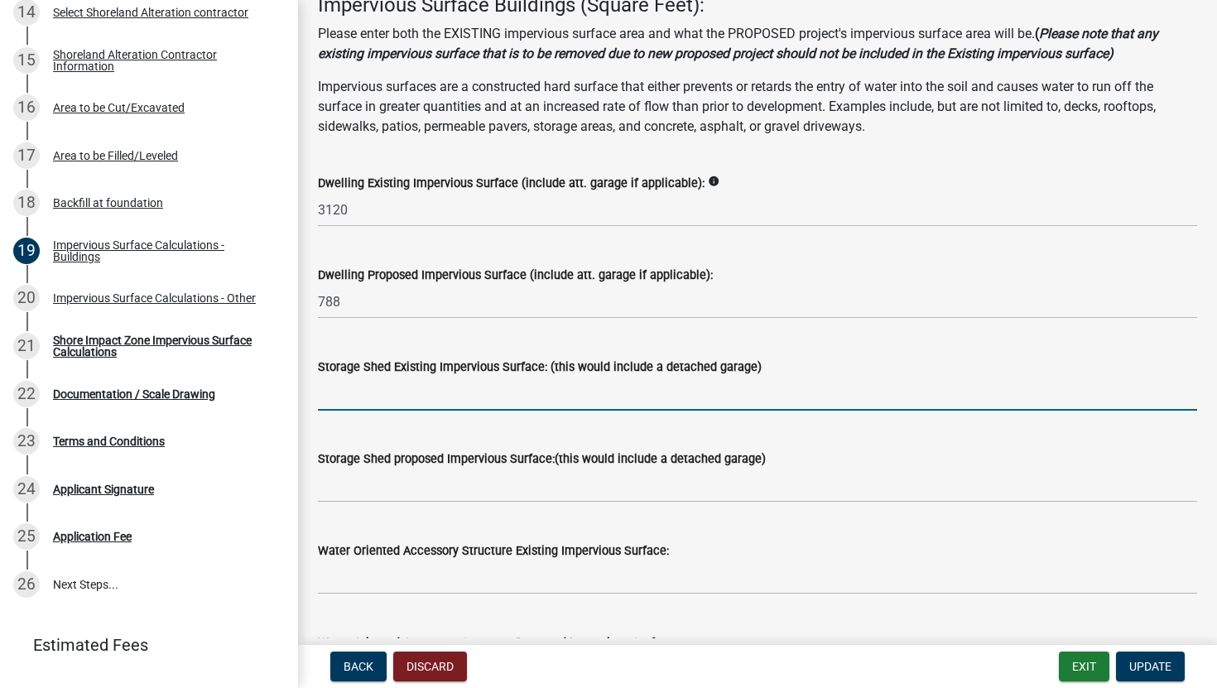
click at [509, 396] on input "text" at bounding box center [757, 394] width 879 height 34
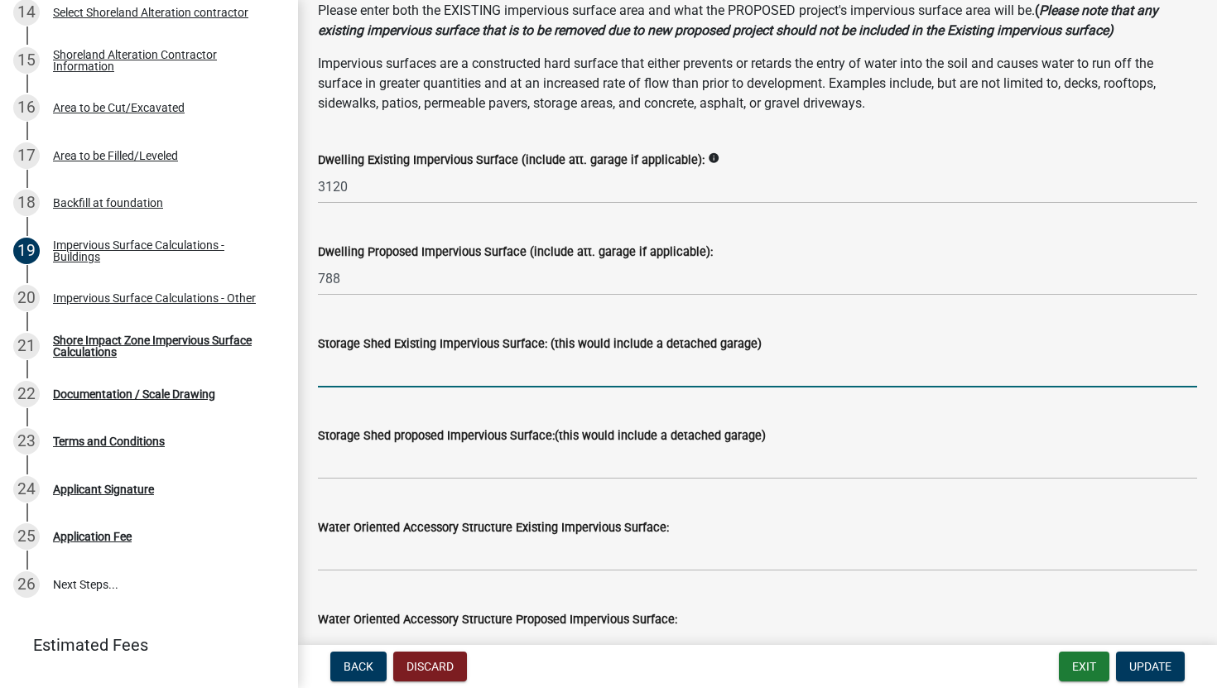
scroll to position [124, 0]
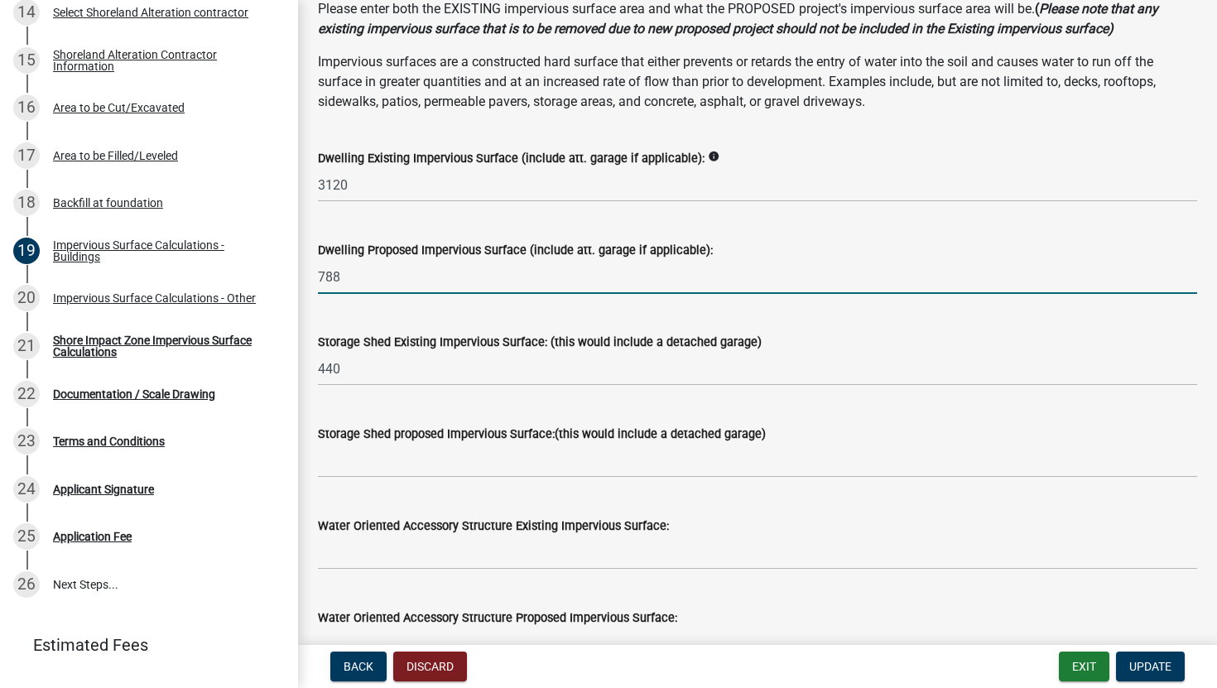
click at [561, 287] on input "788" at bounding box center [757, 277] width 879 height 34
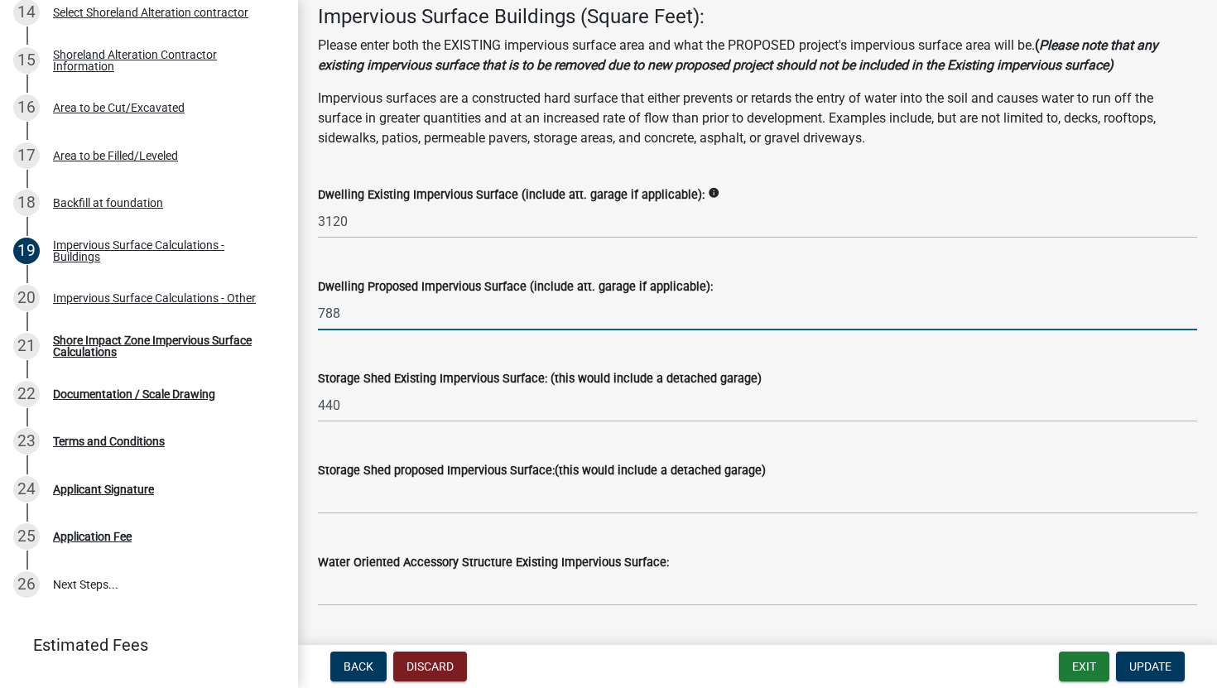
scroll to position [89, 0]
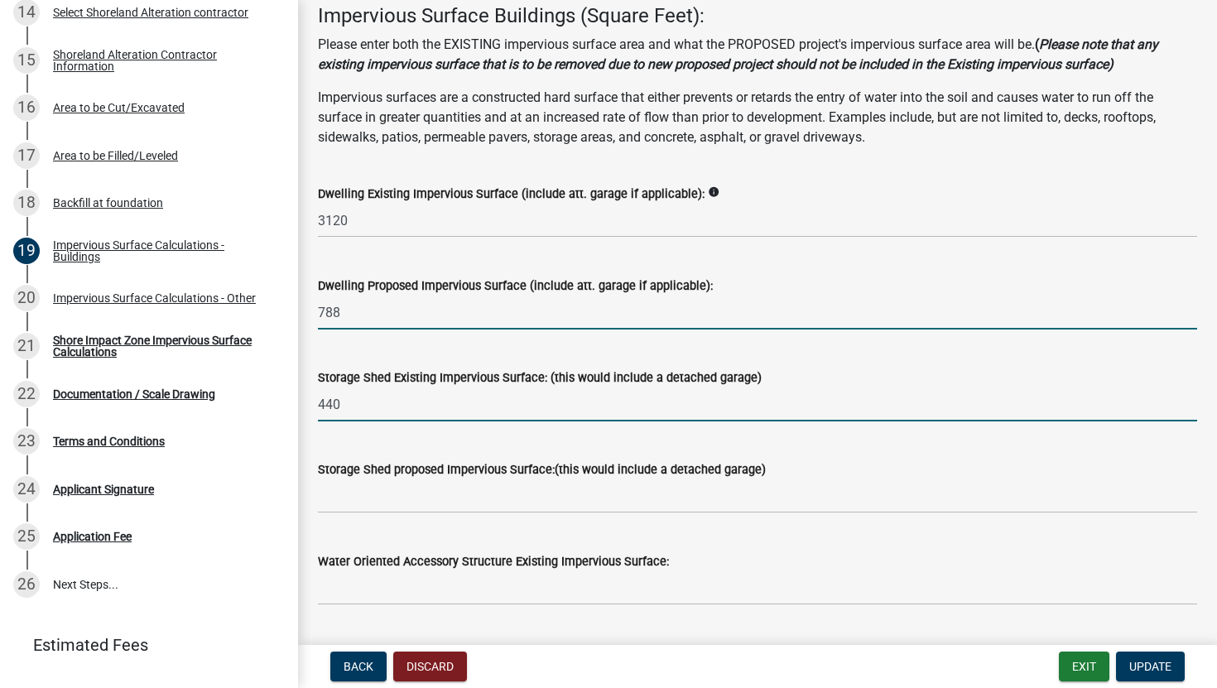
click at [690, 406] on input "440" at bounding box center [757, 404] width 879 height 34
type input "4"
type input "420"
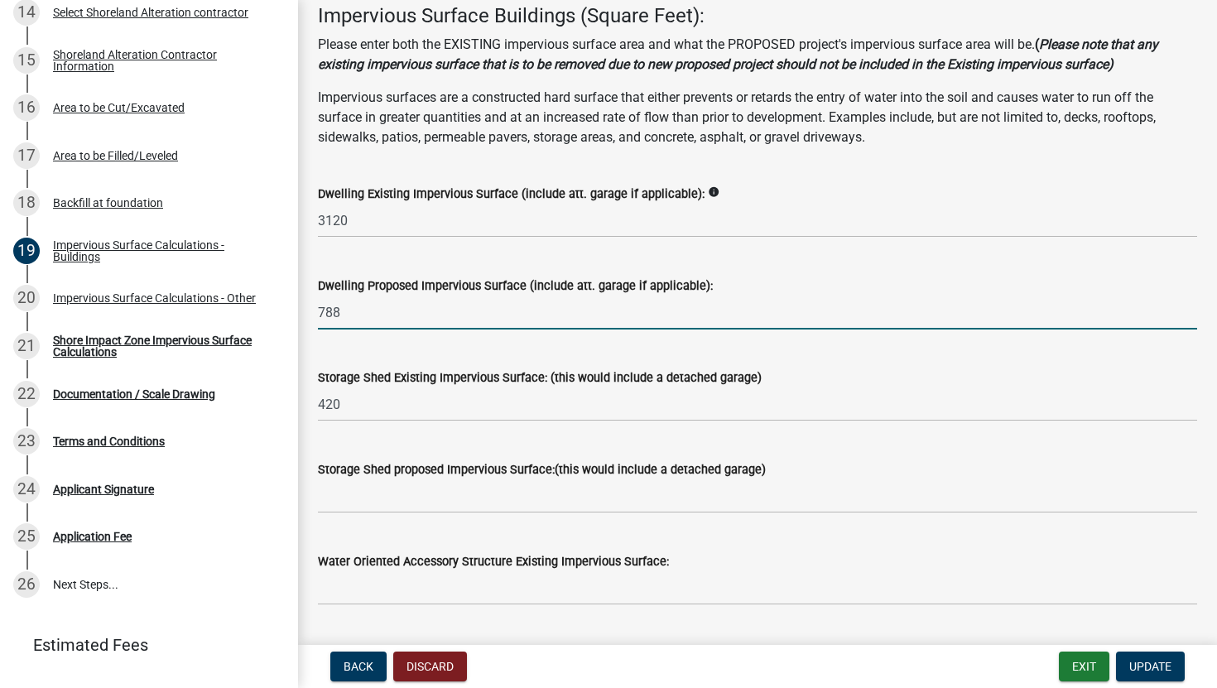
click at [807, 307] on input "788" at bounding box center [757, 313] width 879 height 34
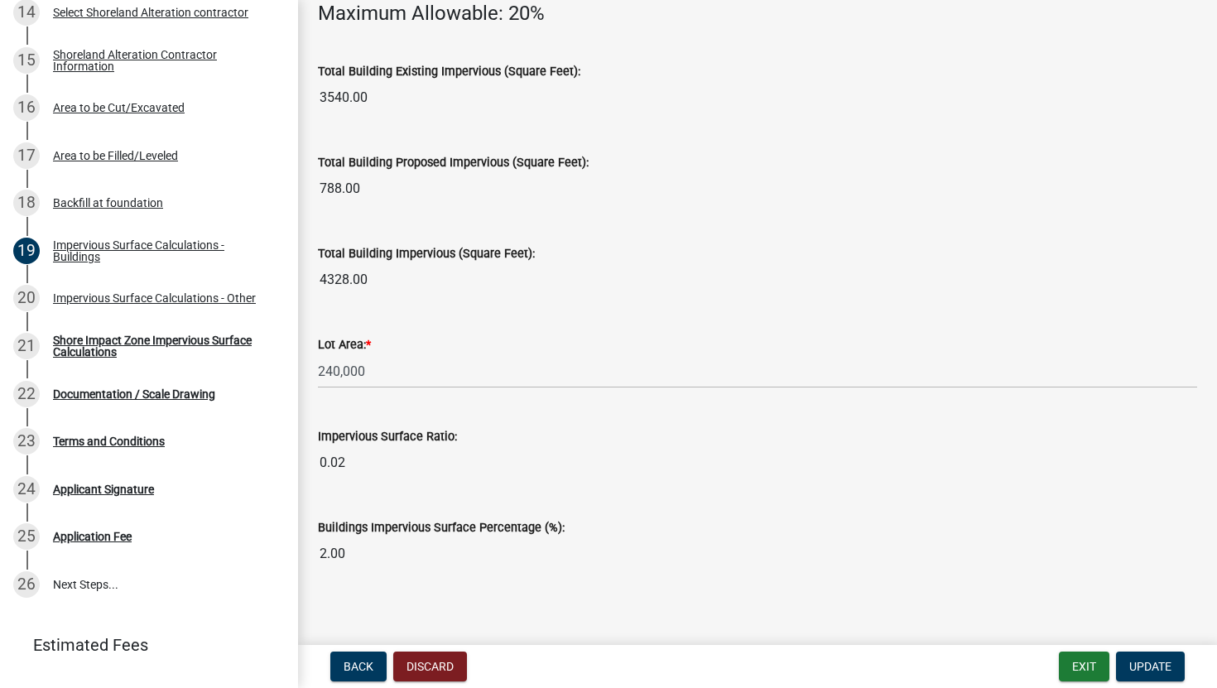
scroll to position [1209, 0]
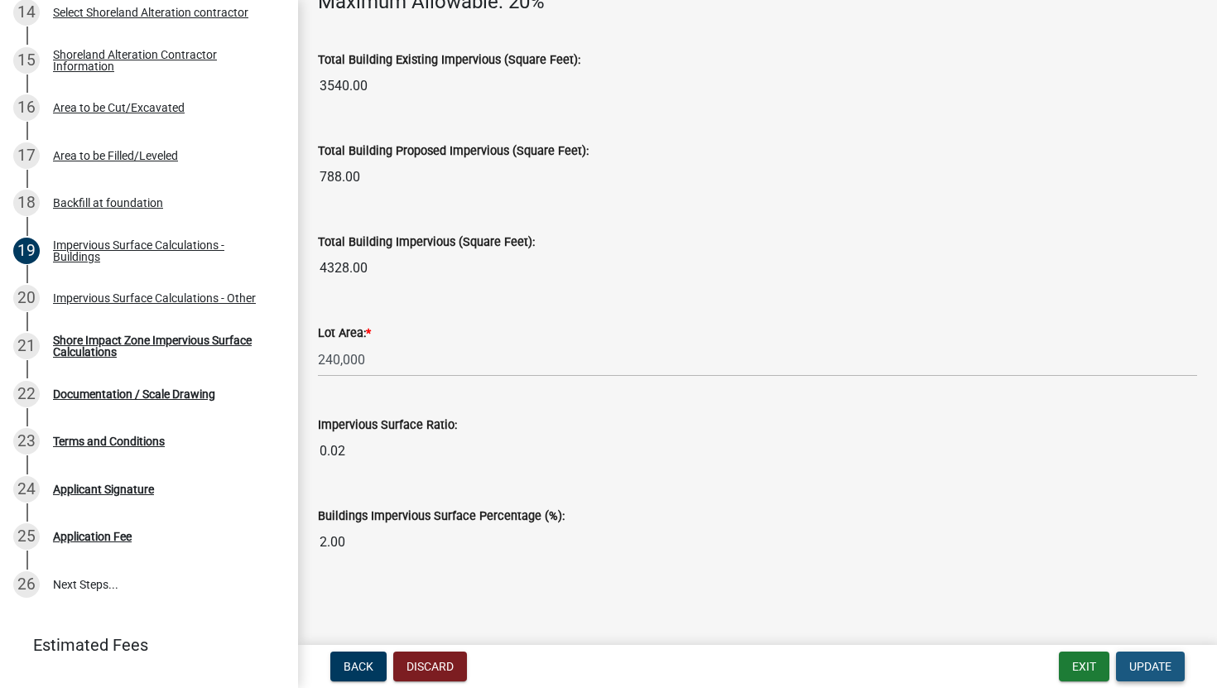
click at [1154, 615] on span "Update" at bounding box center [1150, 666] width 42 height 13
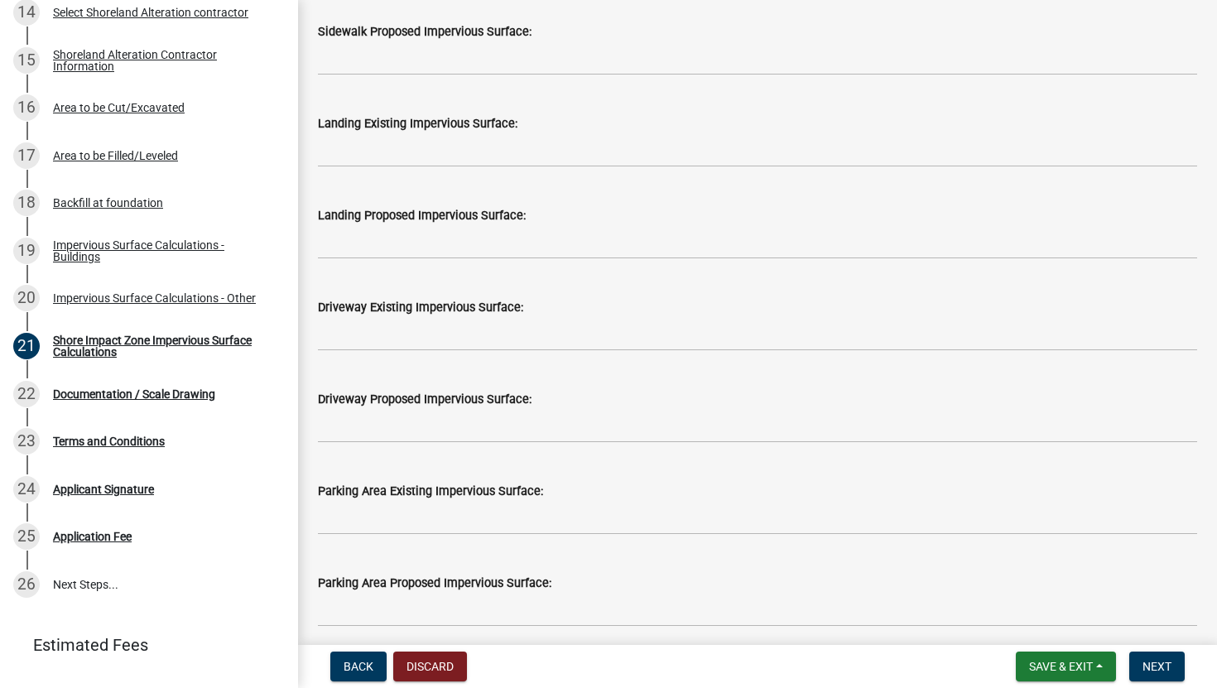
scroll to position [1020, 0]
click at [618, 342] on input "text" at bounding box center [757, 335] width 879 height 34
click at [576, 426] on input "text" at bounding box center [757, 427] width 879 height 34
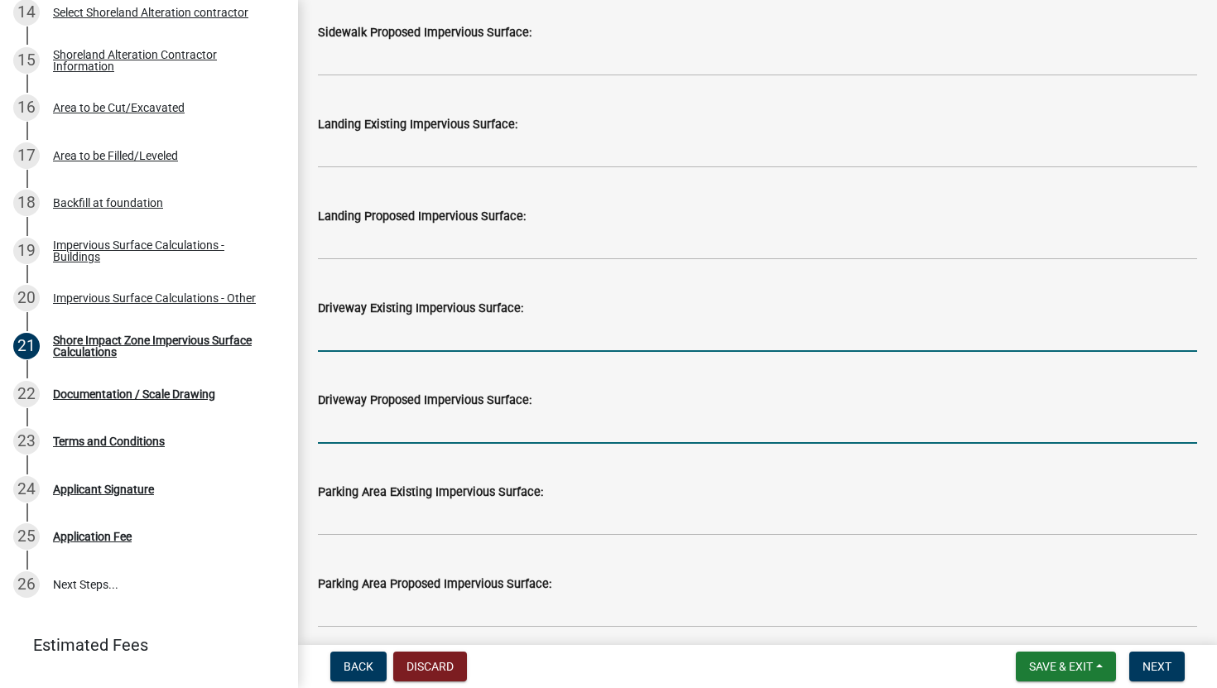
click at [506, 334] on input "text" at bounding box center [757, 335] width 879 height 34
click at [446, 418] on input "text" at bounding box center [757, 427] width 879 height 34
click at [404, 323] on input "text" at bounding box center [757, 335] width 879 height 34
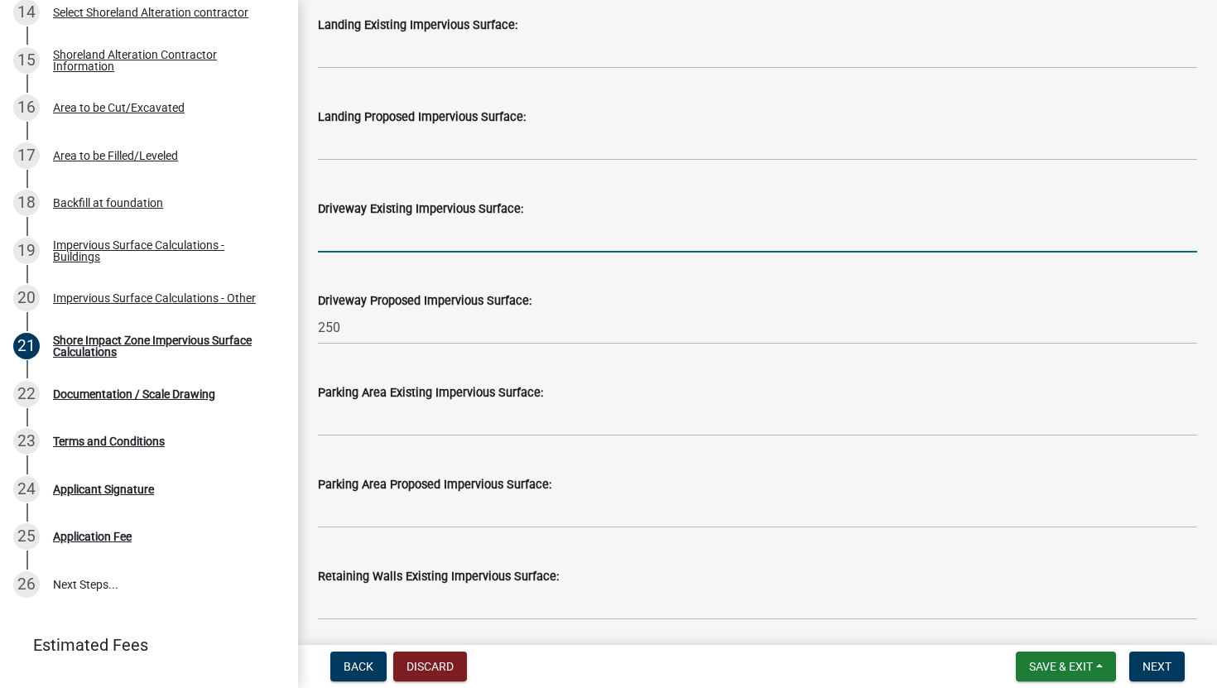
scroll to position [1129, 0]
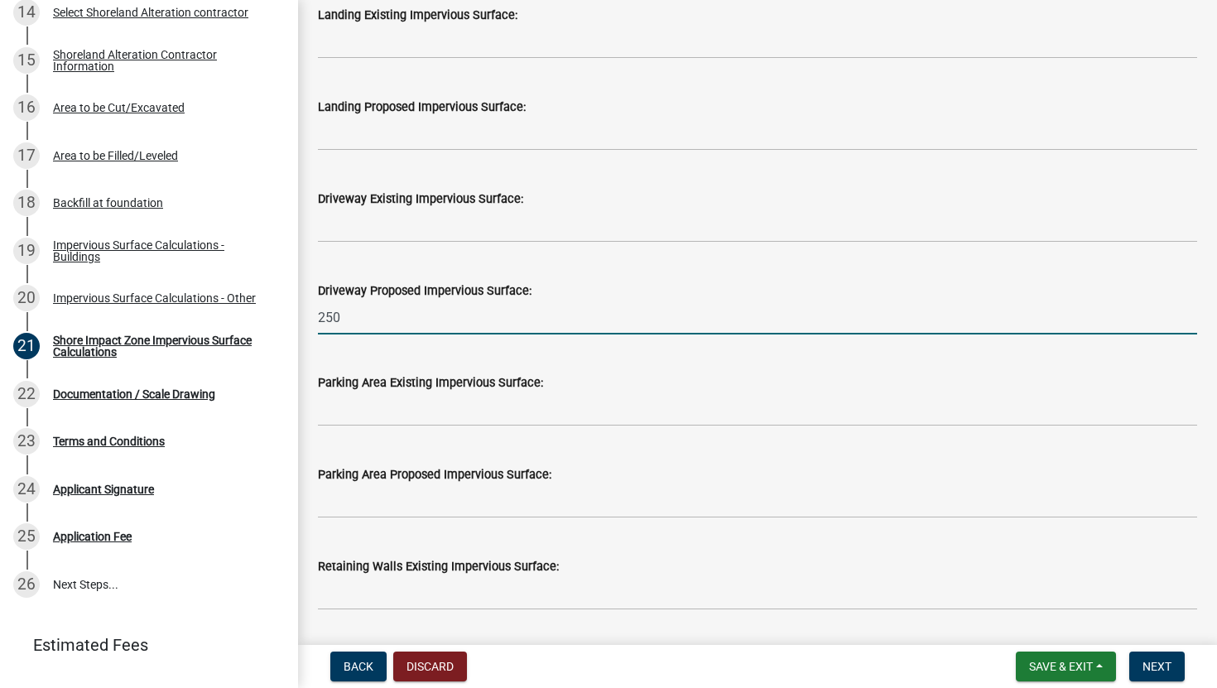
drag, startPoint x: 356, startPoint y: 327, endPoint x: 305, endPoint y: 328, distance: 50.5
click at [305, 328] on div "Driveway Proposed Impervious Surface: 250" at bounding box center [757, 295] width 904 height 77
type input "2"
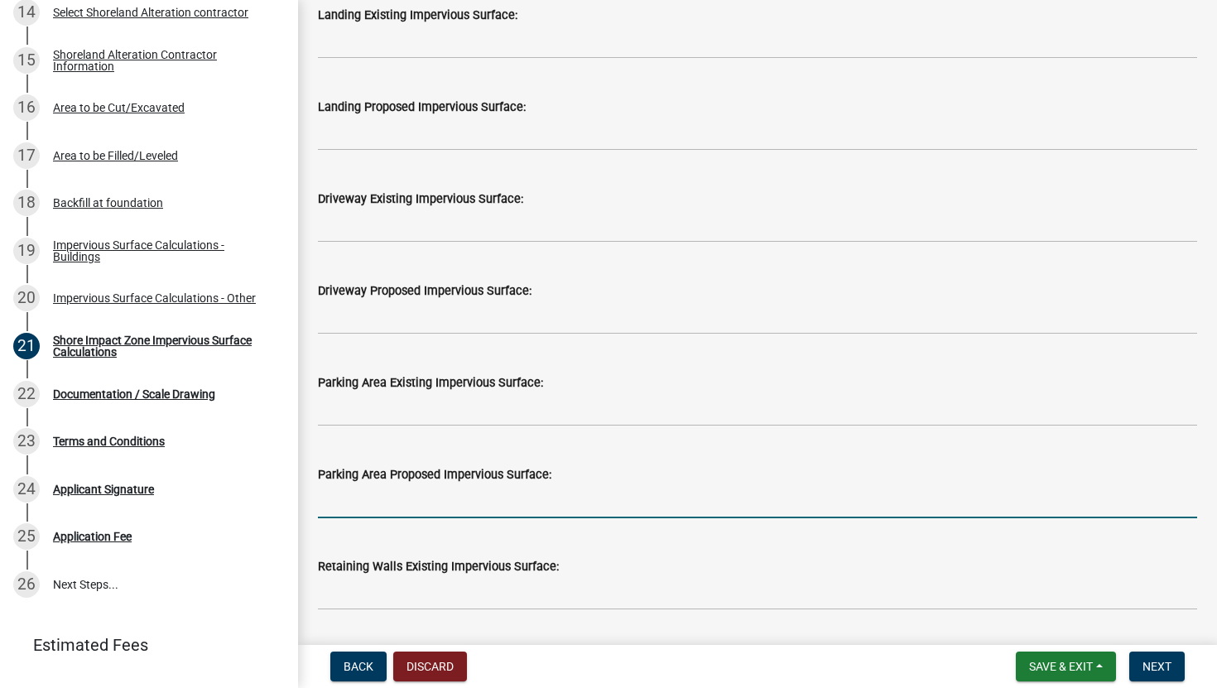
click at [426, 500] on input "text" at bounding box center [757, 501] width 879 height 34
click at [406, 407] on input "text" at bounding box center [757, 409] width 879 height 34
click at [373, 507] on input "250" at bounding box center [757, 501] width 879 height 34
type input "2"
type input "375"
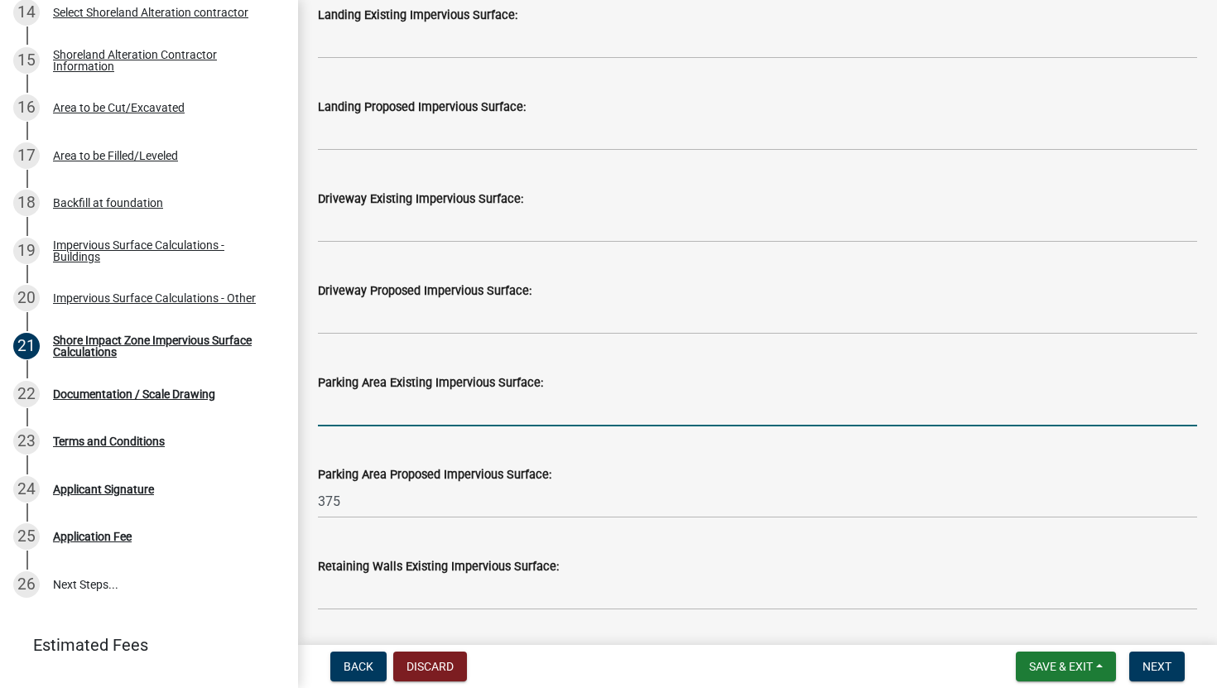
click at [380, 419] on input "text" at bounding box center [757, 409] width 879 height 34
click at [353, 402] on input "text" at bounding box center [757, 409] width 879 height 34
type input "576"
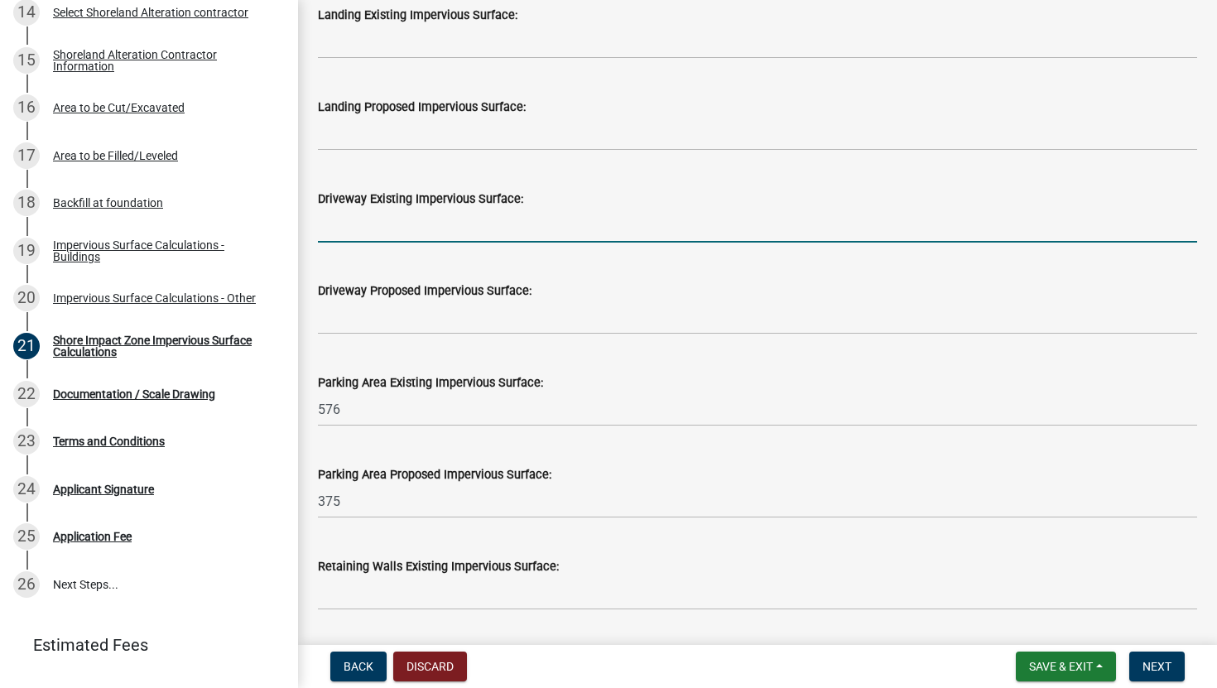
click at [410, 237] on input "text" at bounding box center [757, 226] width 879 height 34
type input "3200"
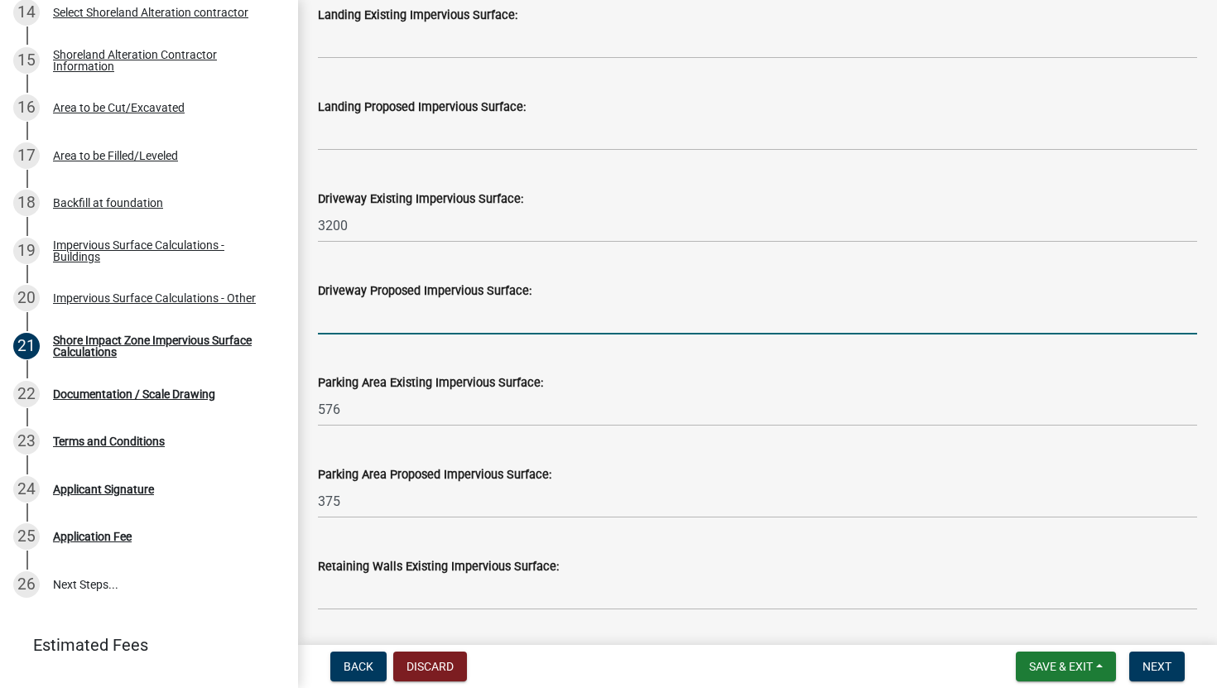
click at [381, 325] on input "text" at bounding box center [757, 318] width 879 height 34
click at [376, 412] on input "576" at bounding box center [757, 409] width 879 height 34
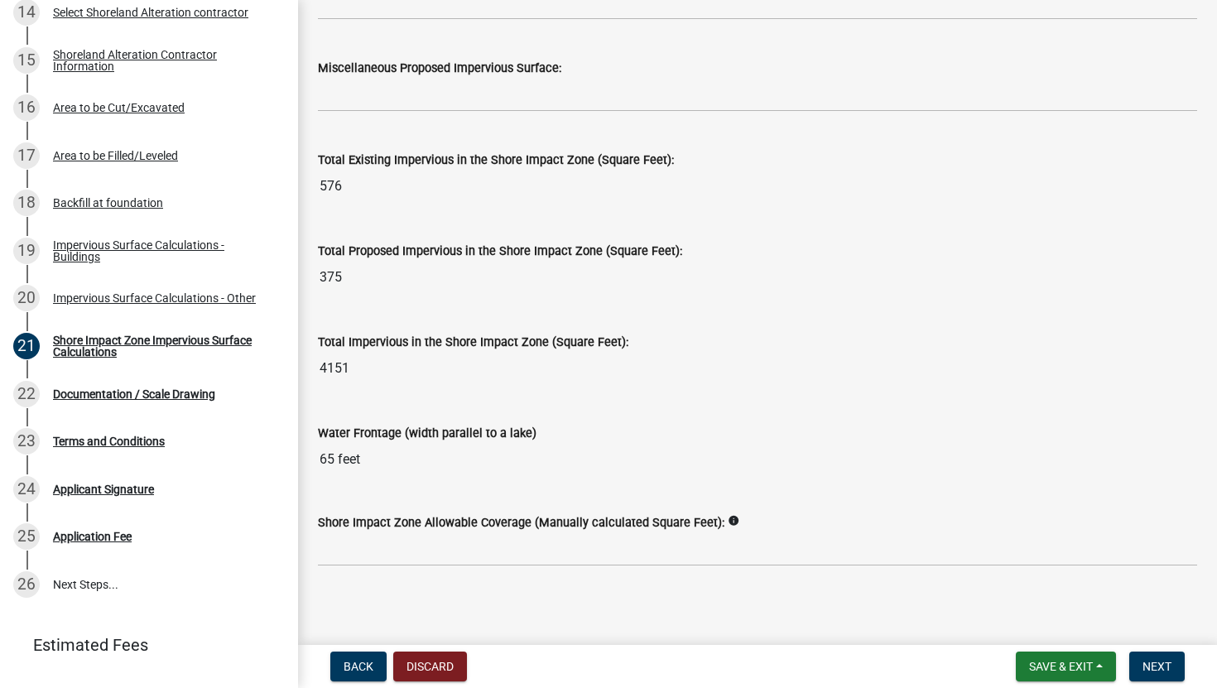
scroll to position [2095, 0]
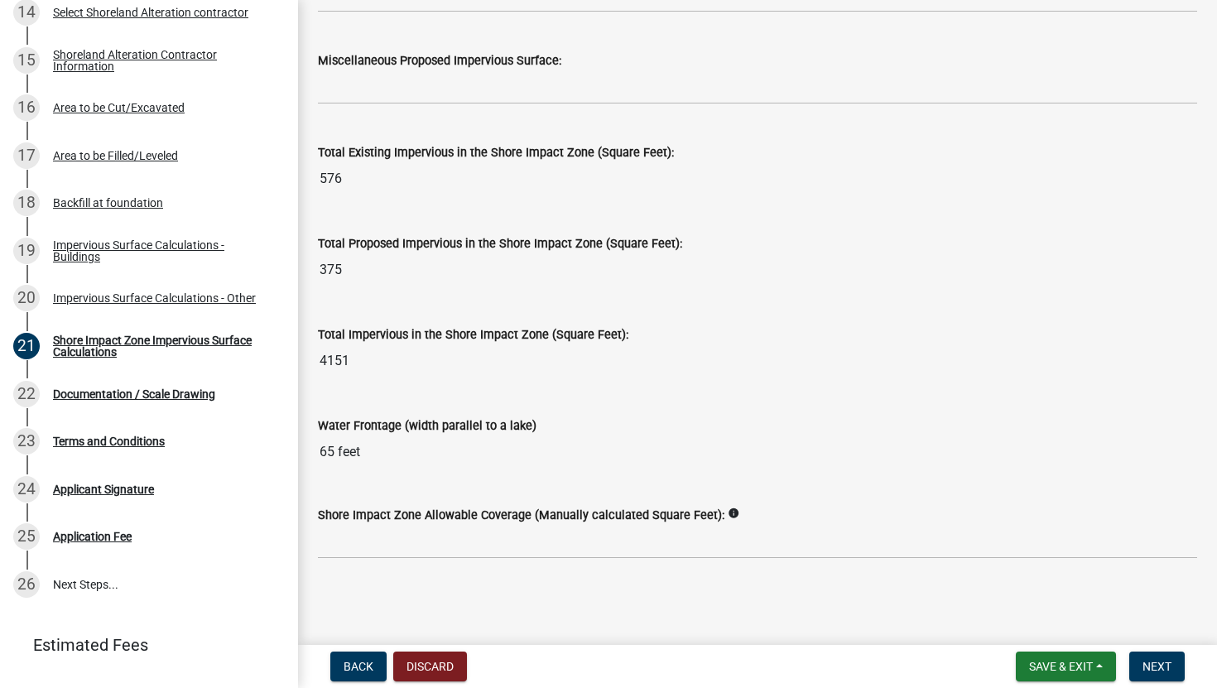
click at [728, 515] on icon "info" at bounding box center [734, 514] width 12 height 12
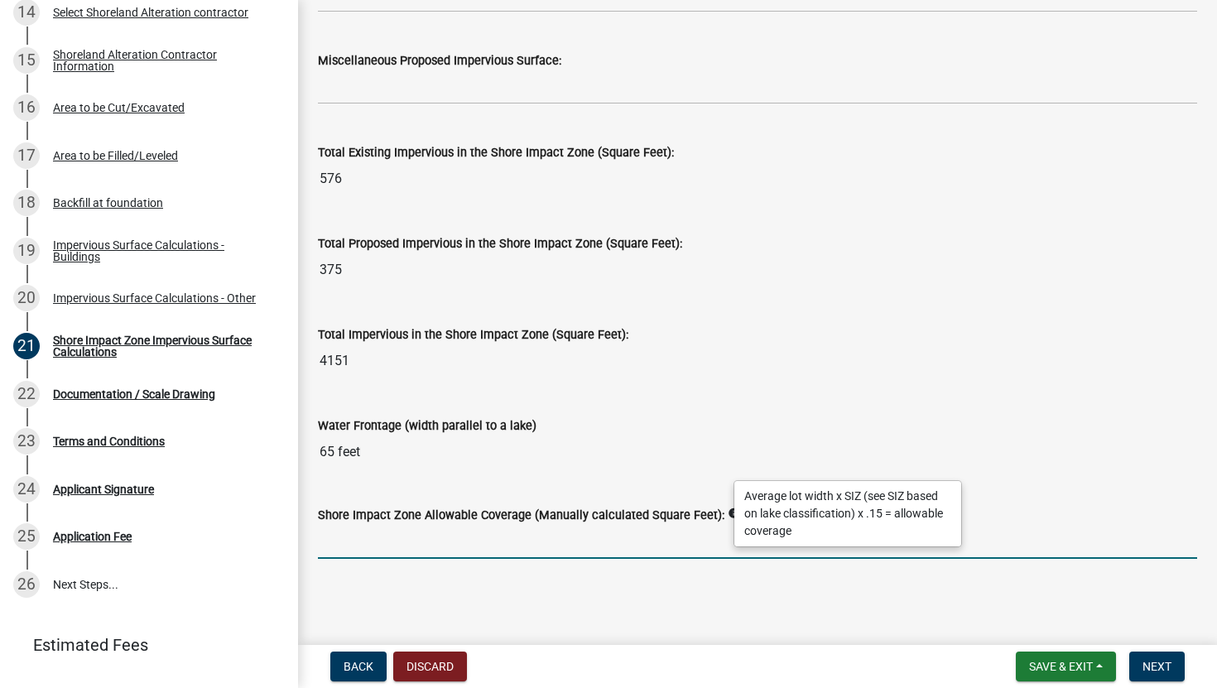
click at [606, 538] on input "text" at bounding box center [757, 542] width 879 height 34
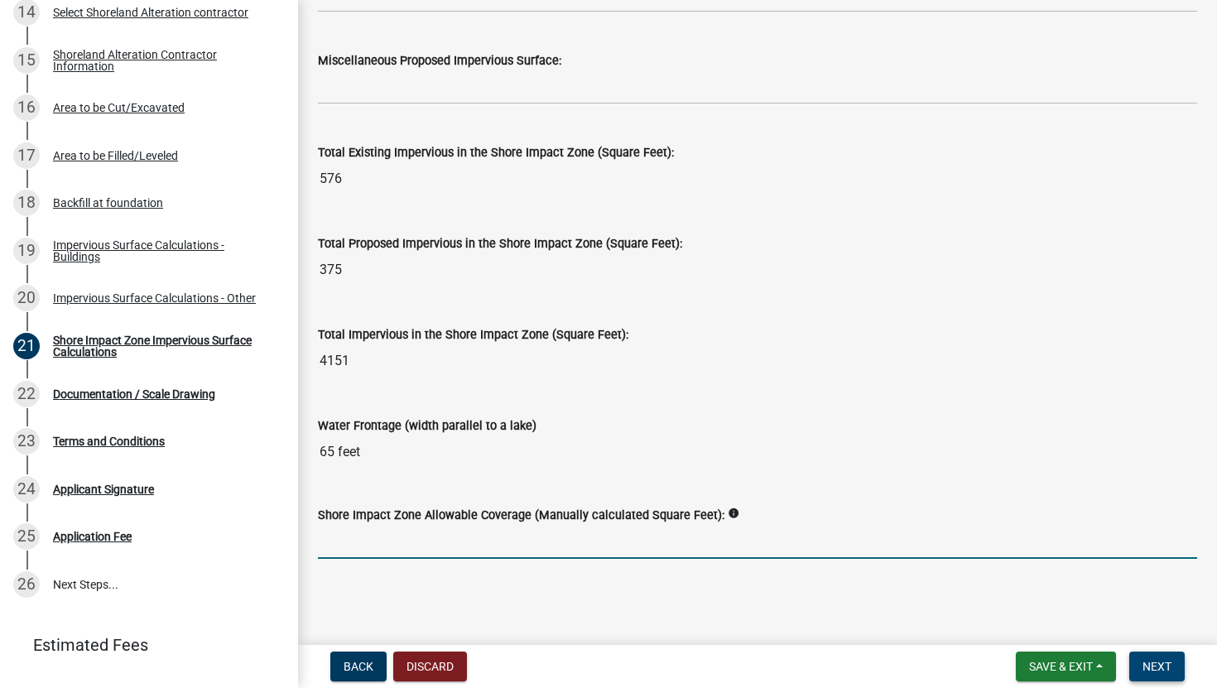
click at [1147, 615] on button "Next" at bounding box center [1156, 667] width 55 height 30
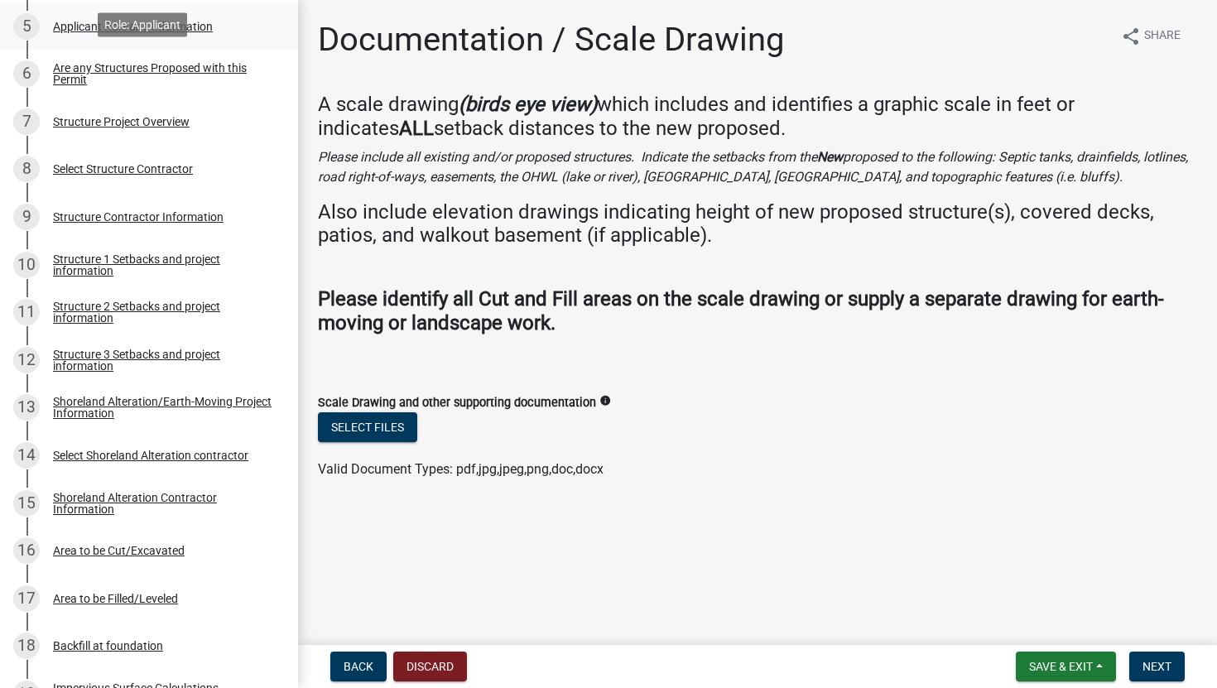
scroll to position [503, 0]
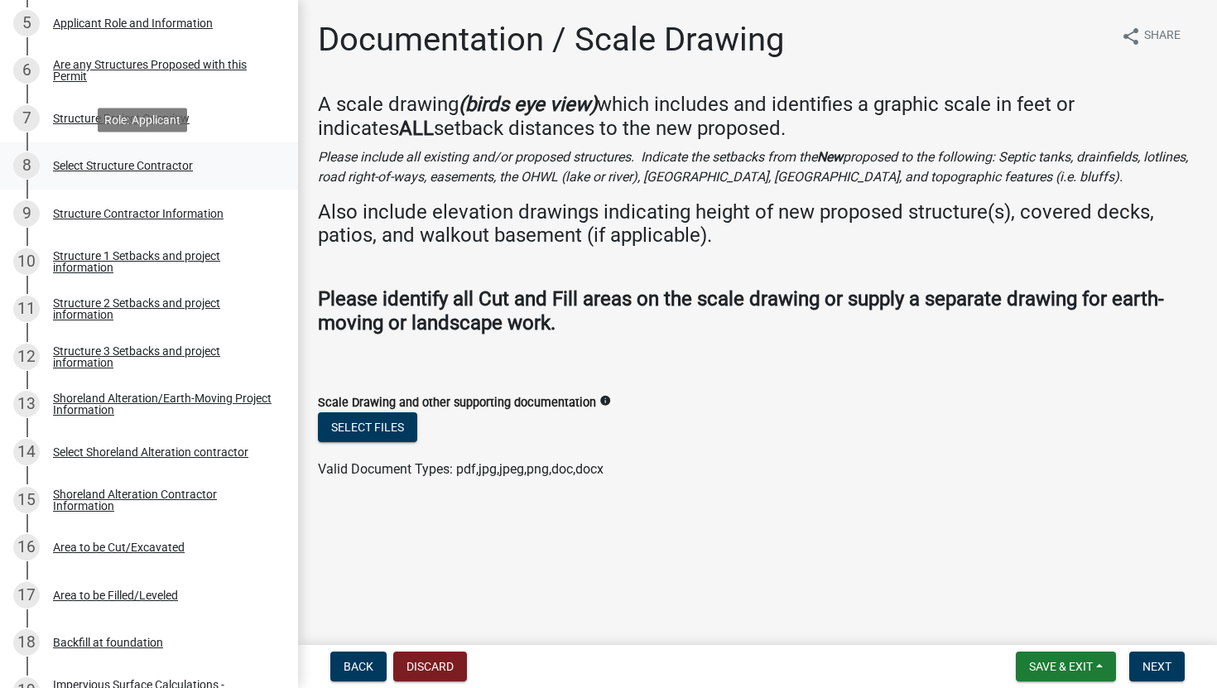
click at [190, 160] on div "Select Structure Contractor" at bounding box center [123, 166] width 140 height 12
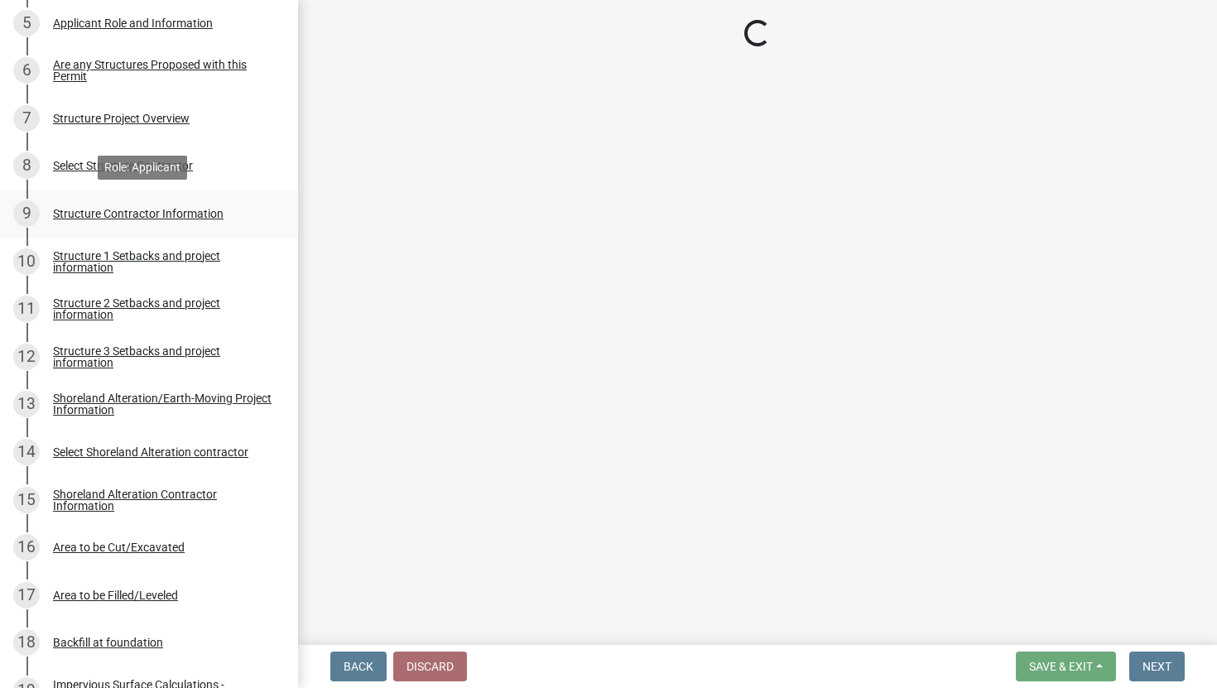
click at [195, 211] on div "Structure Contractor Information" at bounding box center [138, 214] width 171 height 12
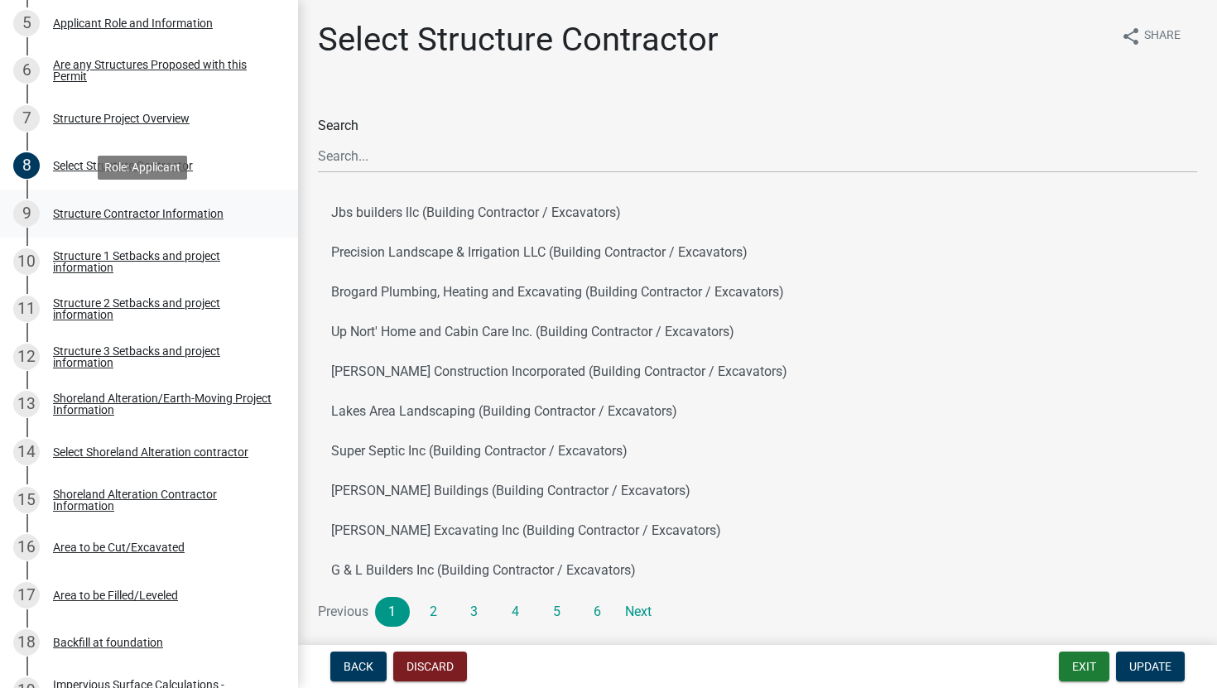
click at [195, 211] on div "Structure Contractor Information" at bounding box center [138, 214] width 171 height 12
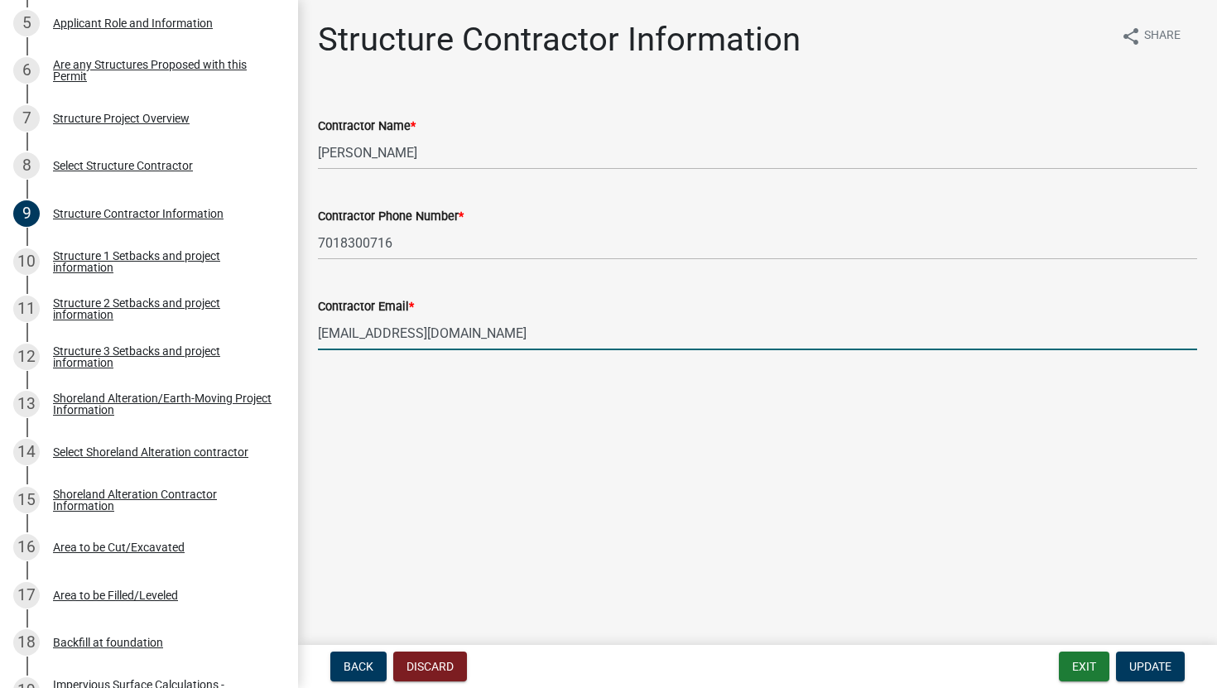
click at [491, 320] on input "[EMAIL_ADDRESS][DOMAIN_NAME]" at bounding box center [757, 333] width 879 height 34
type input "ra"
click at [432, 329] on input "[EMAIL_ADDRESS][DOMAIN_NAME]" at bounding box center [757, 333] width 879 height 34
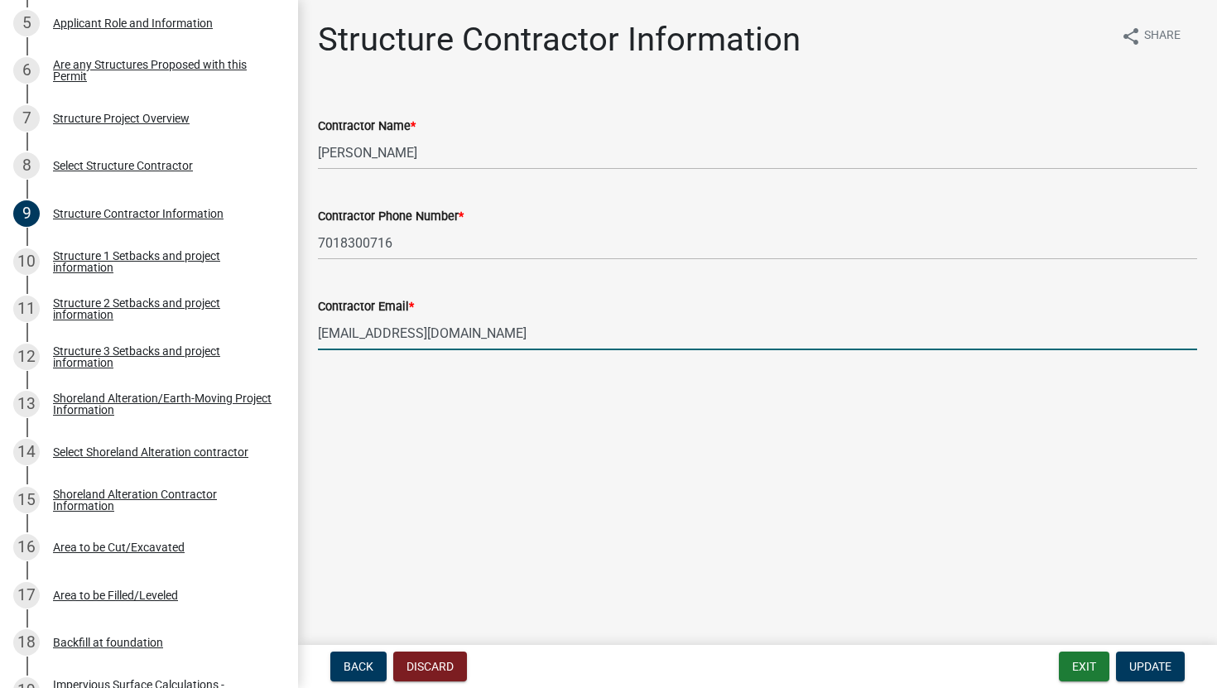
click at [432, 329] on input "[EMAIL_ADDRESS][DOMAIN_NAME]" at bounding box center [757, 333] width 879 height 34
type input "[EMAIL_ADDRESS][DOMAIN_NAME]"
click at [1139, 615] on span "Update" at bounding box center [1150, 666] width 42 height 13
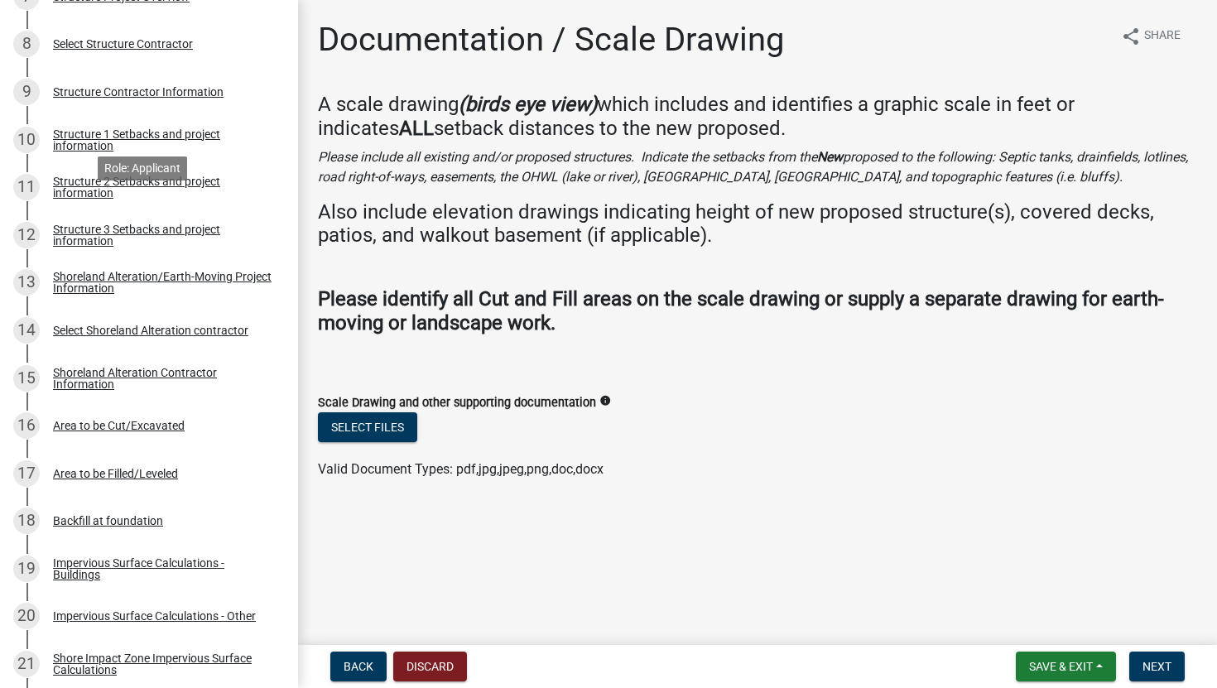
scroll to position [645, 0]
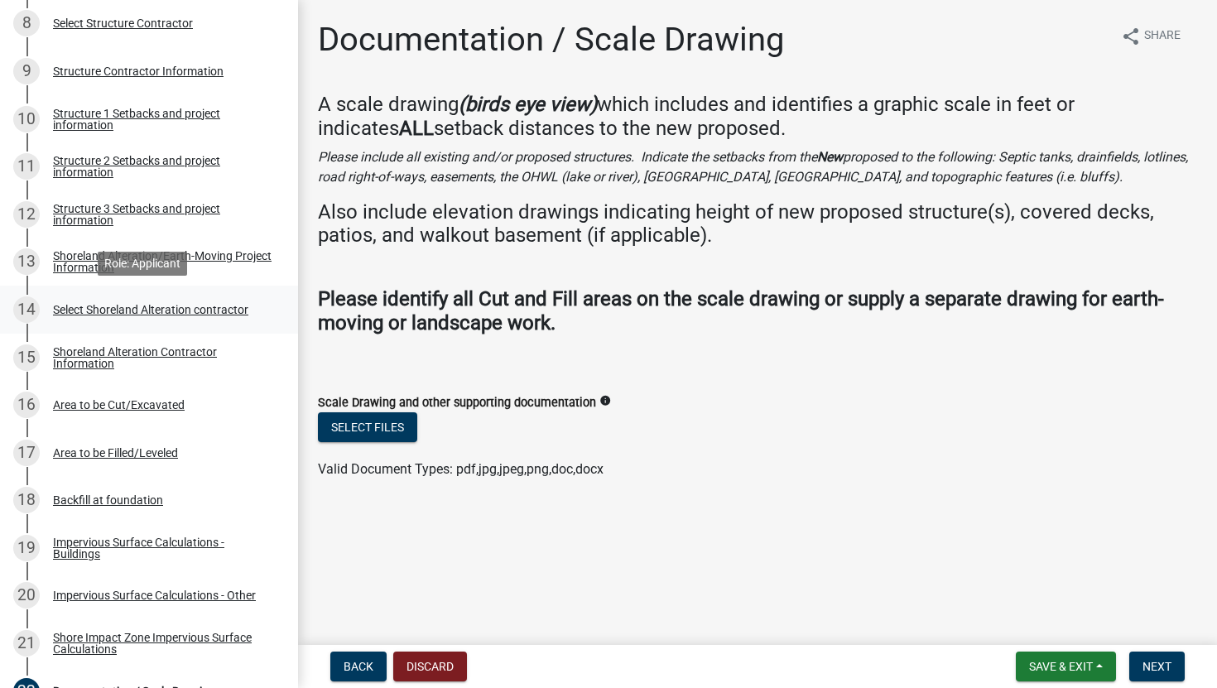
click at [221, 305] on div "Select Shoreland Alteration contractor" at bounding box center [150, 310] width 195 height 12
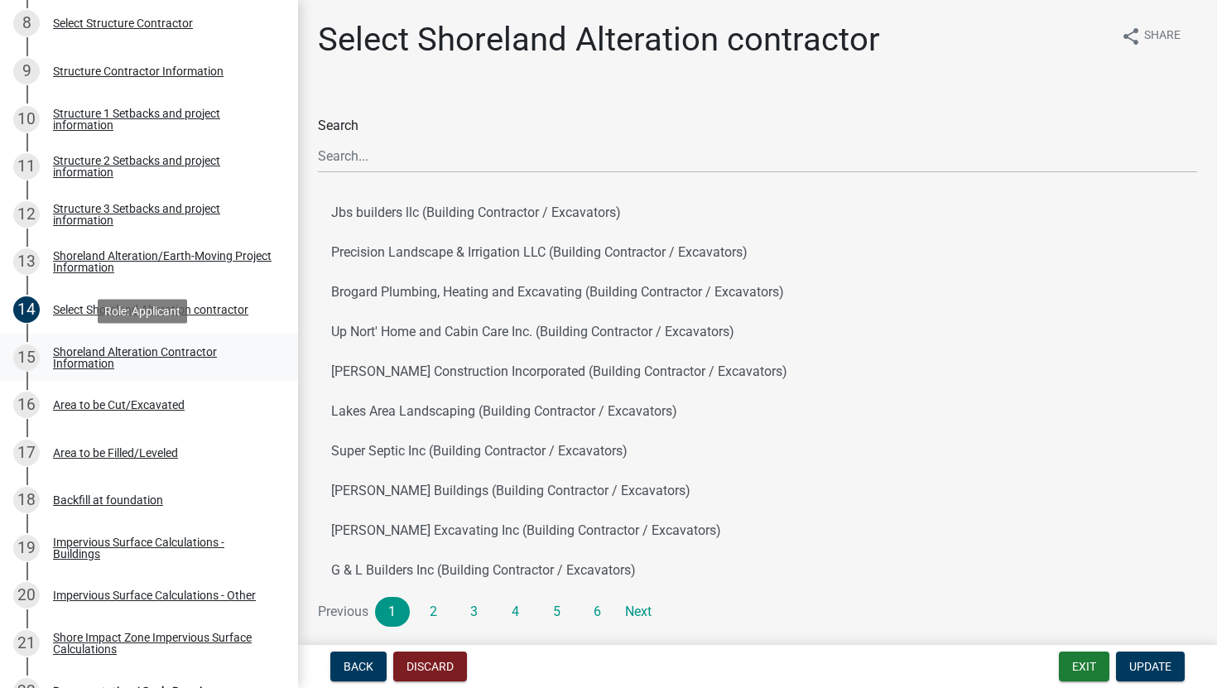
click at [176, 356] on div "Shoreland Alteration Contractor Information" at bounding box center [162, 357] width 219 height 23
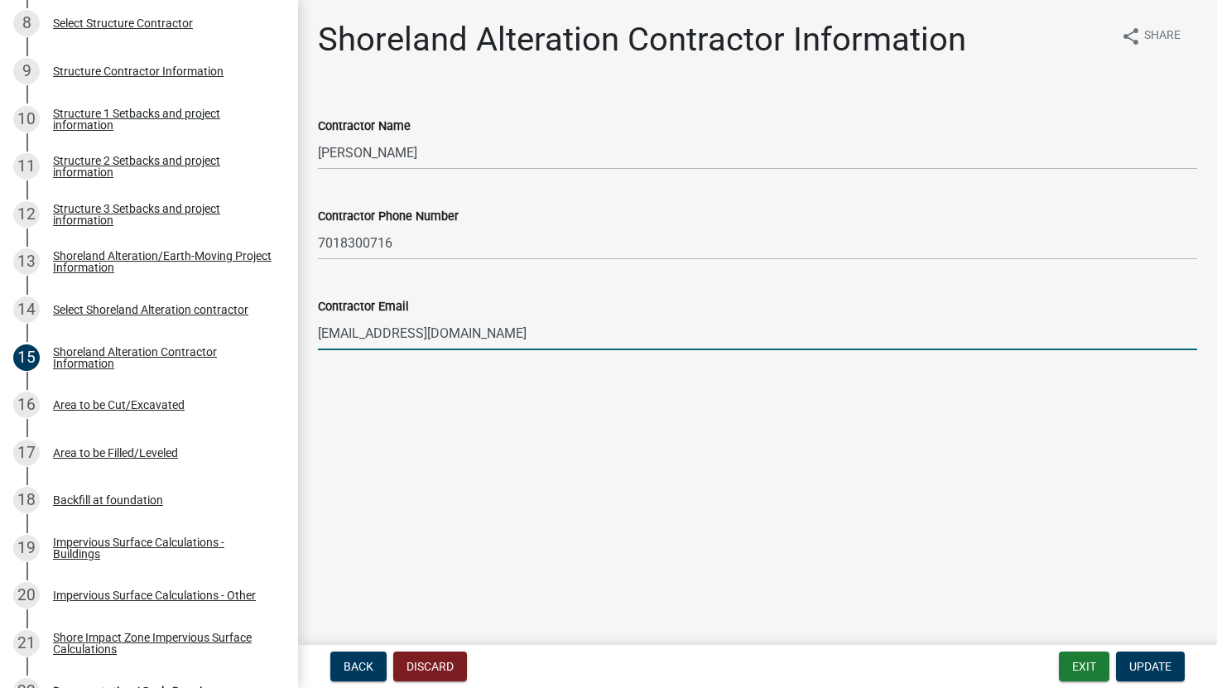
click at [480, 329] on input "[EMAIL_ADDRESS][DOMAIN_NAME]" at bounding box center [757, 333] width 879 height 34
type input "[EMAIL_ADDRESS][DOMAIN_NAME]"
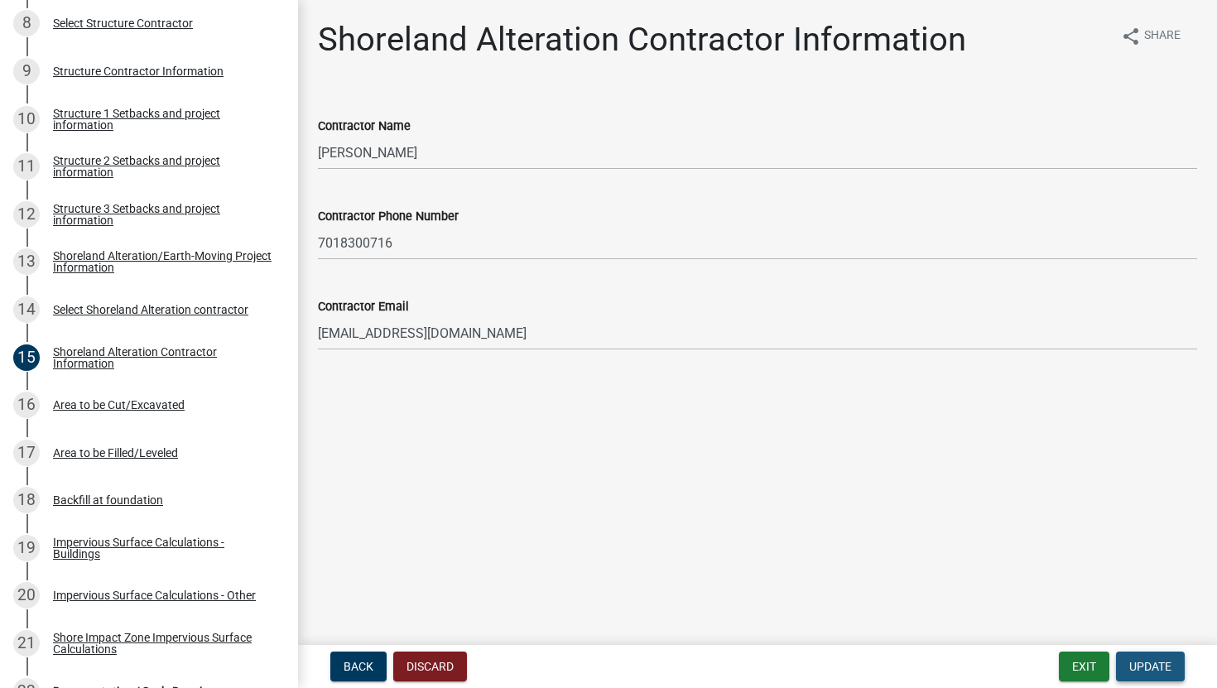
click at [1144, 615] on button "Update" at bounding box center [1150, 667] width 69 height 30
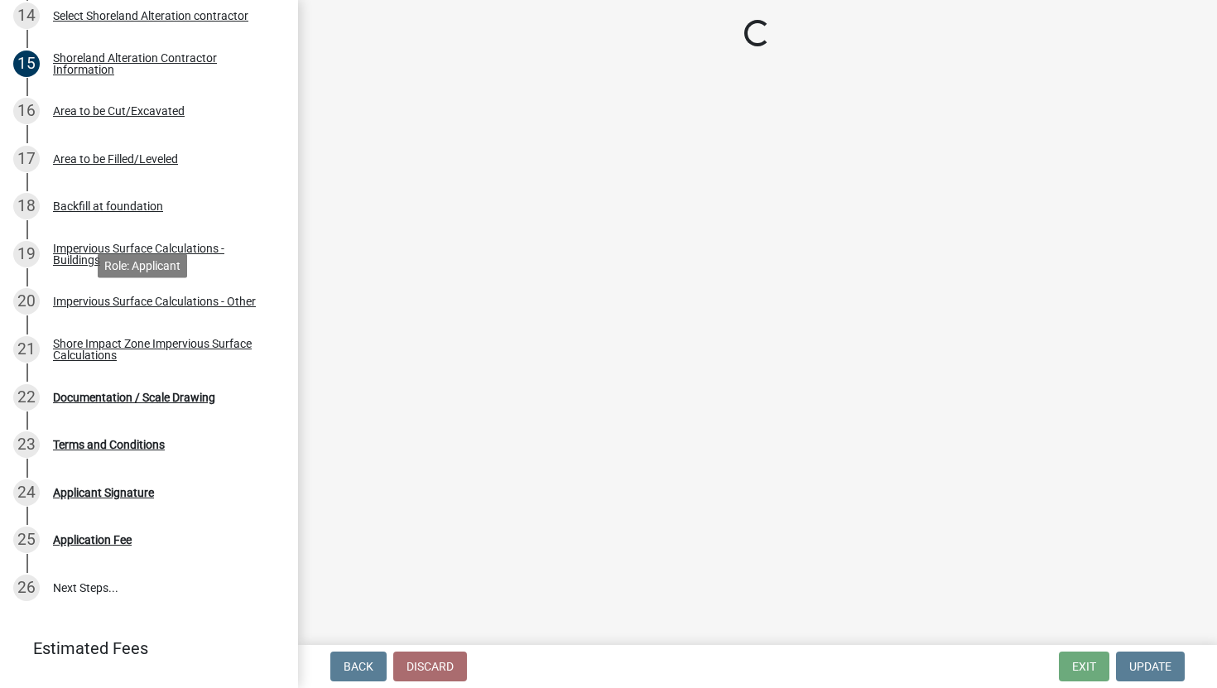
scroll to position [979, 0]
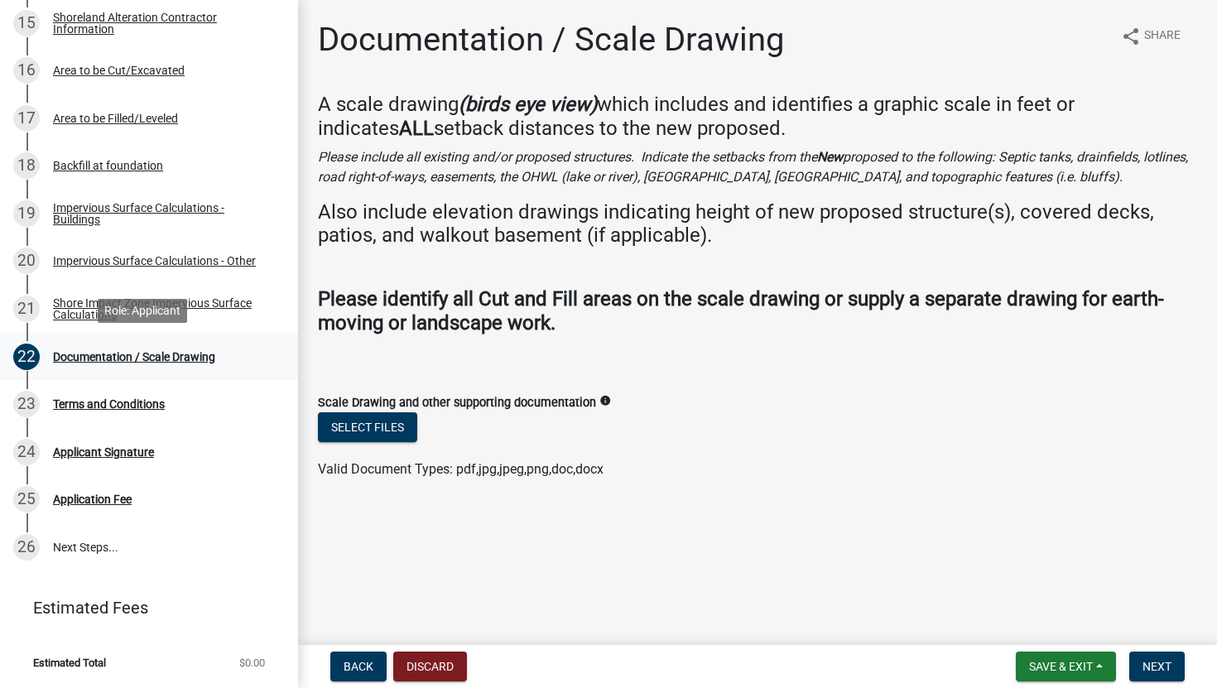
click at [165, 355] on div "Documentation / Scale Drawing" at bounding box center [134, 357] width 162 height 12
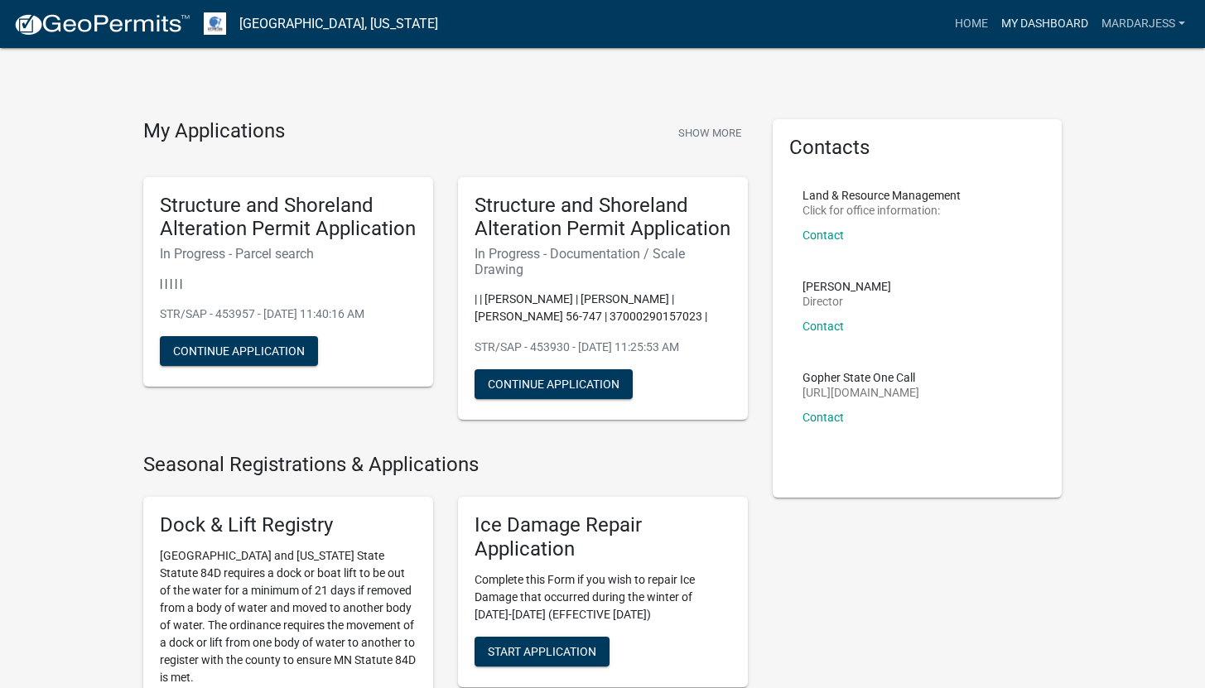
click at [1002, 17] on link "My Dashboard" at bounding box center [1044, 23] width 100 height 31
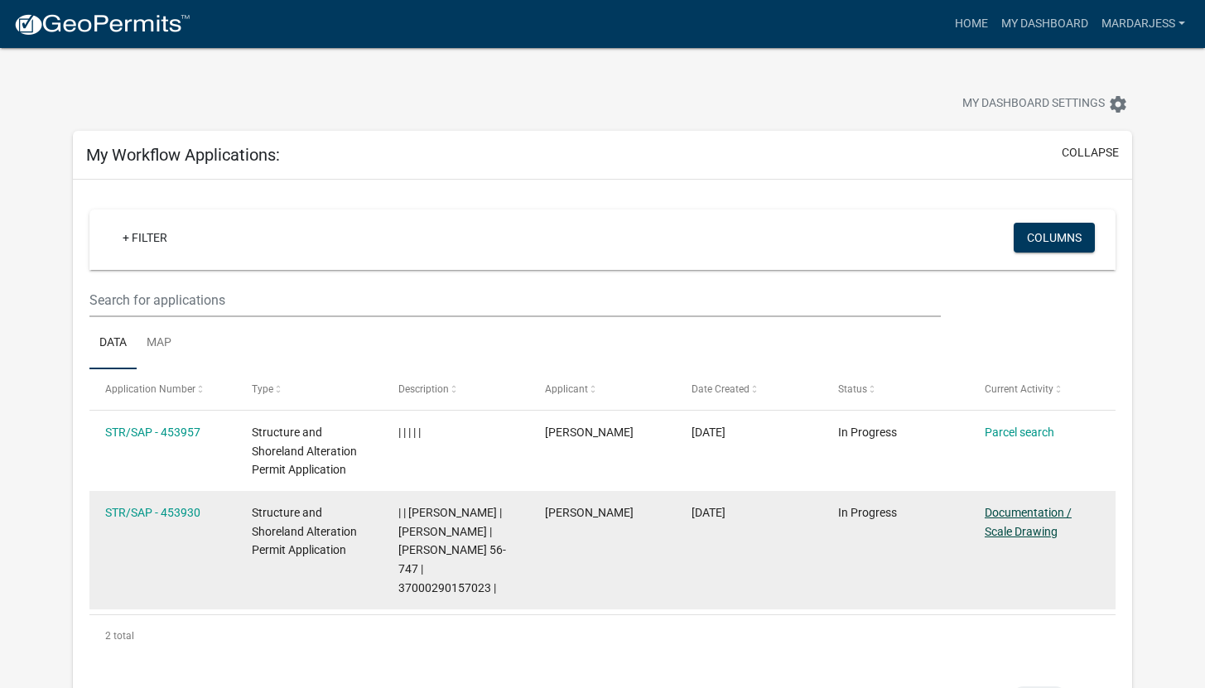
click at [1025, 526] on link "Documentation / Scale Drawing" at bounding box center [1027, 522] width 87 height 32
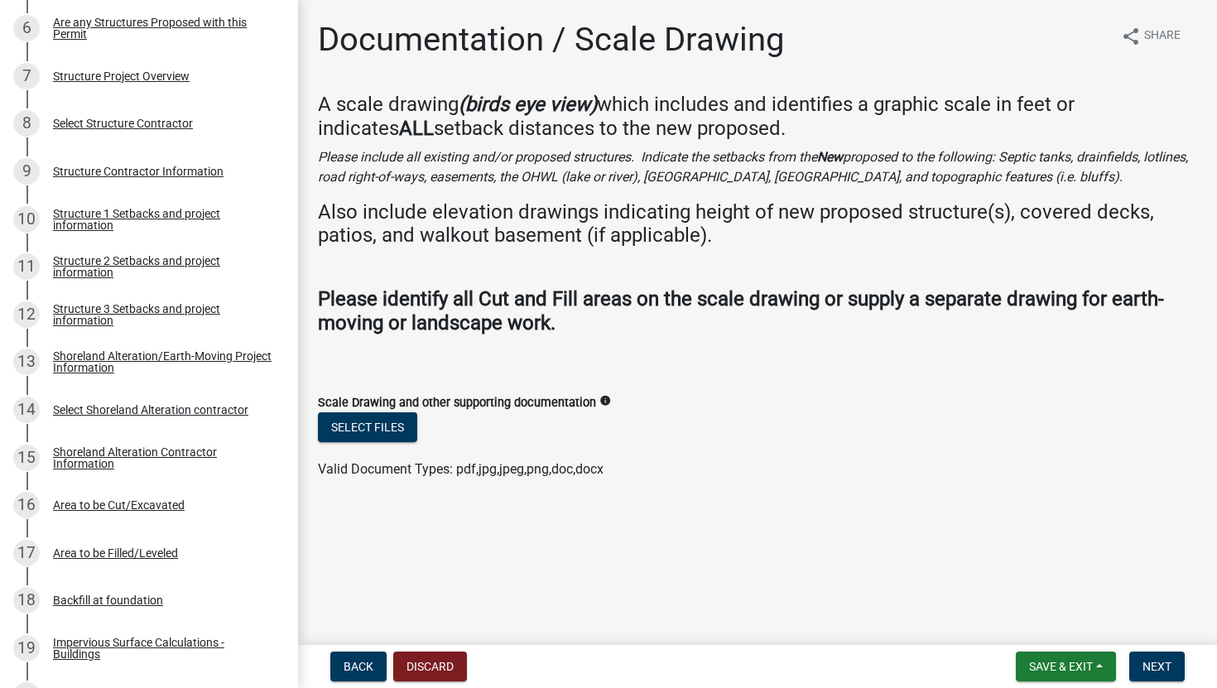
scroll to position [789, 0]
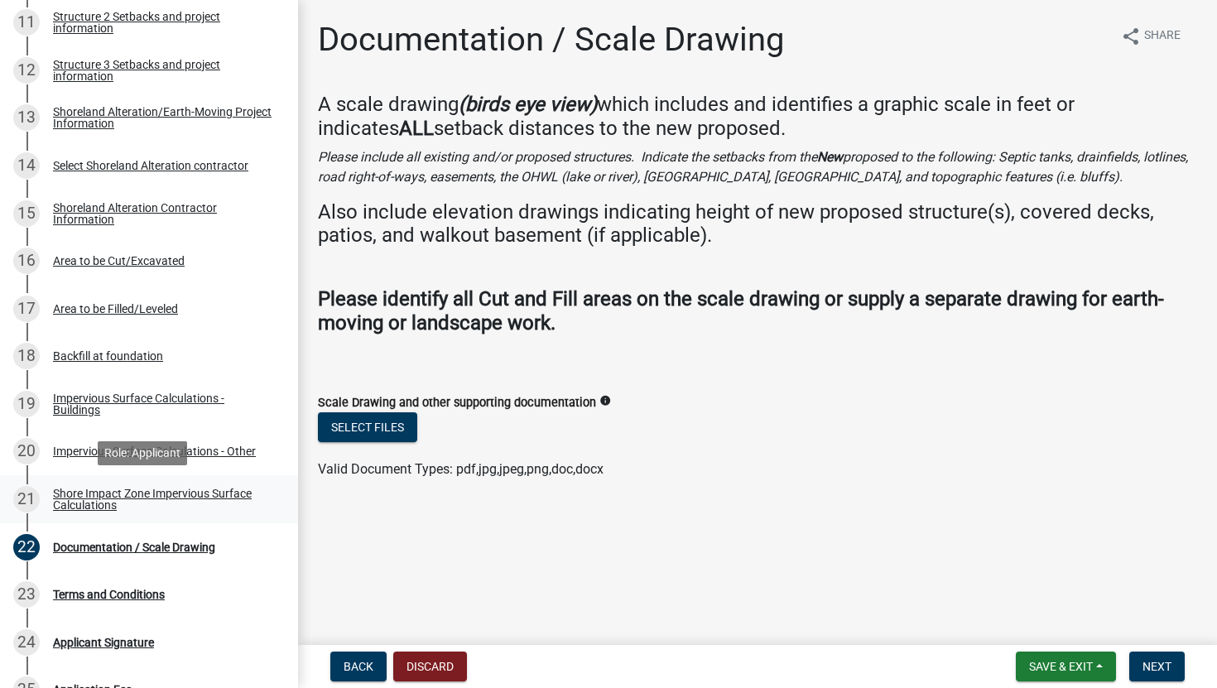
click at [161, 500] on div "Shore Impact Zone Impervious Surface Calculations" at bounding box center [162, 499] width 219 height 23
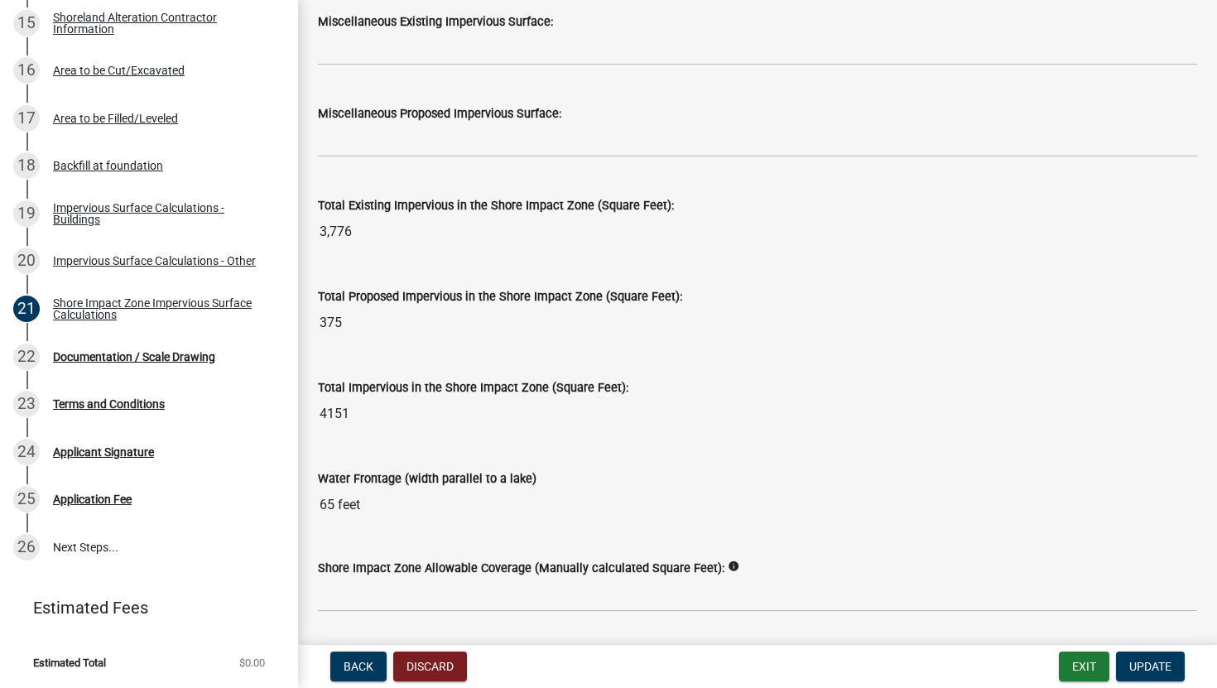
scroll to position [2095, 0]
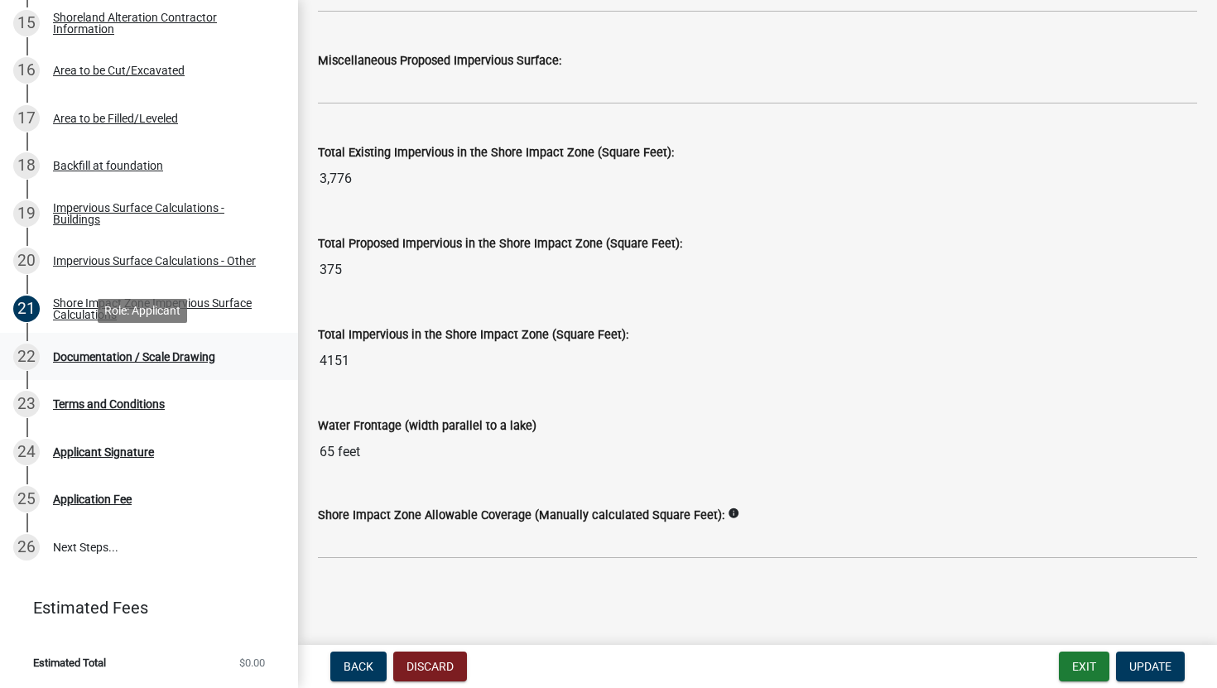
click at [151, 353] on div "Documentation / Scale Drawing" at bounding box center [134, 357] width 162 height 12
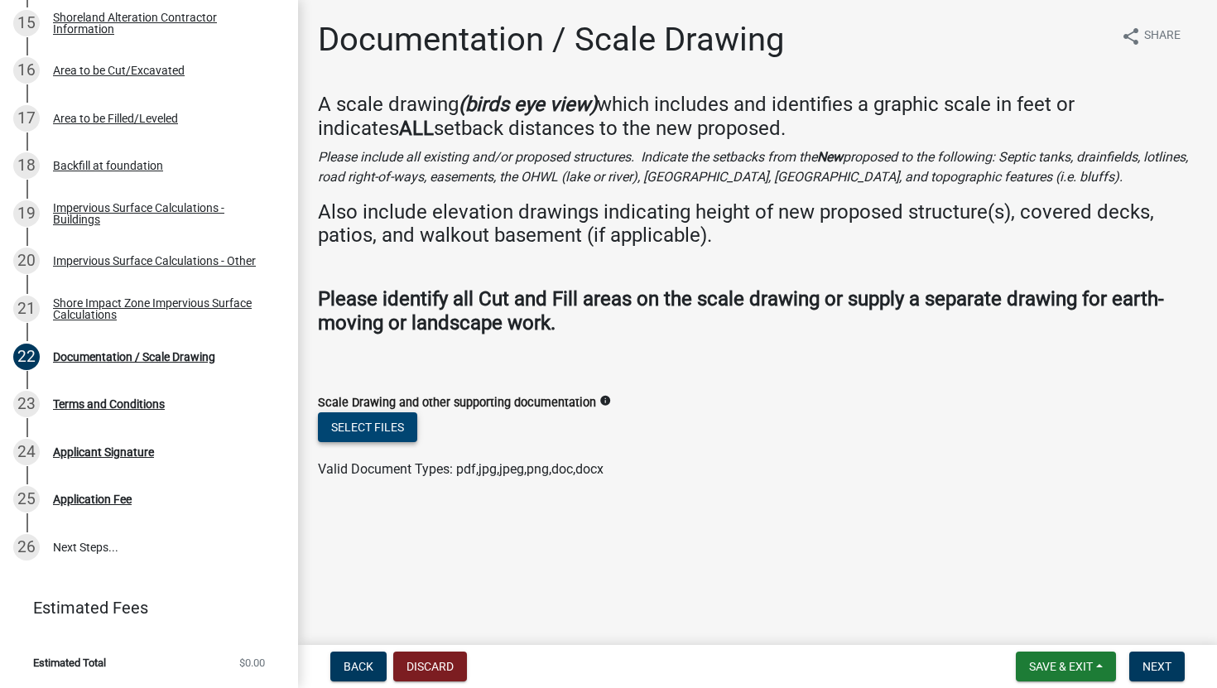
click at [381, 433] on button "Select files" at bounding box center [367, 427] width 99 height 30
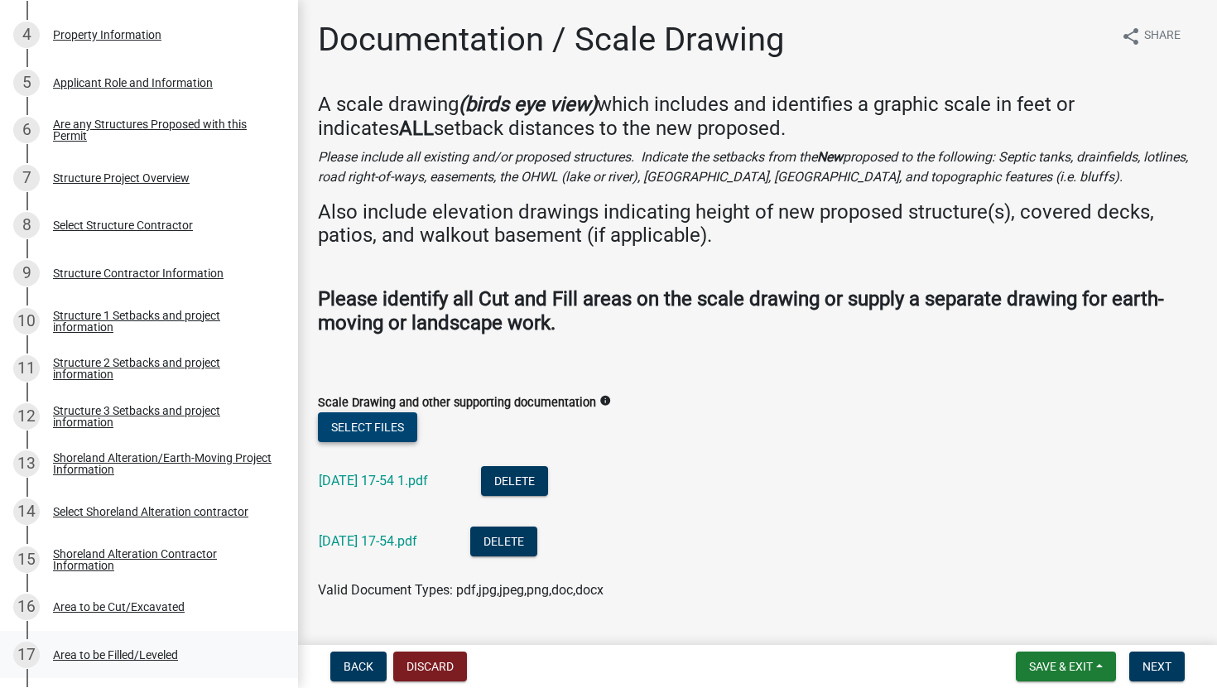
scroll to position [266, 0]
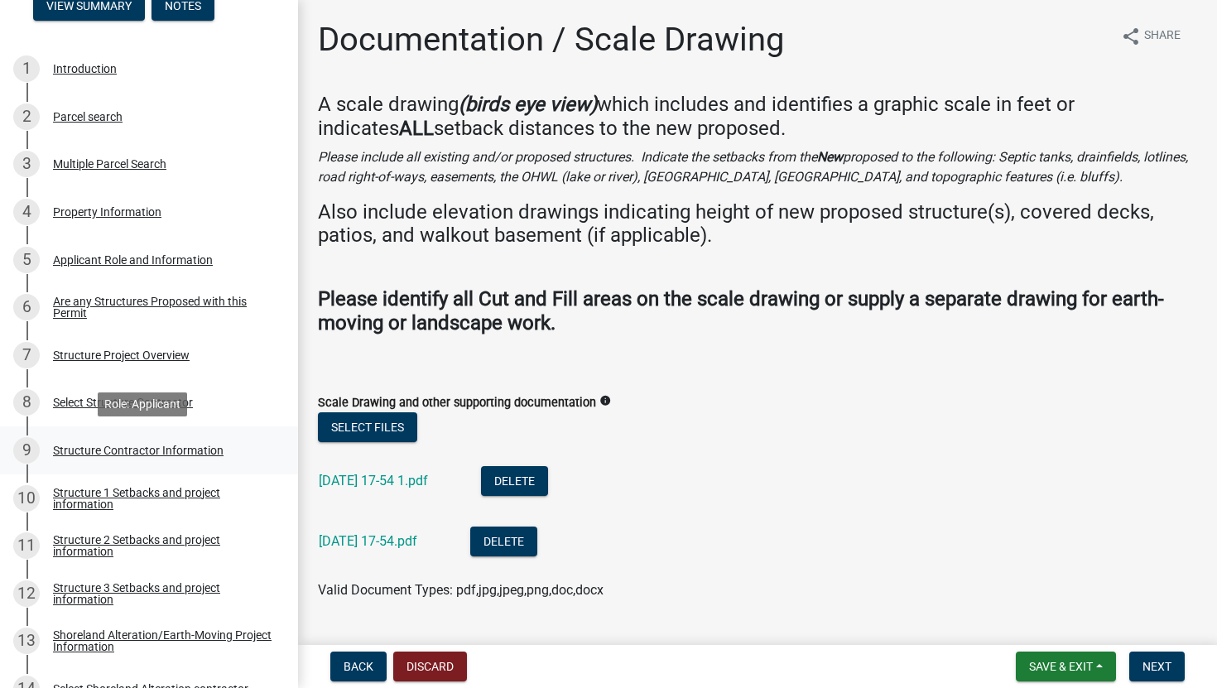
click at [123, 455] on div "Structure Contractor Information" at bounding box center [138, 451] width 171 height 12
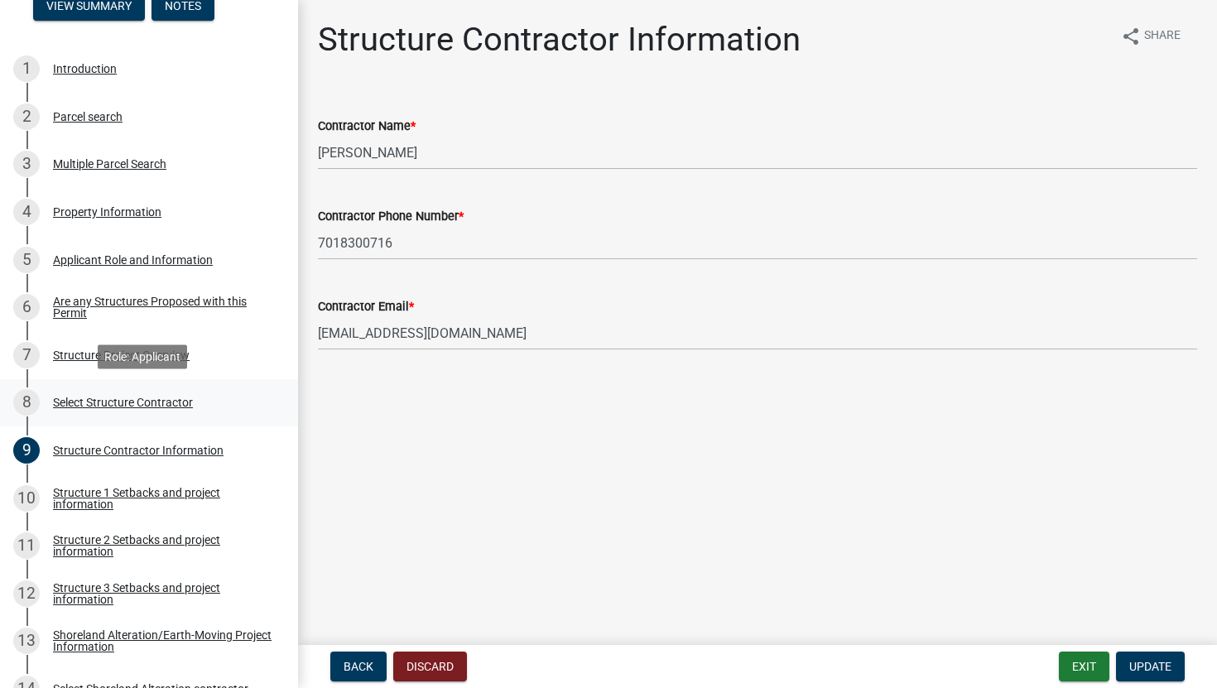
click at [151, 404] on div "Select Structure Contractor" at bounding box center [123, 403] width 140 height 12
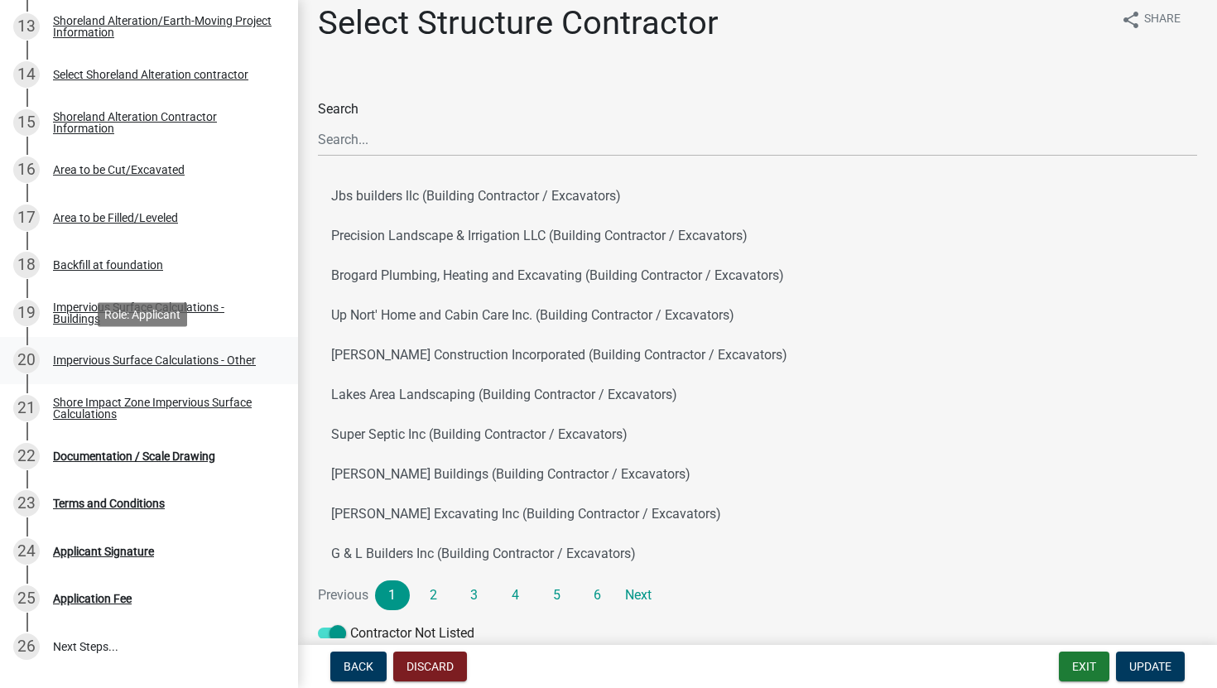
scroll to position [979, 0]
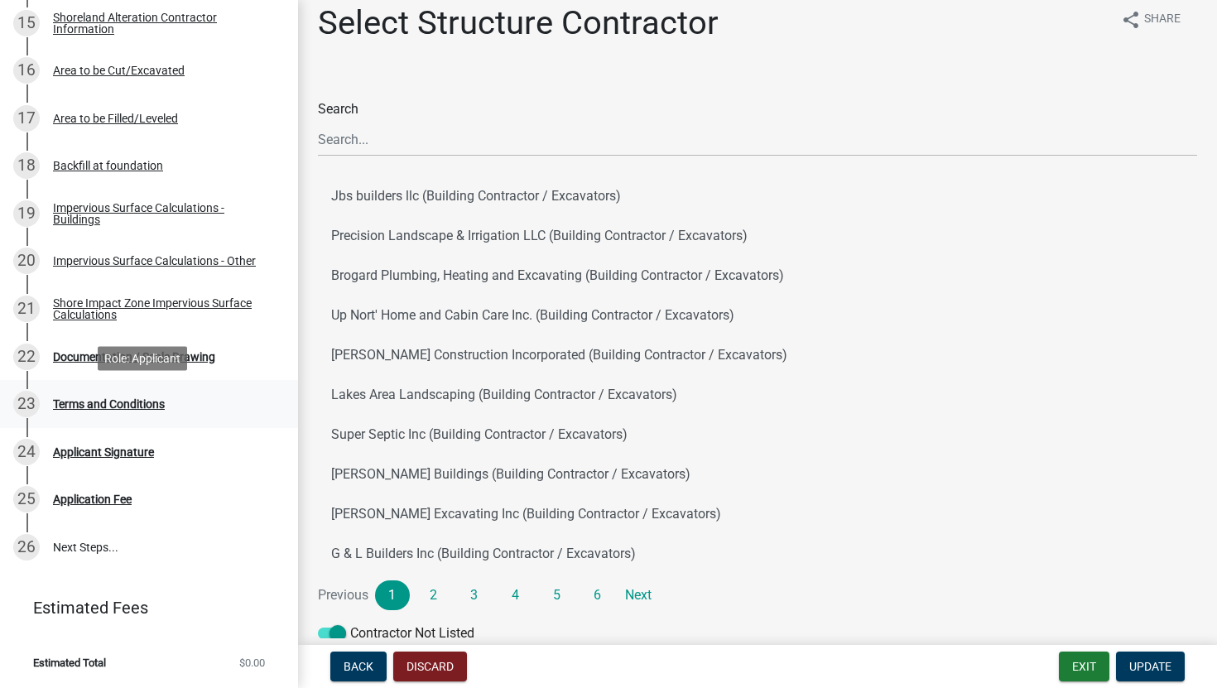
click at [151, 407] on div "Terms and Conditions" at bounding box center [109, 404] width 112 height 12
click at [108, 404] on div "Terms and Conditions" at bounding box center [109, 404] width 112 height 12
click at [84, 355] on div "Documentation / Scale Drawing" at bounding box center [134, 357] width 162 height 12
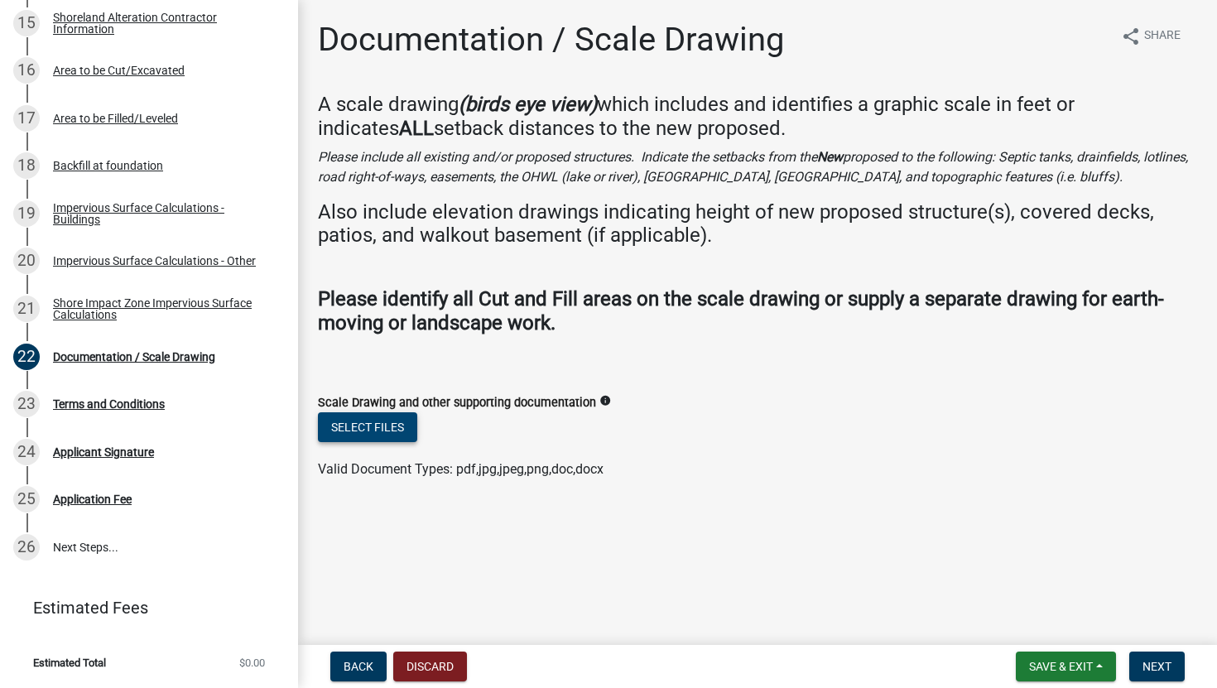
click at [387, 431] on button "Select files" at bounding box center [367, 427] width 99 height 30
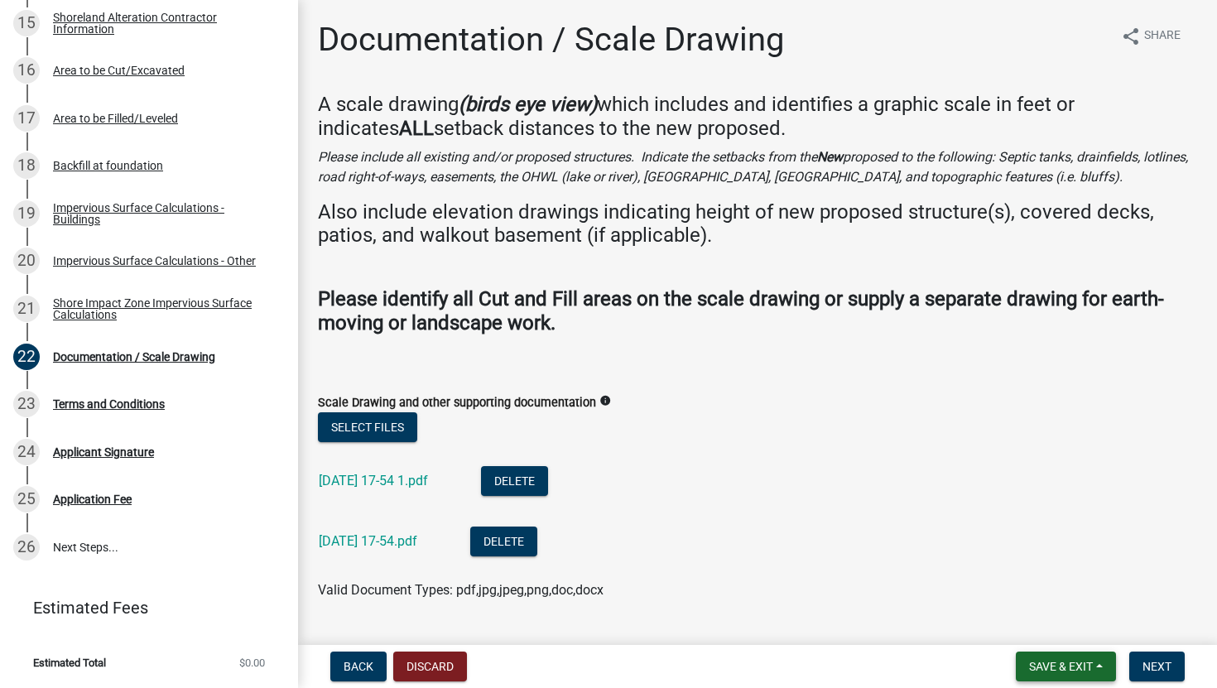
click at [1073, 666] on span "Save & Exit" at bounding box center [1061, 666] width 64 height 13
click at [1043, 577] on button "Save" at bounding box center [1050, 584] width 132 height 40
click at [1163, 668] on span "Next" at bounding box center [1157, 666] width 29 height 13
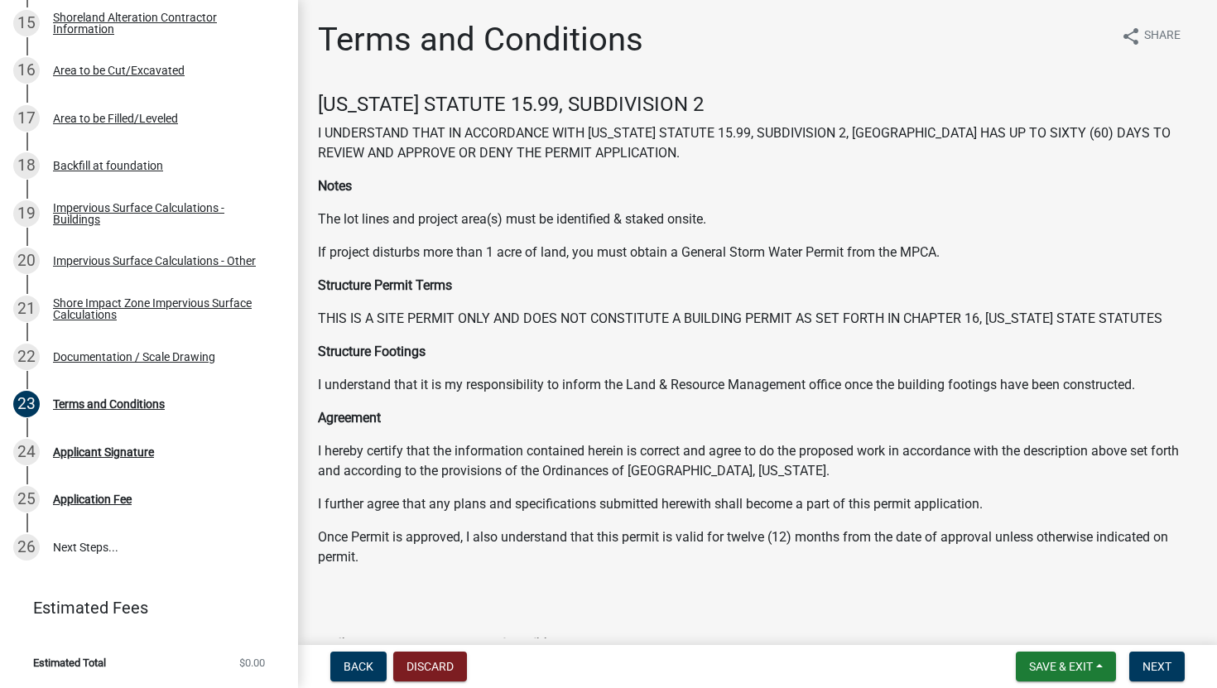
scroll to position [114, 0]
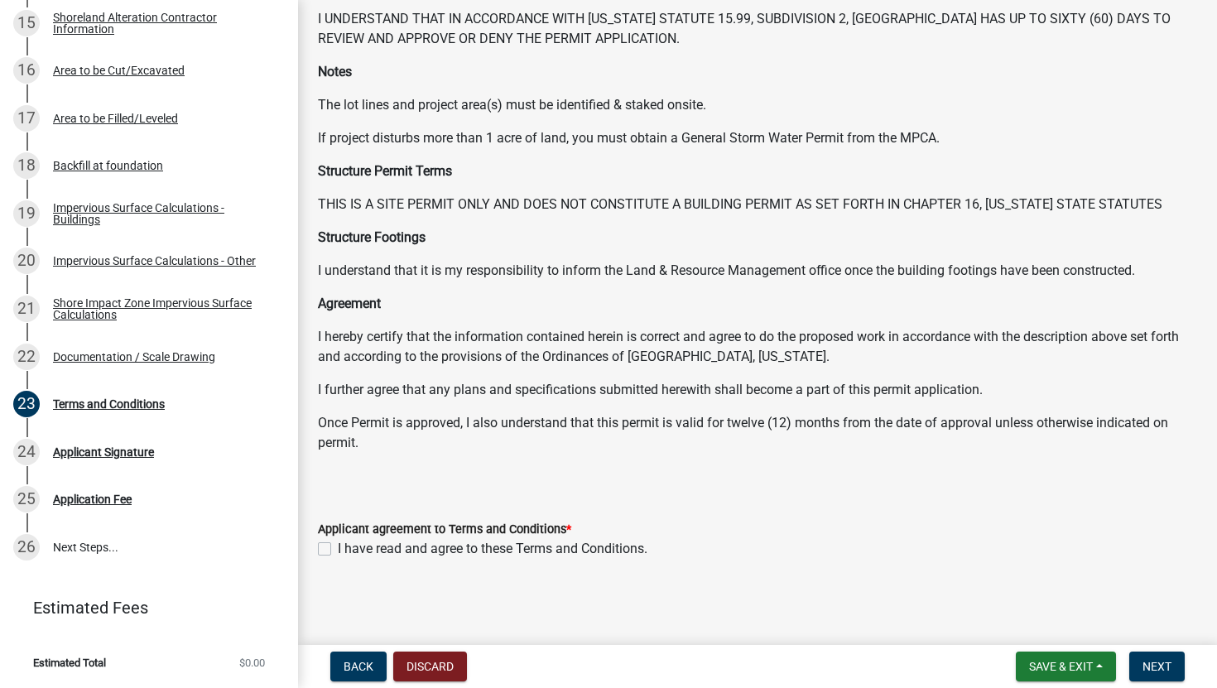
click at [338, 549] on label "I have read and agree to these Terms and Conditions." at bounding box center [493, 549] width 310 height 20
click at [338, 549] on input "I have read and agree to these Terms and Conditions." at bounding box center [343, 544] width 11 height 11
checkbox input "true"
click at [1150, 663] on span "Next" at bounding box center [1157, 666] width 29 height 13
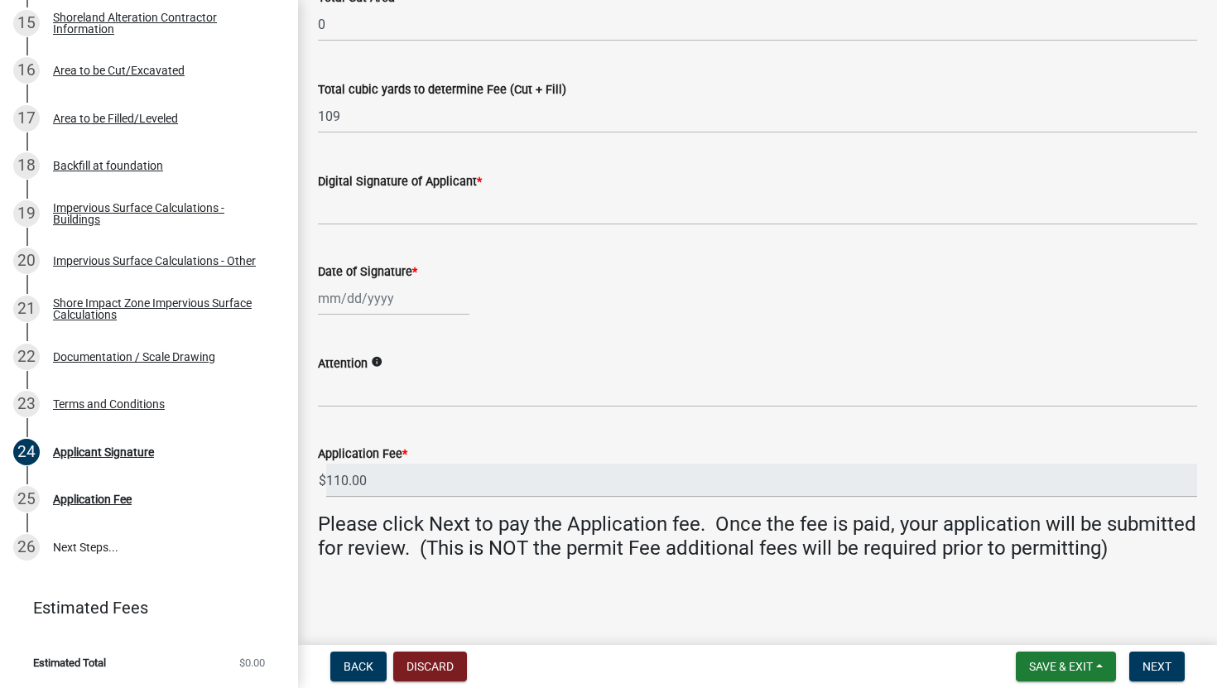
scroll to position [362, 0]
click at [515, 191] on input "Digital Signature of Applicant *" at bounding box center [757, 208] width 879 height 34
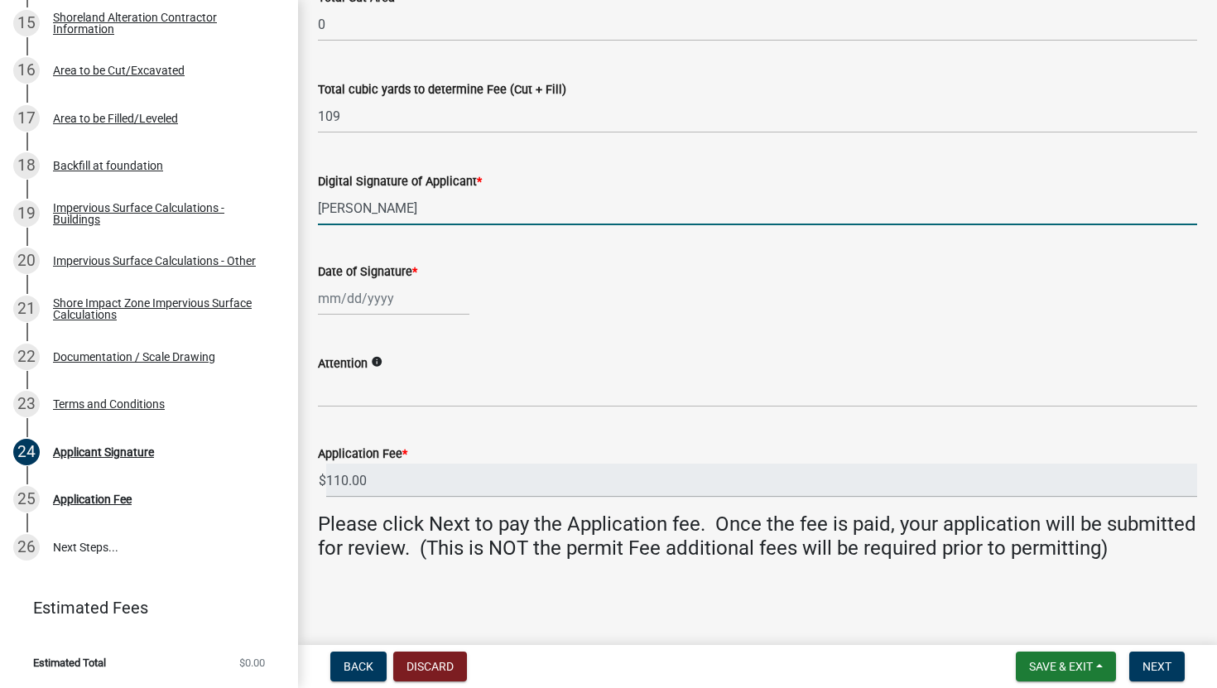
click at [505, 191] on input "darla J jesser" at bounding box center [757, 208] width 879 height 34
type input "d"
type input "[PERSON_NAME]"
click at [375, 281] on div at bounding box center [394, 298] width 152 height 34
select select "8"
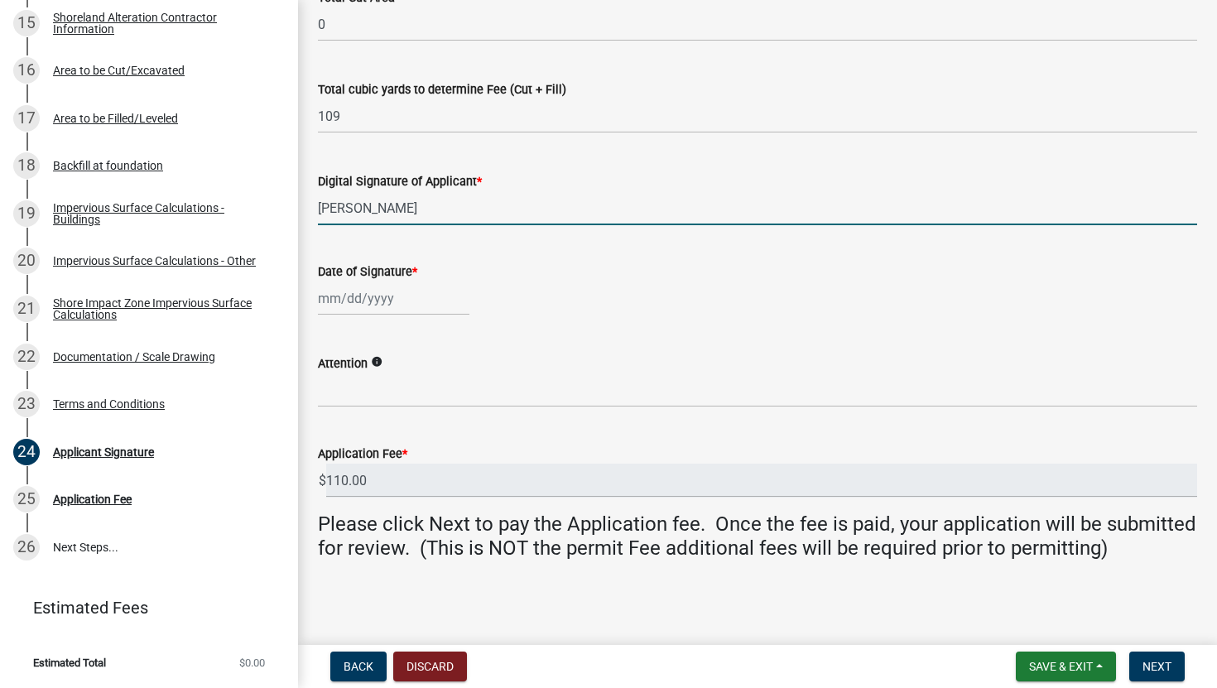
select select "2025"
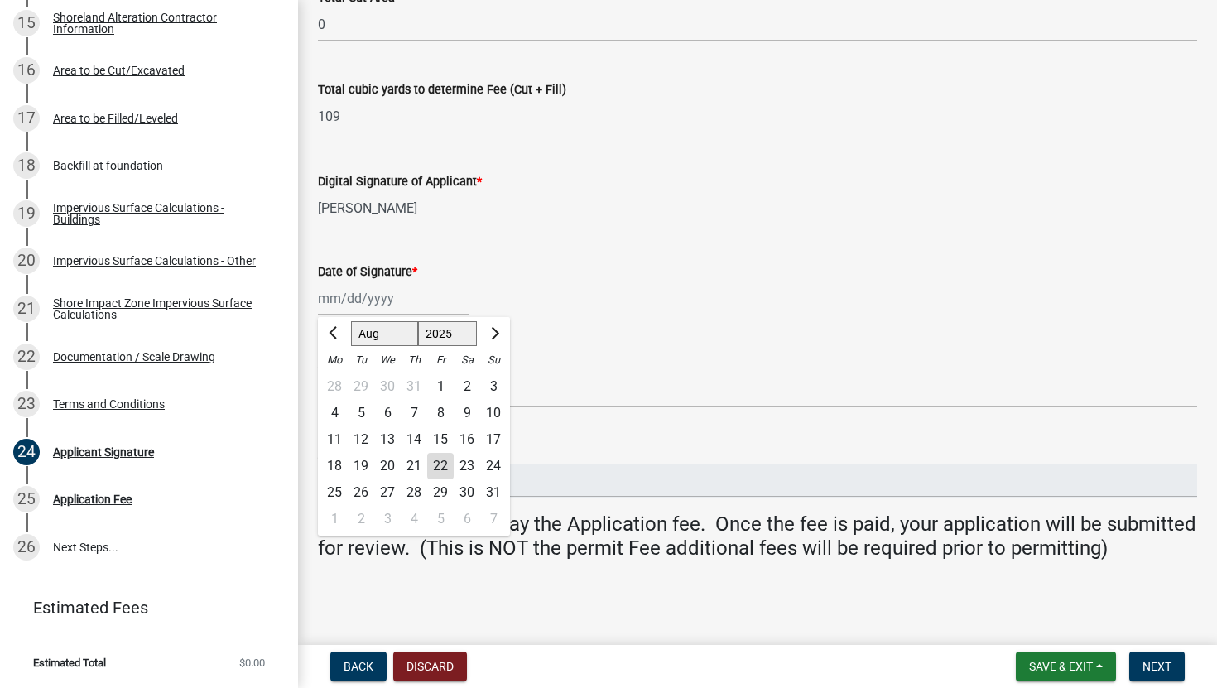
click at [440, 453] on div "22" at bounding box center [440, 466] width 26 height 26
type input "[DATE]"
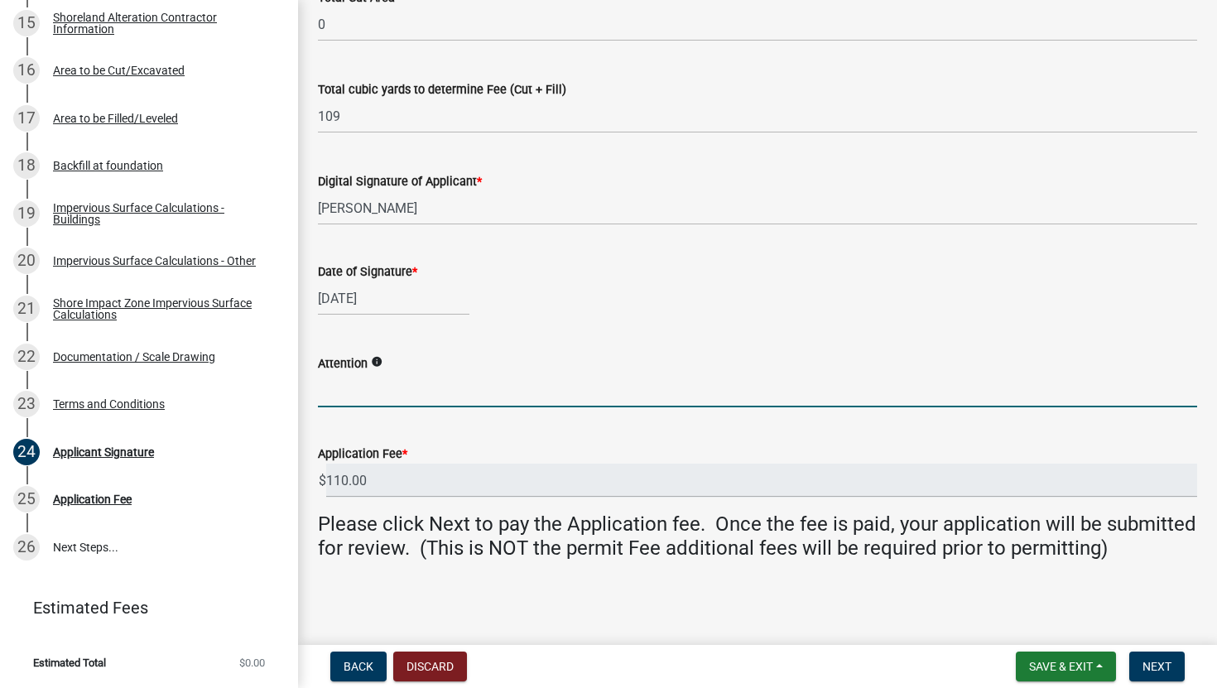
click at [359, 373] on input "Attention" at bounding box center [757, 390] width 879 height 34
click at [378, 356] on icon "info" at bounding box center [377, 362] width 12 height 12
click at [357, 380] on input "Attention" at bounding box center [757, 390] width 879 height 34
click at [1163, 665] on span "Next" at bounding box center [1157, 666] width 29 height 13
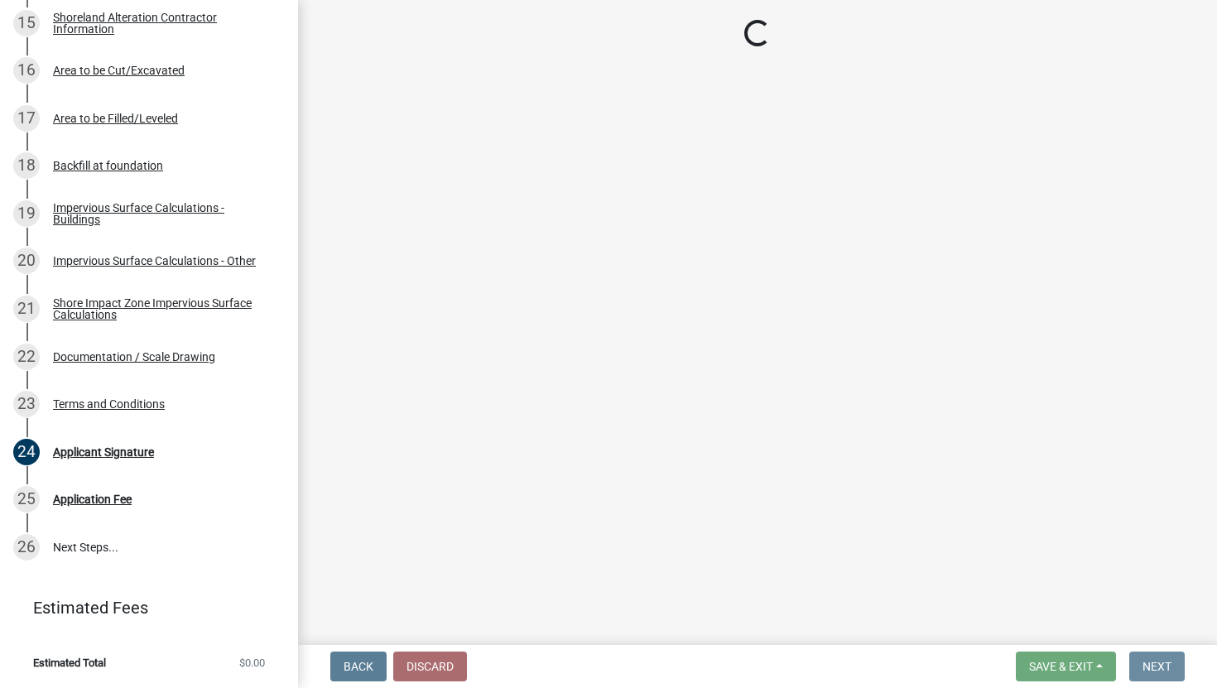
scroll to position [0, 0]
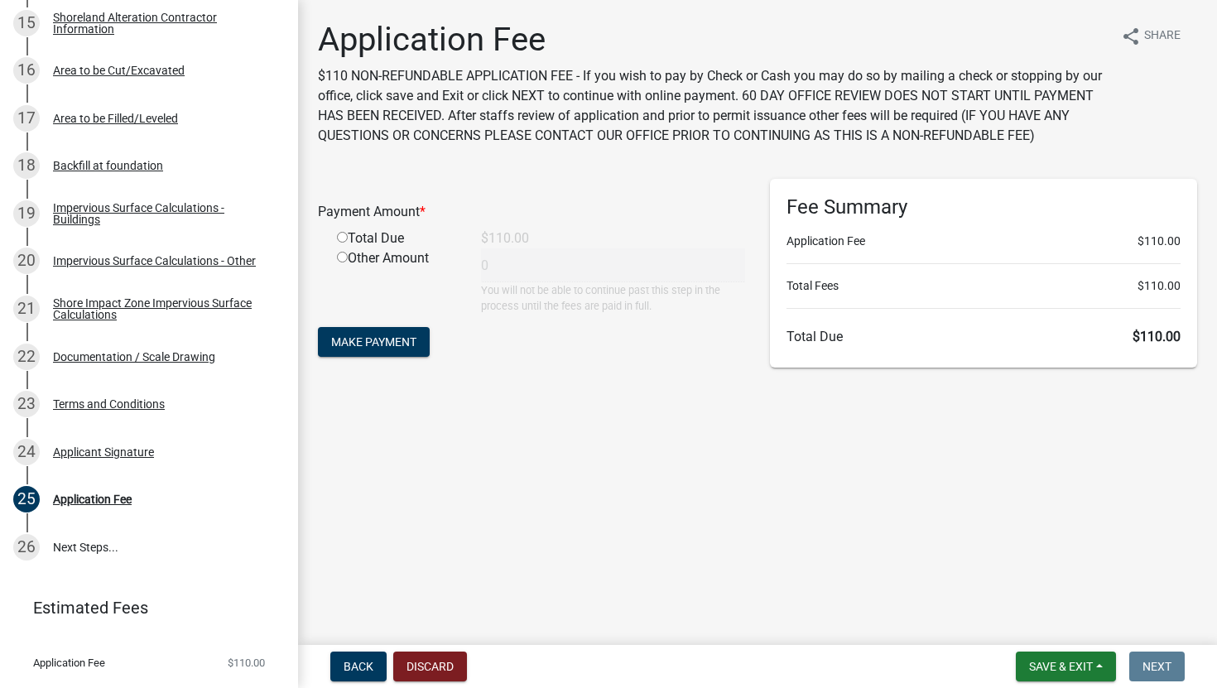
click at [342, 237] on input "radio" at bounding box center [342, 237] width 11 height 11
radio input "true"
type input "110"
click at [384, 342] on span "Make Payment" at bounding box center [373, 341] width 85 height 13
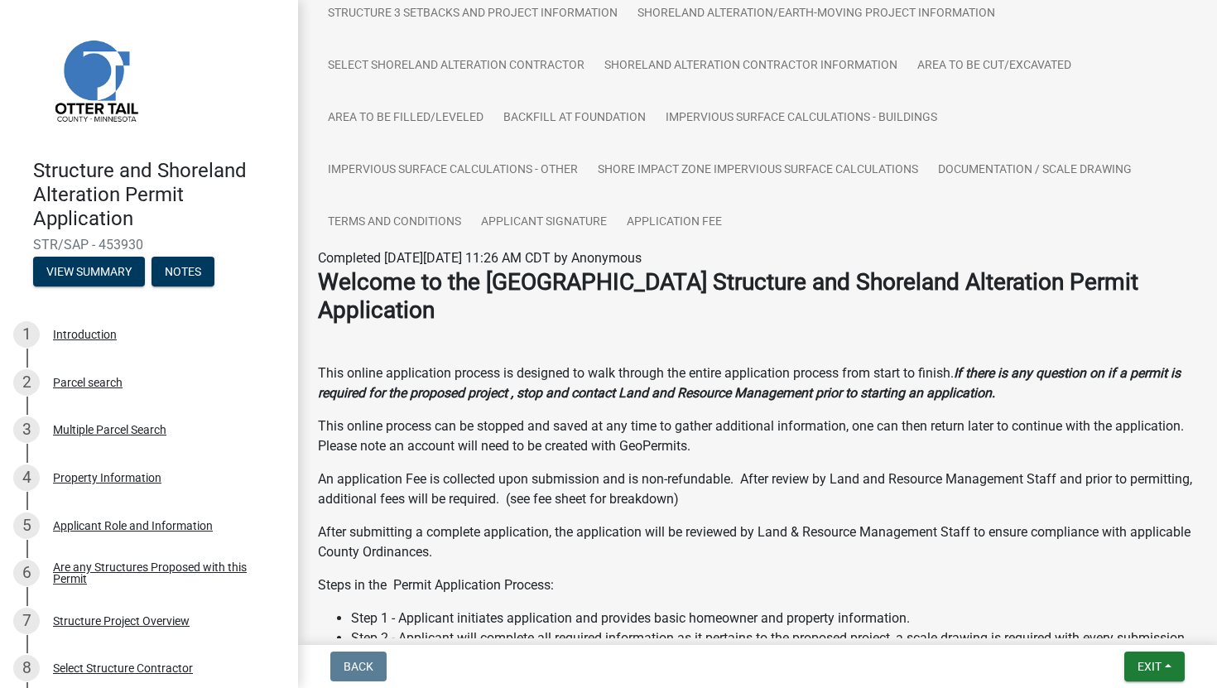
scroll to position [149, 0]
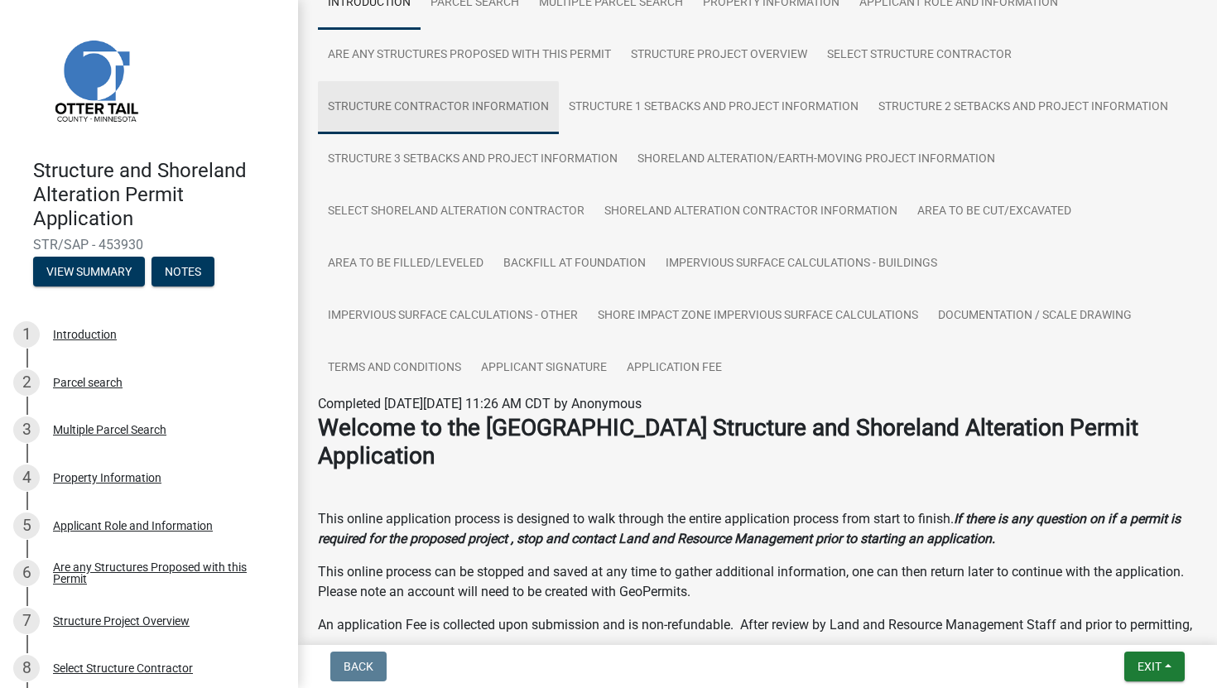
click at [460, 124] on link "Structure Contractor Information" at bounding box center [438, 107] width 241 height 53
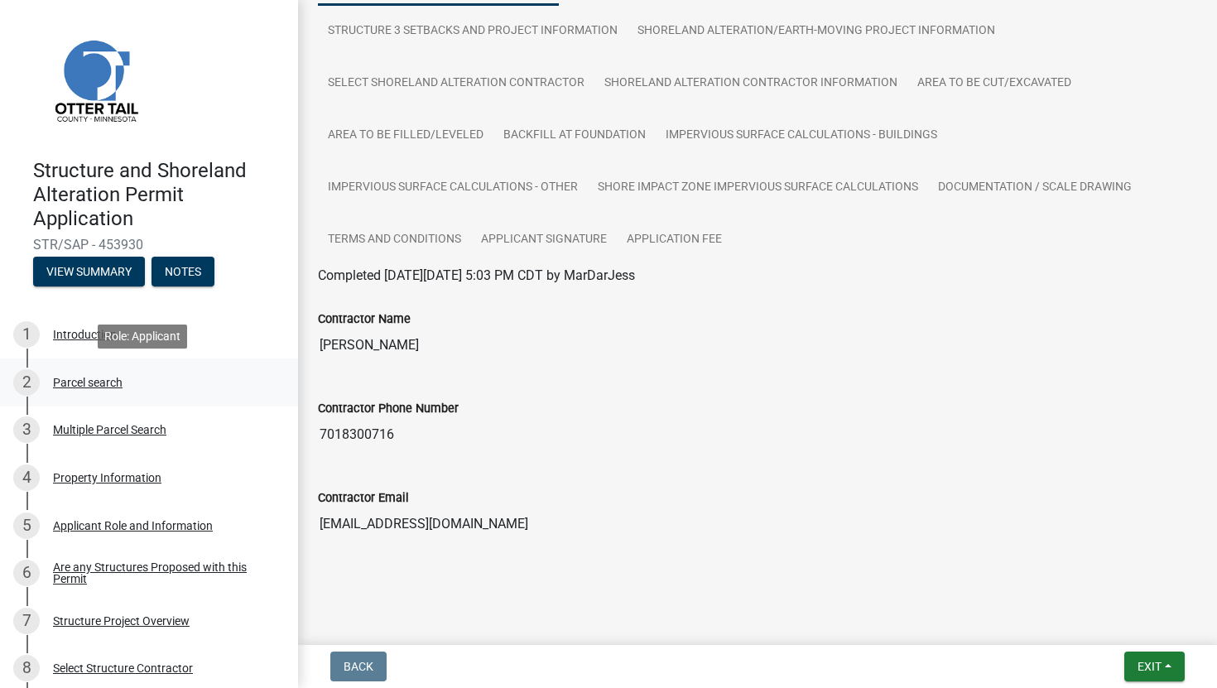
scroll to position [1017, 0]
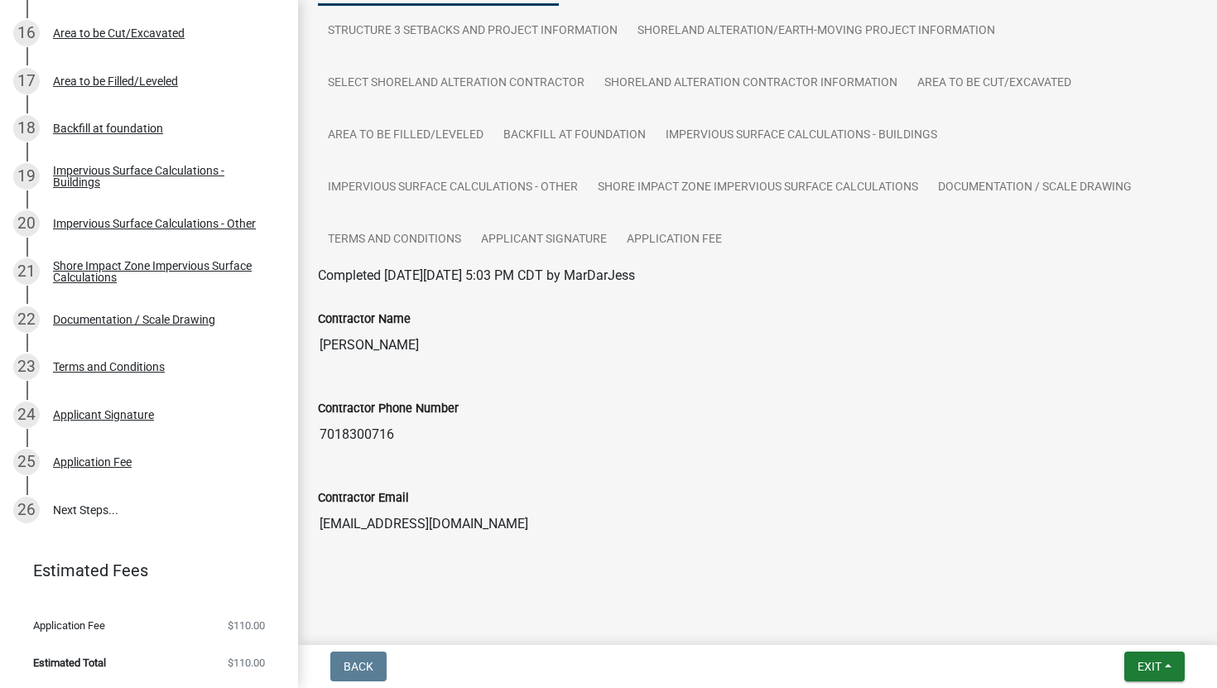
click at [646, 443] on input "7018300716" at bounding box center [757, 434] width 879 height 33
click at [118, 452] on div "25 Application Fee" at bounding box center [142, 462] width 258 height 26
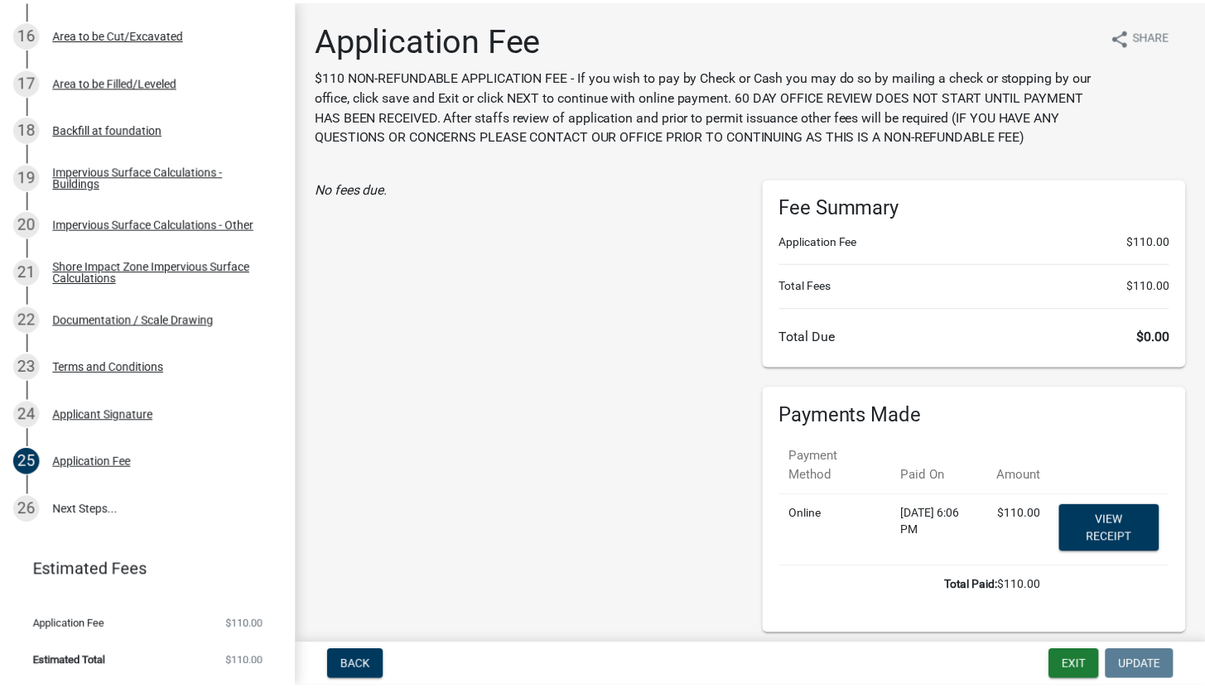
scroll to position [81, 0]
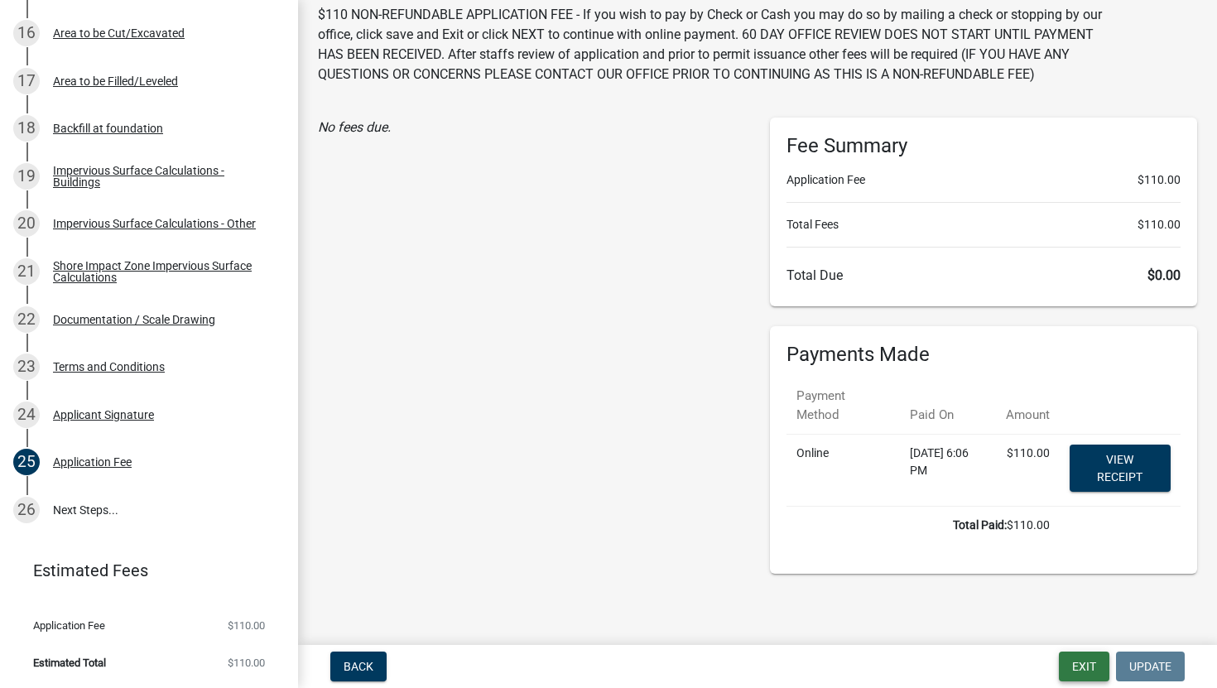
click at [1088, 666] on button "Exit" at bounding box center [1084, 667] width 51 height 30
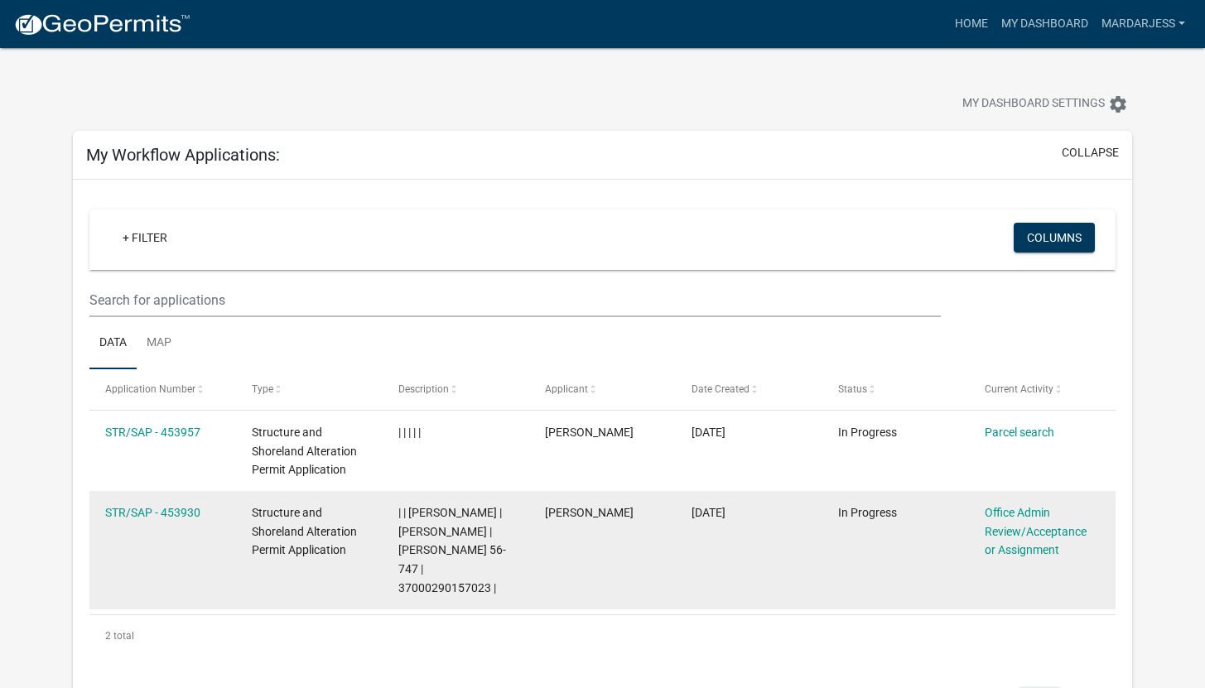
scroll to position [551, 0]
